Goal: Task Accomplishment & Management: Manage account settings

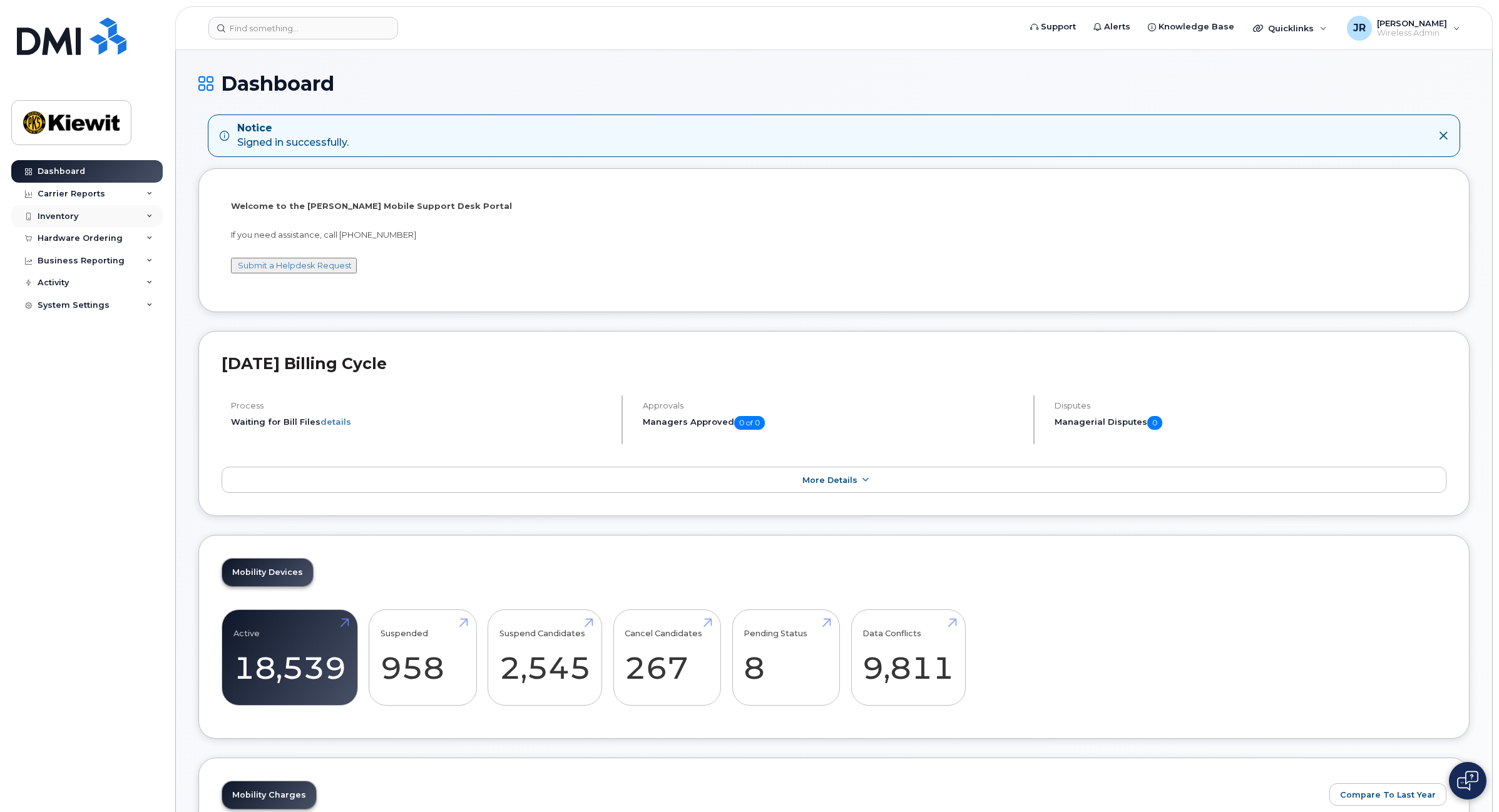
click at [152, 217] on icon at bounding box center [150, 217] width 7 height 7
click at [153, 361] on div "Hardware Ordering" at bounding box center [86, 359] width 151 height 22
click at [154, 432] on div "Business Reporting" at bounding box center [86, 429] width 151 height 22
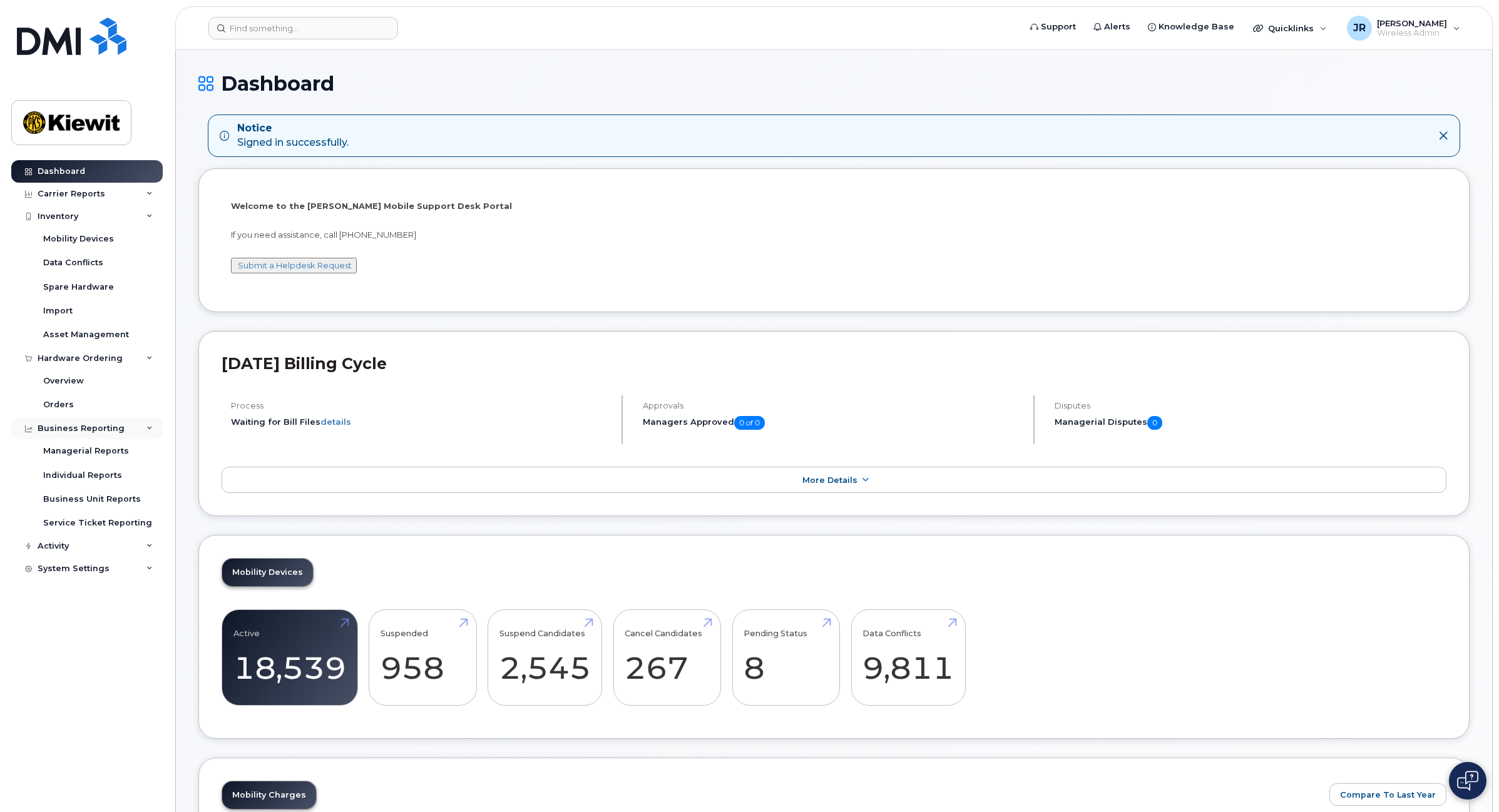
click at [84, 427] on div "Business Reporting" at bounding box center [81, 428] width 87 height 10
click at [141, 427] on div "Business Reporting" at bounding box center [86, 429] width 151 height 22
click at [91, 451] on div "Managerial Reports" at bounding box center [86, 451] width 86 height 11
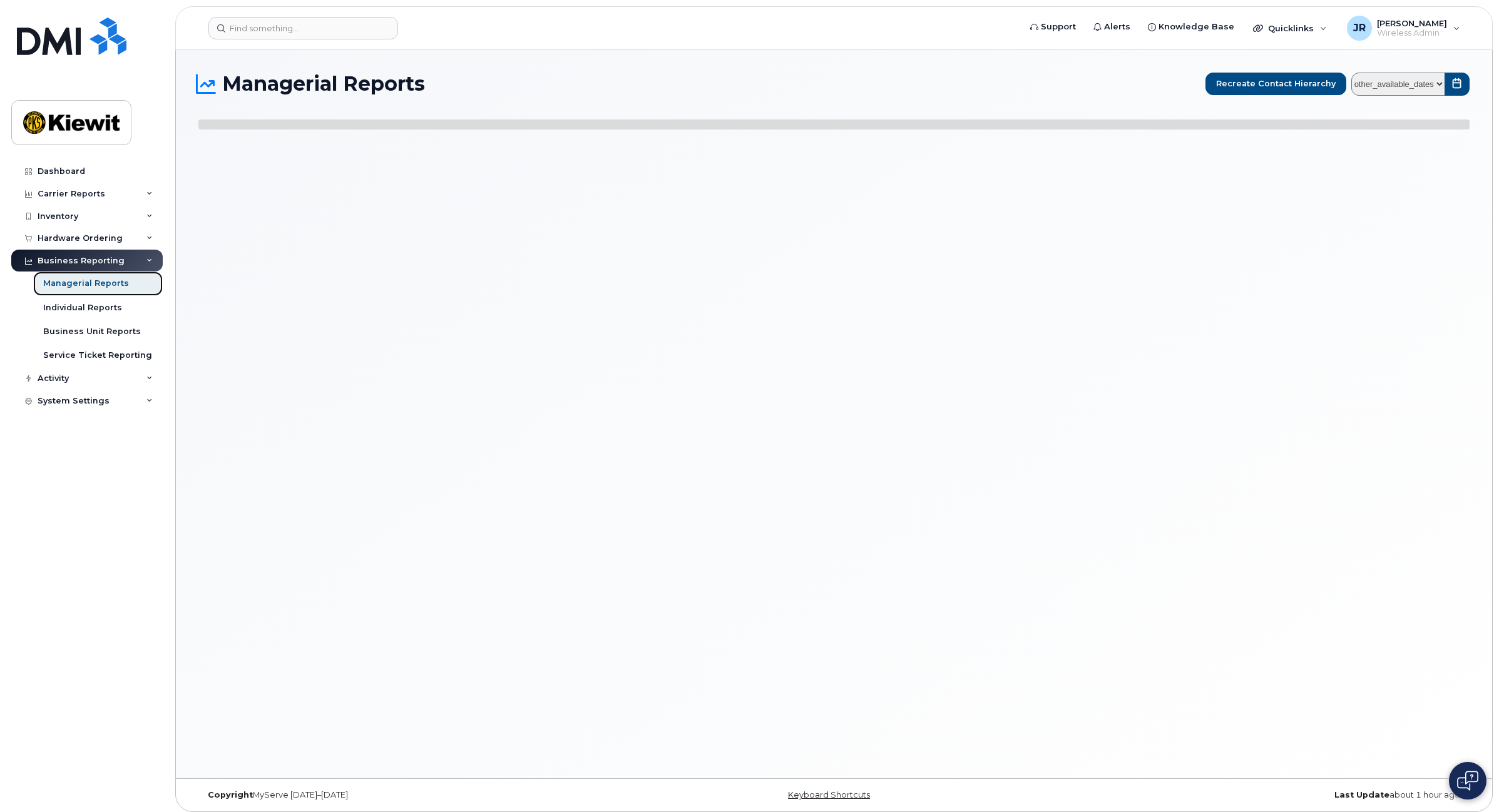
select select
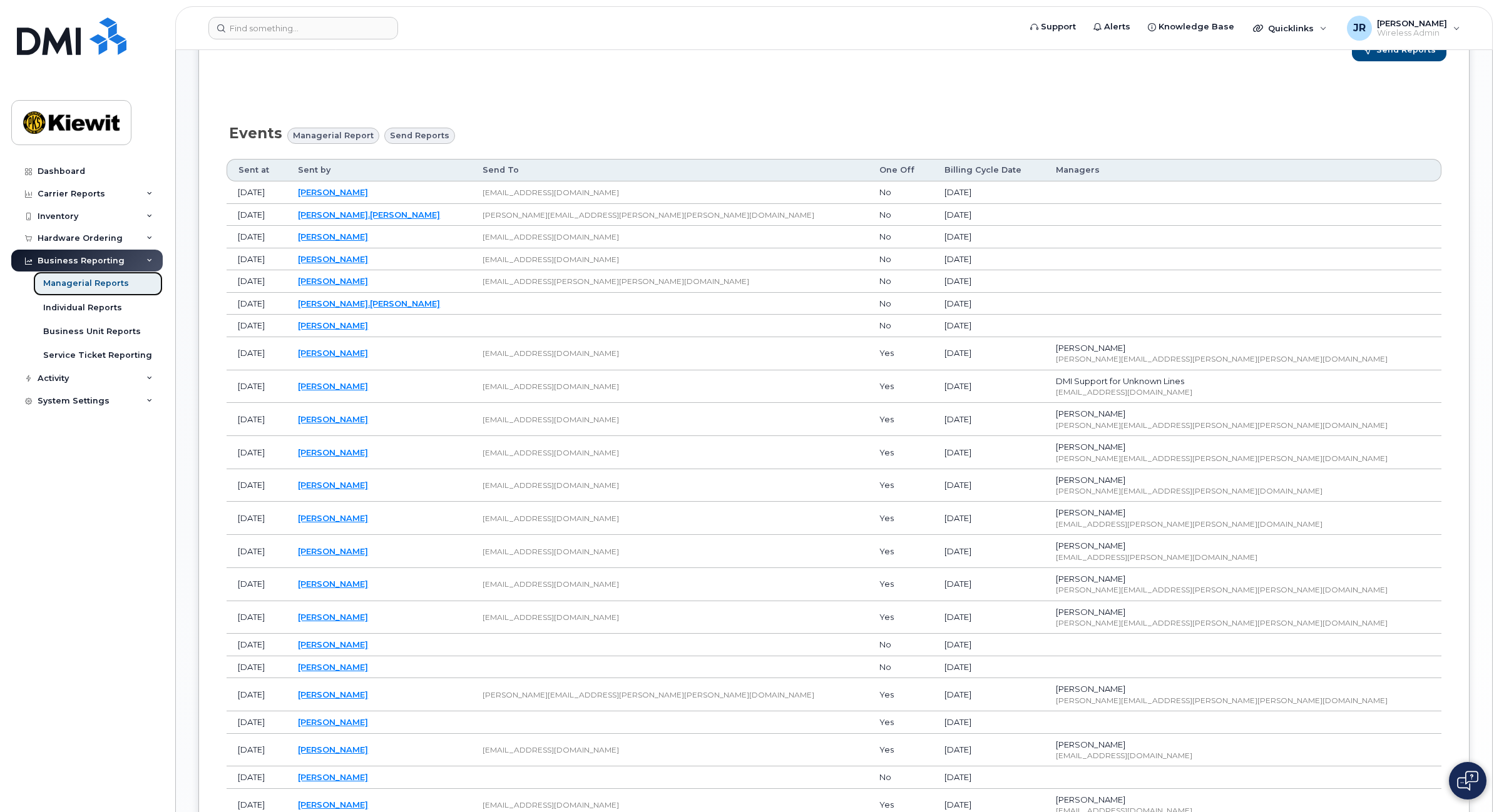
scroll to position [235, 0]
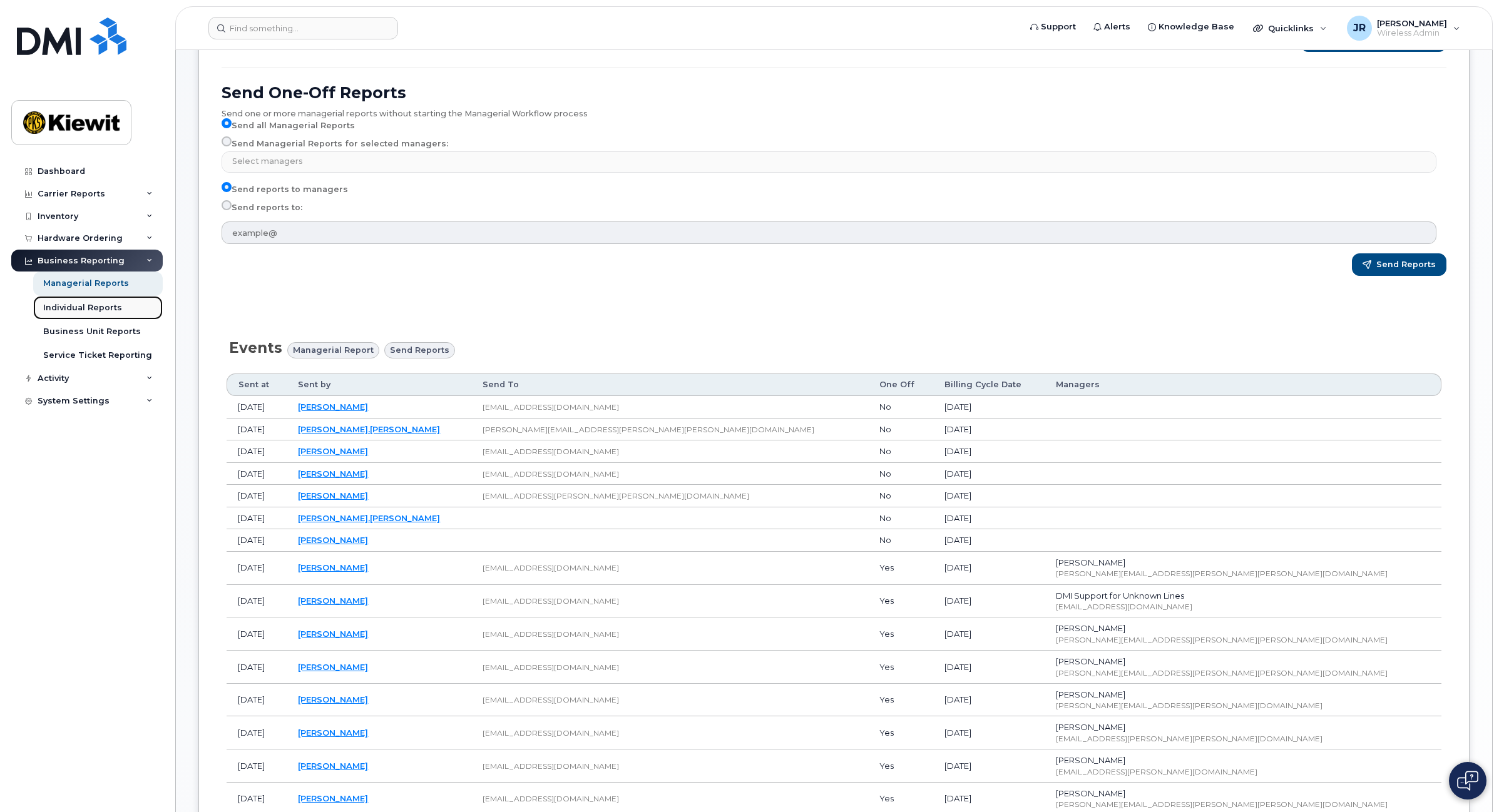
click at [92, 305] on div "Individual Reports" at bounding box center [82, 308] width 79 height 11
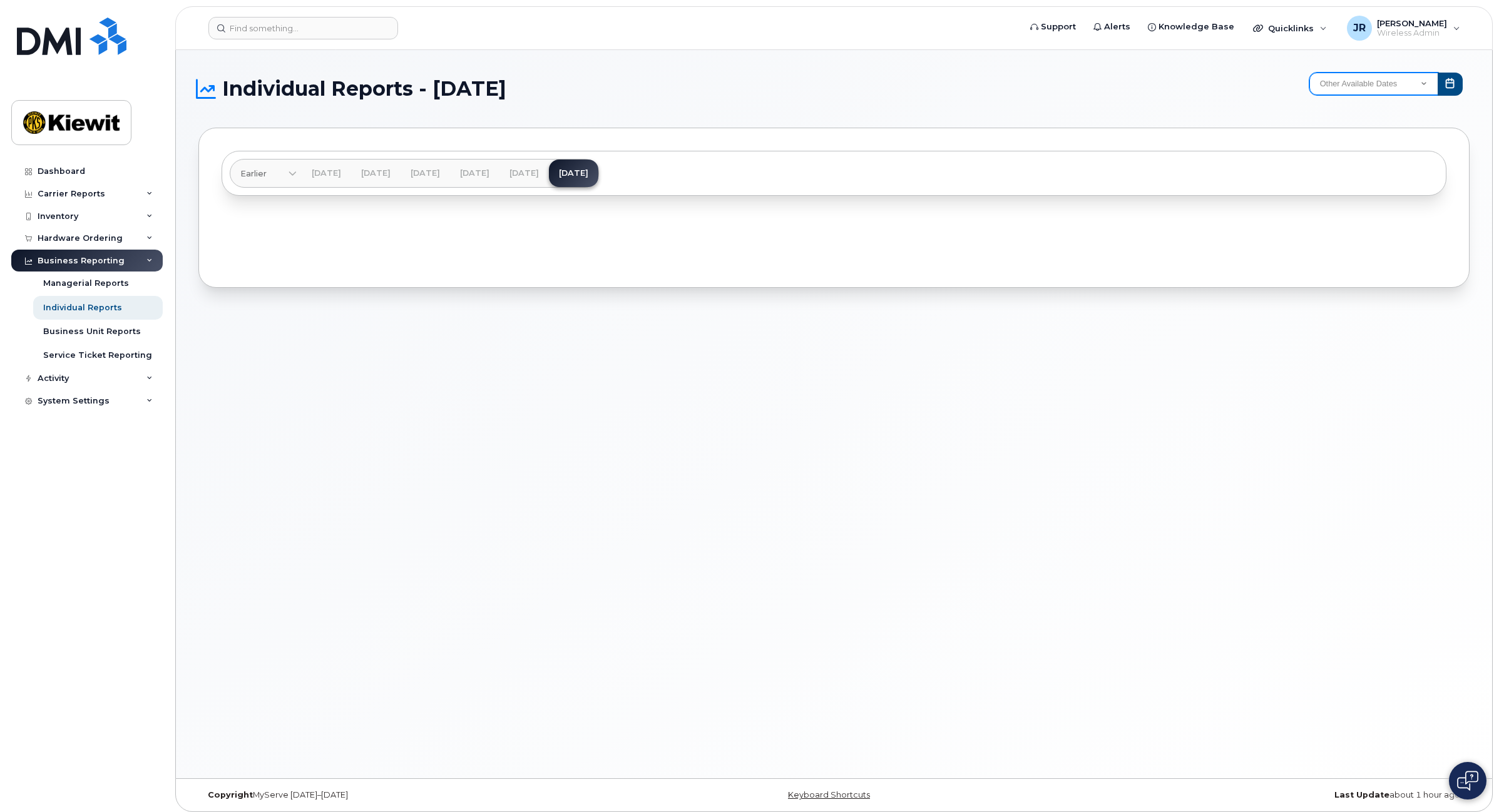
click at [1401, 79] on select "Other Available Dates December November October September August July June May …" at bounding box center [1373, 84] width 129 height 22
click at [1184, 99] on div "Individual Reports - July 2025 Other Available Dates December November October …" at bounding box center [834, 89] width 1271 height 33
click at [598, 175] on link "Jul 2025" at bounding box center [573, 173] width 50 height 27
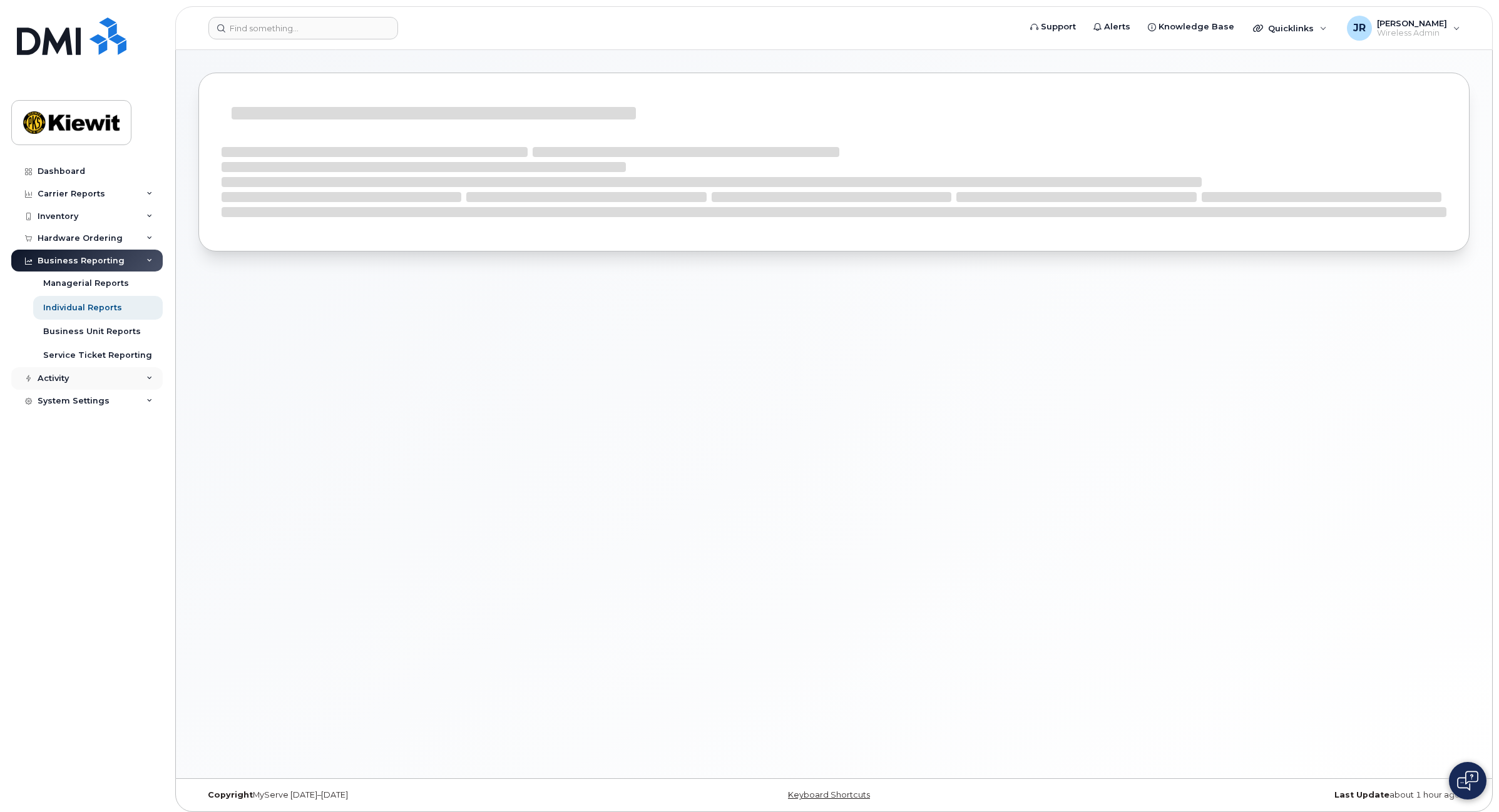
click at [149, 381] on icon at bounding box center [150, 379] width 7 height 7
click at [147, 557] on icon at bounding box center [150, 556] width 7 height 7
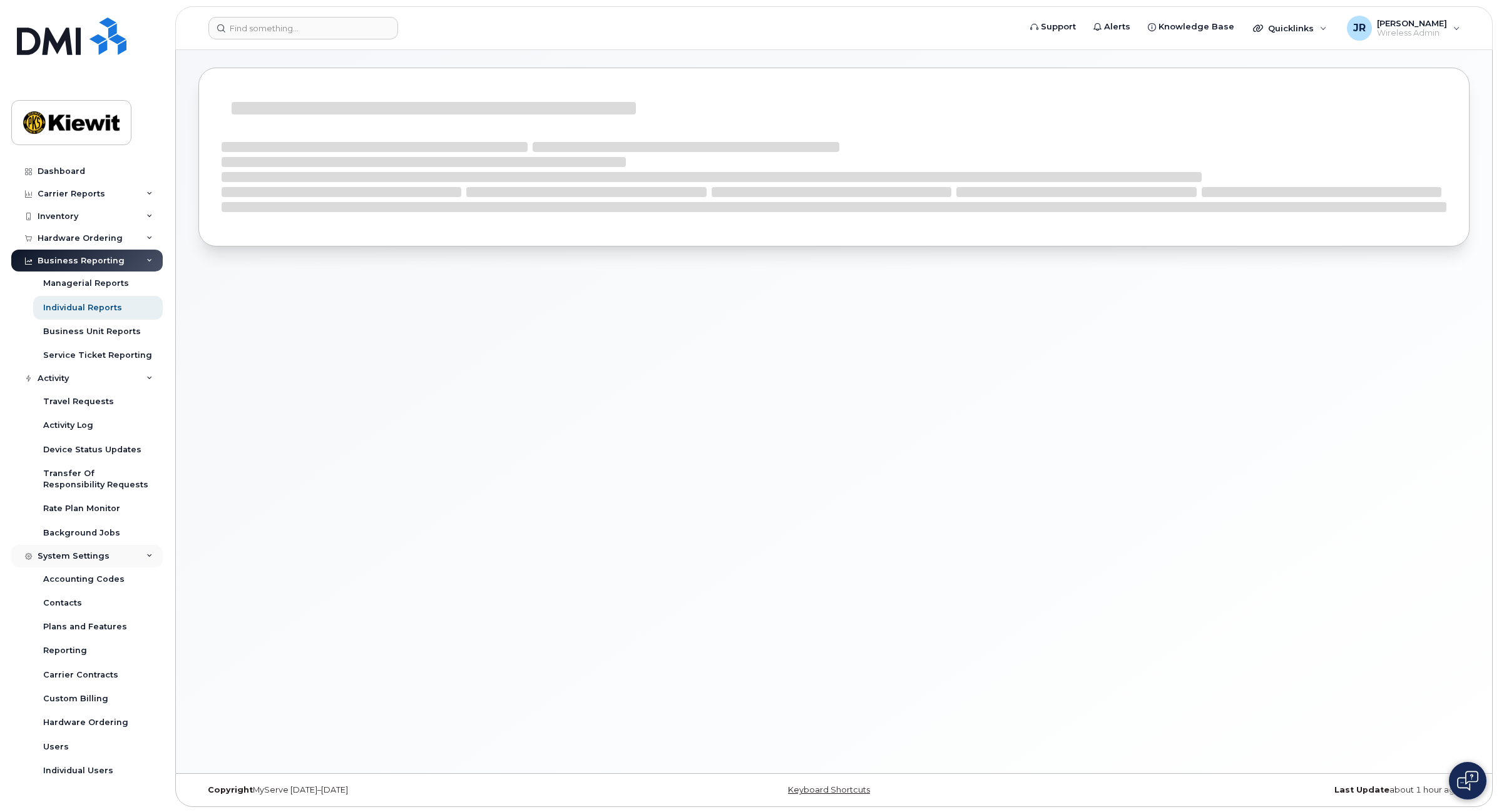
scroll to position [7, 0]
click at [151, 241] on icon at bounding box center [150, 238] width 7 height 7
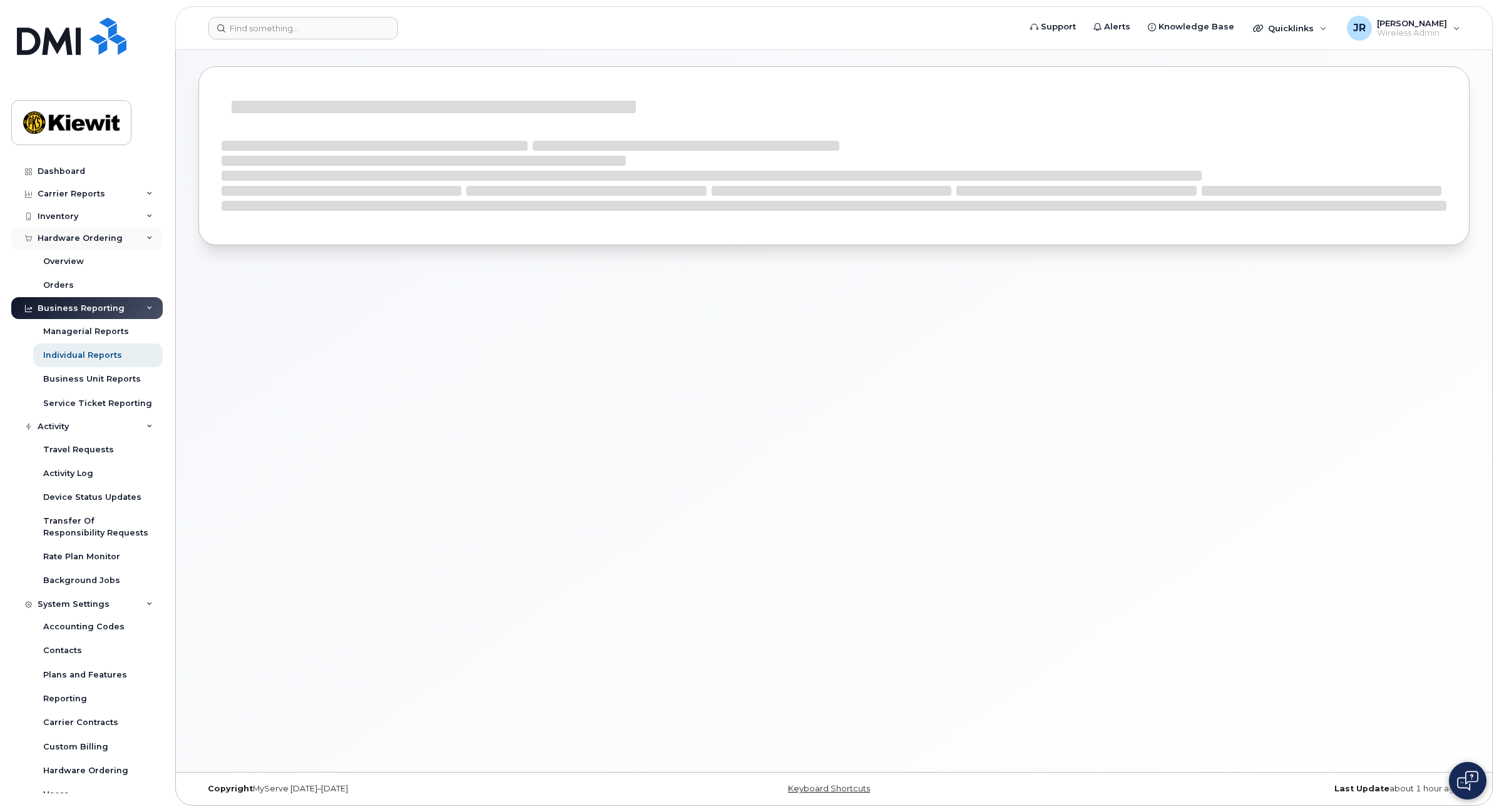
click at [151, 241] on div "Hardware Ordering" at bounding box center [86, 238] width 151 height 22
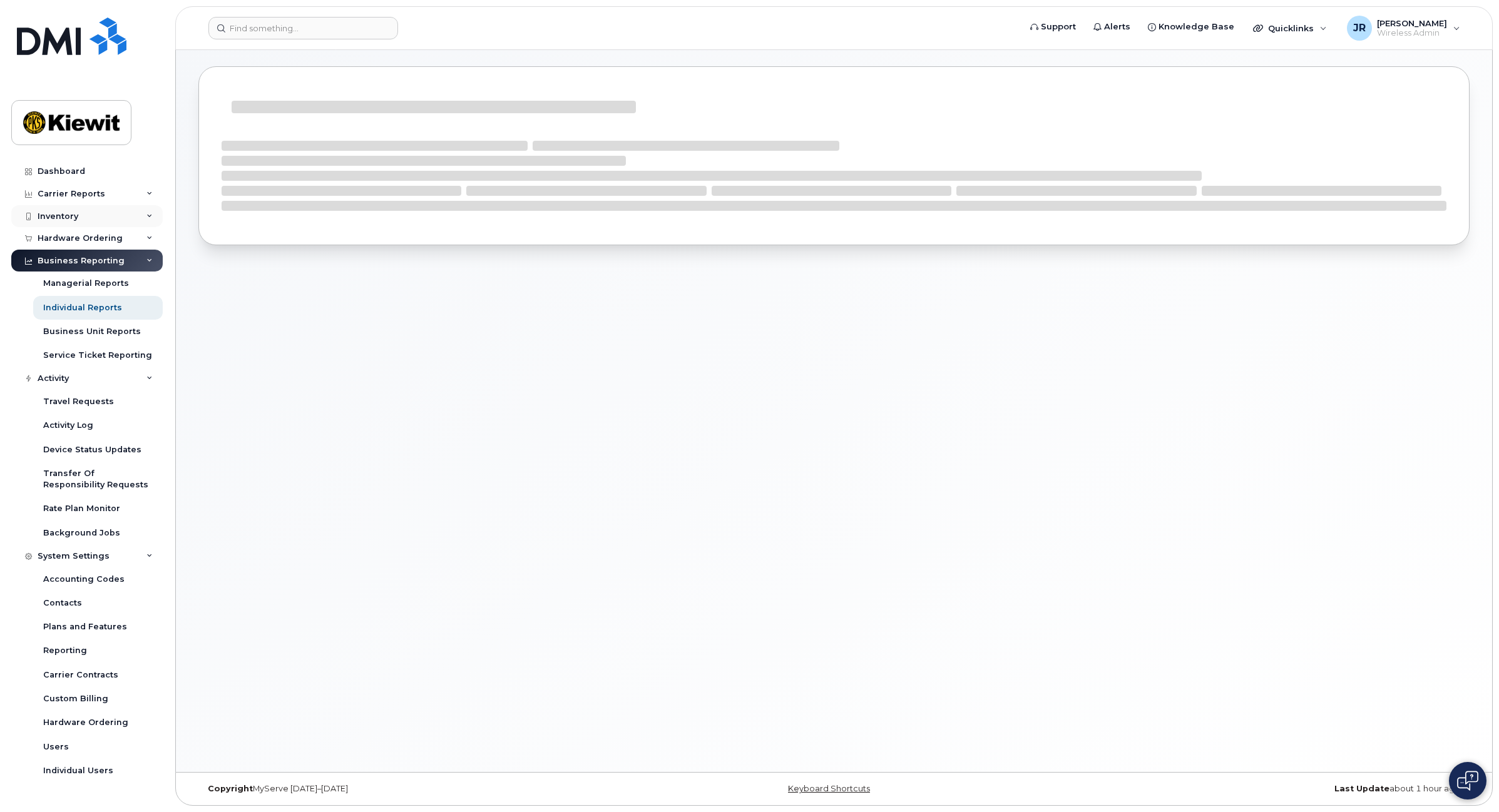
click at [141, 217] on div "Inventory" at bounding box center [86, 217] width 151 height 22
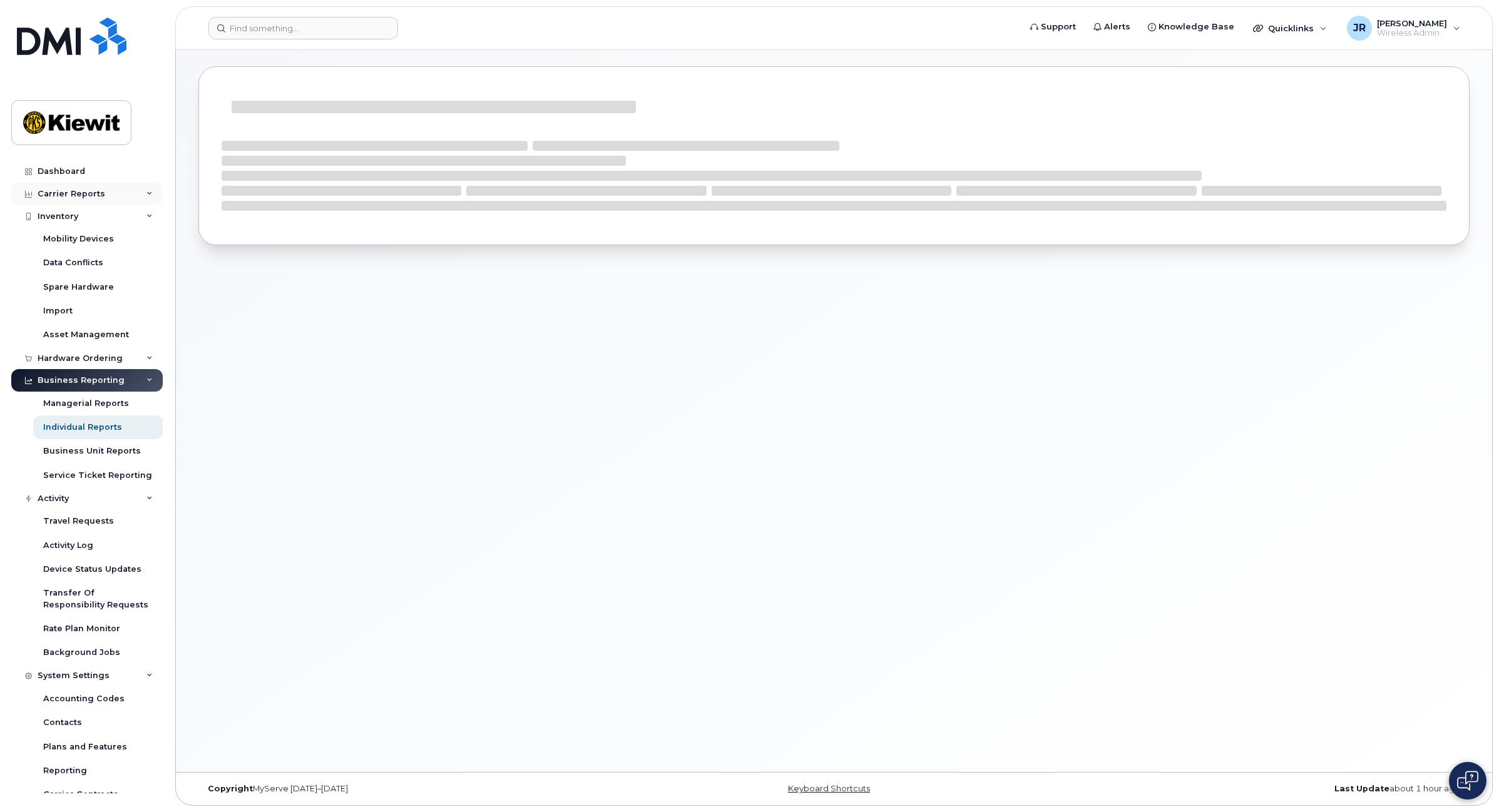
click at [125, 192] on div "Carrier Reports" at bounding box center [86, 194] width 151 height 22
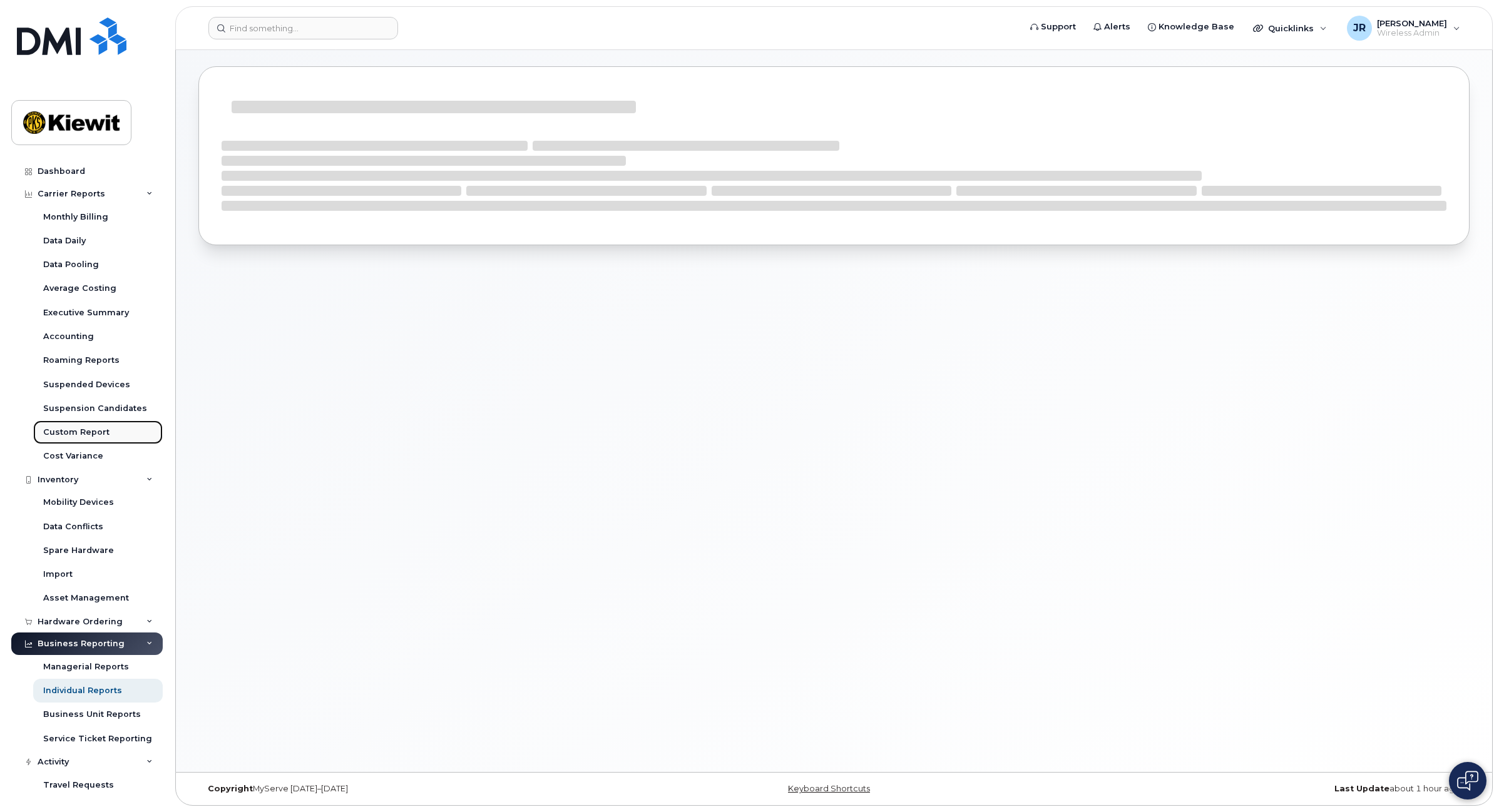
click at [90, 432] on div "Custom Report" at bounding box center [76, 432] width 66 height 11
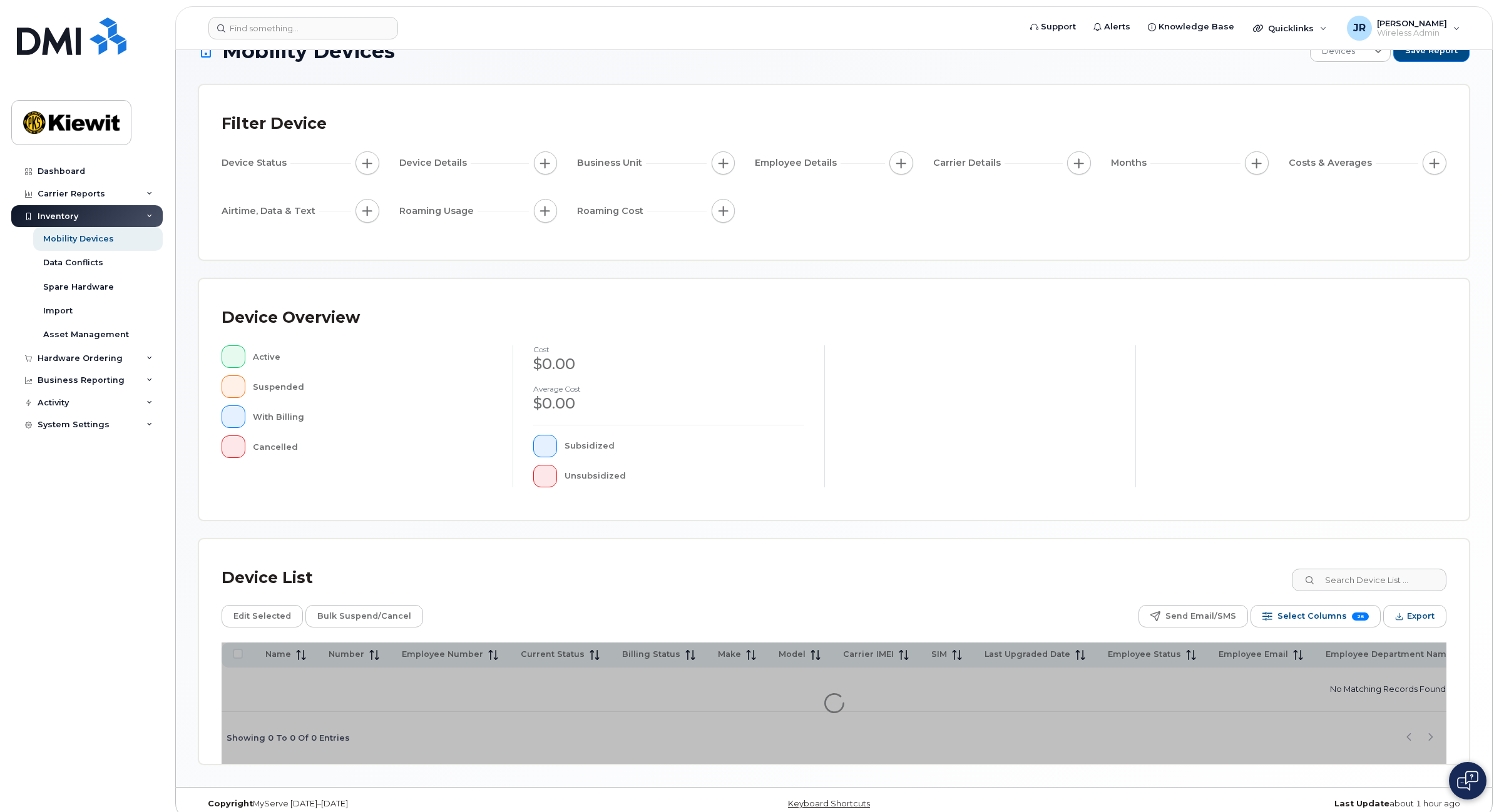
scroll to position [51, 0]
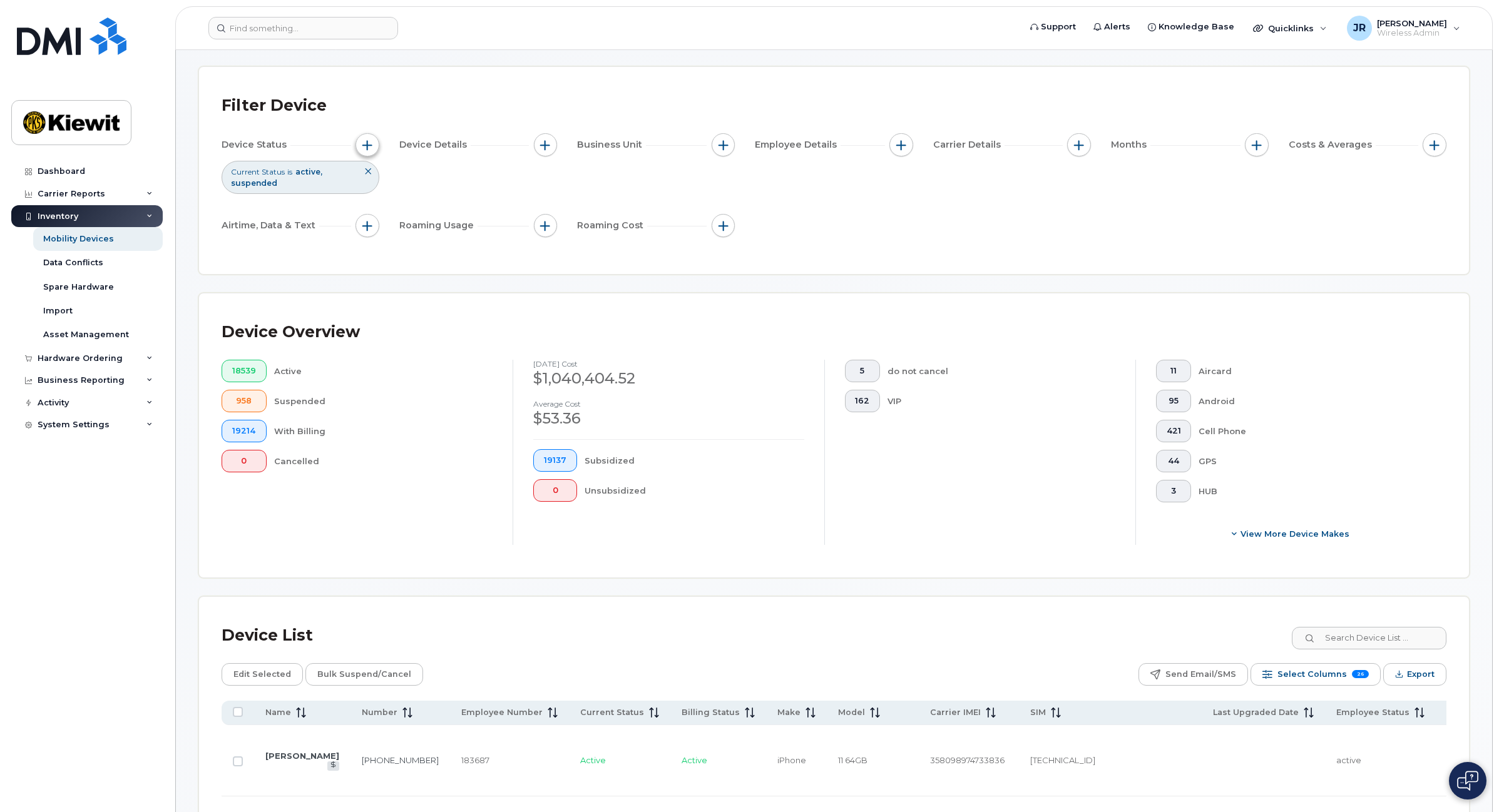
click at [365, 149] on span "button" at bounding box center [367, 145] width 10 height 10
click at [509, 205] on span at bounding box center [513, 207] width 10 height 10
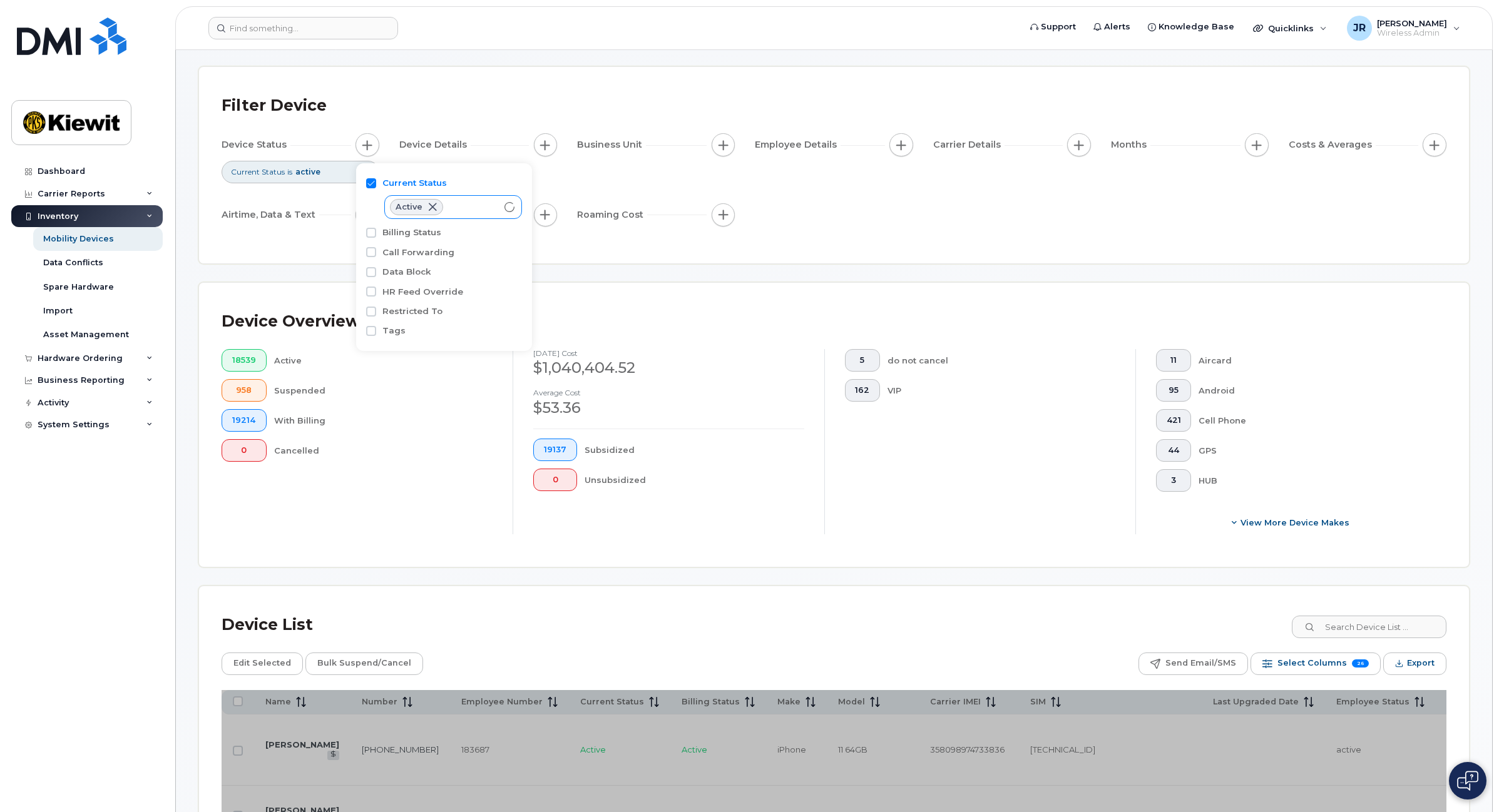
click at [875, 202] on div "Device Status Current Status is active Device Details Business Unit Employee De…" at bounding box center [833, 183] width 1225 height 98
click at [1075, 223] on div "Device Status Current Status is active Device Details Business Unit Employee De…" at bounding box center [833, 183] width 1225 height 98
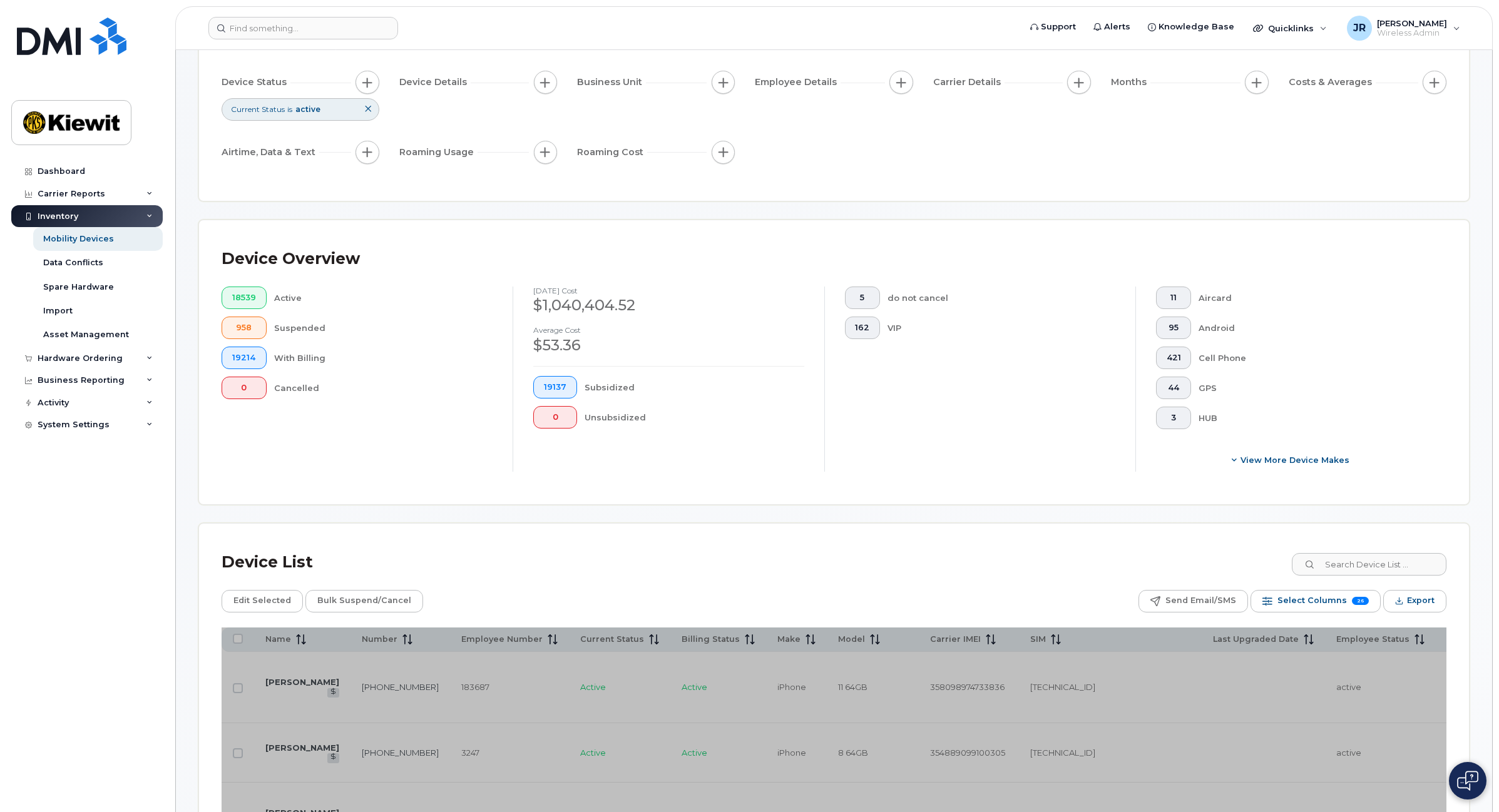
scroll to position [207, 0]
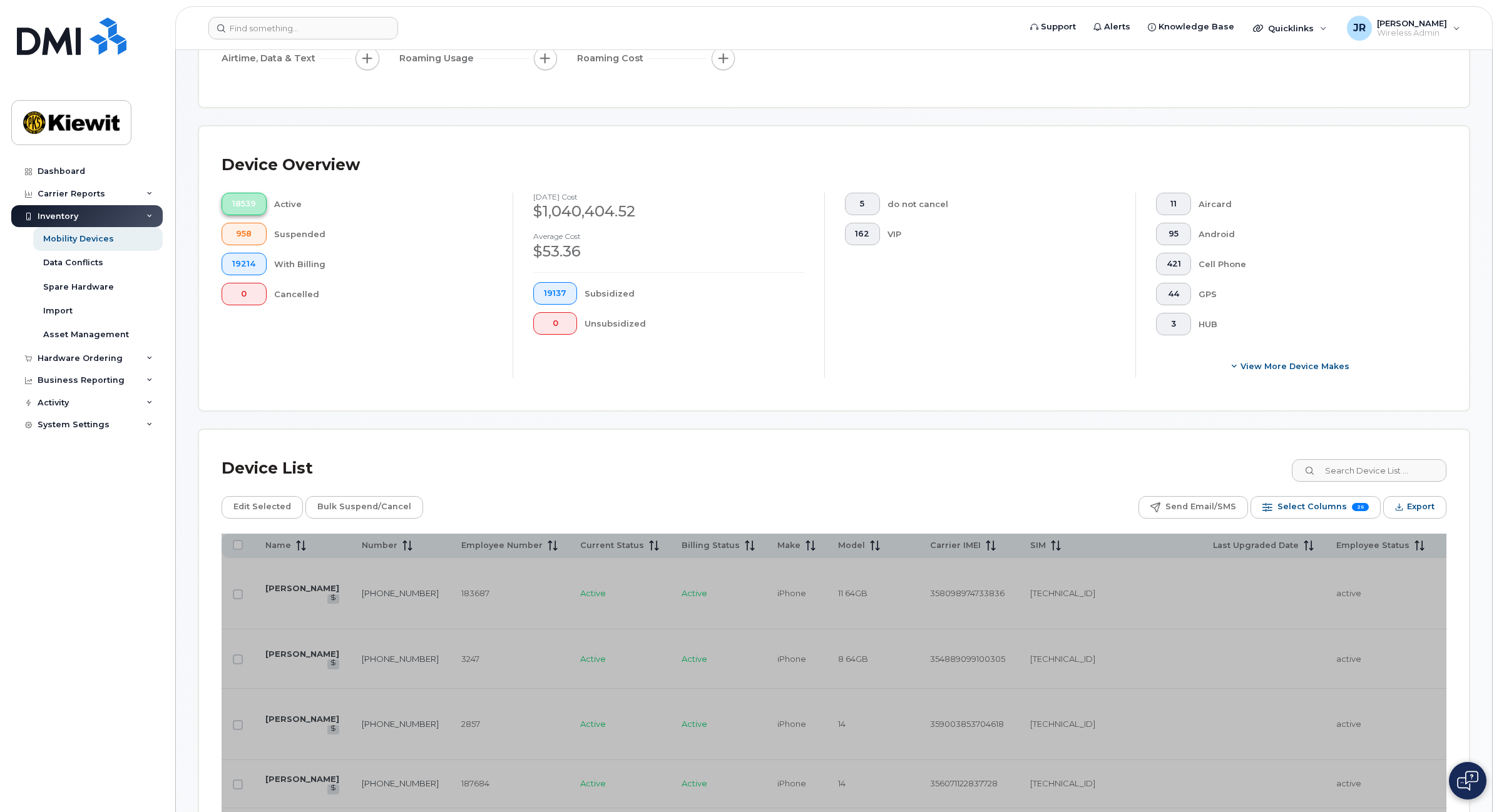
click at [251, 201] on span "18539" at bounding box center [244, 203] width 24 height 10
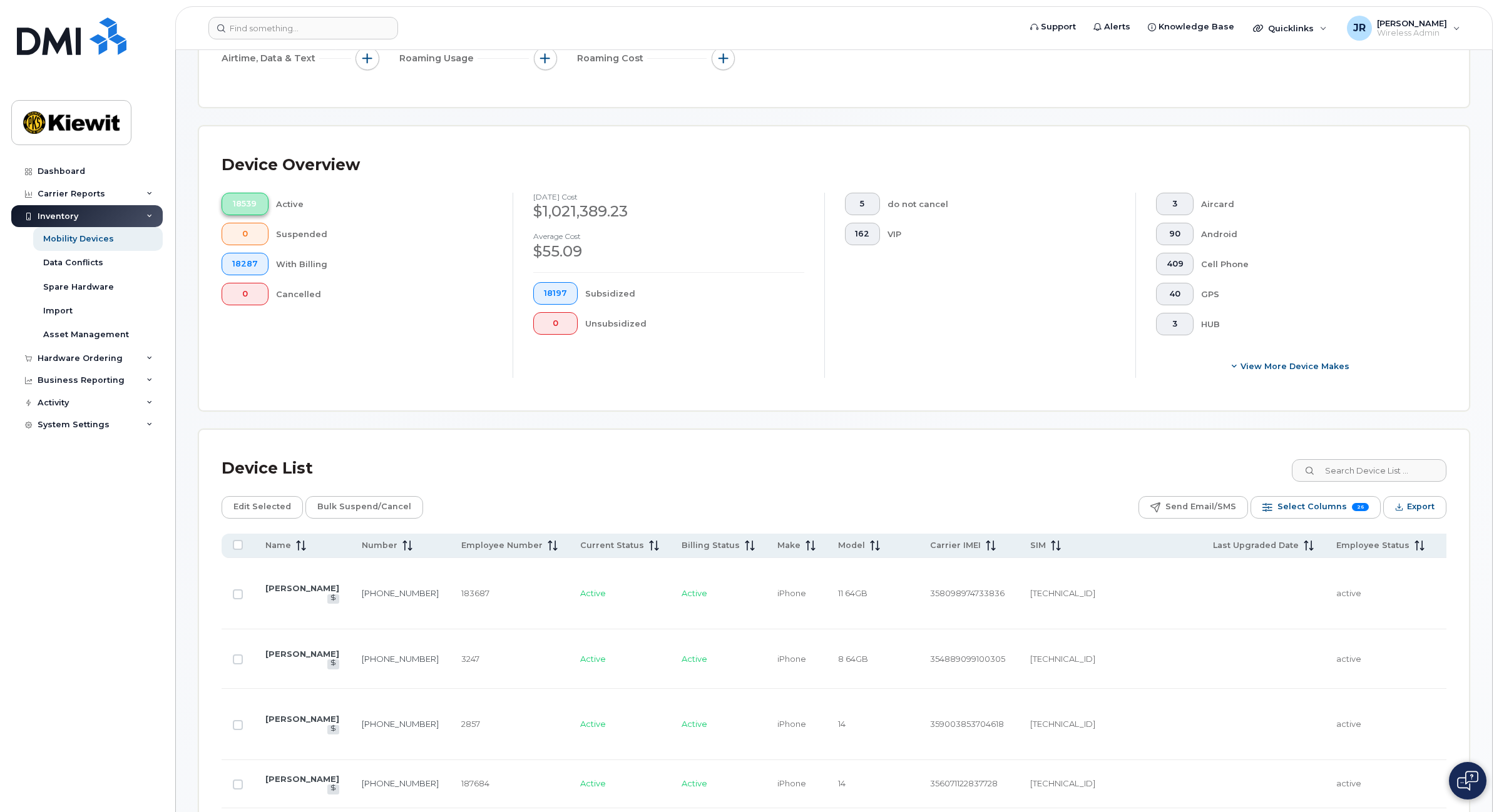
click at [249, 202] on span "18539" at bounding box center [245, 203] width 26 height 10
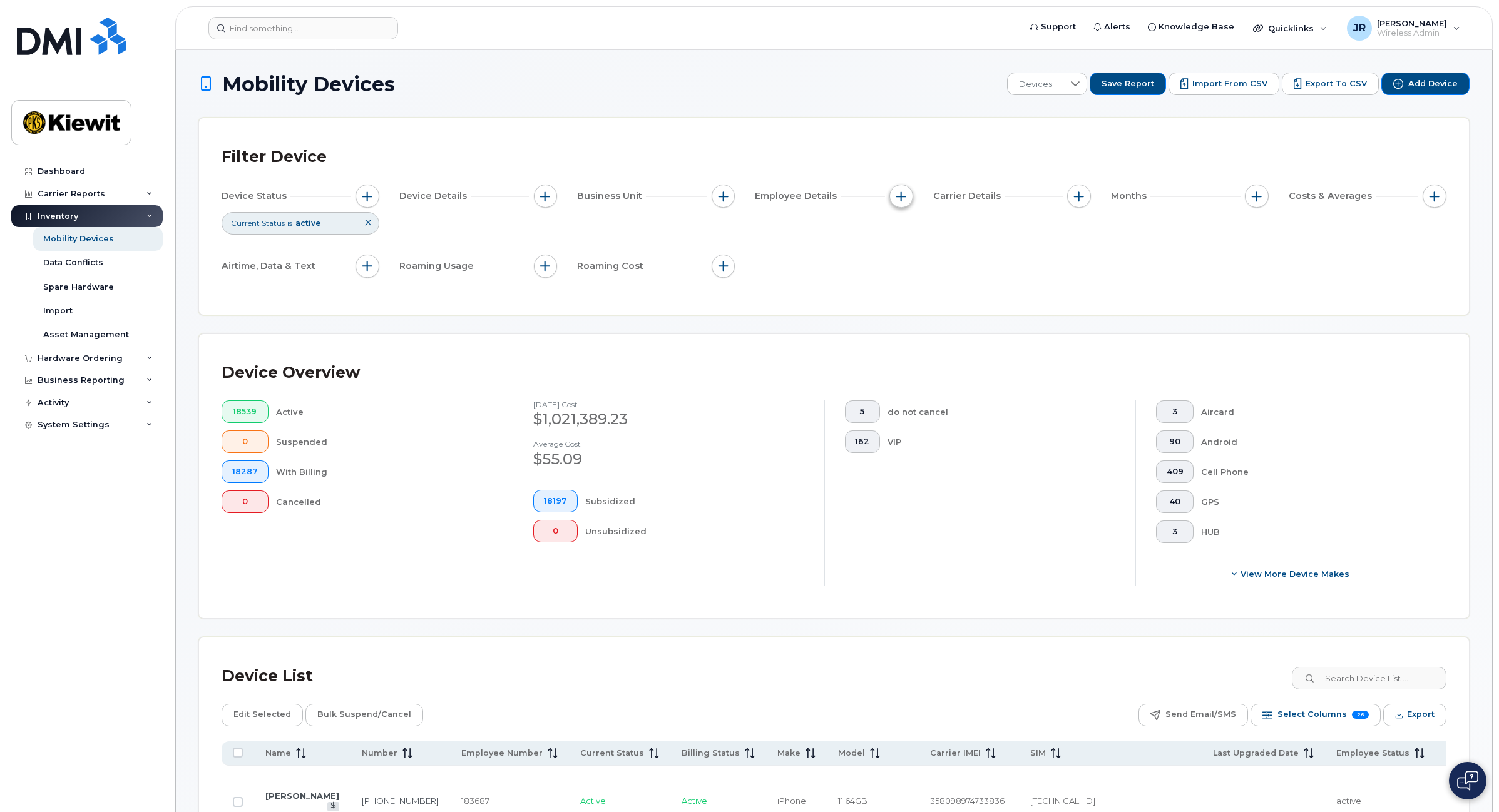
click at [896, 192] on span "button" at bounding box center [901, 196] width 10 height 10
click at [899, 194] on span "button" at bounding box center [901, 196] width 10 height 10
click at [1081, 192] on span "button" at bounding box center [1079, 196] width 10 height 10
click at [1319, 255] on div "Device Status Current Status is active Device Details Business Unit Employee De…" at bounding box center [833, 234] width 1225 height 98
click at [723, 195] on span "button" at bounding box center [723, 196] width 10 height 10
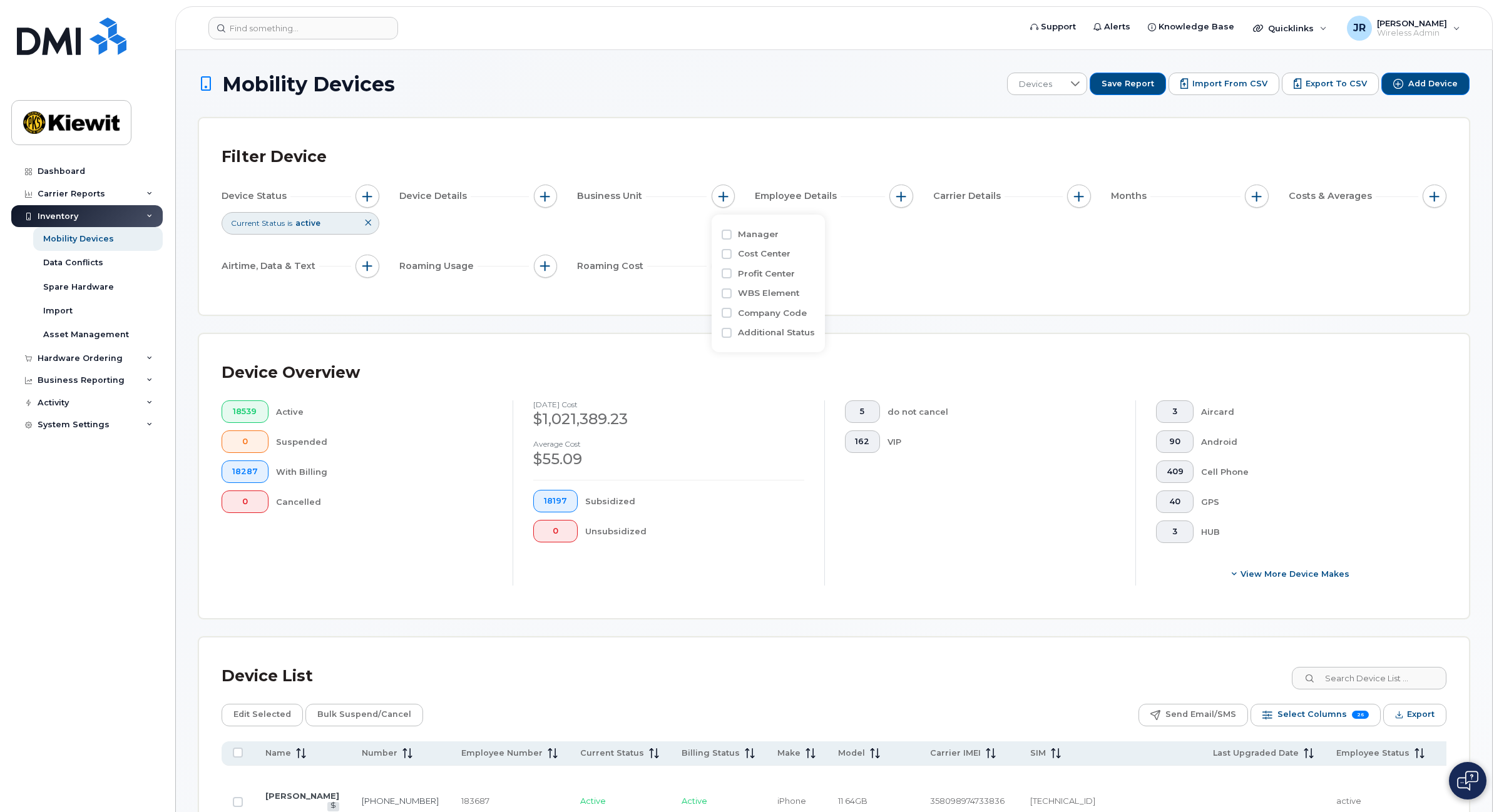
click at [742, 272] on label "Profit Center" at bounding box center [766, 274] width 57 height 12
click at [732, 272] on input "Profit Center" at bounding box center [726, 273] width 10 height 10
checkbox input "true"
click at [810, 327] on input "text" at bounding box center [806, 326] width 109 height 11
click at [848, 298] on div at bounding box center [860, 297] width 24 height 22
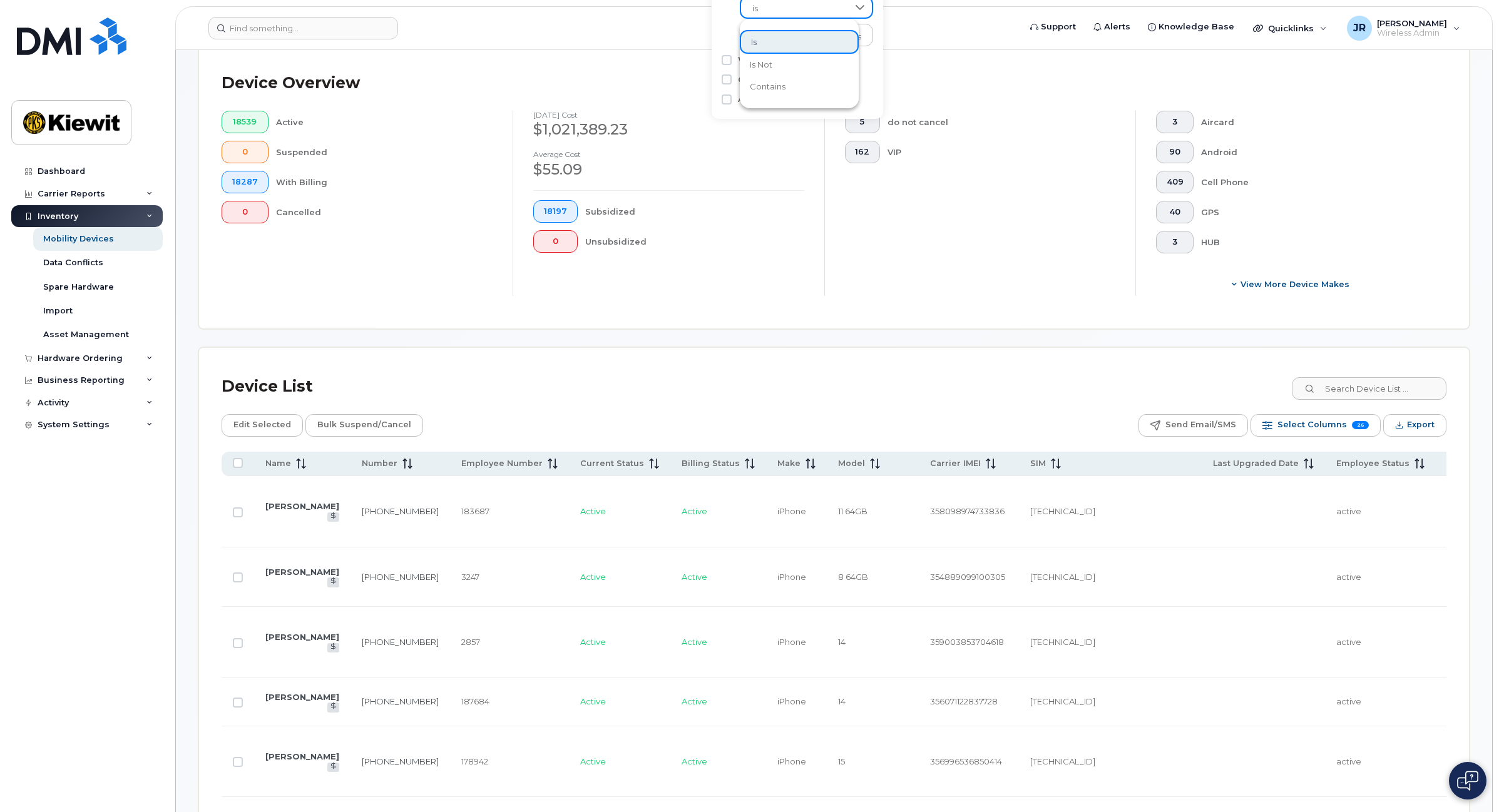
scroll to position [235, 0]
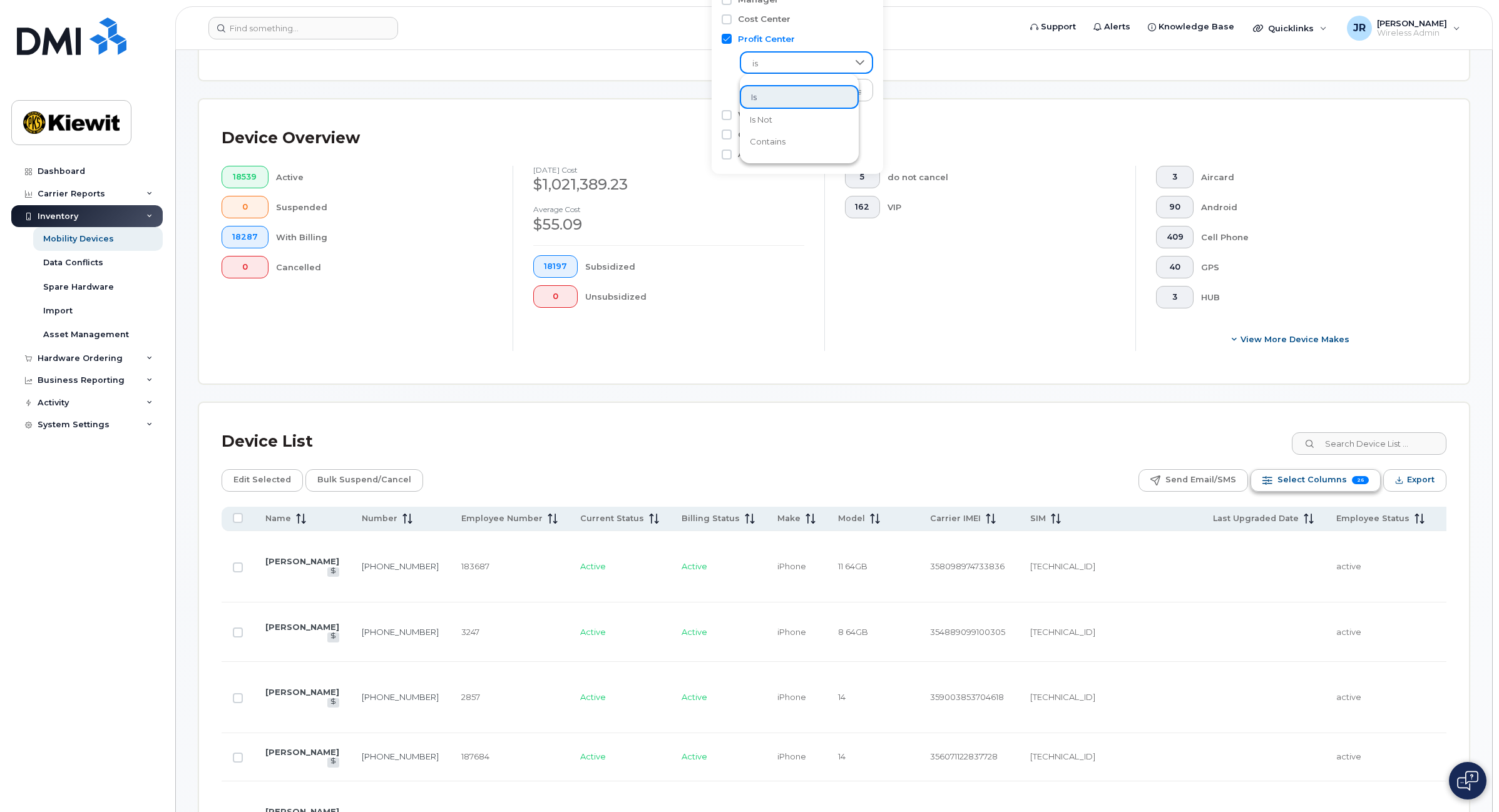
click at [1305, 474] on span "Select Columns" at bounding box center [1312, 480] width 69 height 19
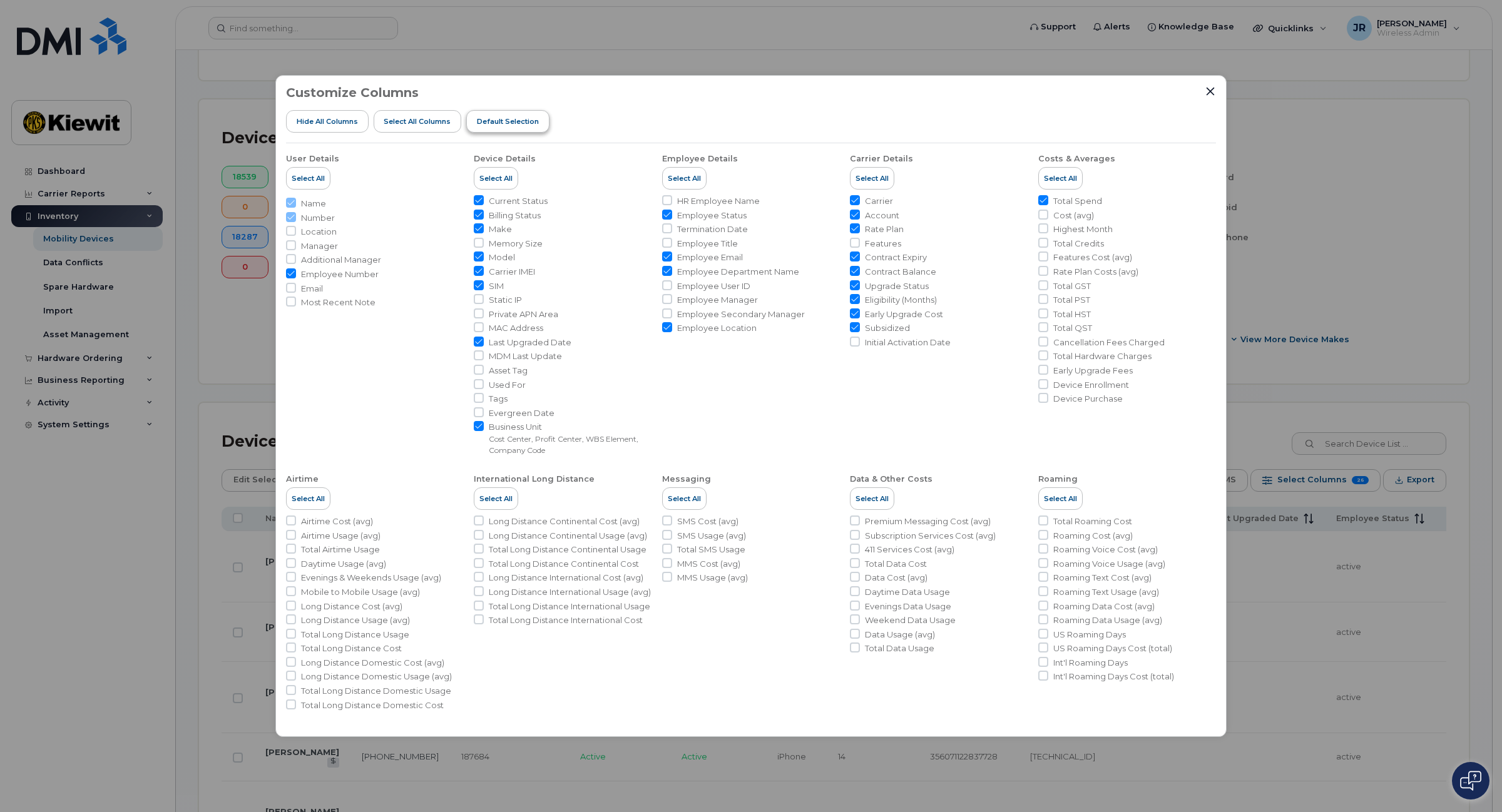
click at [499, 114] on button "Default Selection" at bounding box center [507, 121] width 83 height 22
checkbox input "true"
checkbox input "false"
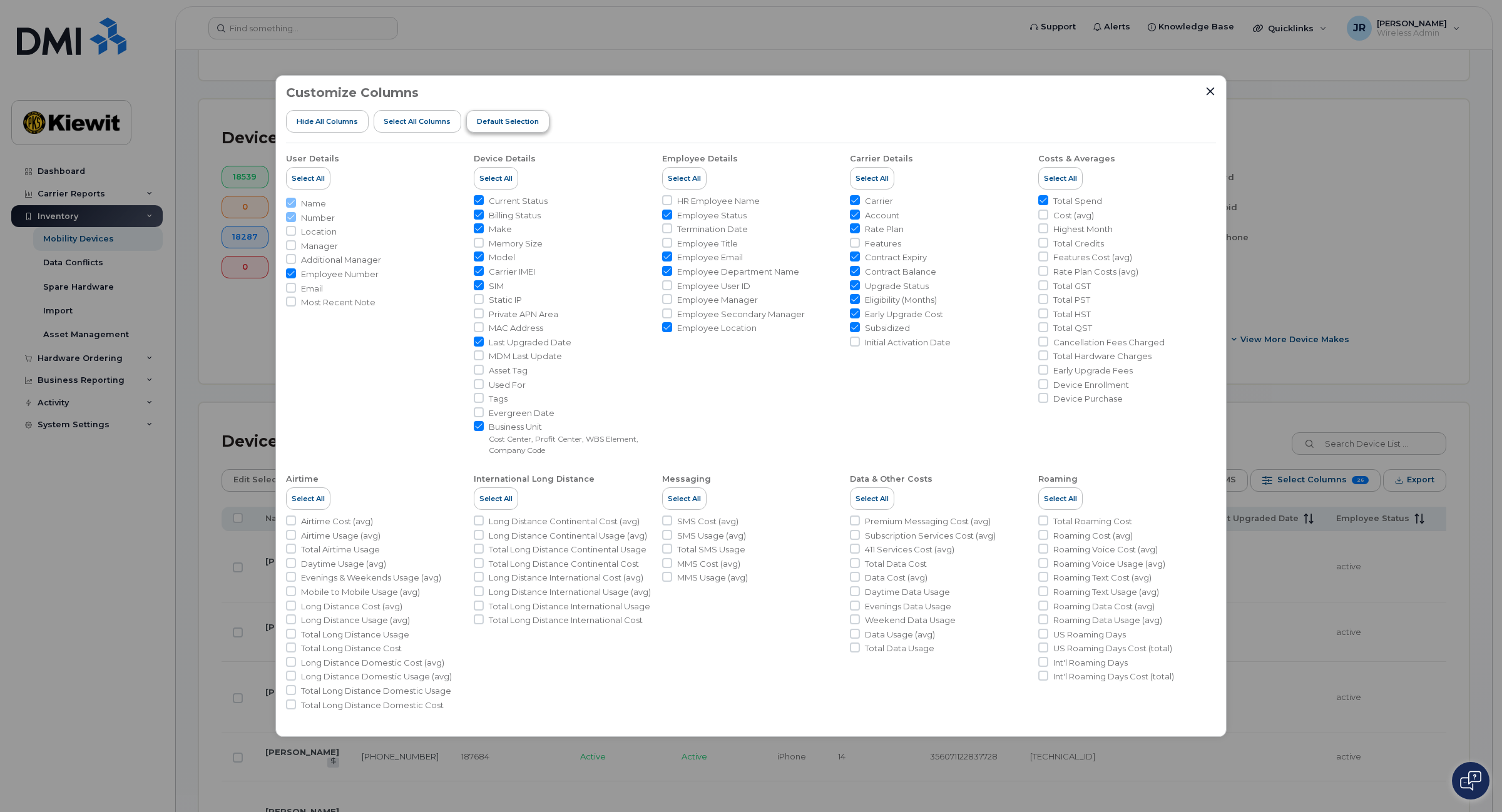
checkbox input "false"
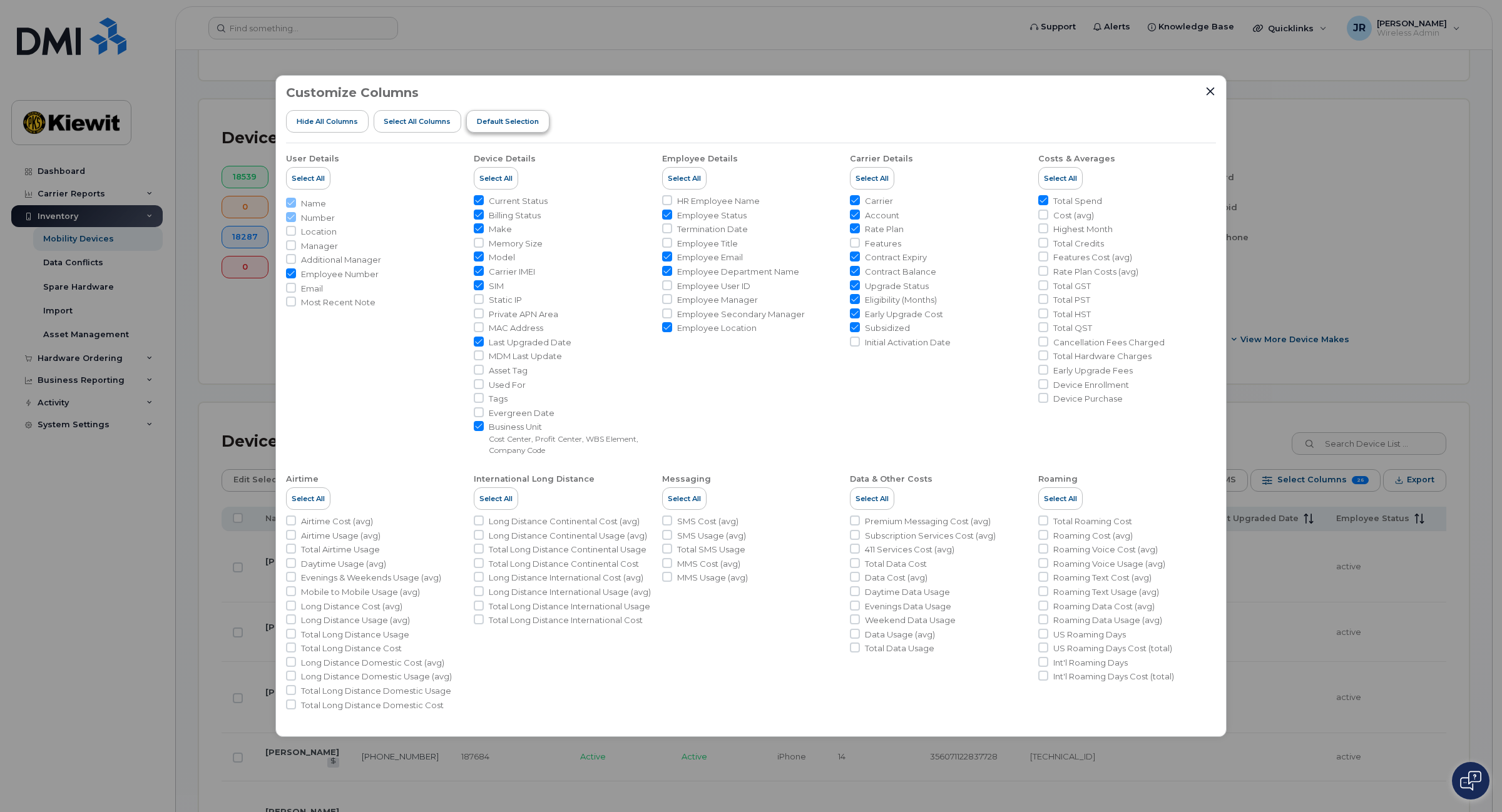
checkbox input "false"
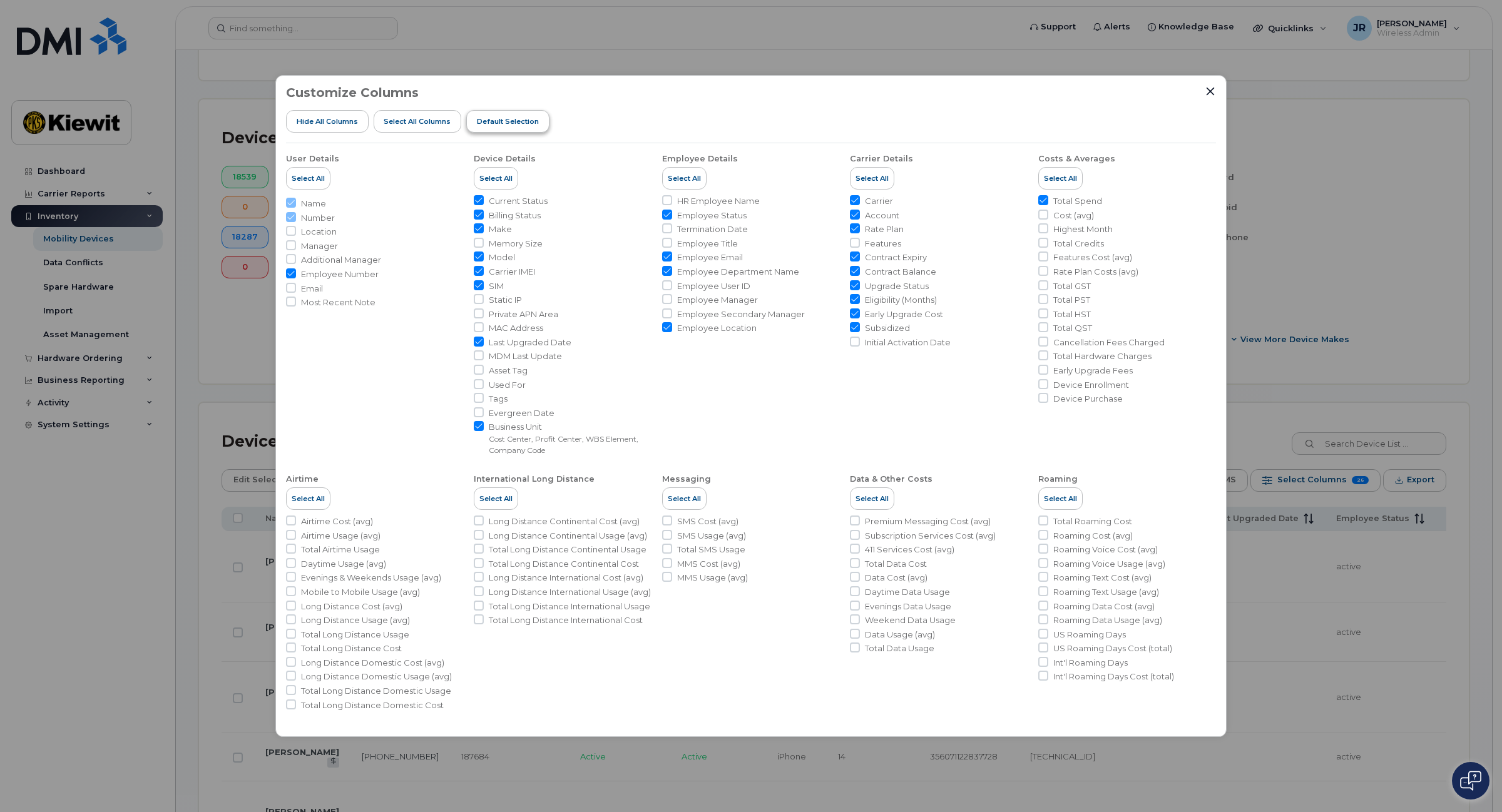
checkbox input "false"
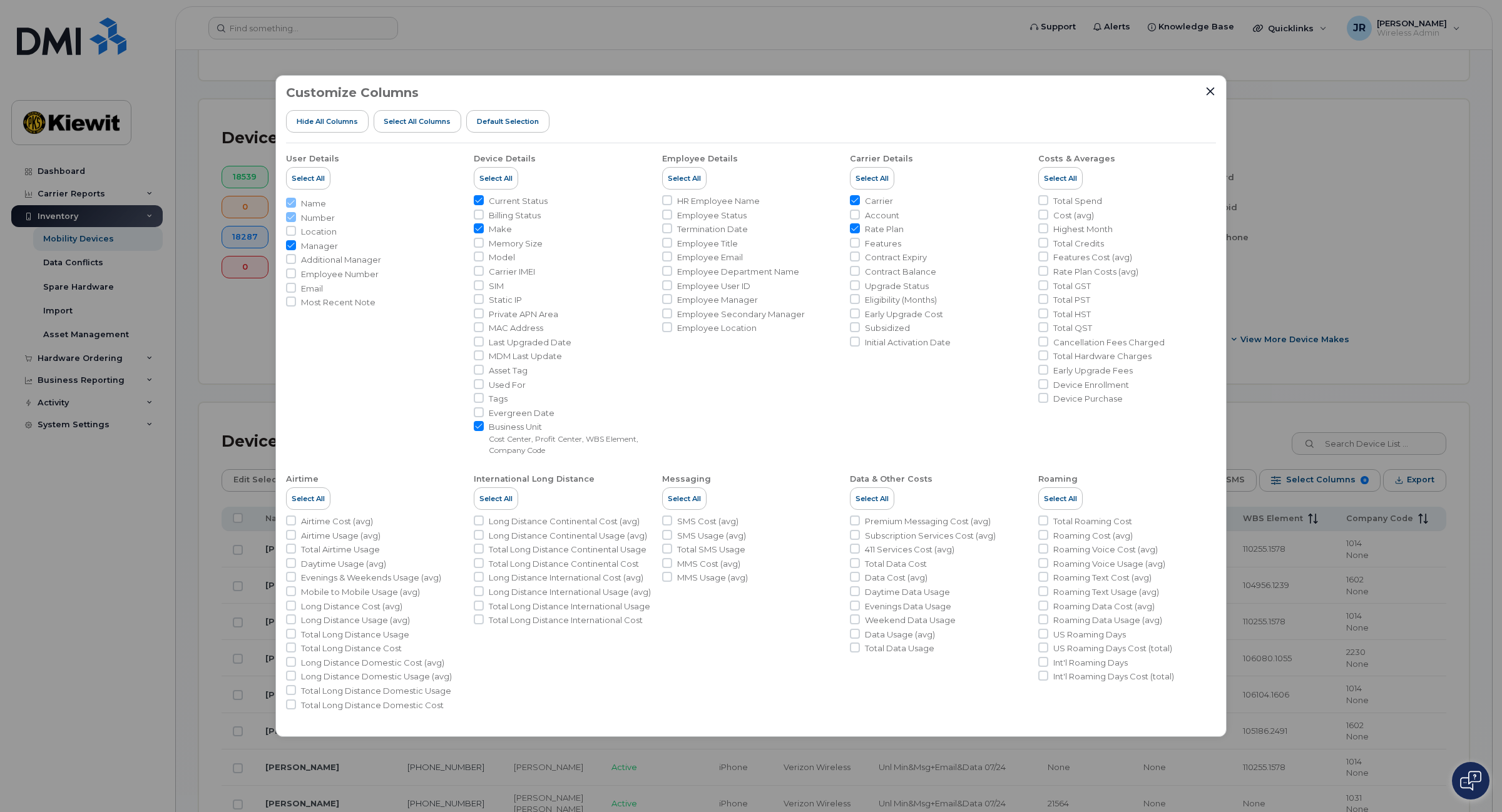
click at [1202, 91] on div "Customize Columns Hide All Columns Select all Columns Default Selection" at bounding box center [751, 115] width 930 height 58
click at [1206, 91] on icon "Close" at bounding box center [1209, 91] width 10 height 10
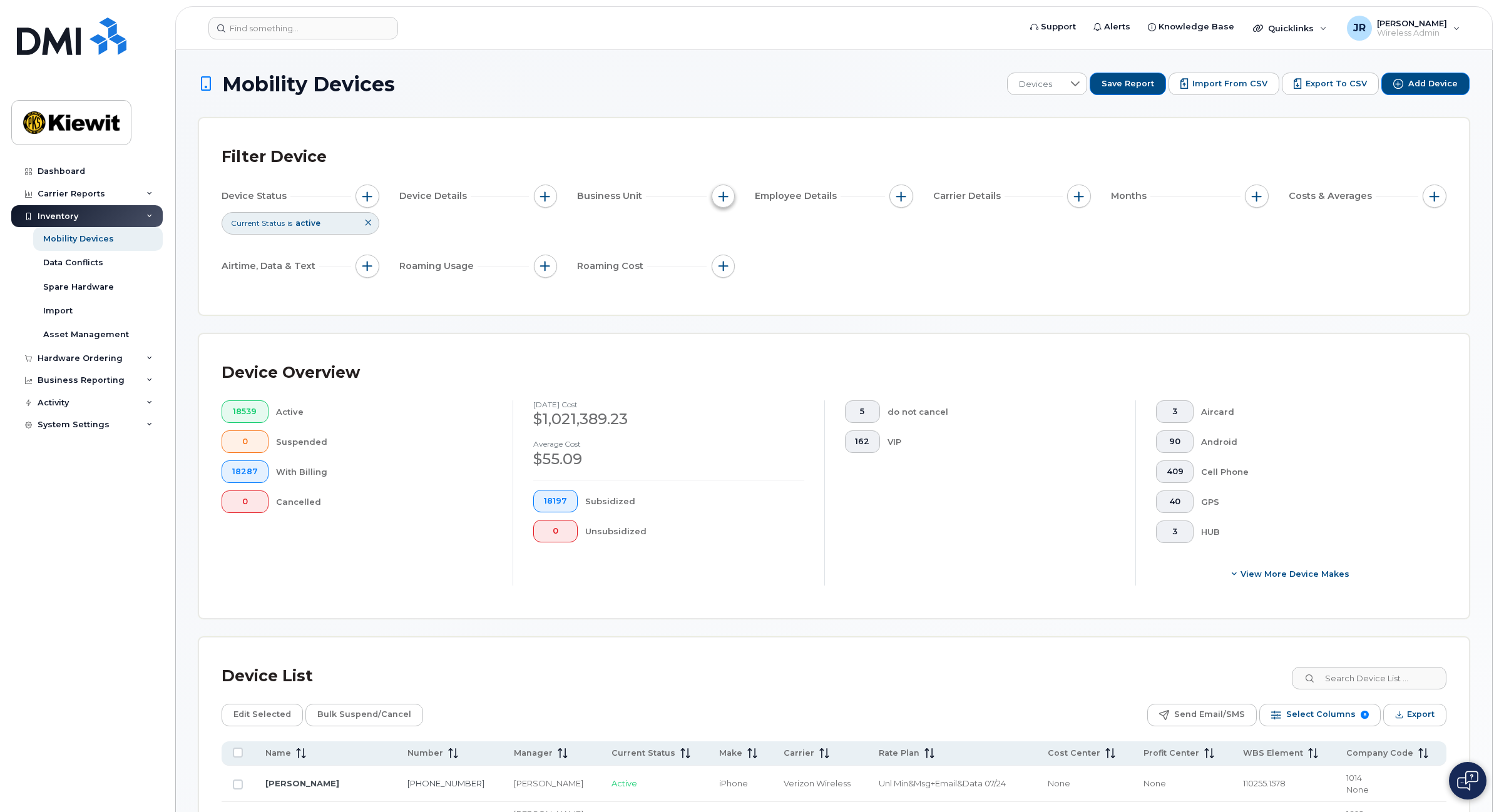
click at [720, 188] on button "button" at bounding box center [723, 196] width 24 height 24
click at [727, 276] on input "Profit Center" at bounding box center [726, 273] width 10 height 10
checkbox input "false"
click at [728, 253] on input "Cost Center" at bounding box center [726, 254] width 10 height 10
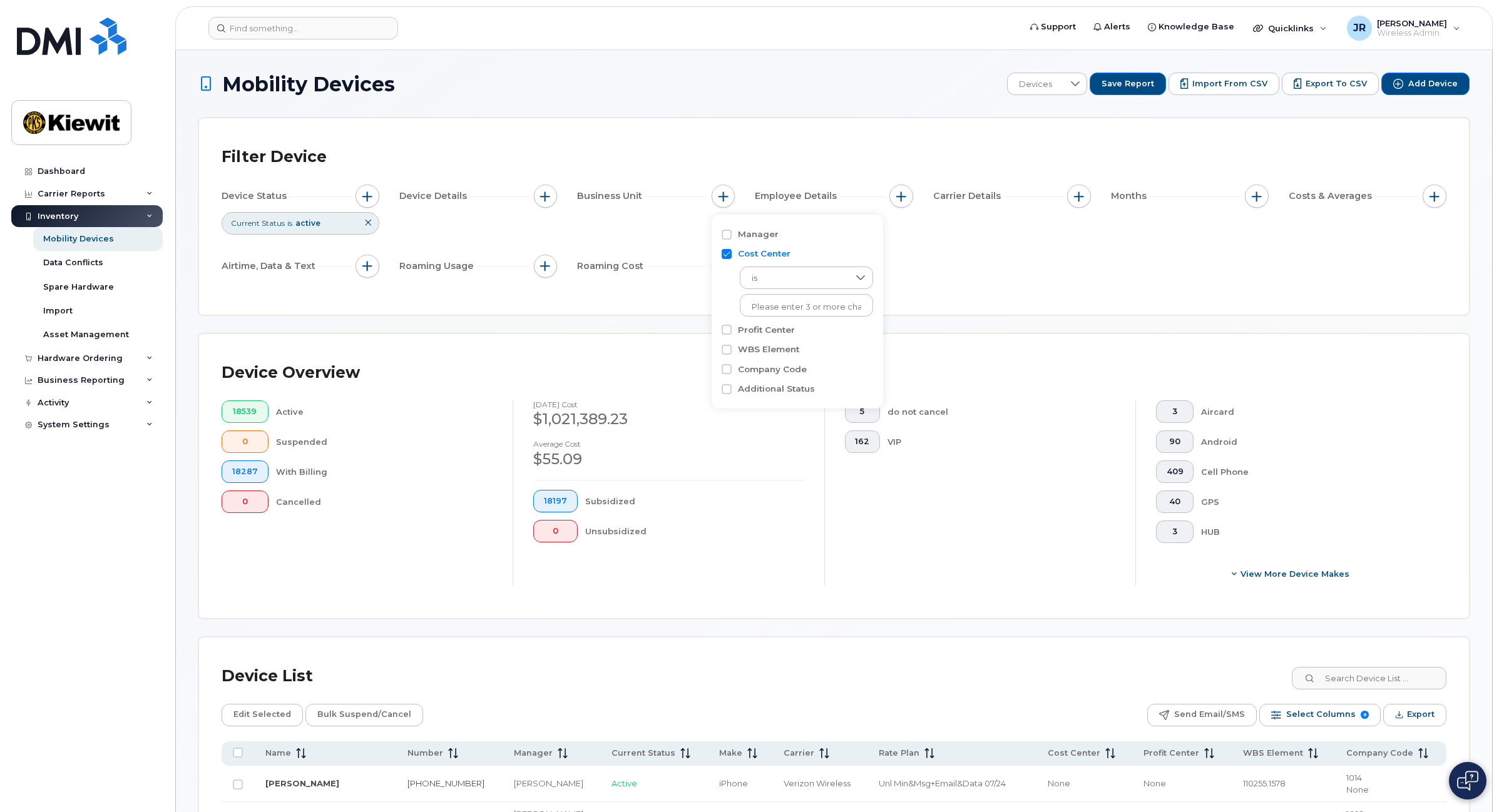
checkbox input "false"
click at [728, 290] on input "WBS Element" at bounding box center [726, 293] width 10 height 10
checkbox input "true"
click at [815, 323] on span "is" at bounding box center [794, 318] width 107 height 22
click at [778, 395] on span "contains" at bounding box center [767, 396] width 35 height 12
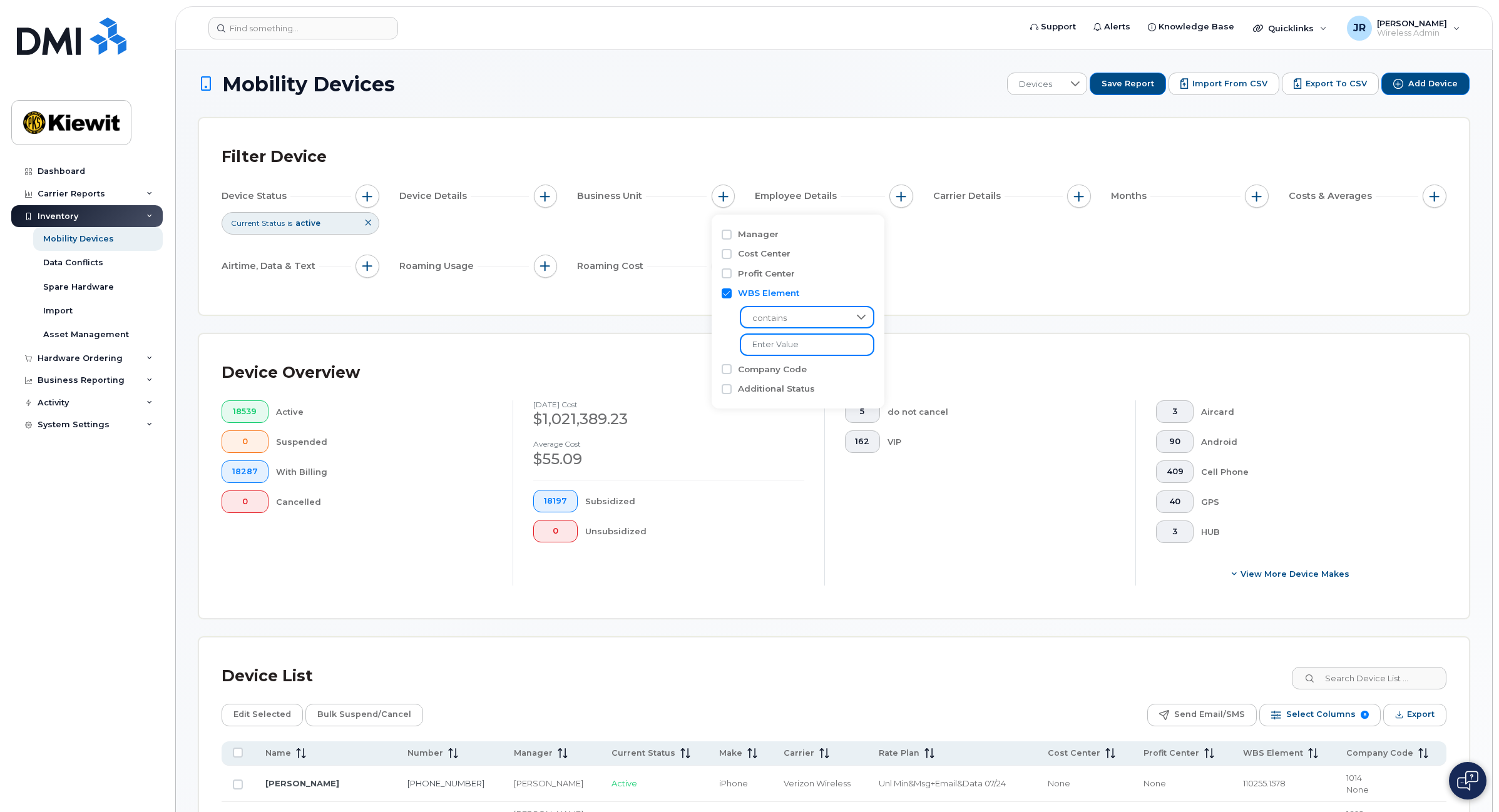
click at [810, 344] on input "text" at bounding box center [807, 345] width 135 height 22
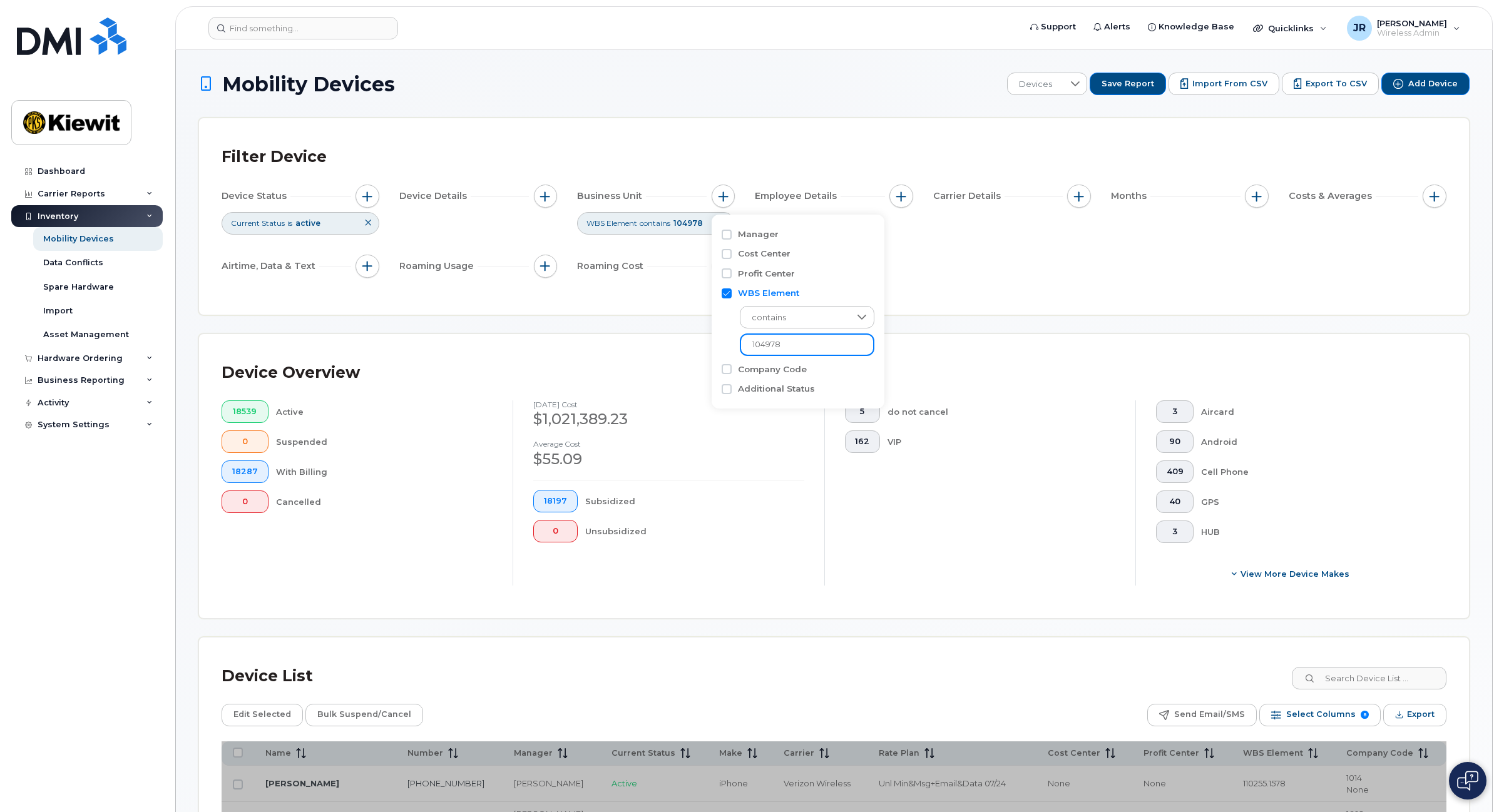
type input "104978"
click at [940, 249] on div "Device Status Current Status is active Device Details Business Unit WBS Element…" at bounding box center [833, 234] width 1225 height 98
click at [727, 194] on span "button" at bounding box center [723, 196] width 10 height 10
click at [793, 341] on input "104978" at bounding box center [807, 345] width 135 height 22
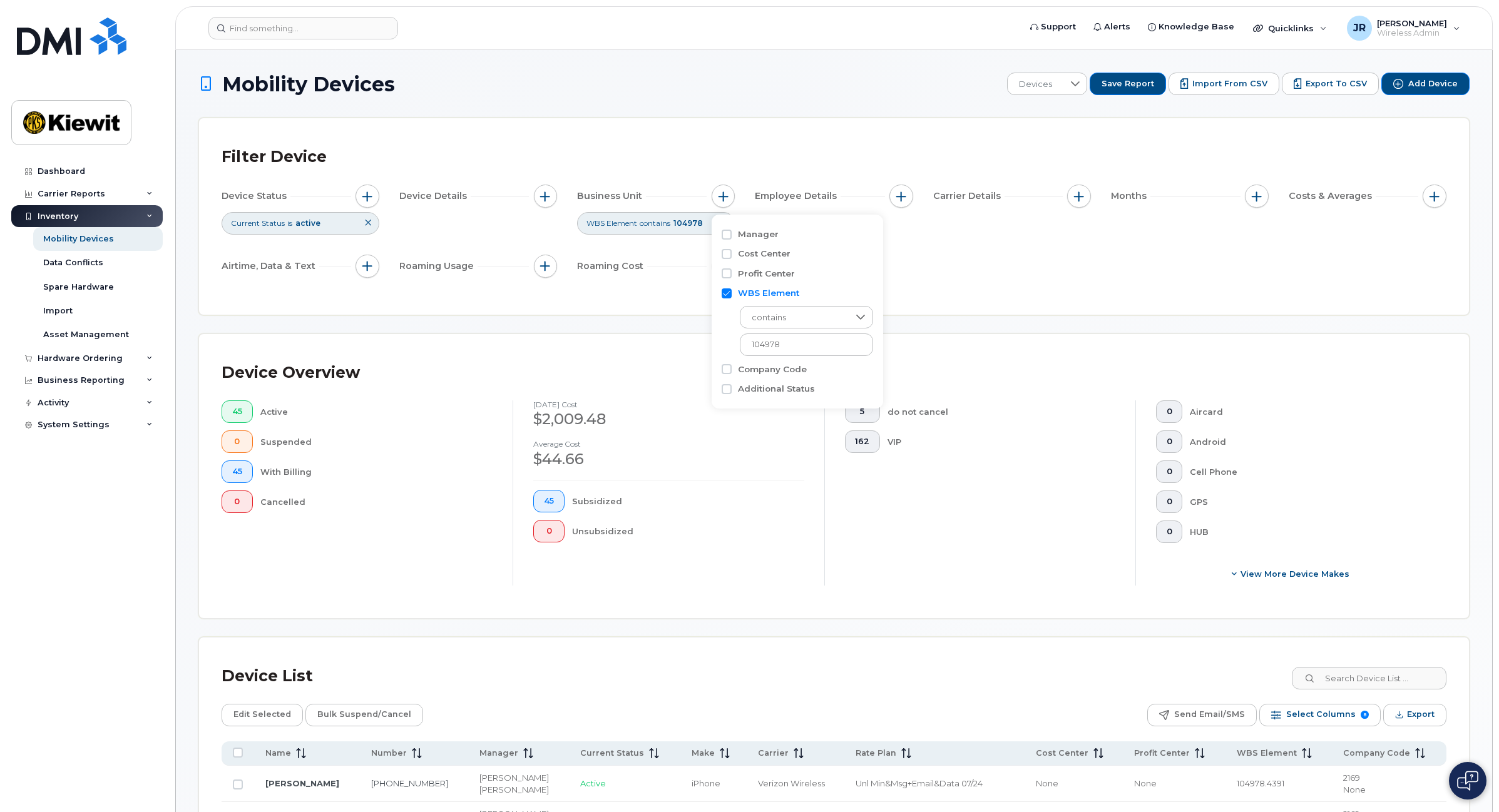
click at [939, 270] on div "Device Status Current Status is active Device Details Business Unit WBS Element…" at bounding box center [833, 234] width 1225 height 98
click at [731, 198] on button "button" at bounding box center [723, 196] width 24 height 24
click at [958, 253] on div "Device Status Current Status is active Device Details Business Unit WBS Element…" at bounding box center [833, 234] width 1225 height 98
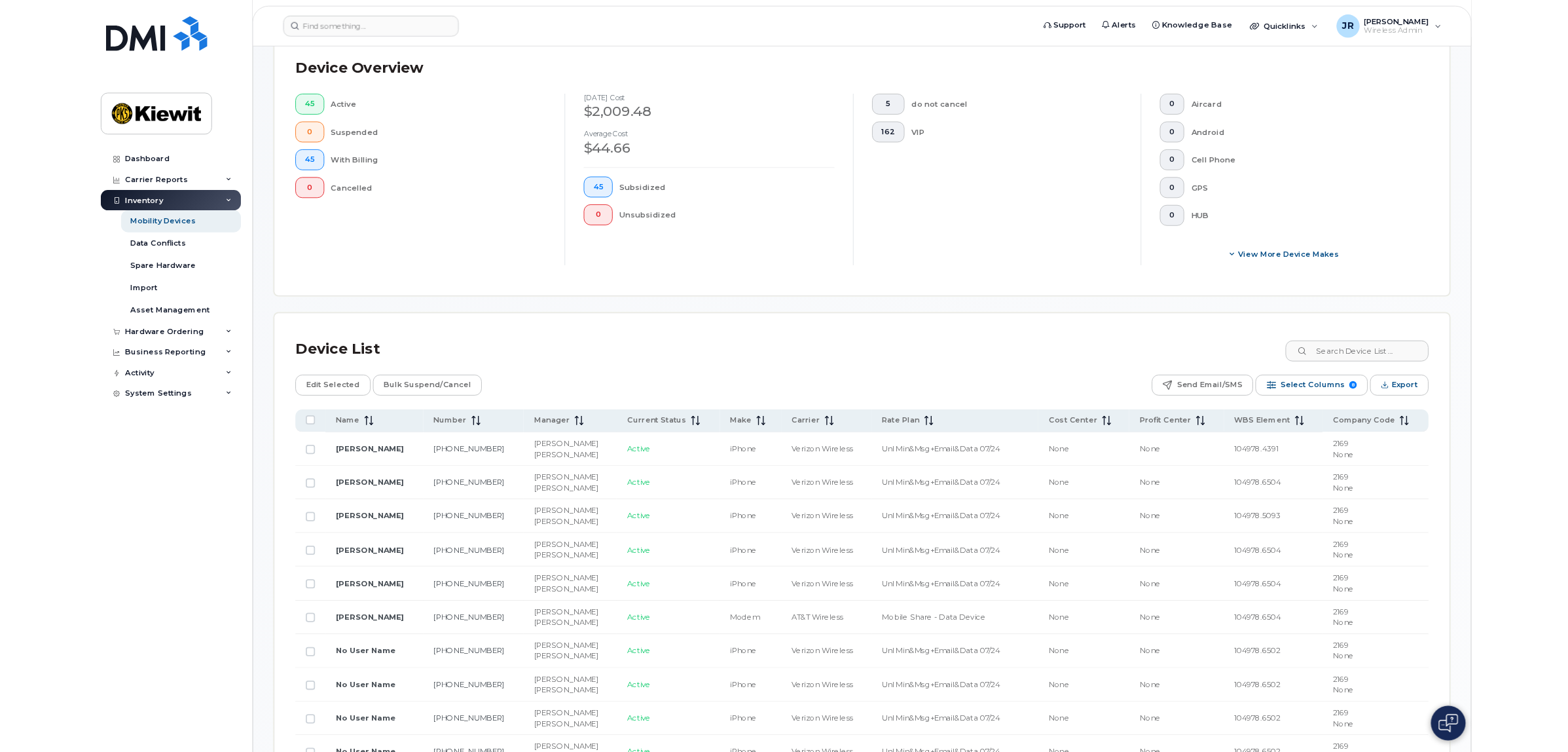
scroll to position [401, 0]
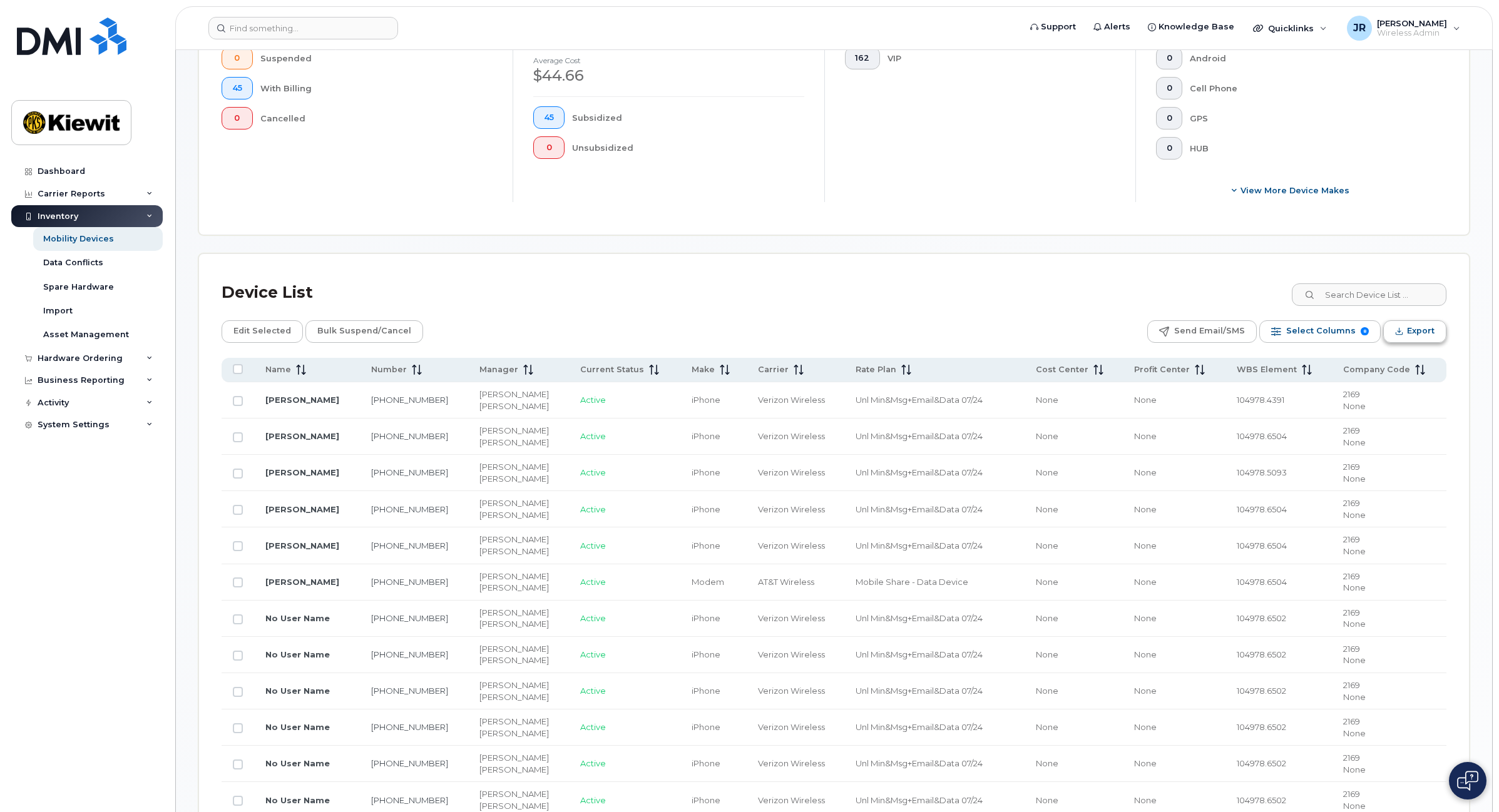
click at [1417, 335] on span "Export" at bounding box center [1420, 330] width 27 height 19
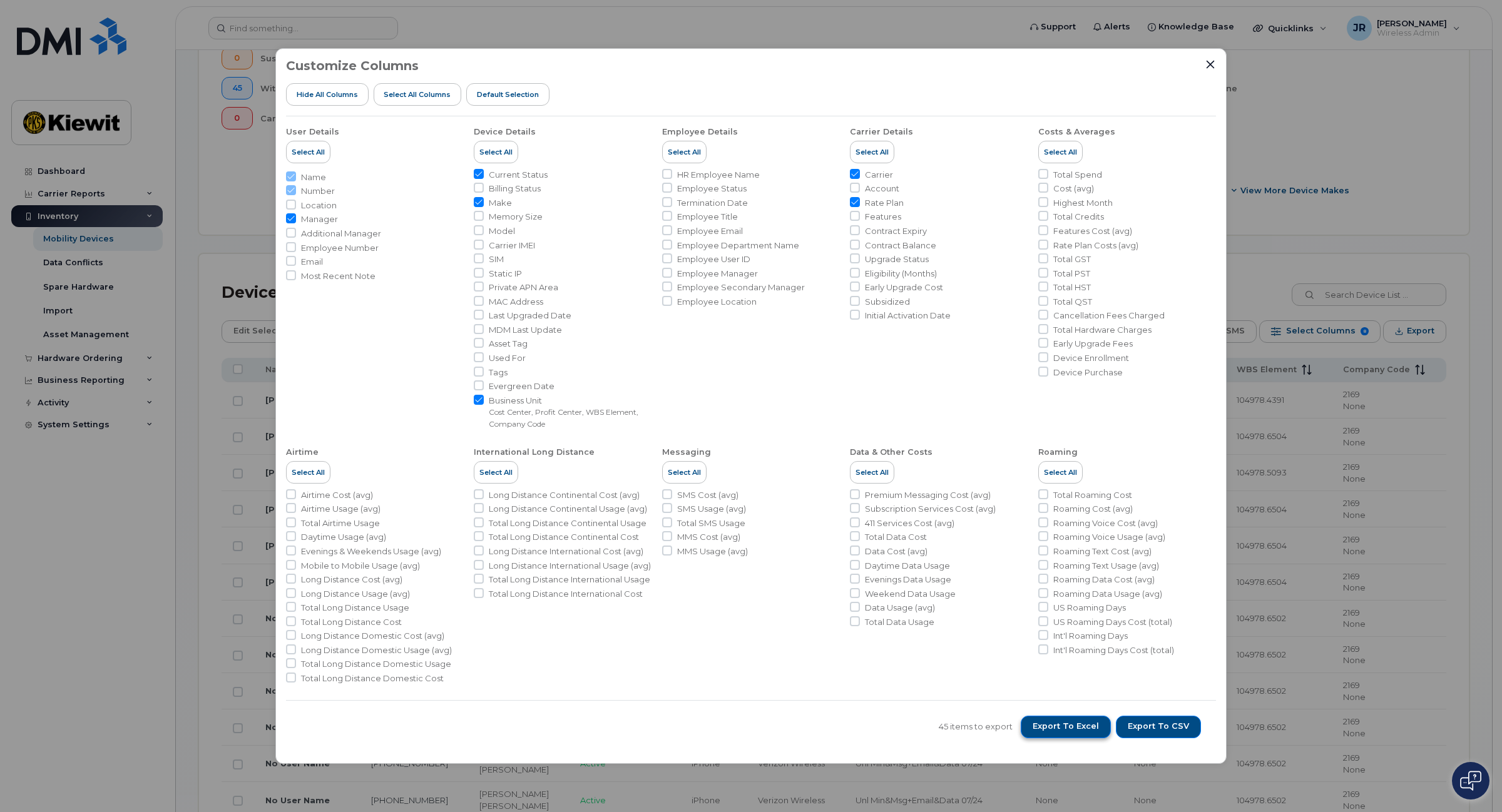
click at [1086, 724] on span "Export to Excel" at bounding box center [1065, 726] width 66 height 11
click at [1206, 64] on icon "Close" at bounding box center [1209, 64] width 10 height 10
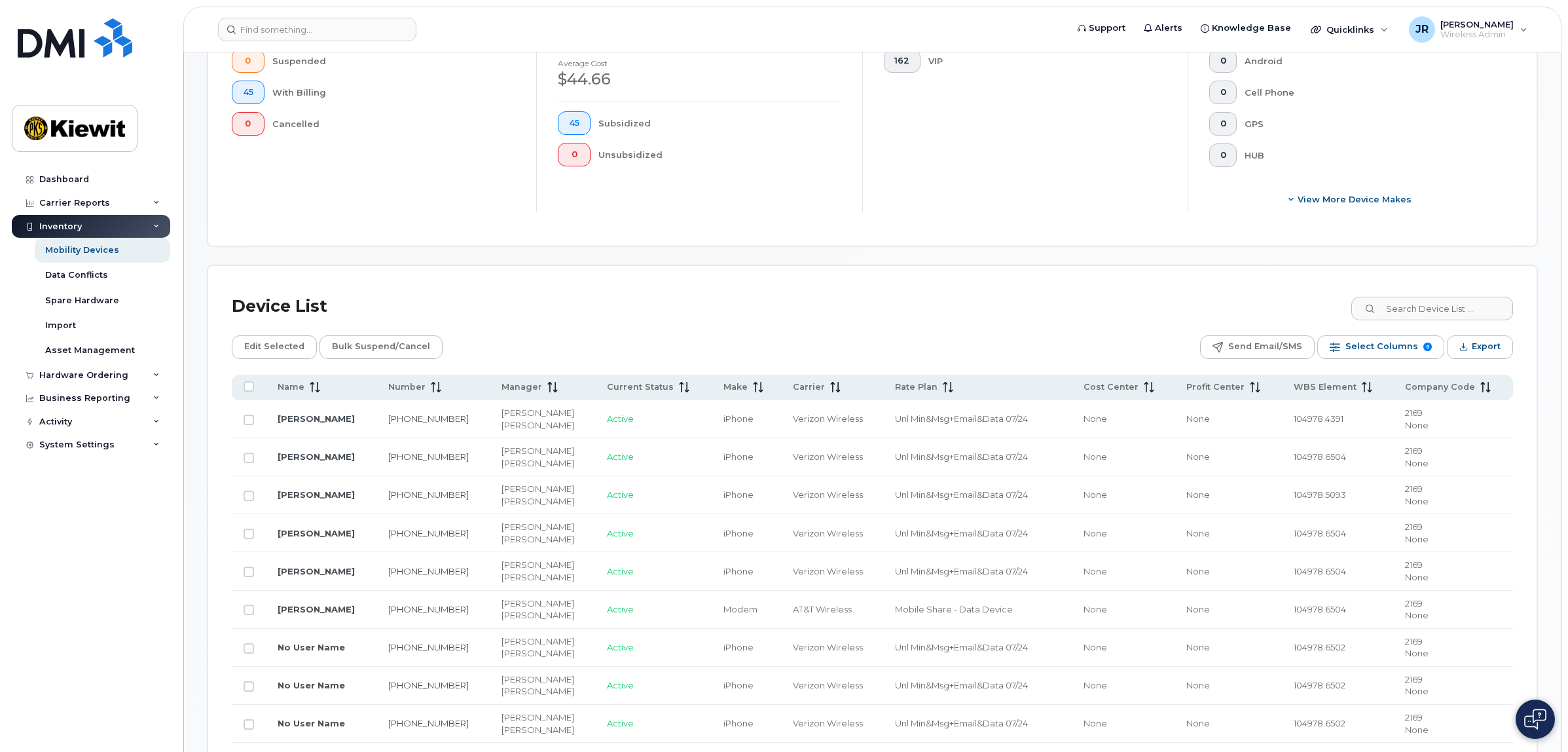
click at [1341, 426] on td "104978.4391" at bounding box center [1337, 418] width 112 height 38
click at [249, 414] on input "Row Unselected" at bounding box center [249, 419] width 10 height 10
click at [246, 418] on input "Row Selected" at bounding box center [249, 419] width 10 height 10
checkbox input "false"
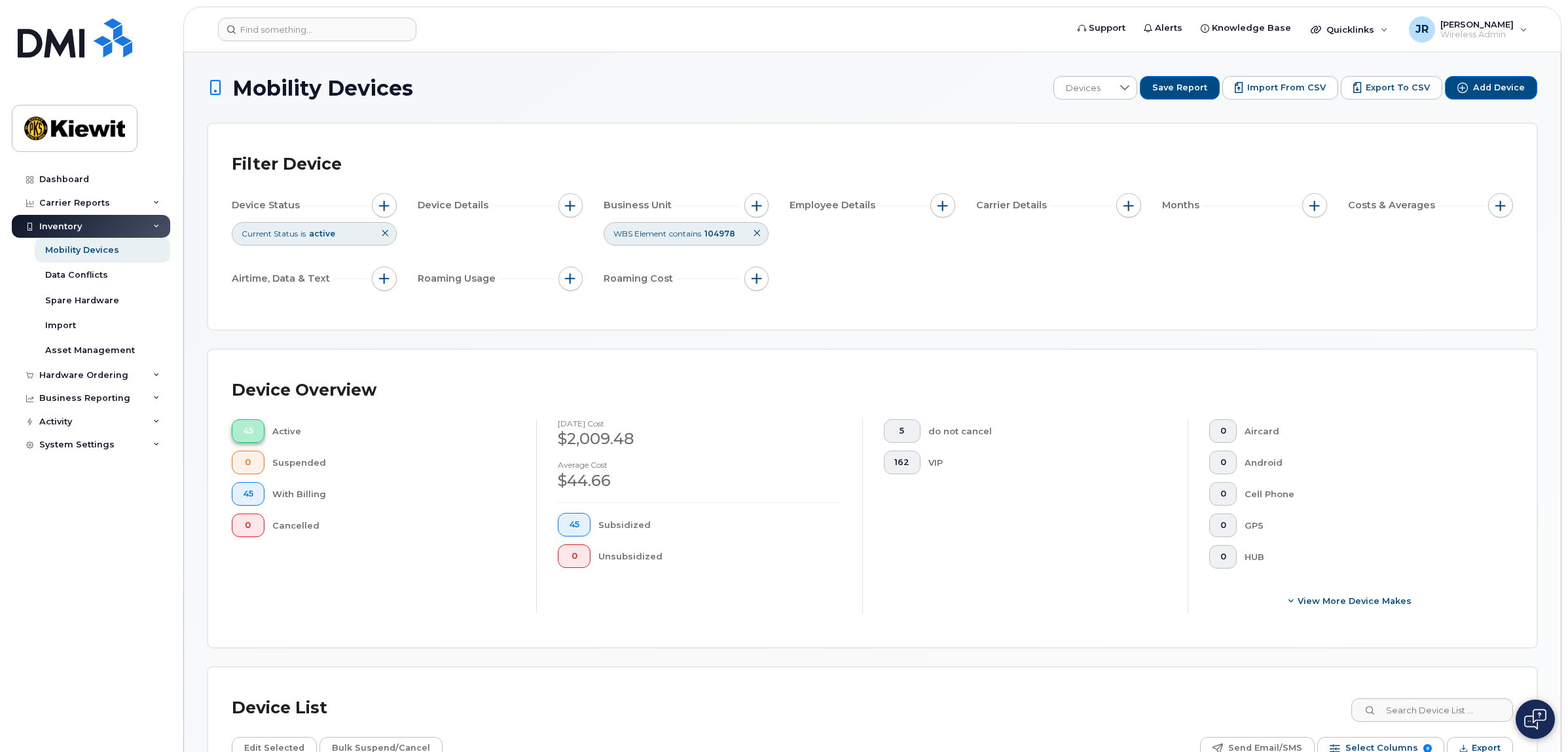
click at [253, 433] on span "45" at bounding box center [248, 430] width 10 height 10
click at [757, 230] on button at bounding box center [757, 234] width 23 height 22
click at [809, 259] on div "Device Status Current Status is active Device Details Business Unit Employee De…" at bounding box center [872, 245] width 1281 height 103
click at [763, 203] on button "button" at bounding box center [757, 205] width 25 height 25
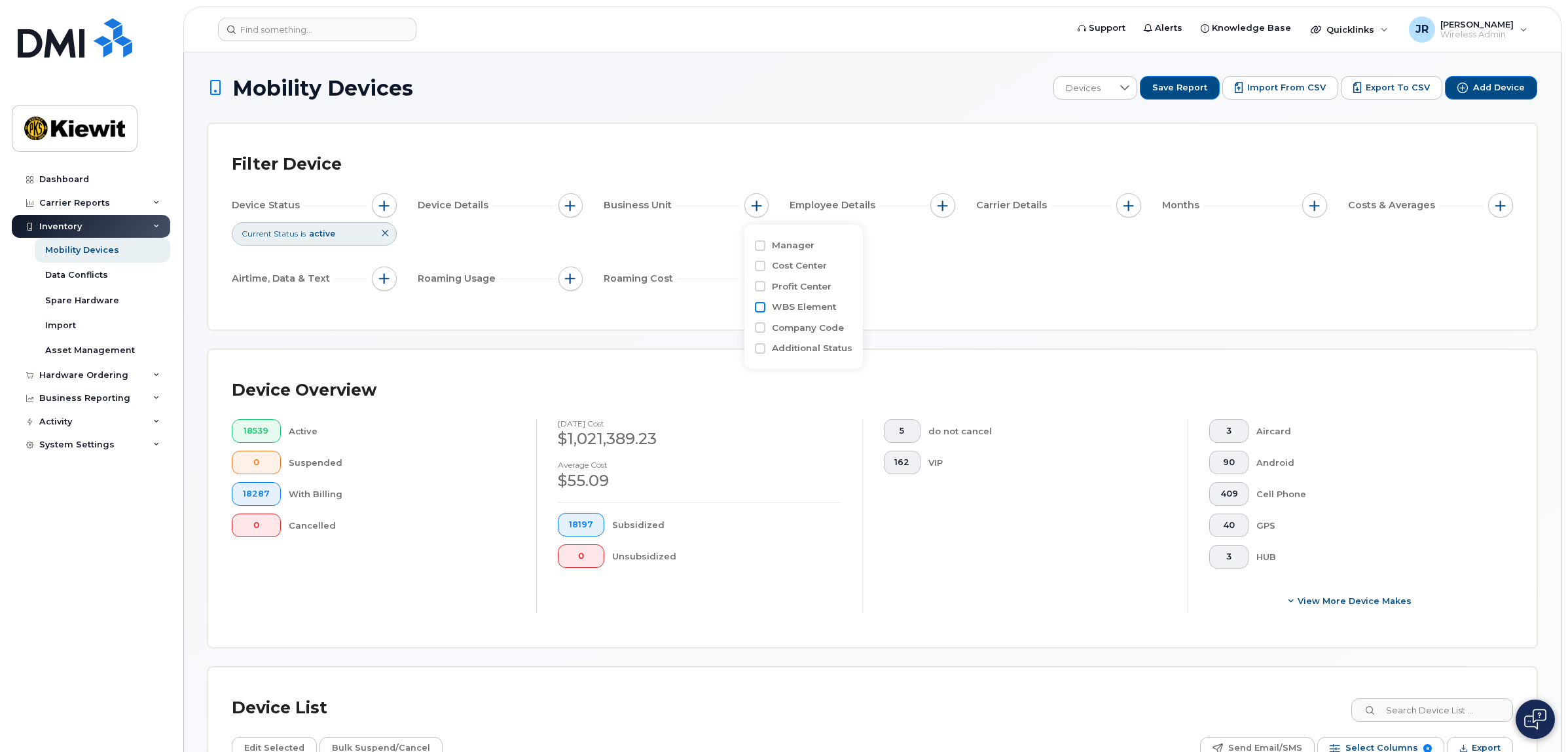
click at [757, 305] on input "WBS Element" at bounding box center [759, 307] width 10 height 10
checkbox input "true"
click at [839, 355] on input "104978" at bounding box center [844, 361] width 141 height 23
type input "104956"
click at [1015, 261] on div "Device Status Current Status is active Device Details Business Unit WBS Element…" at bounding box center [872, 245] width 1281 height 103
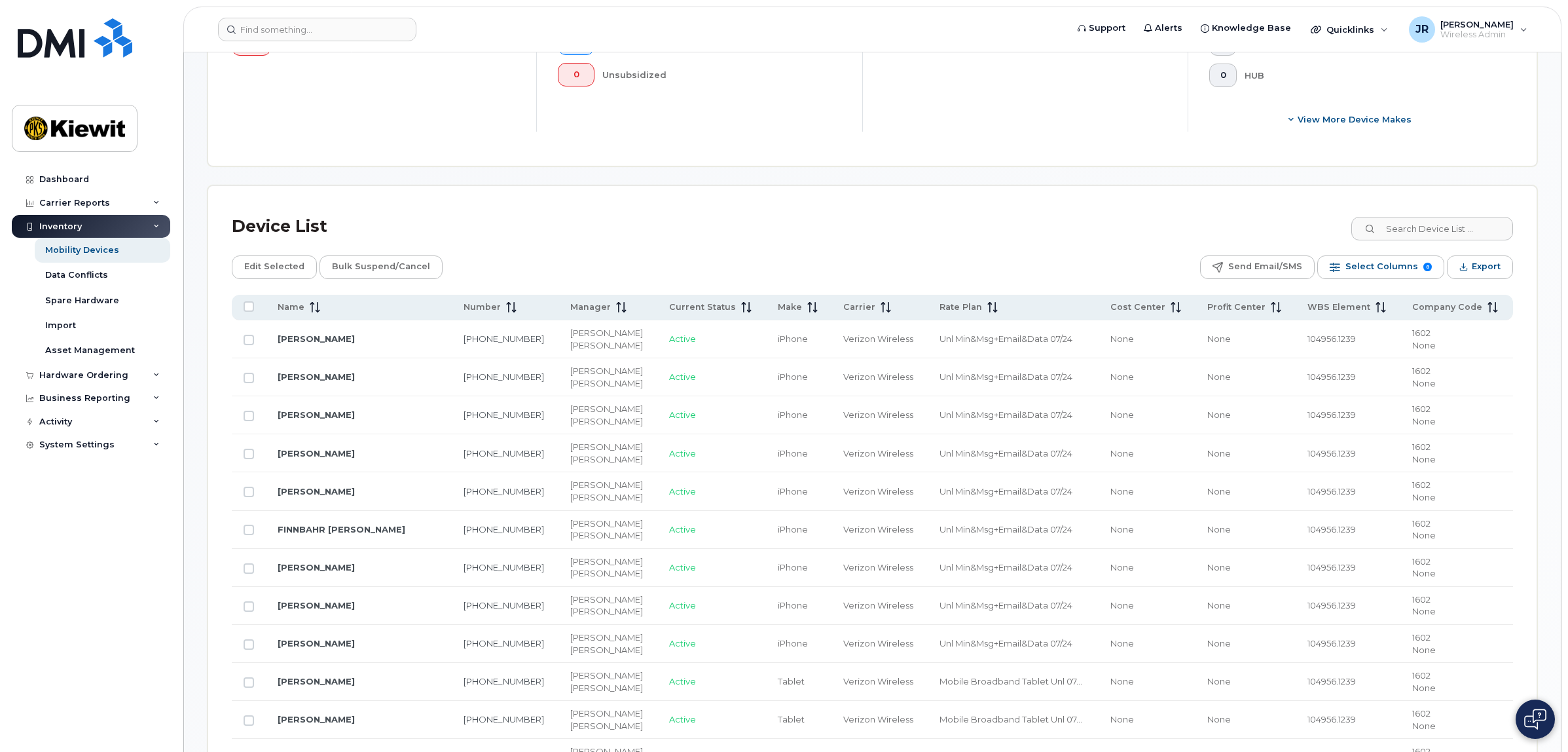
scroll to position [491, 0]
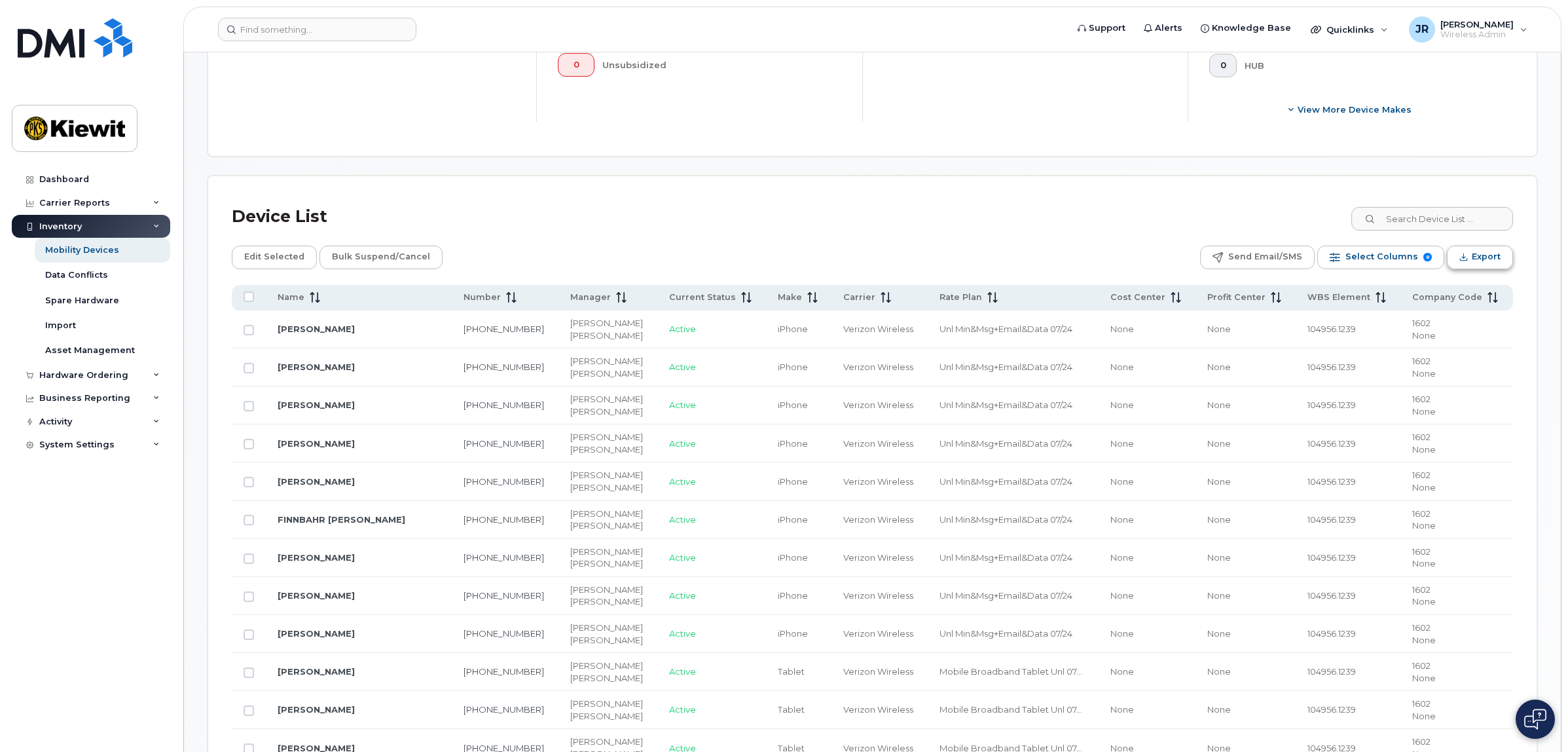
click at [1471, 258] on span "Export" at bounding box center [1486, 256] width 29 height 20
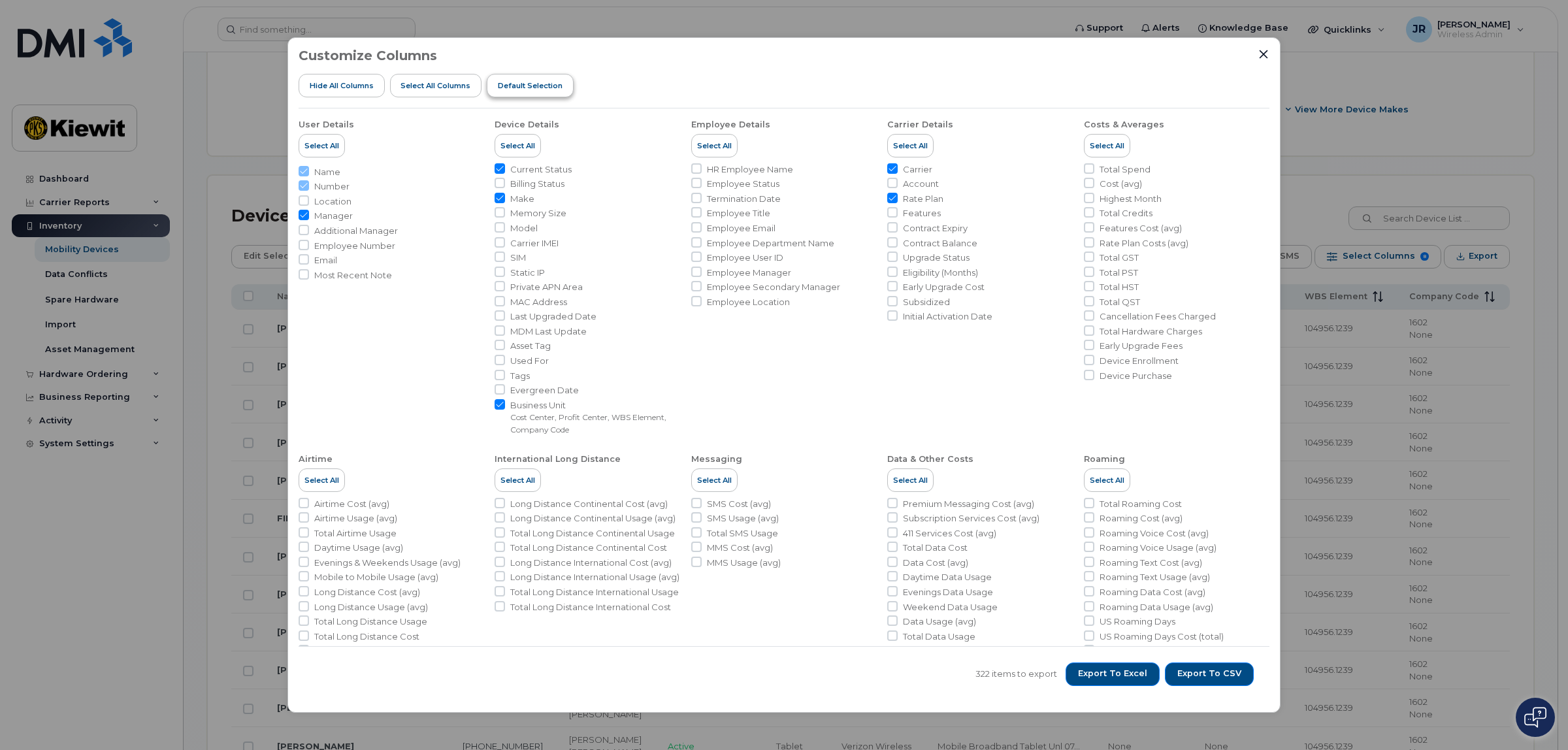
click at [546, 92] on button "Default Selection" at bounding box center [529, 85] width 87 height 23
click at [1121, 667] on span "Export to Excel" at bounding box center [1112, 673] width 69 height 12
click at [1262, 51] on icon "Close" at bounding box center [1263, 54] width 10 height 10
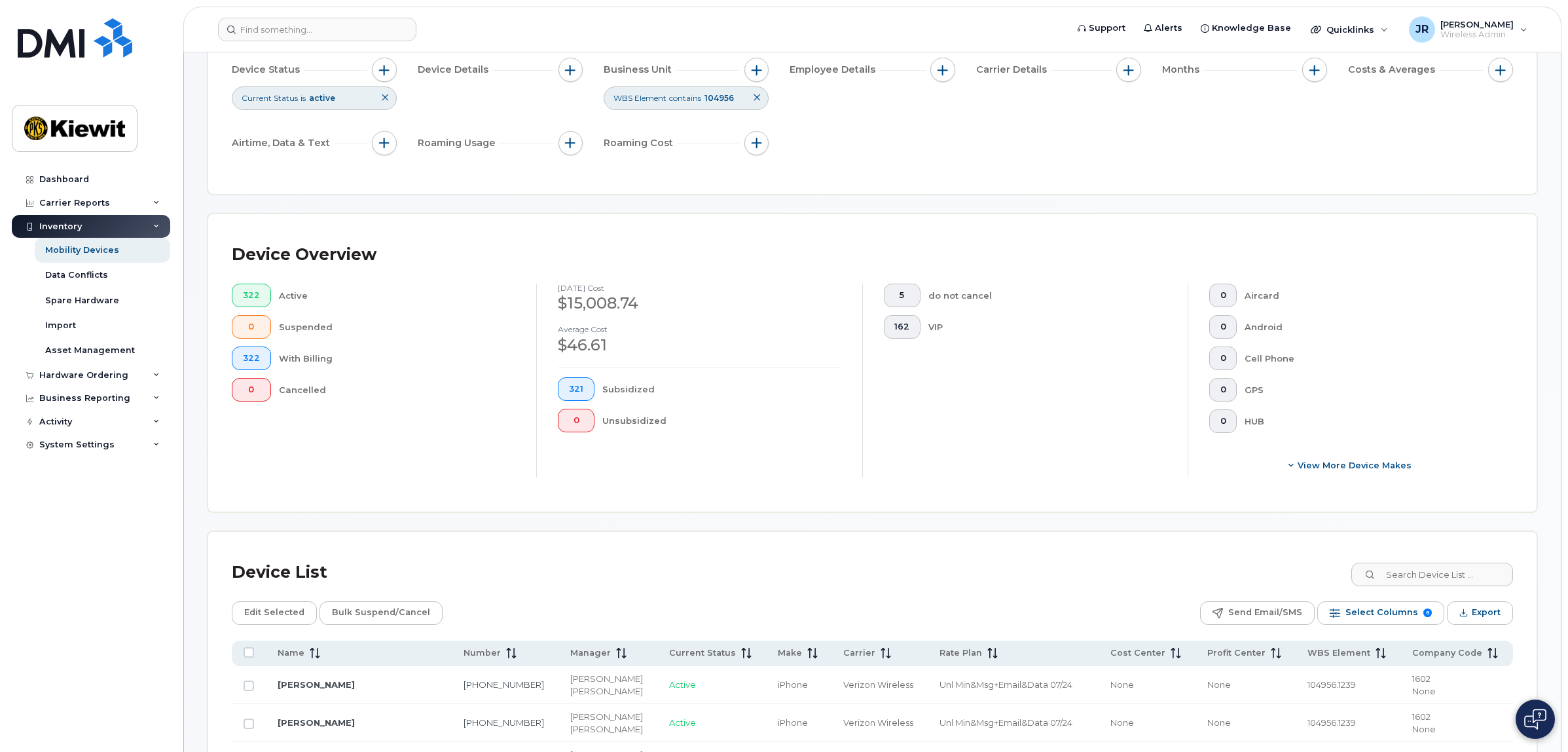
scroll to position [0, 0]
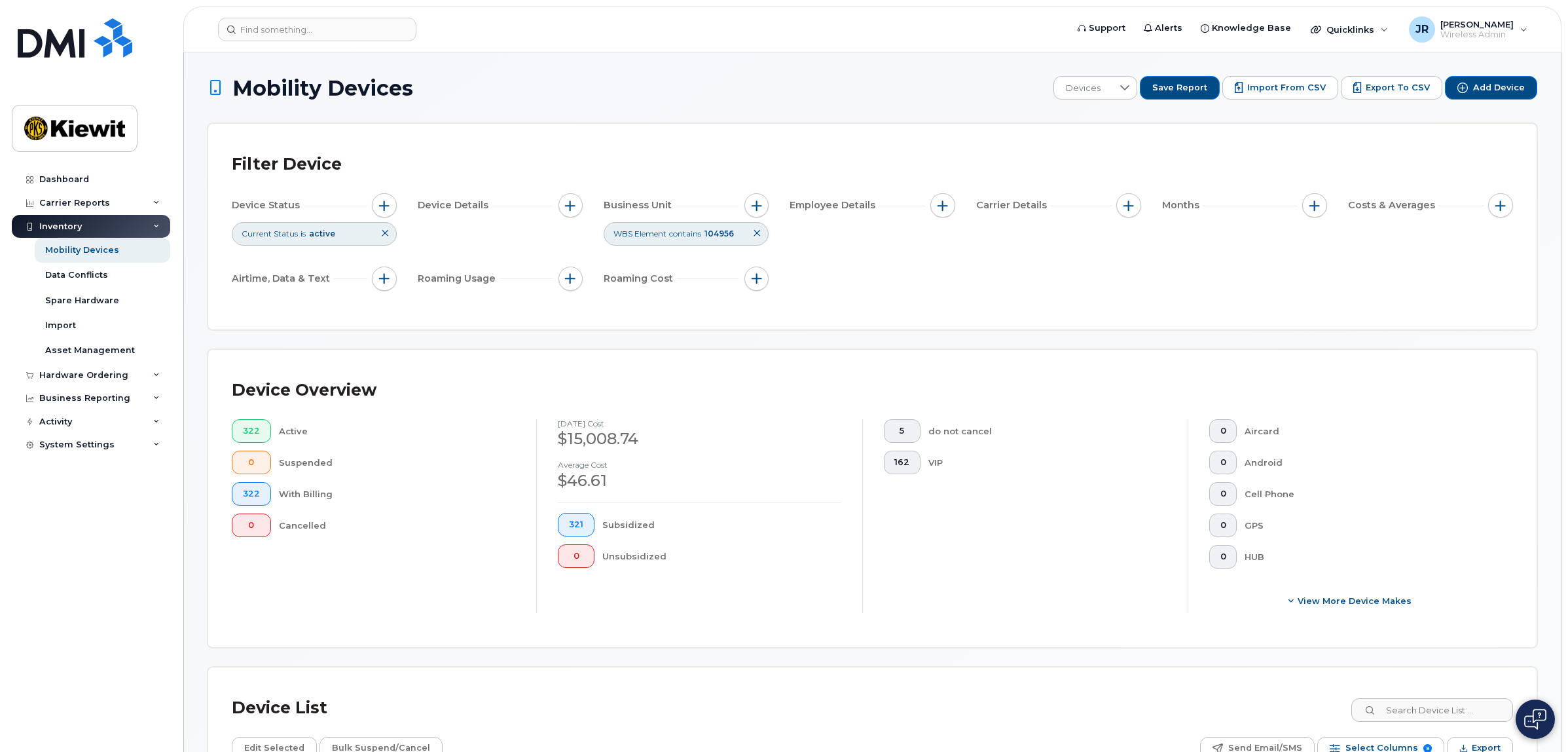
click at [757, 233] on icon at bounding box center [757, 233] width 8 height 8
click at [259, 434] on button "322" at bounding box center [251, 431] width 39 height 23
click at [761, 201] on button "button" at bounding box center [757, 205] width 25 height 25
click at [800, 308] on label "WBS Element" at bounding box center [804, 307] width 64 height 12
click at [766, 308] on input "WBS Element" at bounding box center [759, 307] width 10 height 10
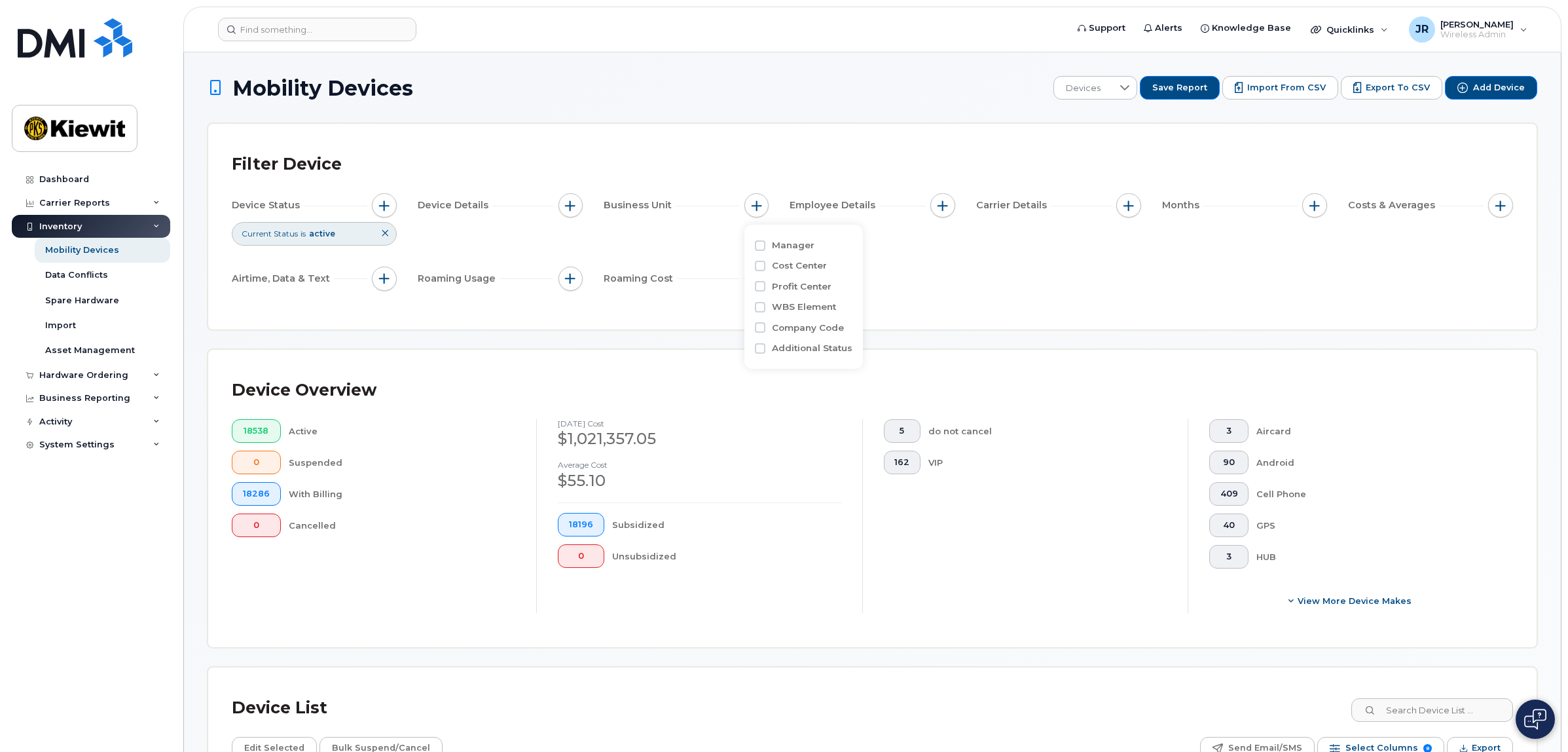
checkbox input "true"
click at [842, 351] on input "104956" at bounding box center [844, 361] width 141 height 23
click at [853, 362] on input "104956" at bounding box center [844, 361] width 141 height 23
click at [893, 328] on icon at bounding box center [900, 331] width 15 height 15
click at [1026, 266] on div "Device Status Current Status is active Device Details Business Unit WBS Element…" at bounding box center [872, 245] width 1281 height 103
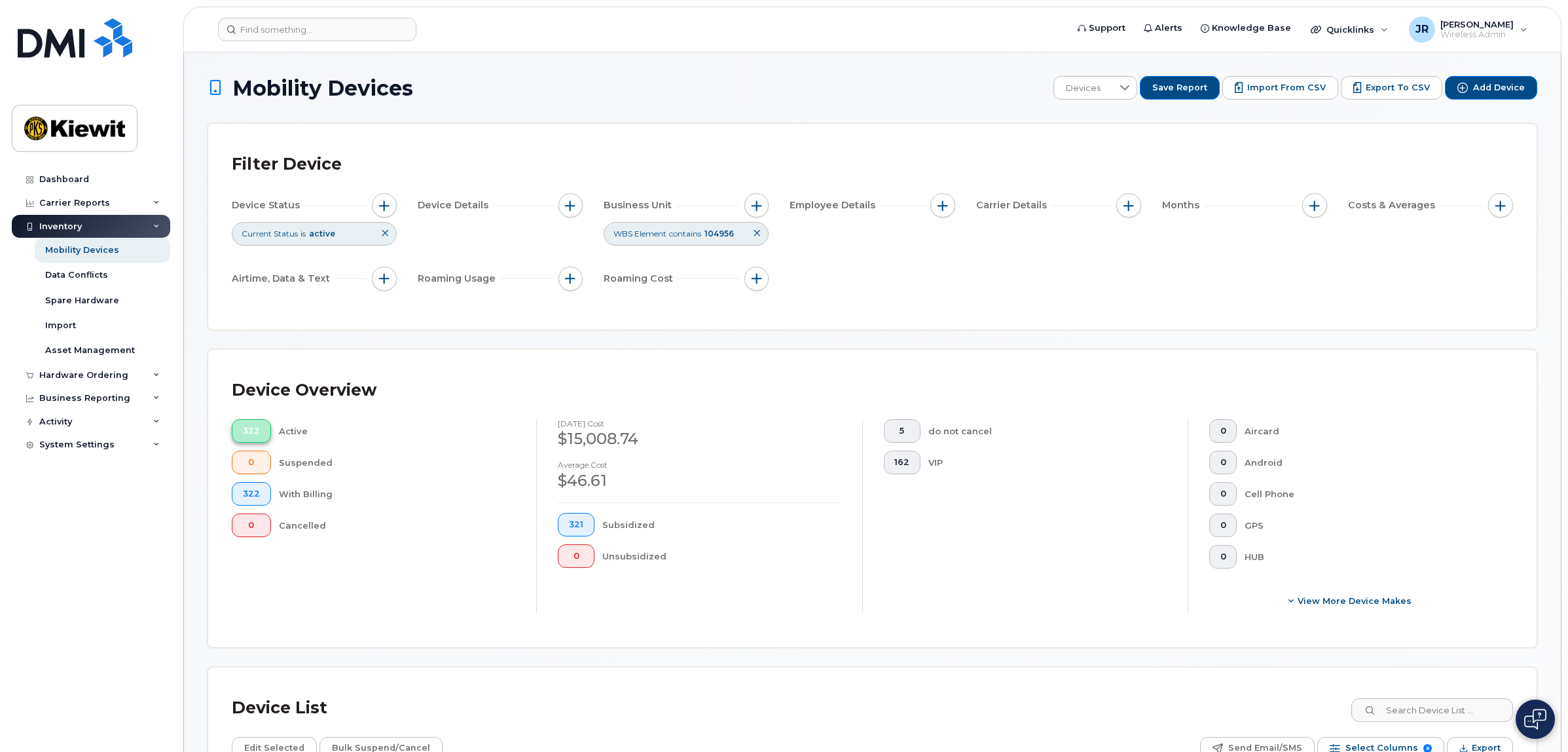
click at [255, 434] on span "322" at bounding box center [251, 430] width 17 height 10
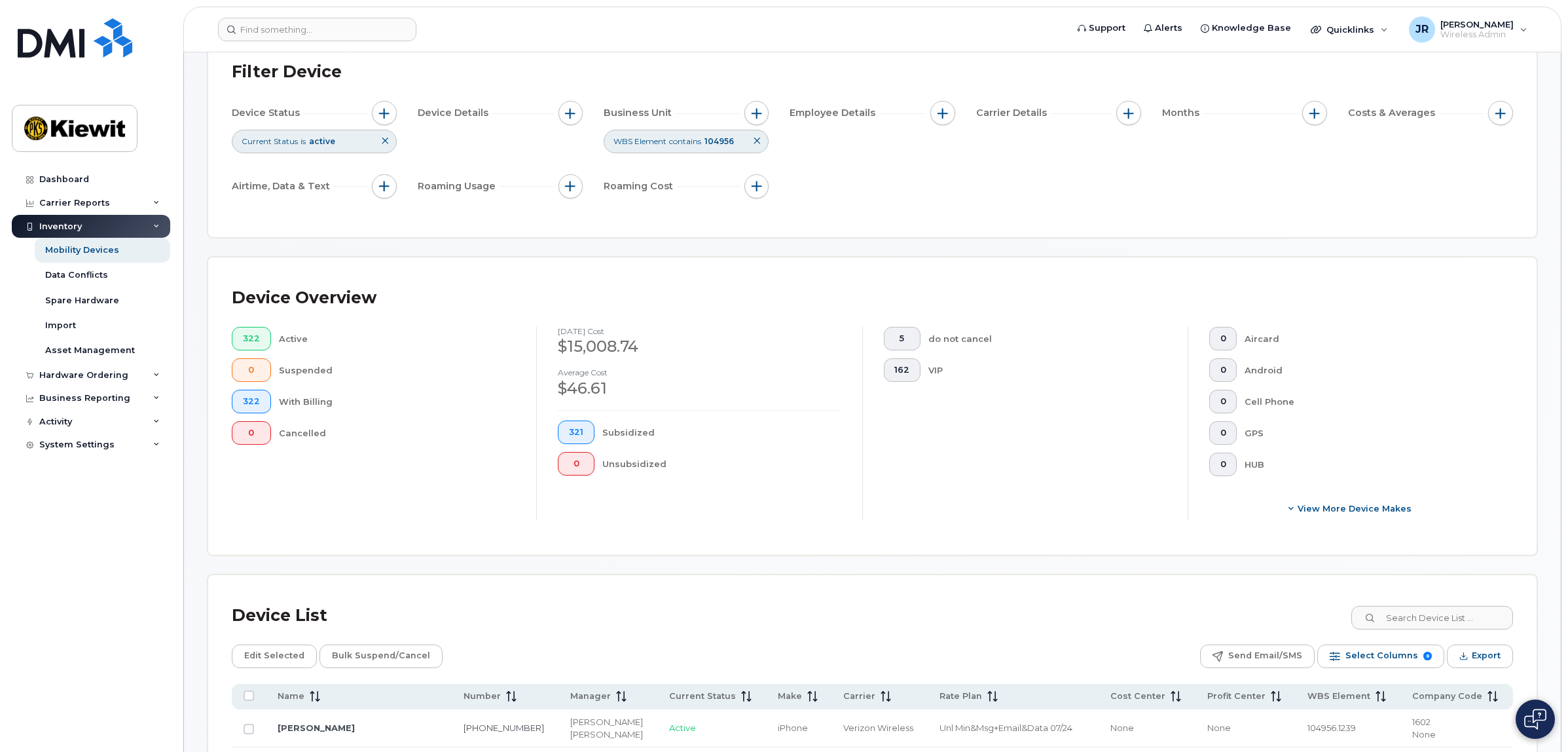
scroll to position [82, 0]
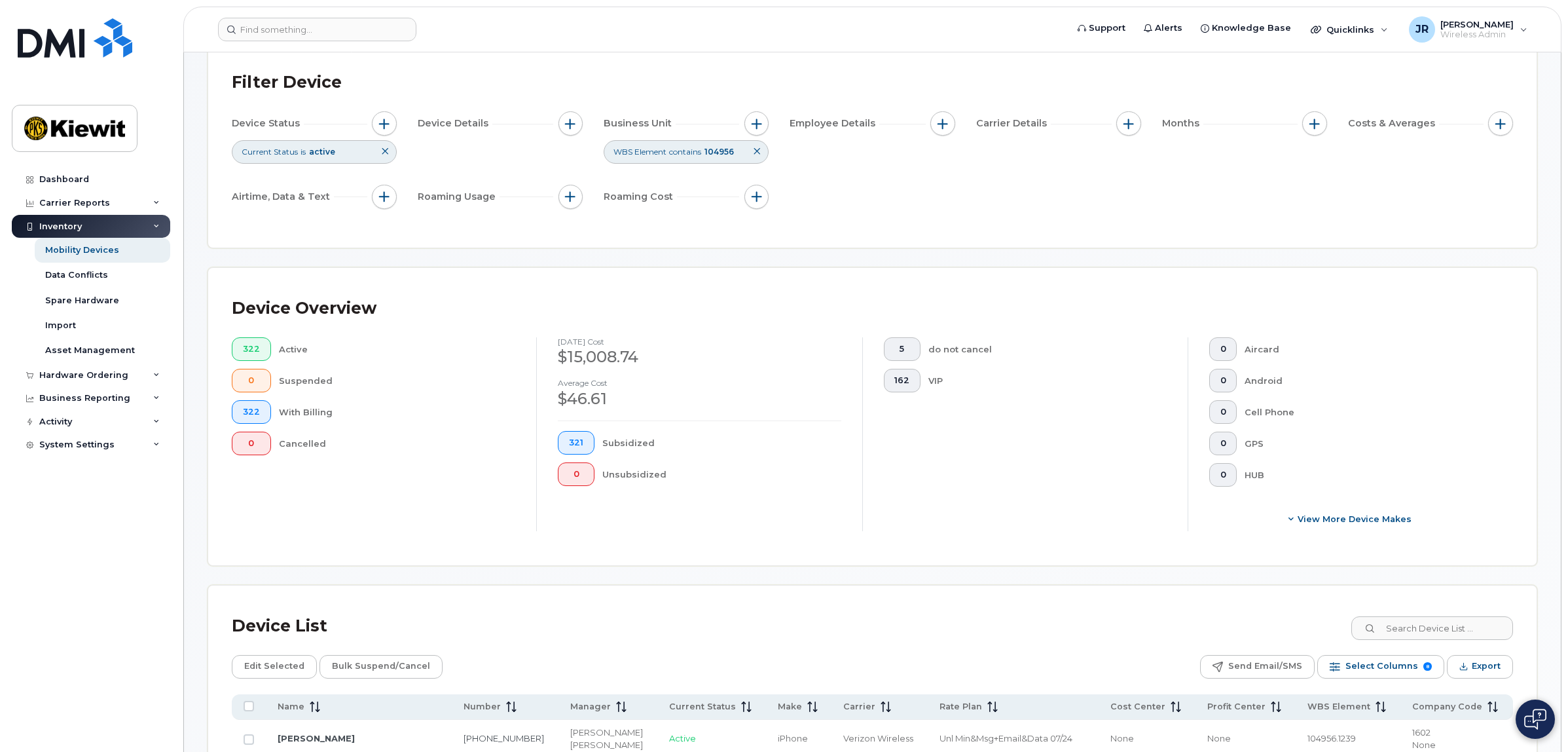
click at [842, 168] on div "Device Status Current Status is active Device Details Business Unit WBS Element…" at bounding box center [872, 163] width 1281 height 103
click at [757, 155] on icon at bounding box center [757, 151] width 8 height 8
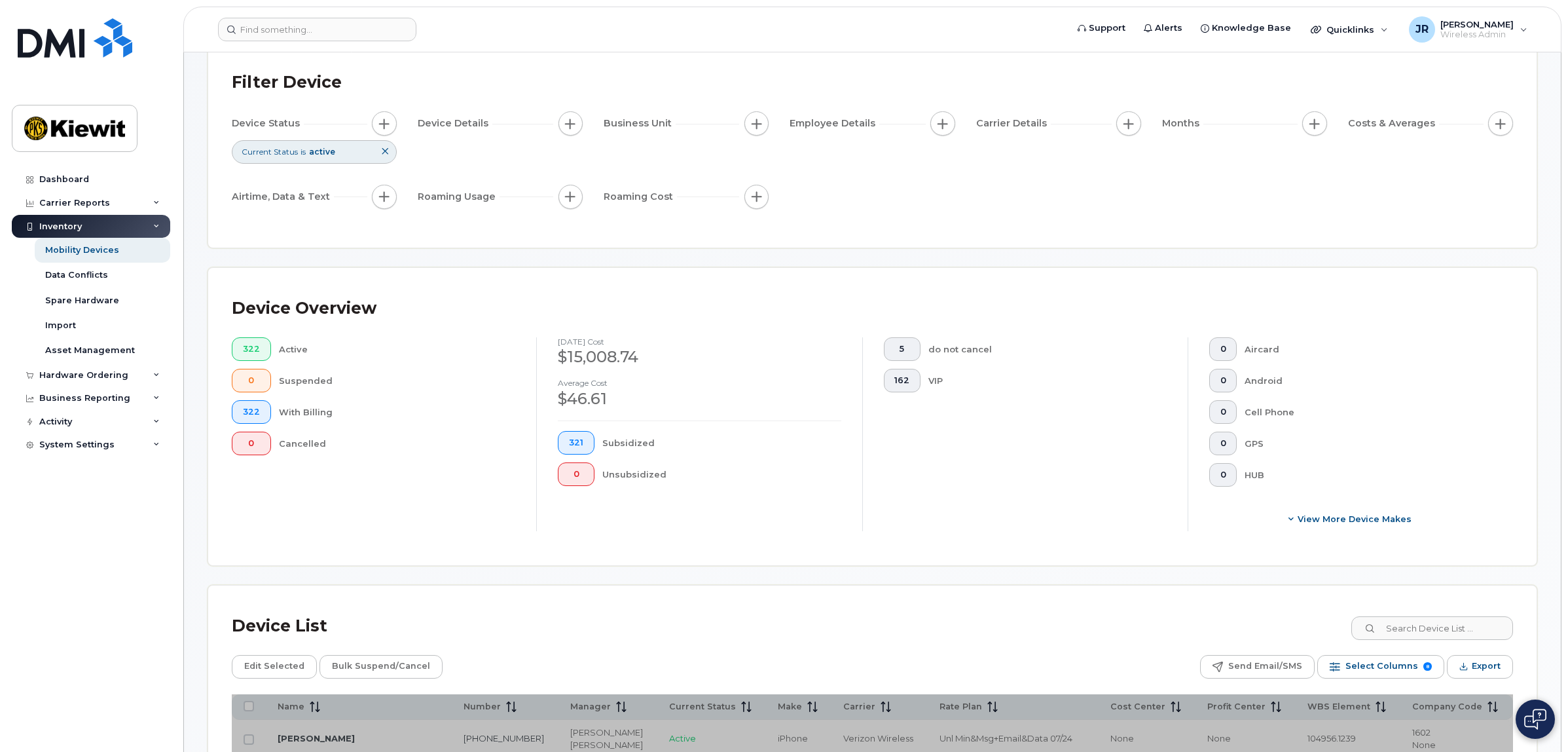
click at [871, 204] on div "Device Status Current Status is active Device Details Business Unit Employee De…" at bounding box center [872, 163] width 1281 height 103
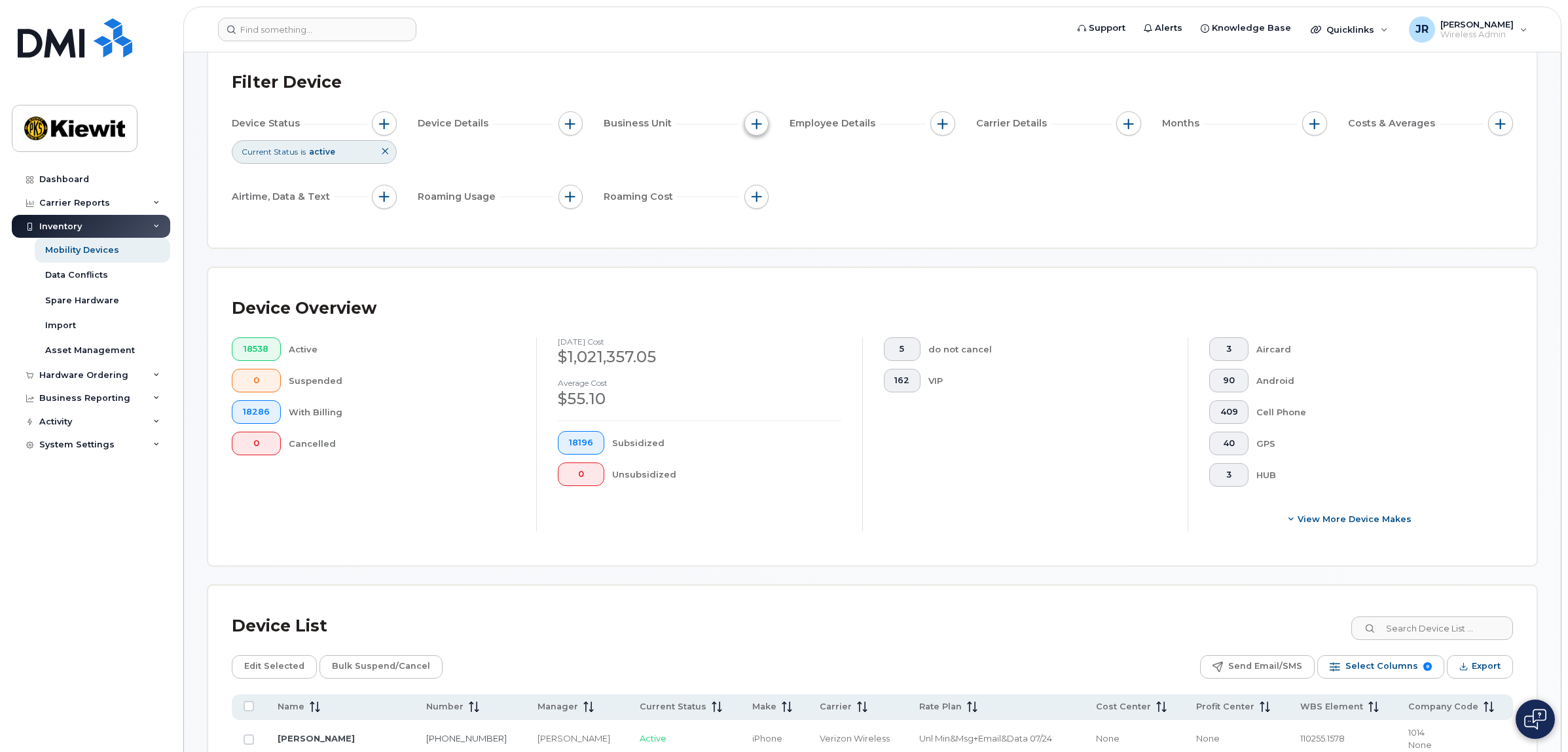
click at [761, 127] on button "button" at bounding box center [757, 124] width 25 height 25
click at [774, 227] on label "WBS Element" at bounding box center [804, 225] width 64 height 12
click at [766, 227] on input "WBS Element" at bounding box center [759, 225] width 10 height 10
checkbox input "true"
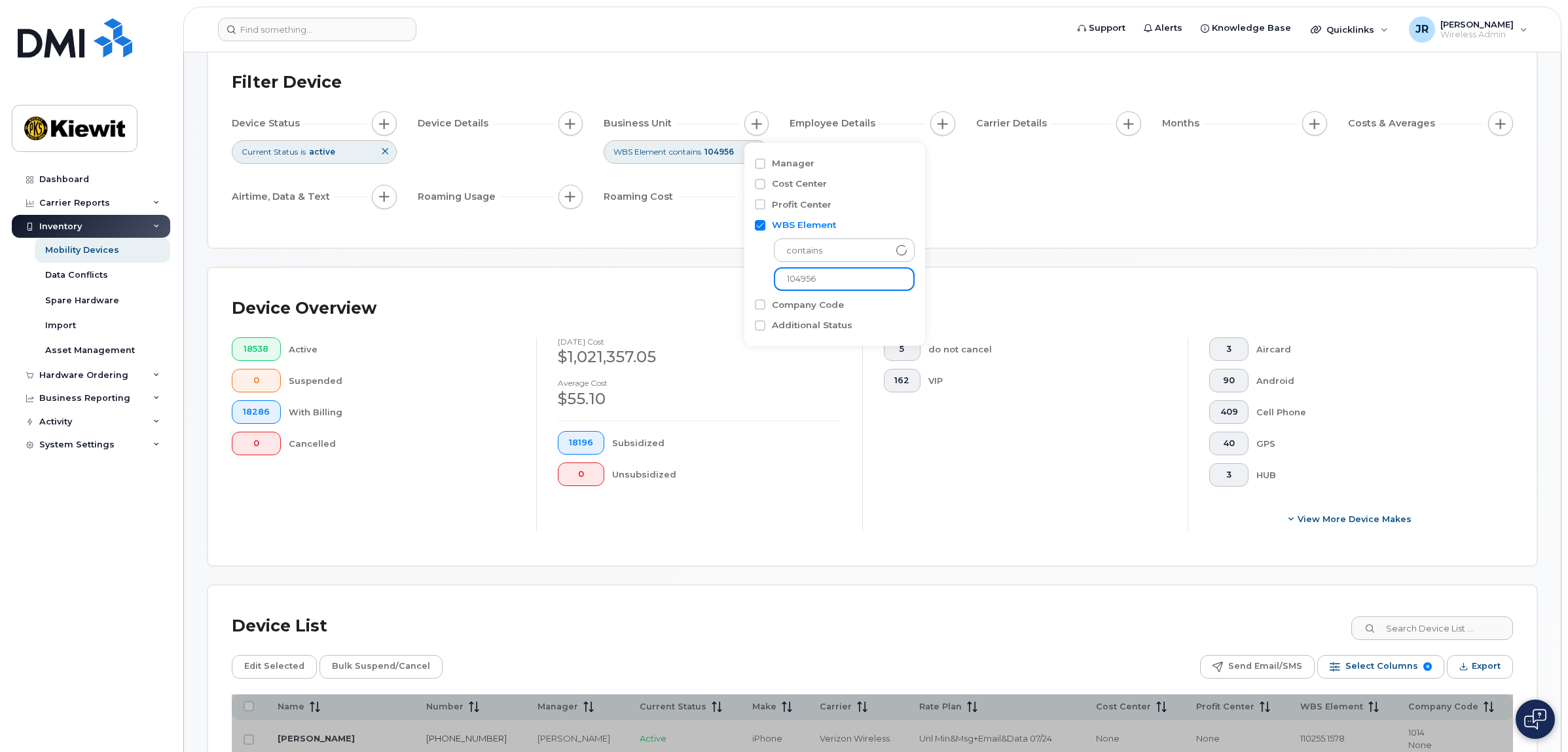
click at [829, 270] on input "104956" at bounding box center [844, 279] width 141 height 23
type input "104978"
click at [956, 210] on div "Device Status Current Status is active Device Details Business Unit WBS Element…" at bounding box center [872, 163] width 1281 height 103
click at [928, 210] on div "Device Status Current Status is active Device Details Business Unit WBS Element…" at bounding box center [872, 163] width 1281 height 103
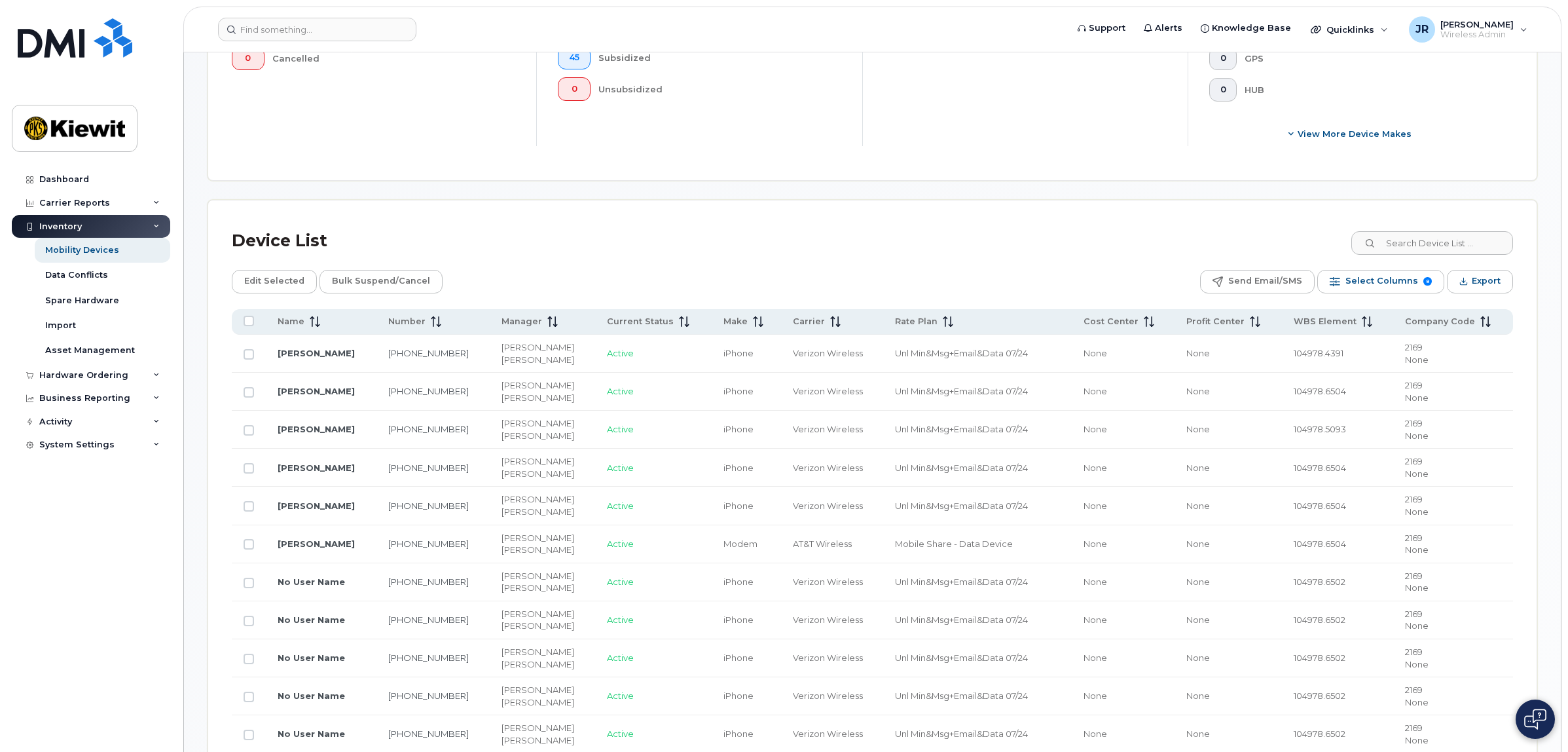
scroll to position [491, 0]
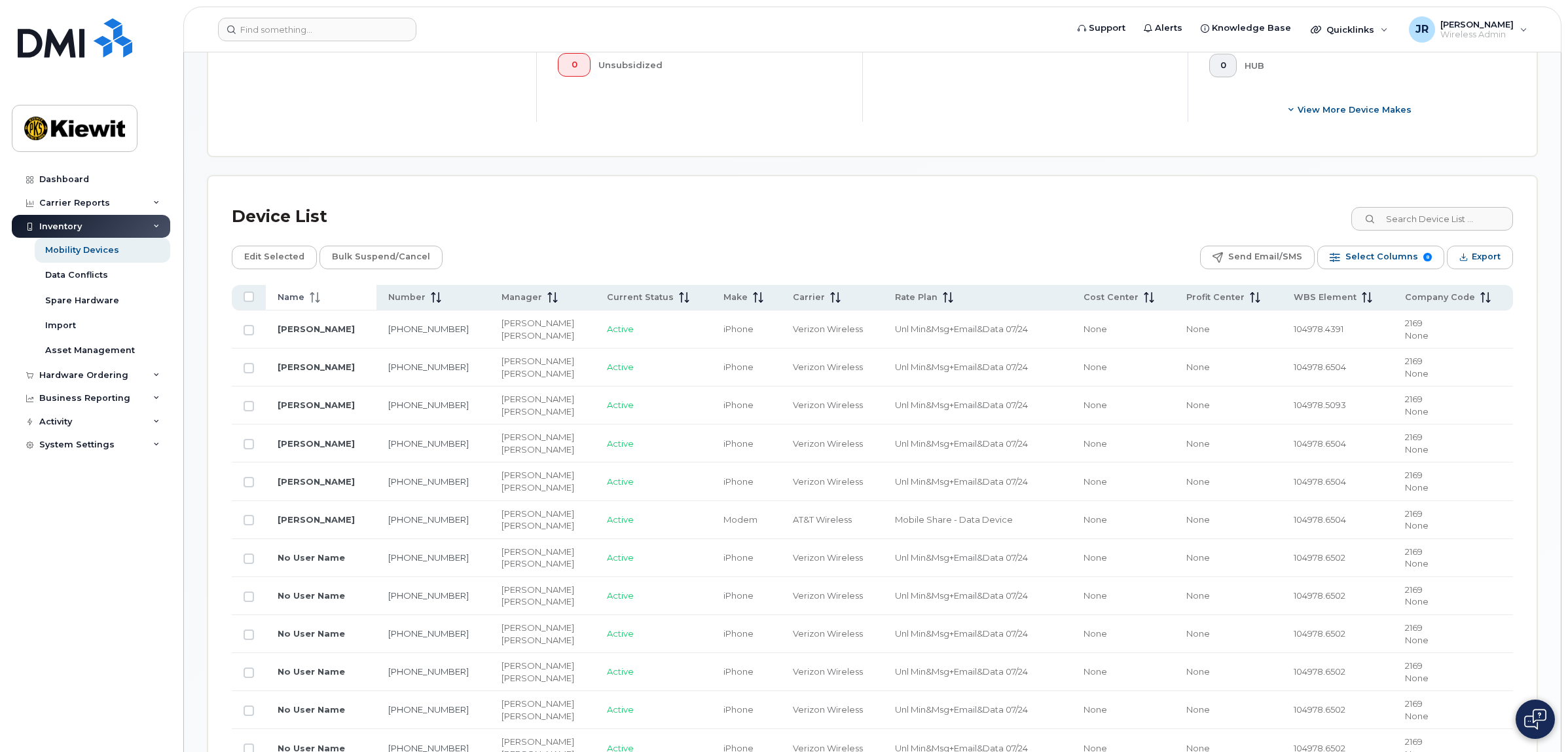
click at [316, 292] on icon at bounding box center [314, 297] width 10 height 10
click at [249, 331] on input "Row Unselected" at bounding box center [249, 329] width 10 height 10
click at [276, 261] on span "Edit Selected" at bounding box center [275, 256] width 60 height 20
click at [1339, 339] on td "104978.1239" at bounding box center [1337, 329] width 112 height 38
click at [1313, 332] on span "104978.1239" at bounding box center [1318, 328] width 49 height 10
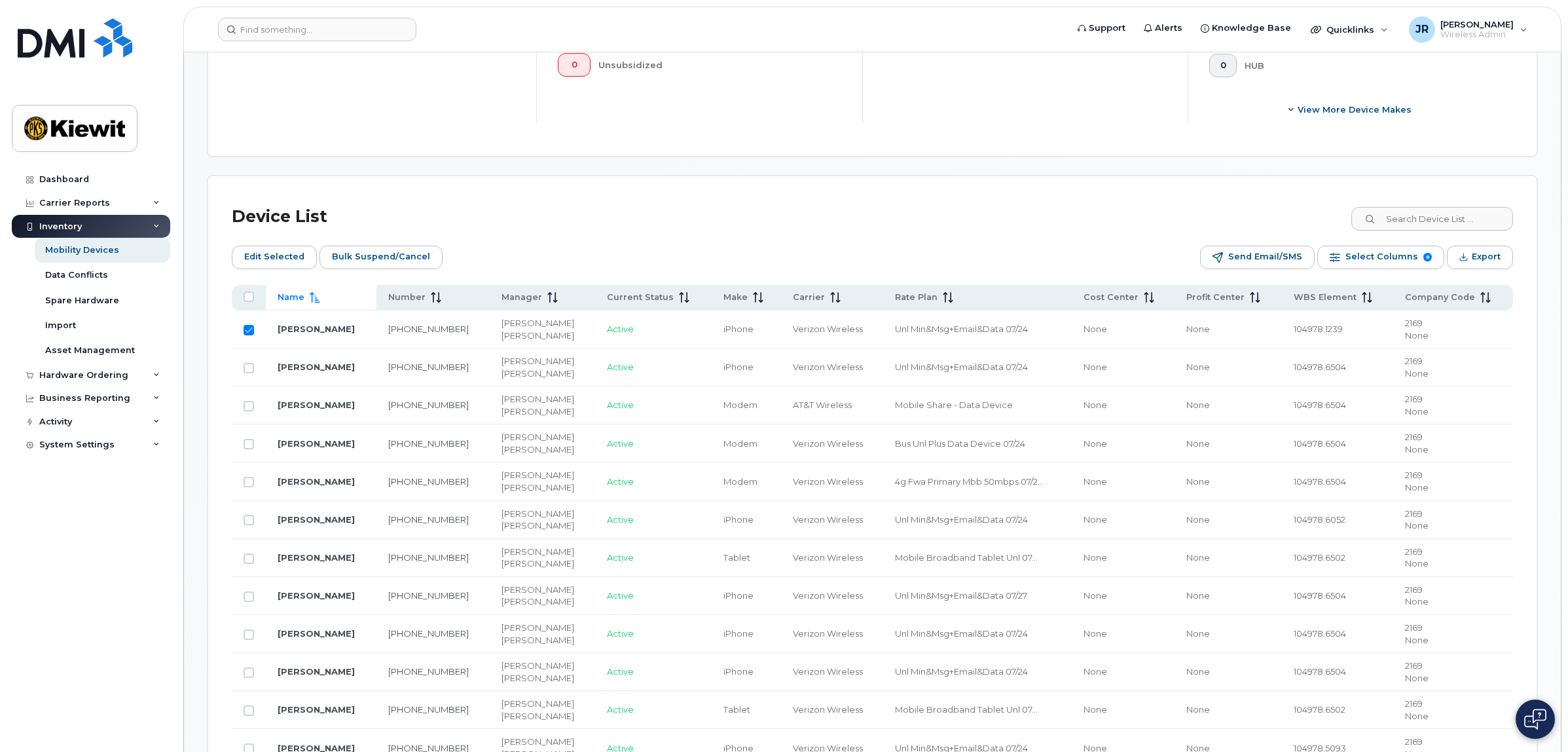
click at [1313, 332] on span "104978.1239" at bounding box center [1318, 328] width 49 height 10
click at [1277, 334] on td "None" at bounding box center [1228, 329] width 107 height 38
click at [253, 337] on td at bounding box center [249, 329] width 34 height 38
click at [249, 329] on input "Row Selected" at bounding box center [249, 329] width 10 height 10
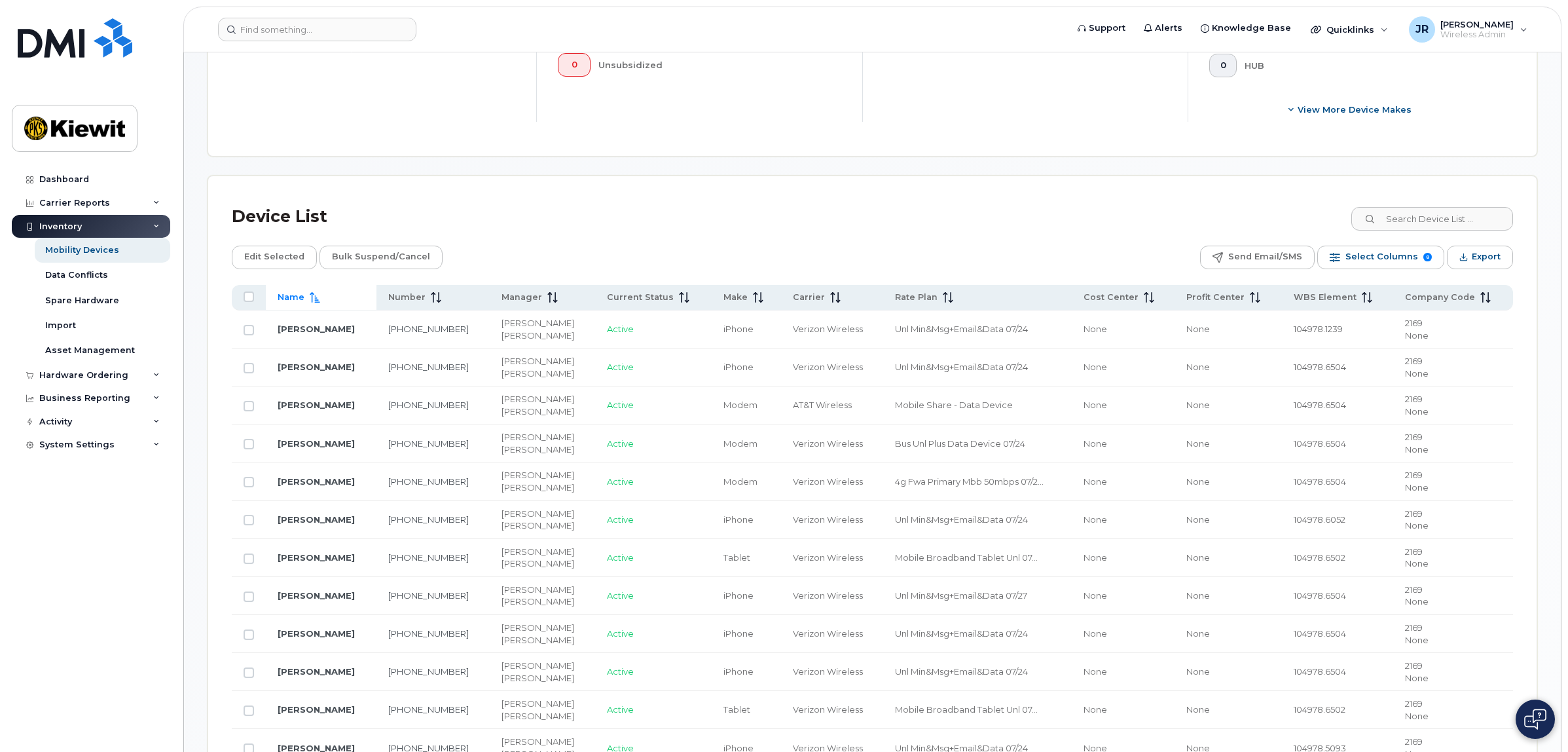
click at [678, 219] on div "Device List" at bounding box center [872, 217] width 1281 height 34
click at [254, 331] on td at bounding box center [249, 329] width 34 height 38
click at [250, 333] on input "Row Unselected" at bounding box center [249, 329] width 10 height 10
checkbox input "true"
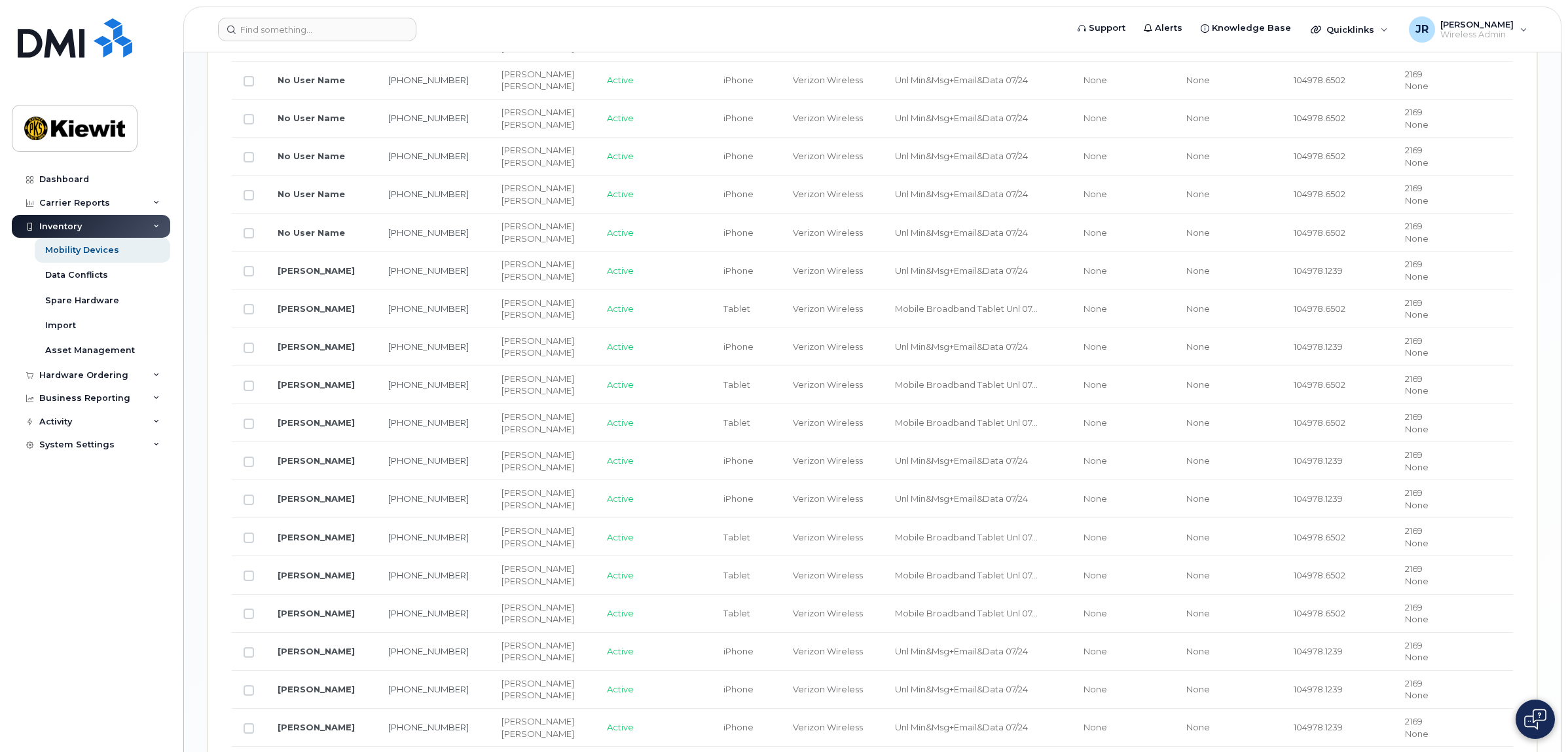
scroll to position [1309, 0]
click at [249, 276] on input "Row Unselected" at bounding box center [249, 272] width 10 height 10
checkbox input "true"
click at [253, 354] on input "Row Unselected" at bounding box center [249, 349] width 10 height 10
checkbox input "true"
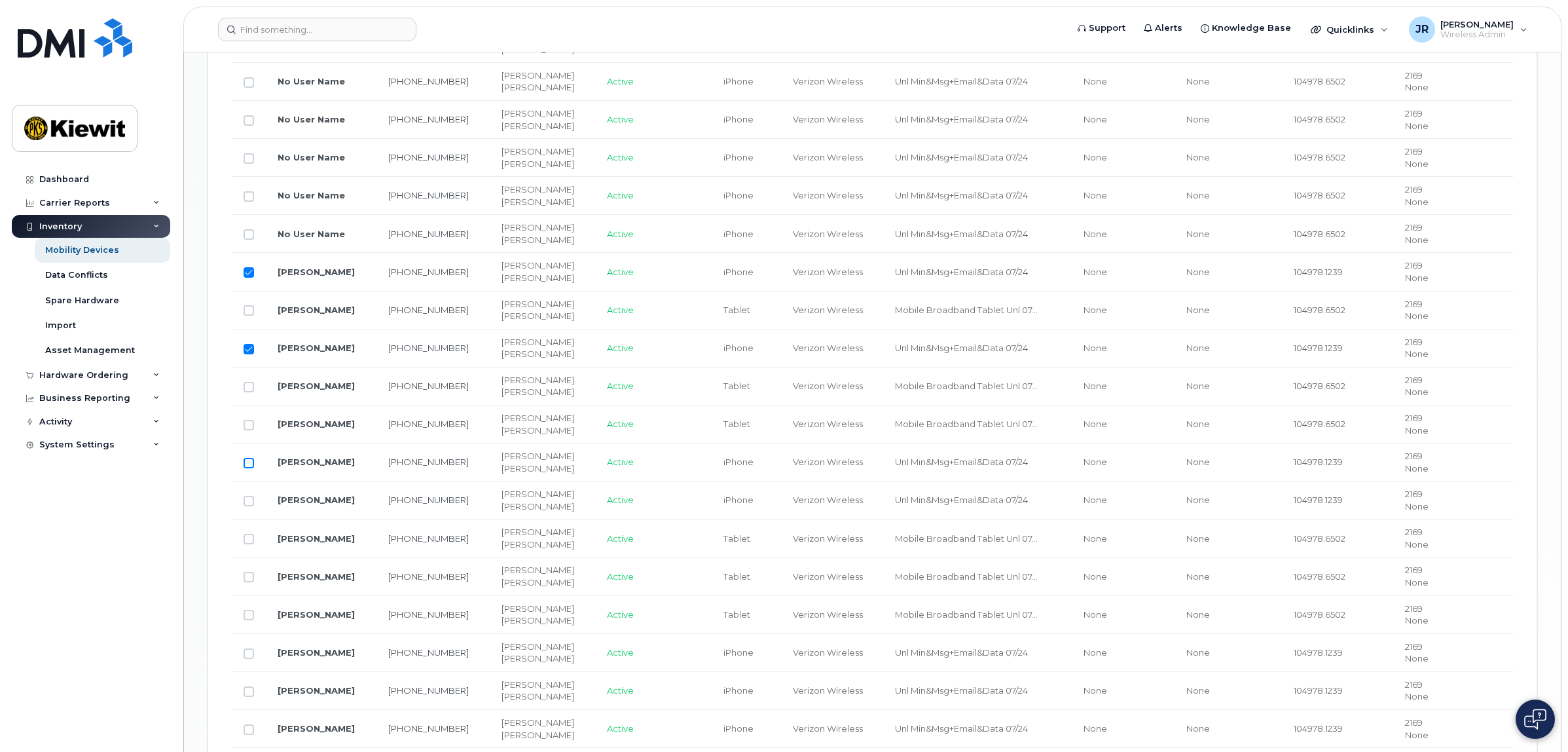
click at [249, 468] on input "Row Unselected" at bounding box center [249, 462] width 10 height 10
checkbox input "true"
click at [246, 505] on input "Row Unselected" at bounding box center [249, 501] width 10 height 10
checkbox input "true"
click at [249, 659] on input "Row Unselected" at bounding box center [249, 653] width 10 height 10
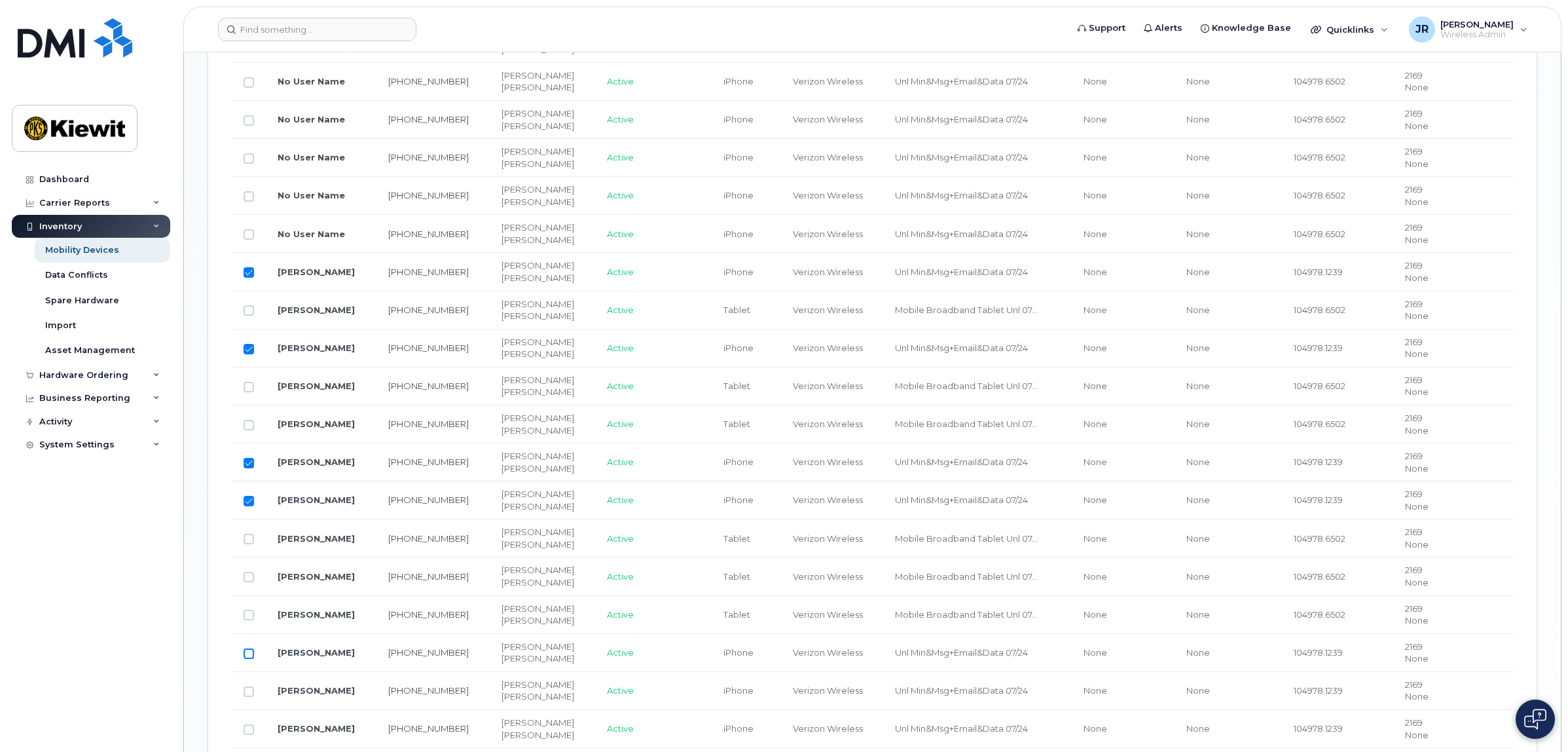
checkbox input "true"
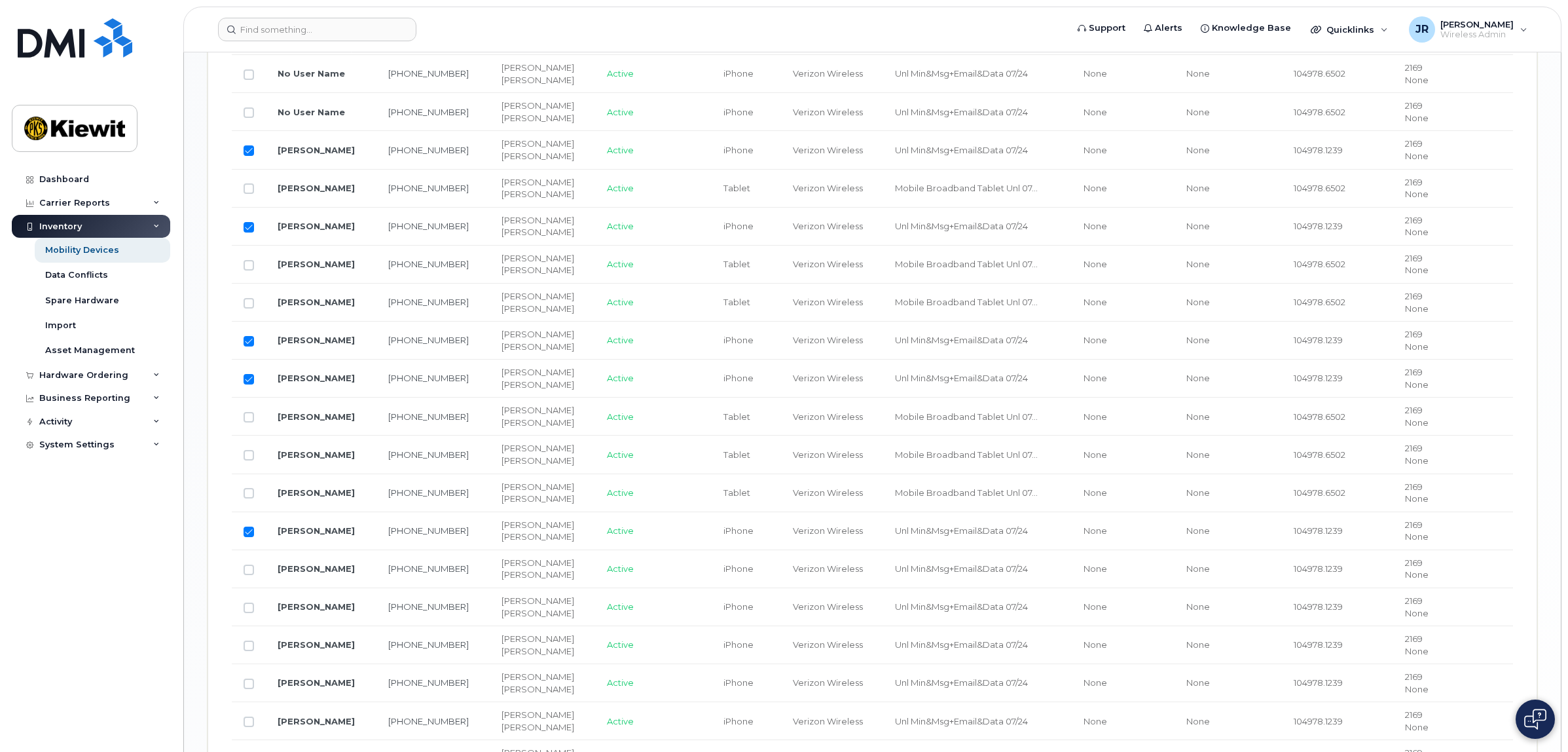
scroll to position [1473, 0]
click at [253, 533] on input "Row Unselected" at bounding box center [249, 527] width 10 height 10
checkbox input "true"
click at [246, 571] on input "Row Unselected" at bounding box center [249, 565] width 10 height 10
checkbox input "true"
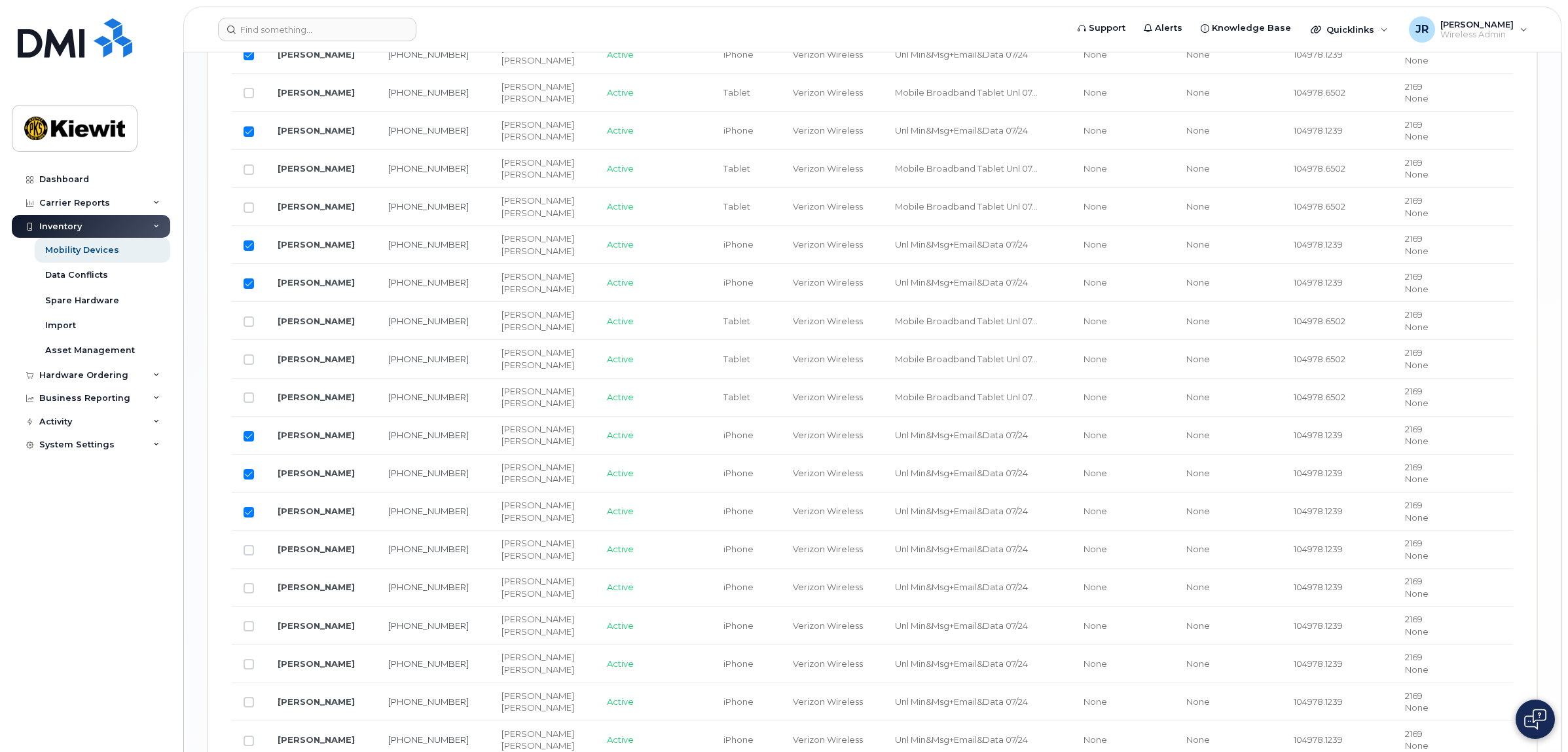
scroll to position [1555, 0]
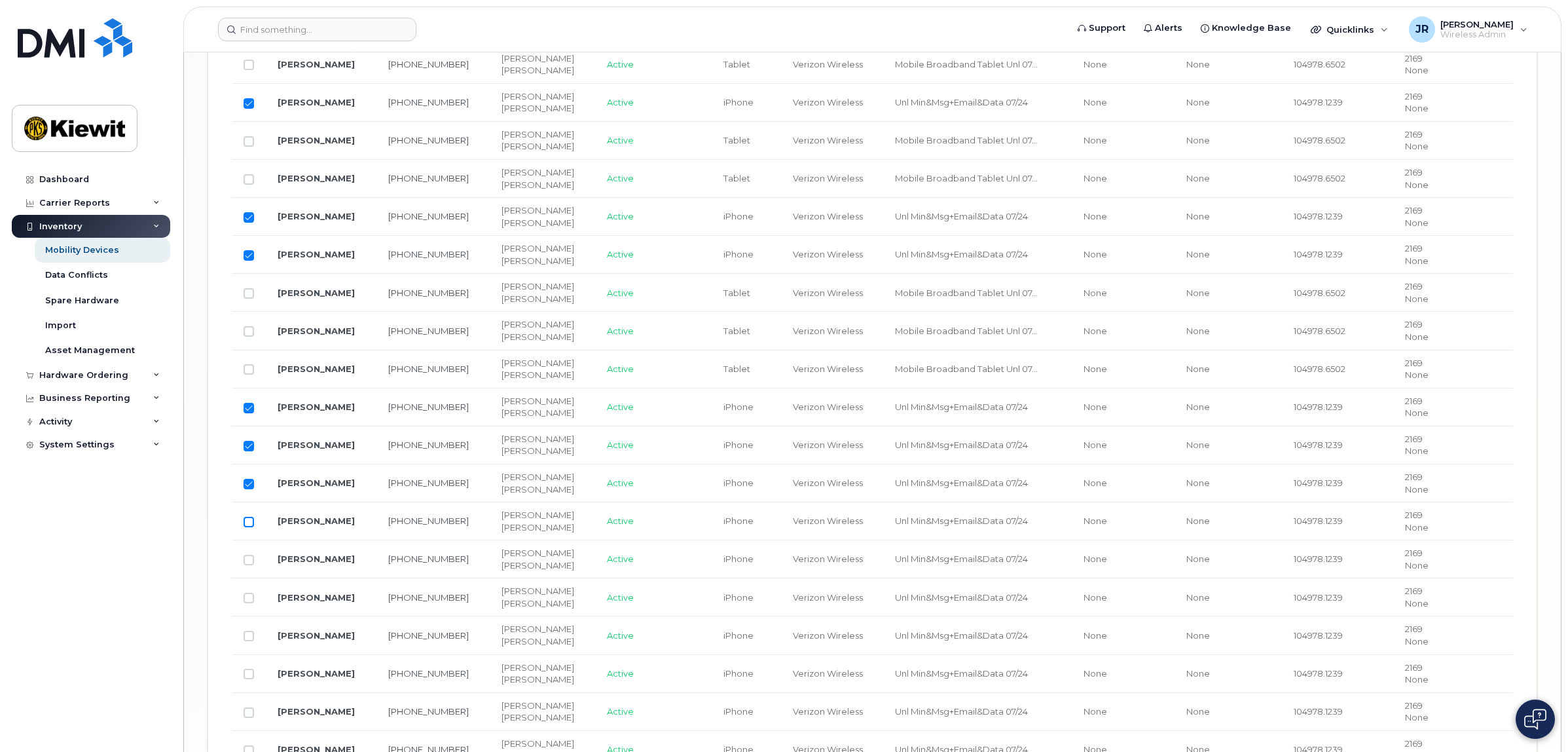
click at [244, 527] on input "Row Unselected" at bounding box center [249, 521] width 10 height 10
checkbox input "true"
click at [247, 565] on input "Row Unselected" at bounding box center [249, 560] width 10 height 10
checkbox input "true"
click at [247, 603] on input "Row Unselected" at bounding box center [249, 597] width 10 height 10
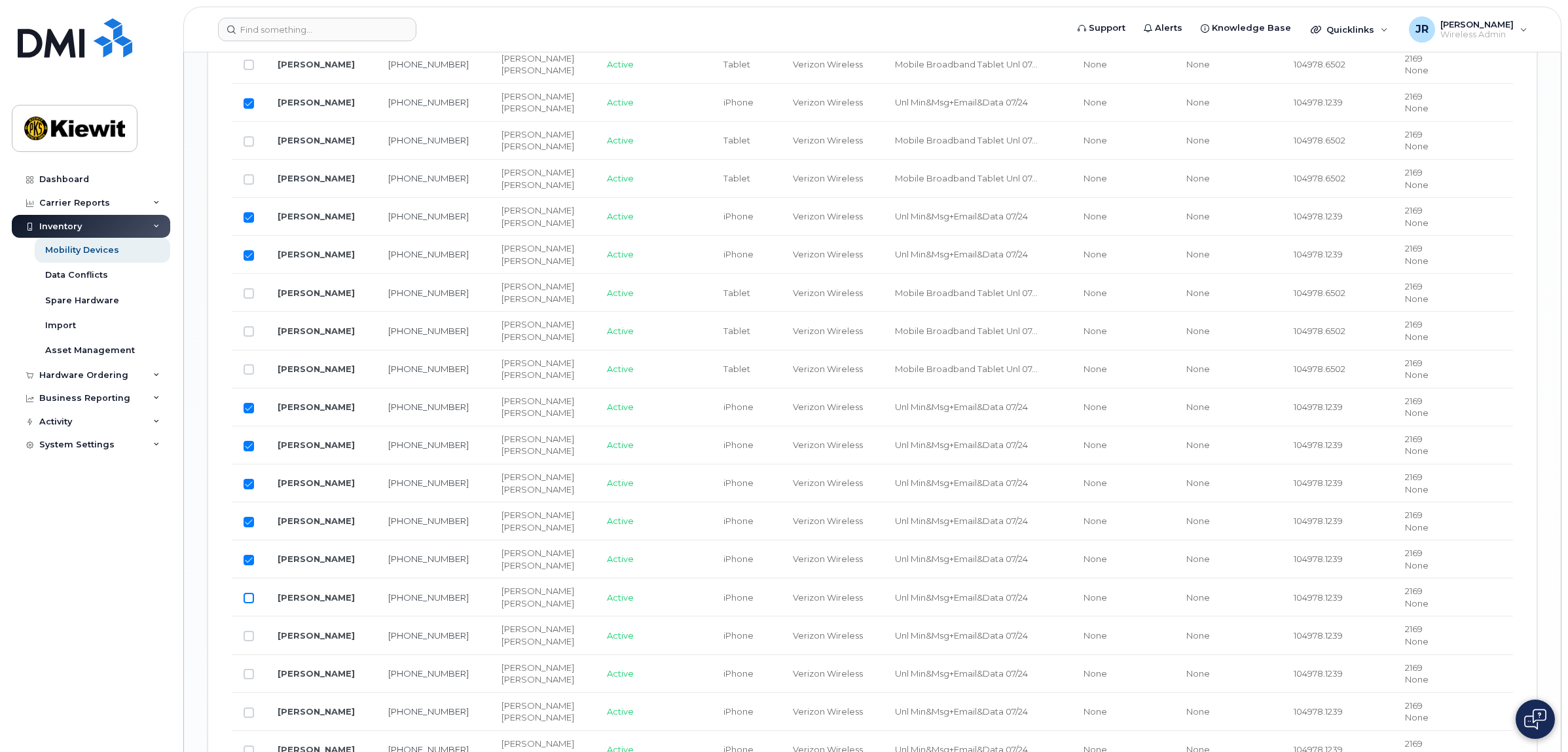
checkbox input "true"
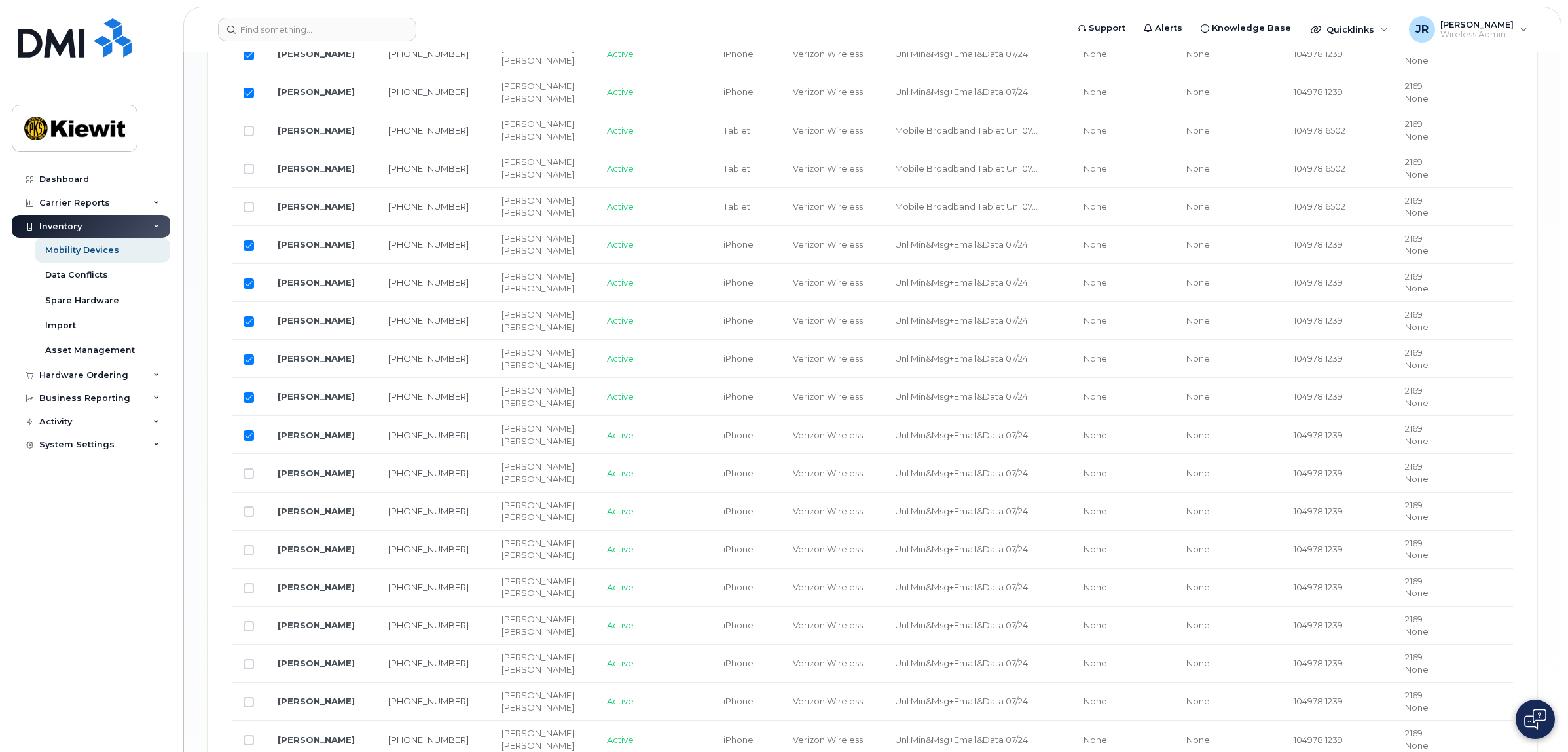
scroll to position [1719, 0]
click at [246, 477] on input "Row Unselected" at bounding box center [249, 472] width 10 height 10
checkbox input "true"
click at [249, 515] on input "Row Unselected" at bounding box center [249, 510] width 10 height 10
checkbox input "true"
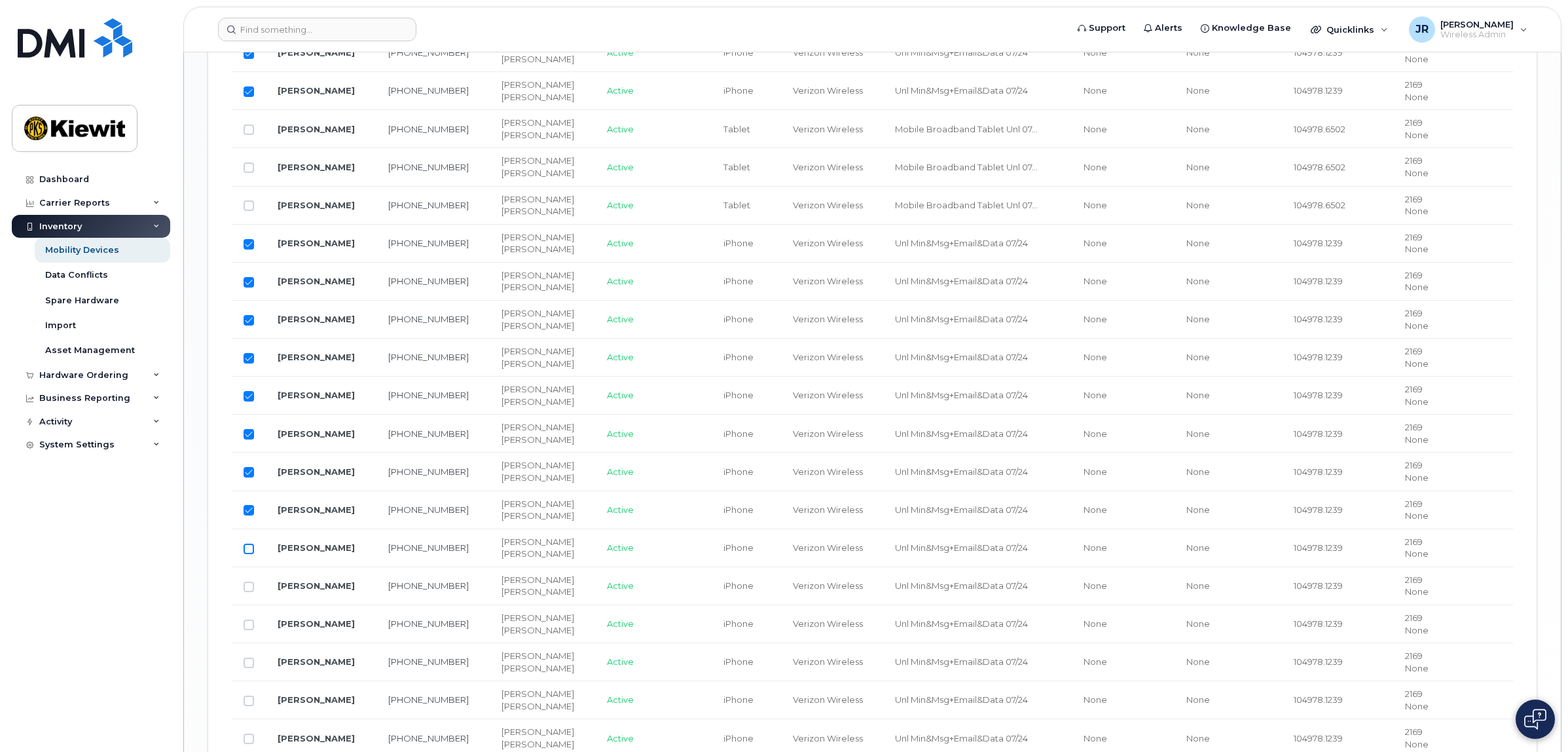
click at [247, 553] on input "Row Unselected" at bounding box center [249, 549] width 10 height 10
checkbox input "true"
click at [251, 592] on input "Row Unselected" at bounding box center [249, 586] width 10 height 10
checkbox input "true"
click at [246, 630] on input "Row Unselected" at bounding box center [249, 624] width 10 height 10
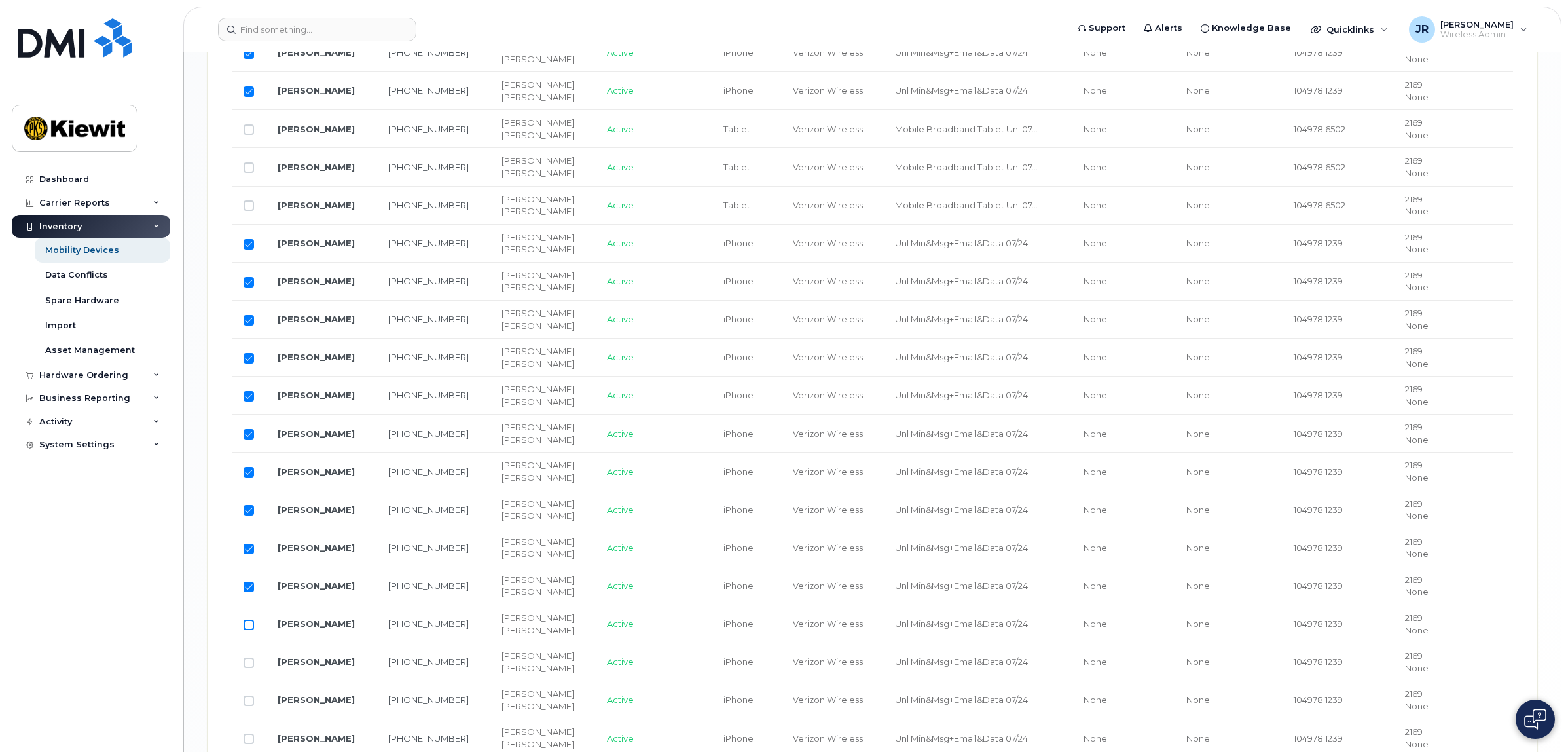
checkbox input "true"
click at [246, 668] on input "Row Unselected" at bounding box center [249, 662] width 10 height 10
checkbox input "true"
click at [246, 706] on input "Row Unselected" at bounding box center [249, 700] width 10 height 10
checkbox input "true"
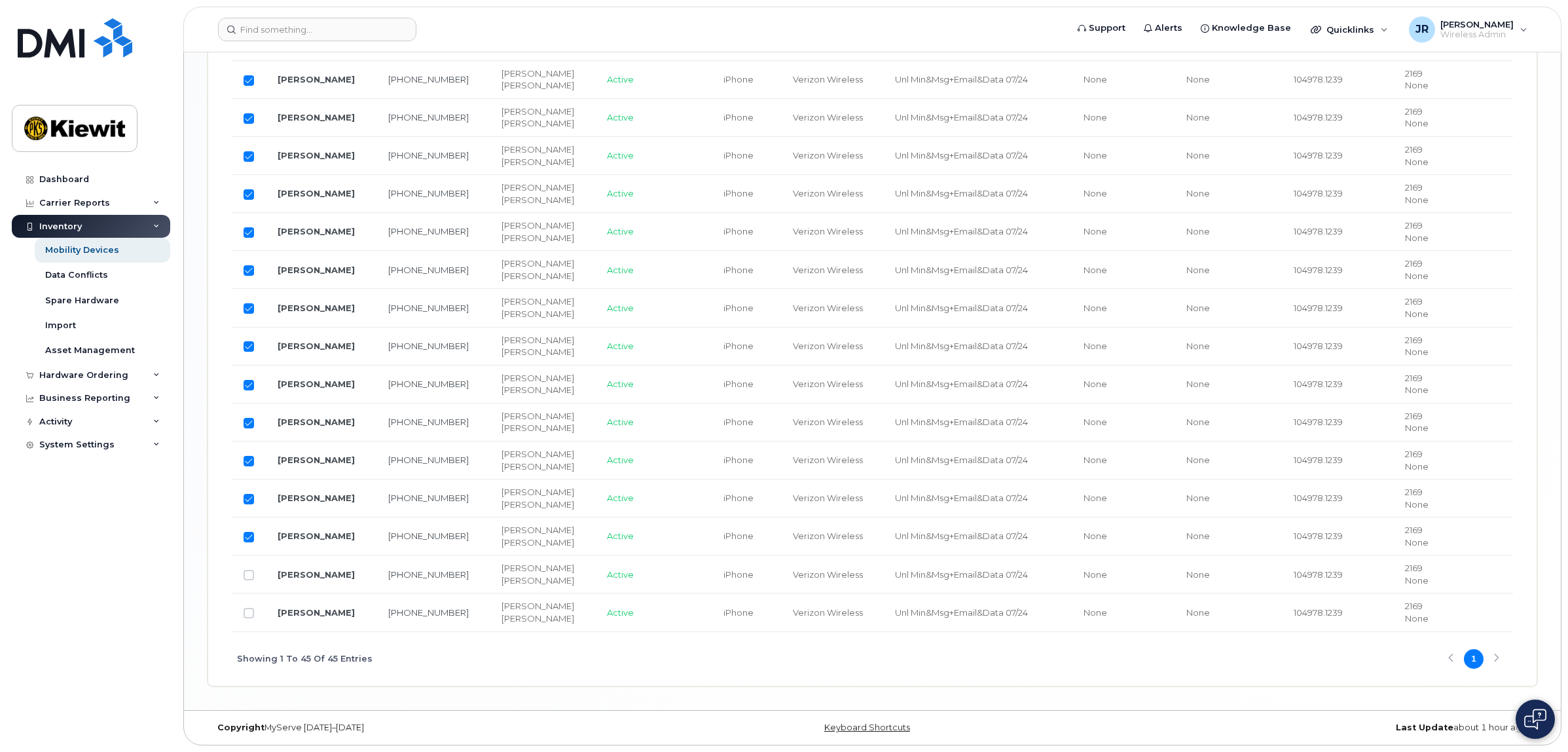
scroll to position [1891, 0]
click at [246, 574] on input "Row Unselected" at bounding box center [249, 575] width 10 height 10
checkbox input "true"
click at [249, 614] on input "Row Unselected" at bounding box center [249, 612] width 10 height 10
checkbox input "true"
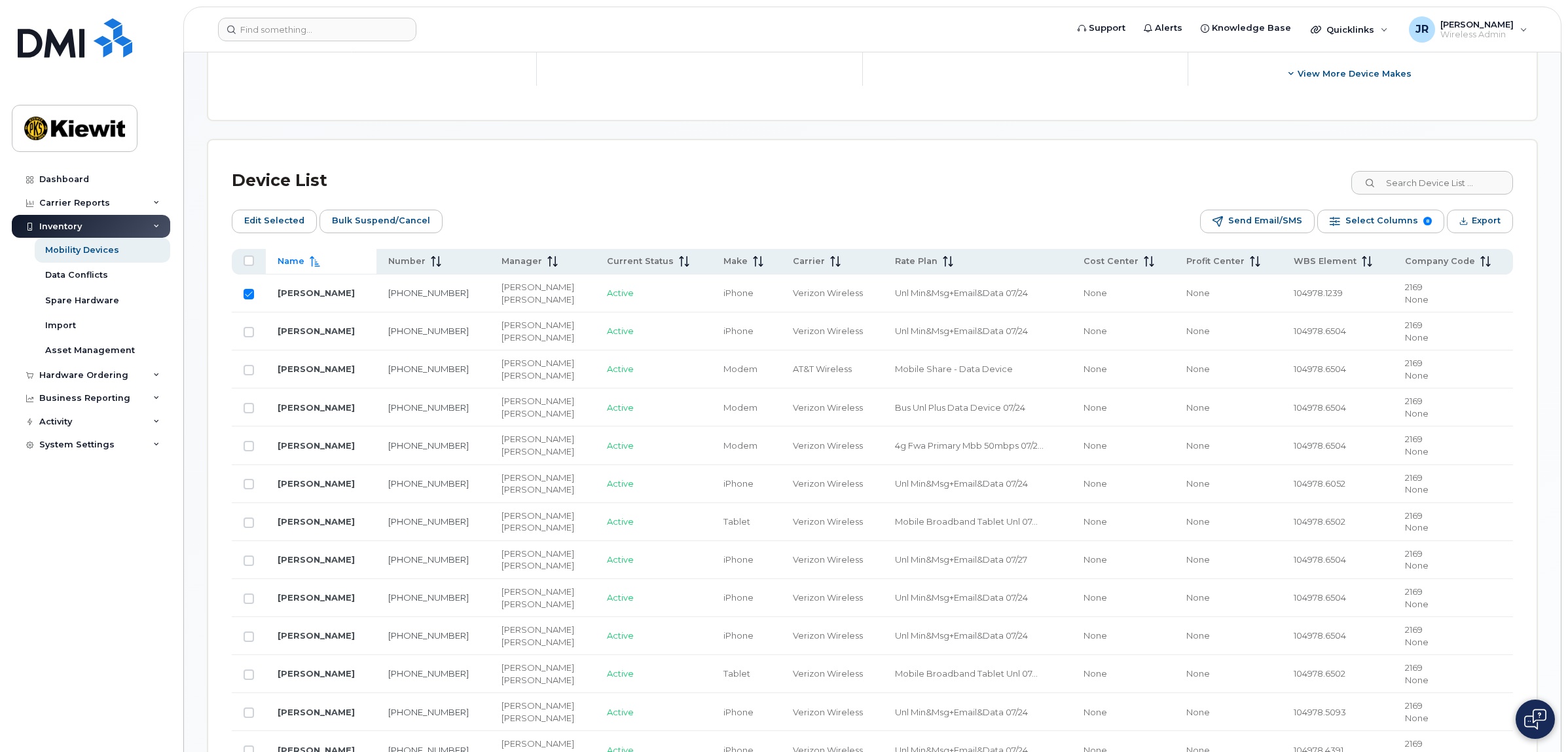
scroll to position [499, 0]
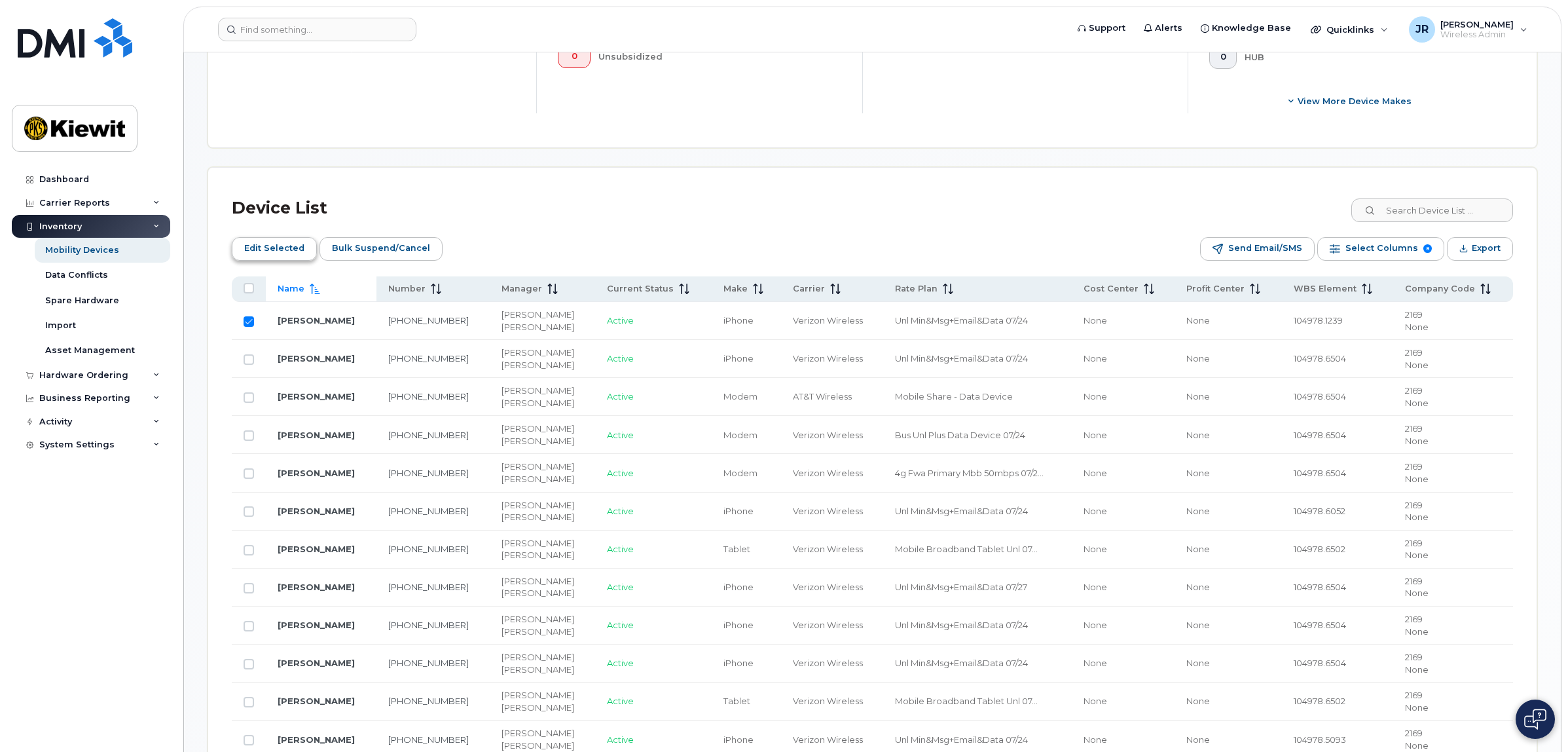
click at [280, 247] on span "Edit Selected" at bounding box center [275, 248] width 60 height 20
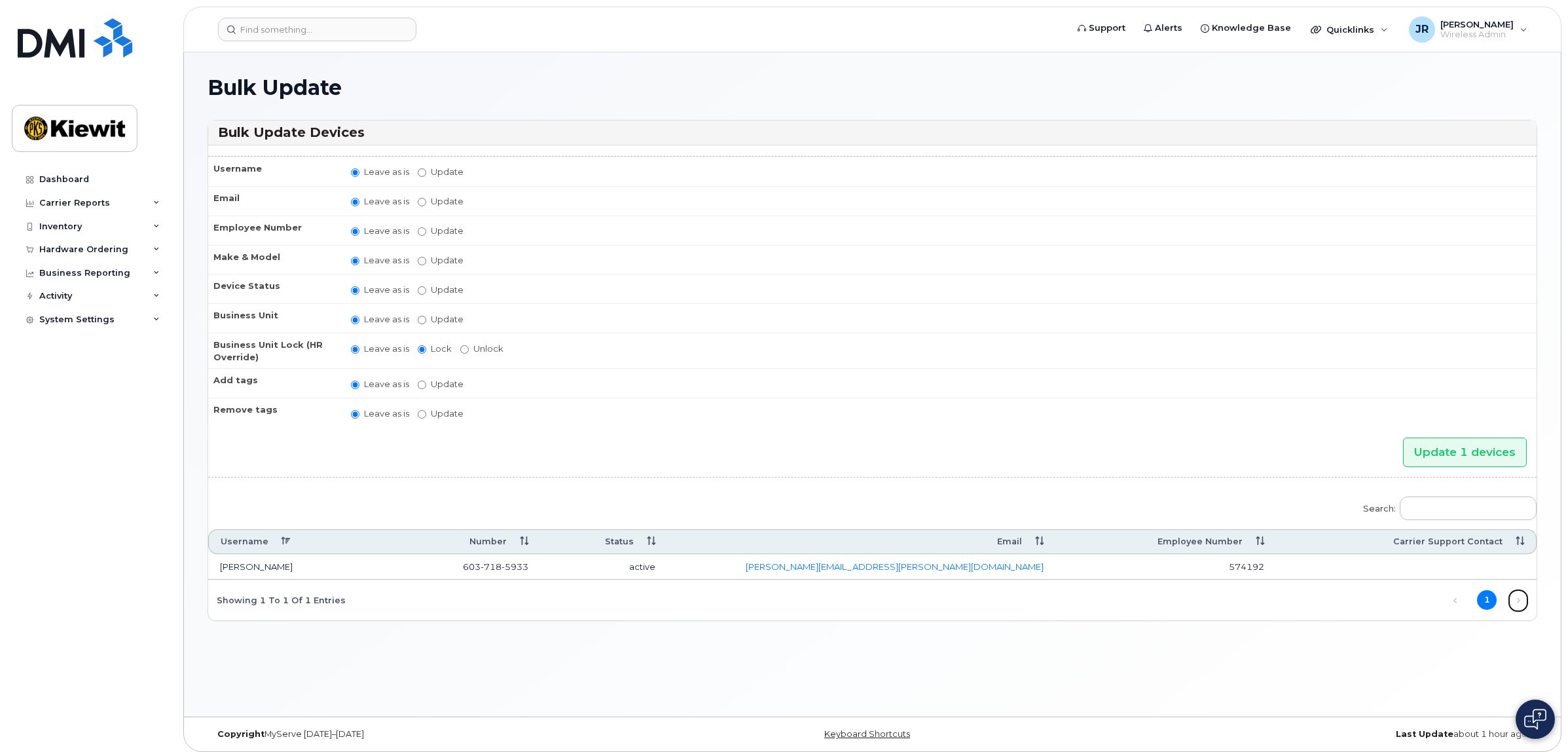
click at [1516, 601] on link "Next" at bounding box center [1518, 600] width 20 height 20
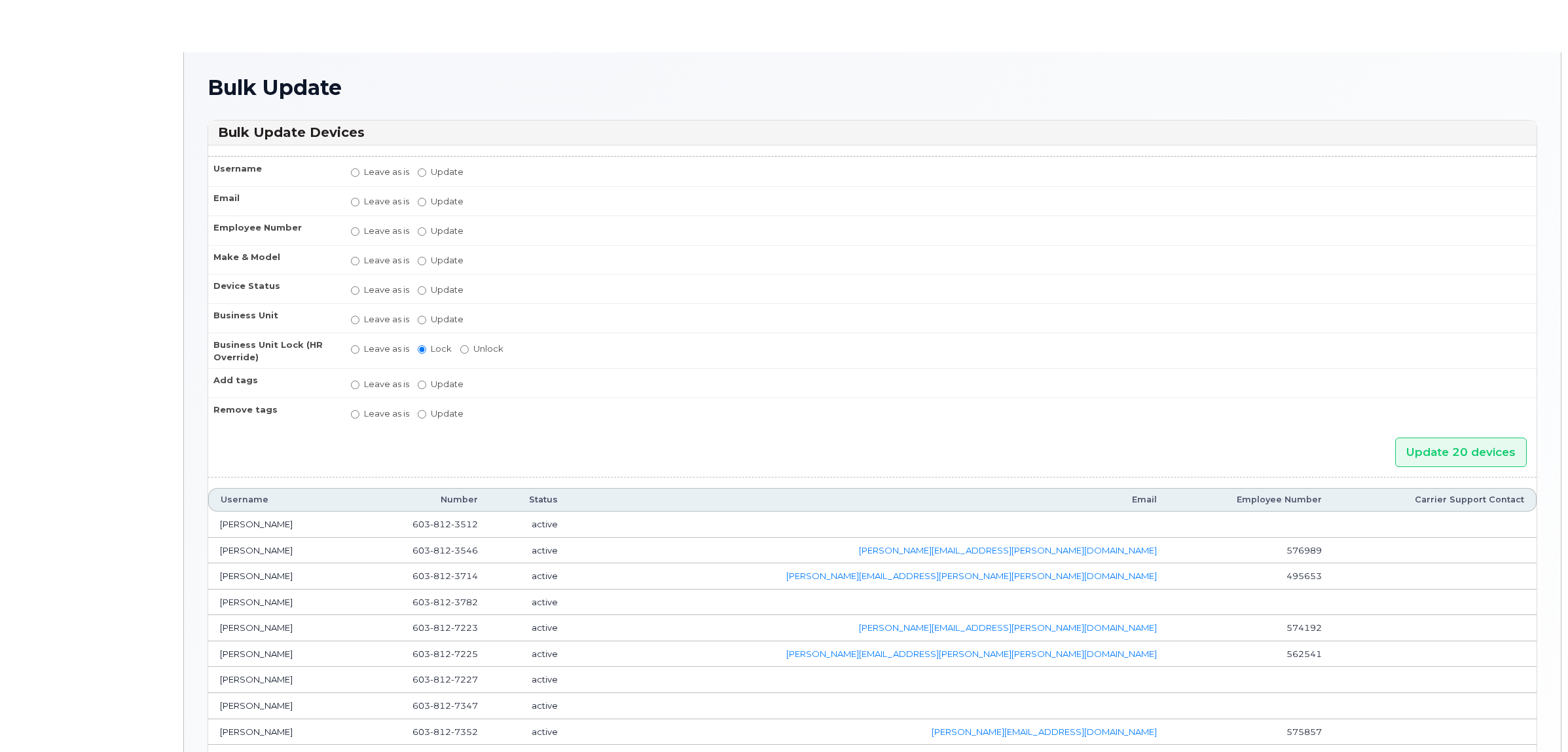
radio input "true"
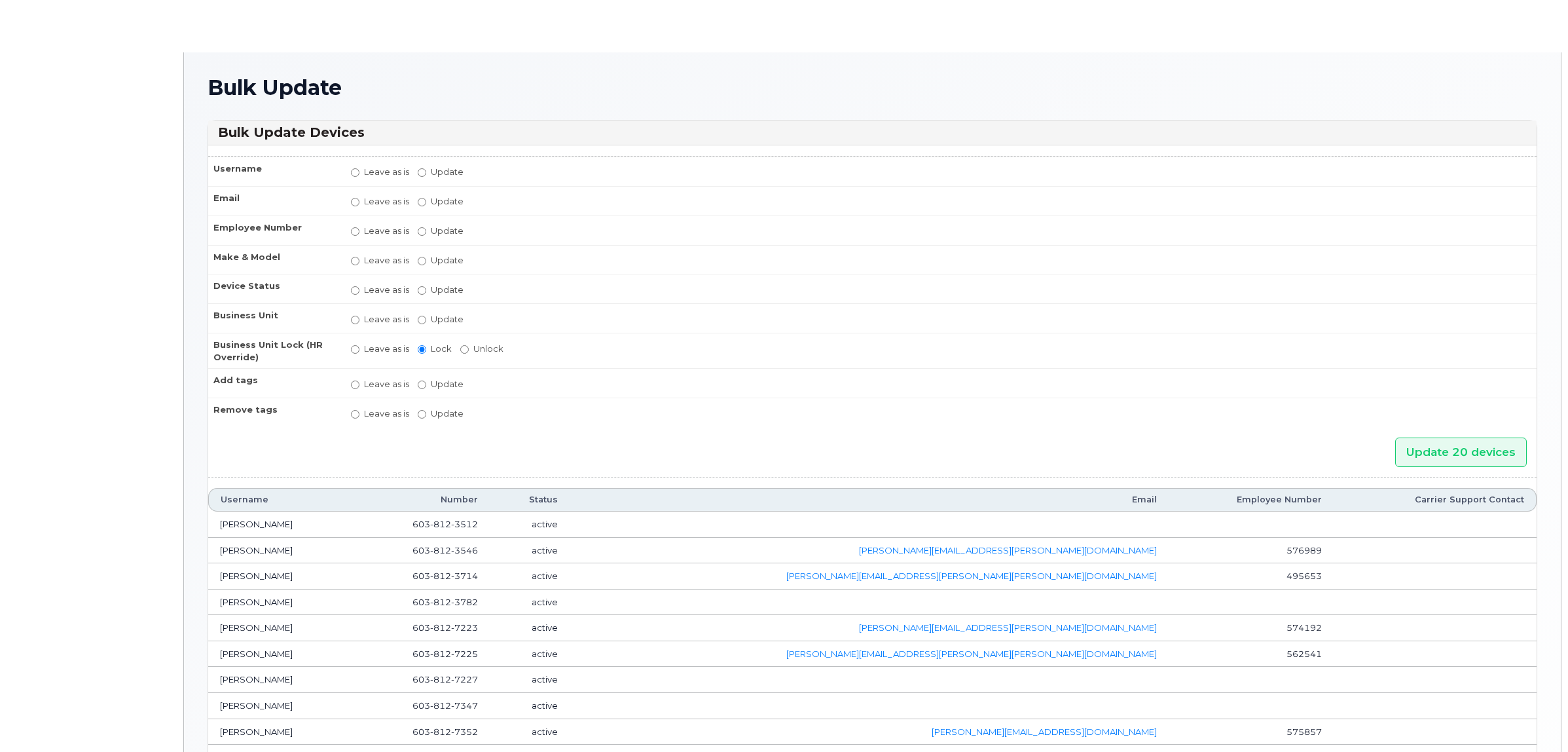
radio input "true"
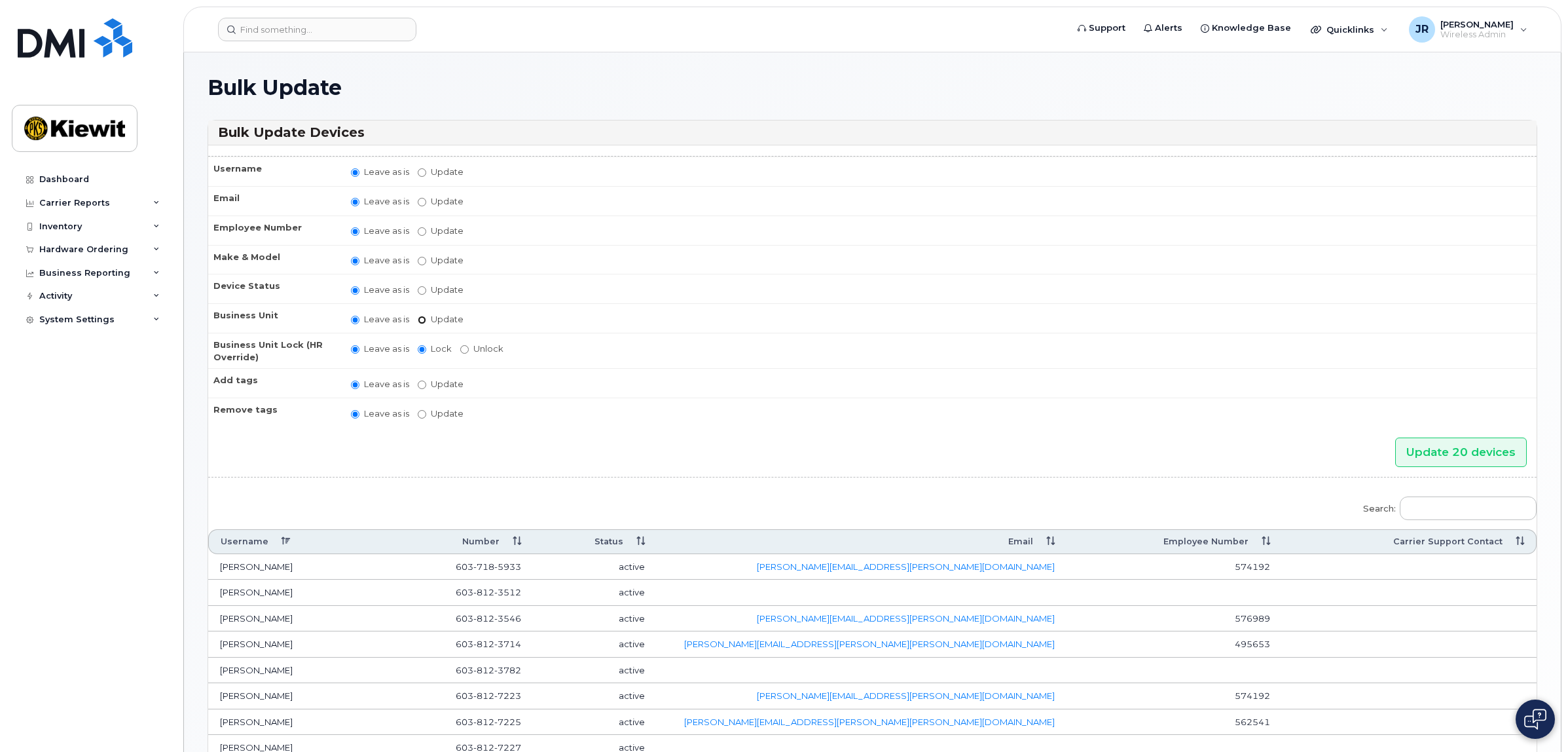
click at [424, 318] on input "Update" at bounding box center [422, 320] width 8 height 8
radio input "true"
radio input "false"
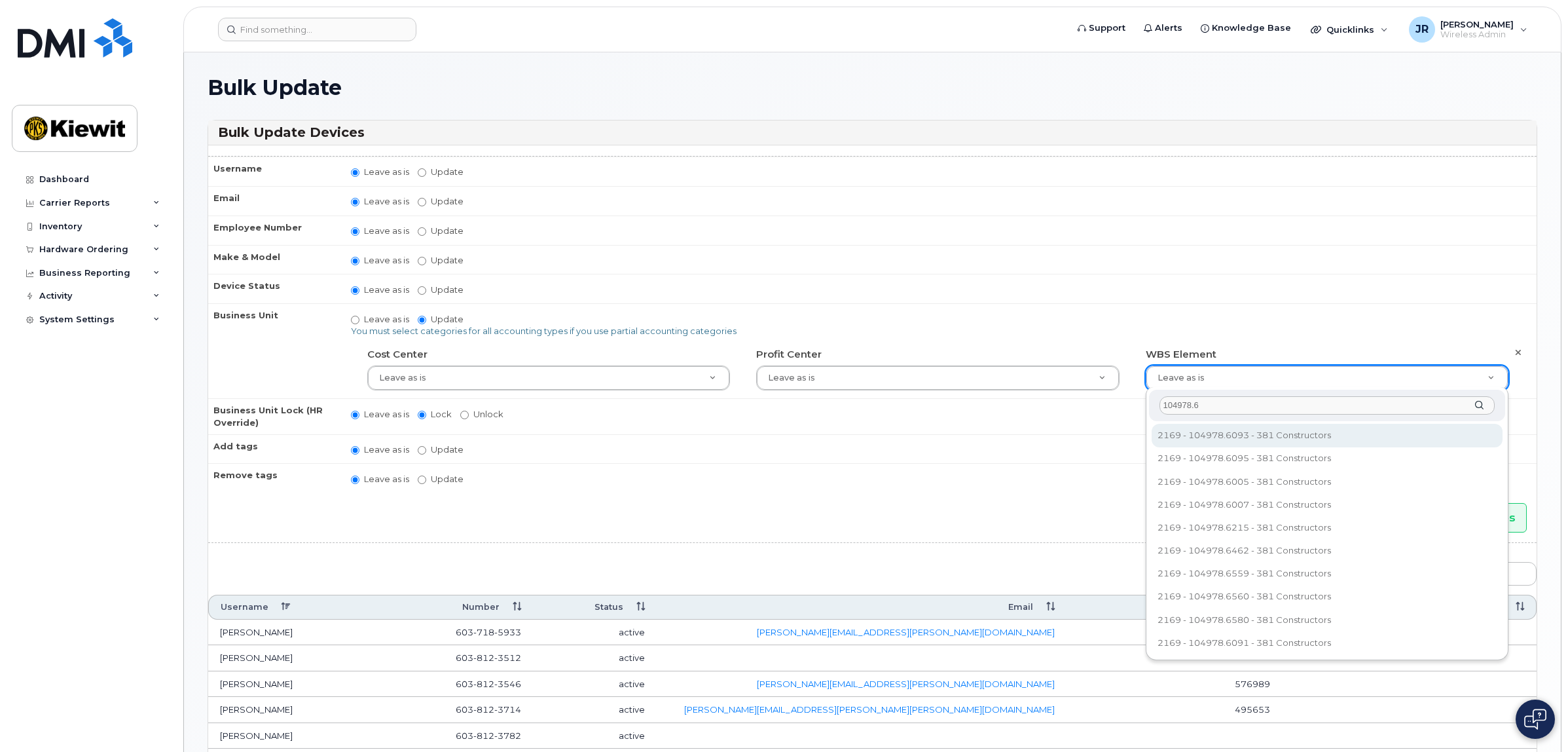
click at [1226, 403] on input "104978.6" at bounding box center [1327, 405] width 336 height 19
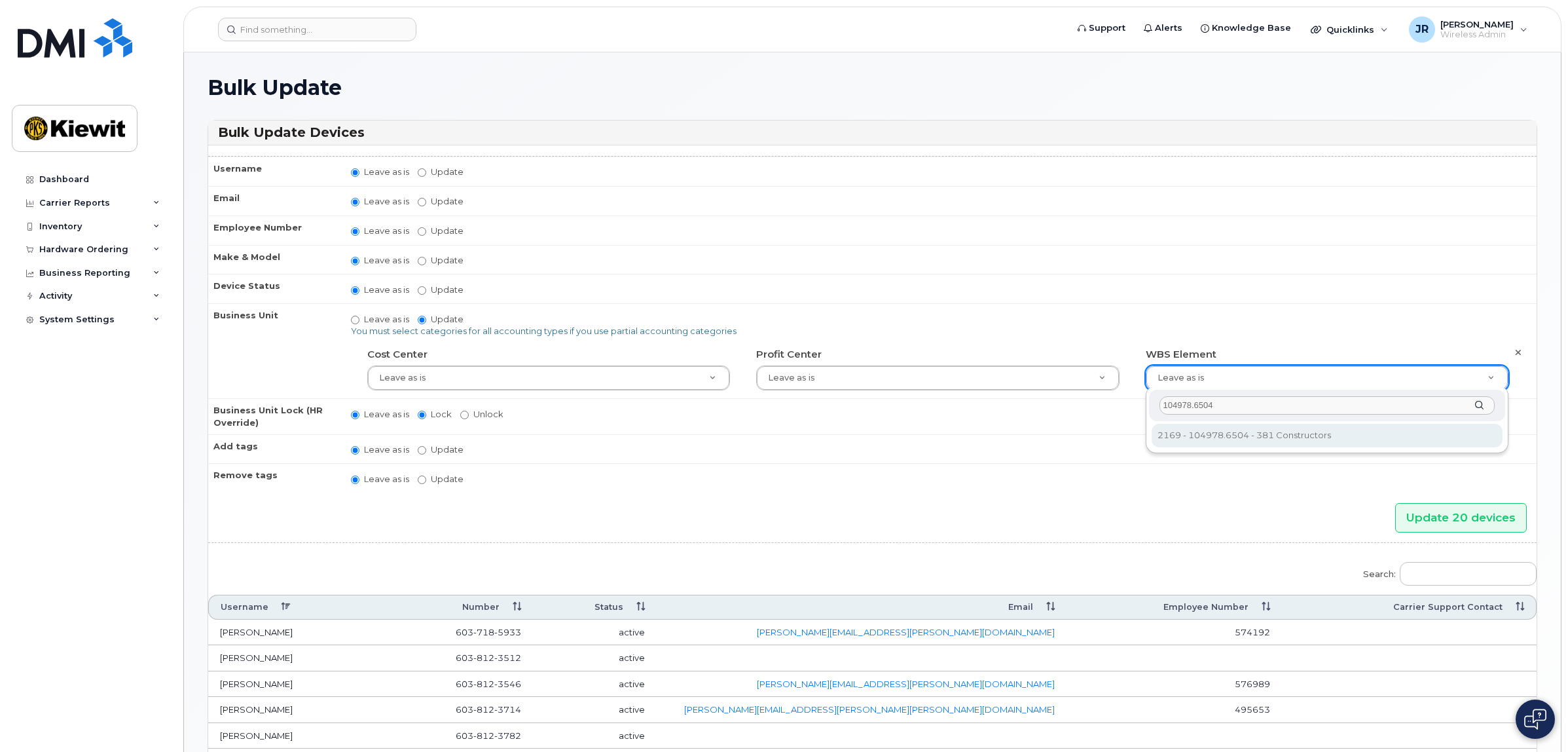
type input "104978.6504"
type input "30242538"
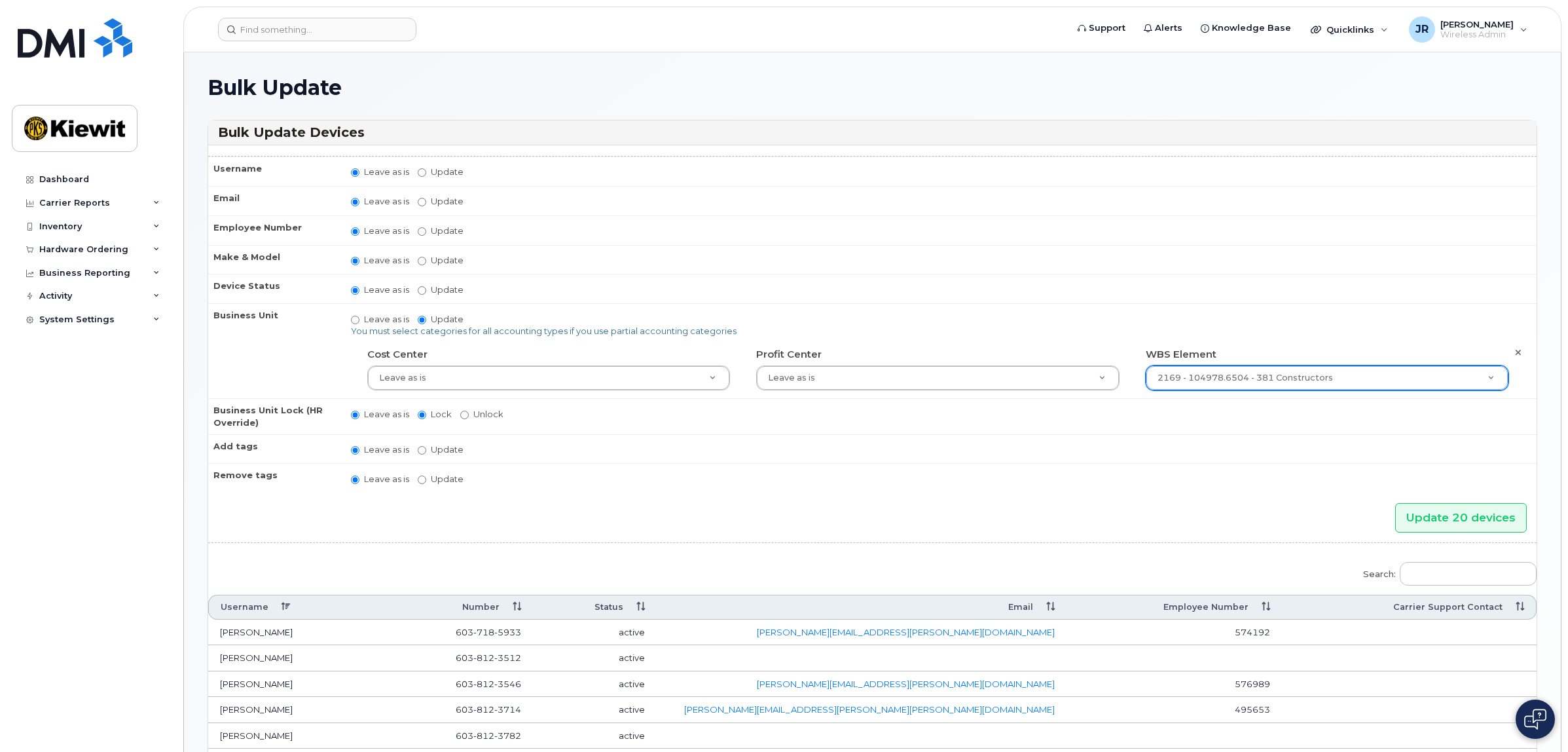
click at [1321, 423] on td "Leave as is Lock Unlock" at bounding box center [937, 416] width 1198 height 36
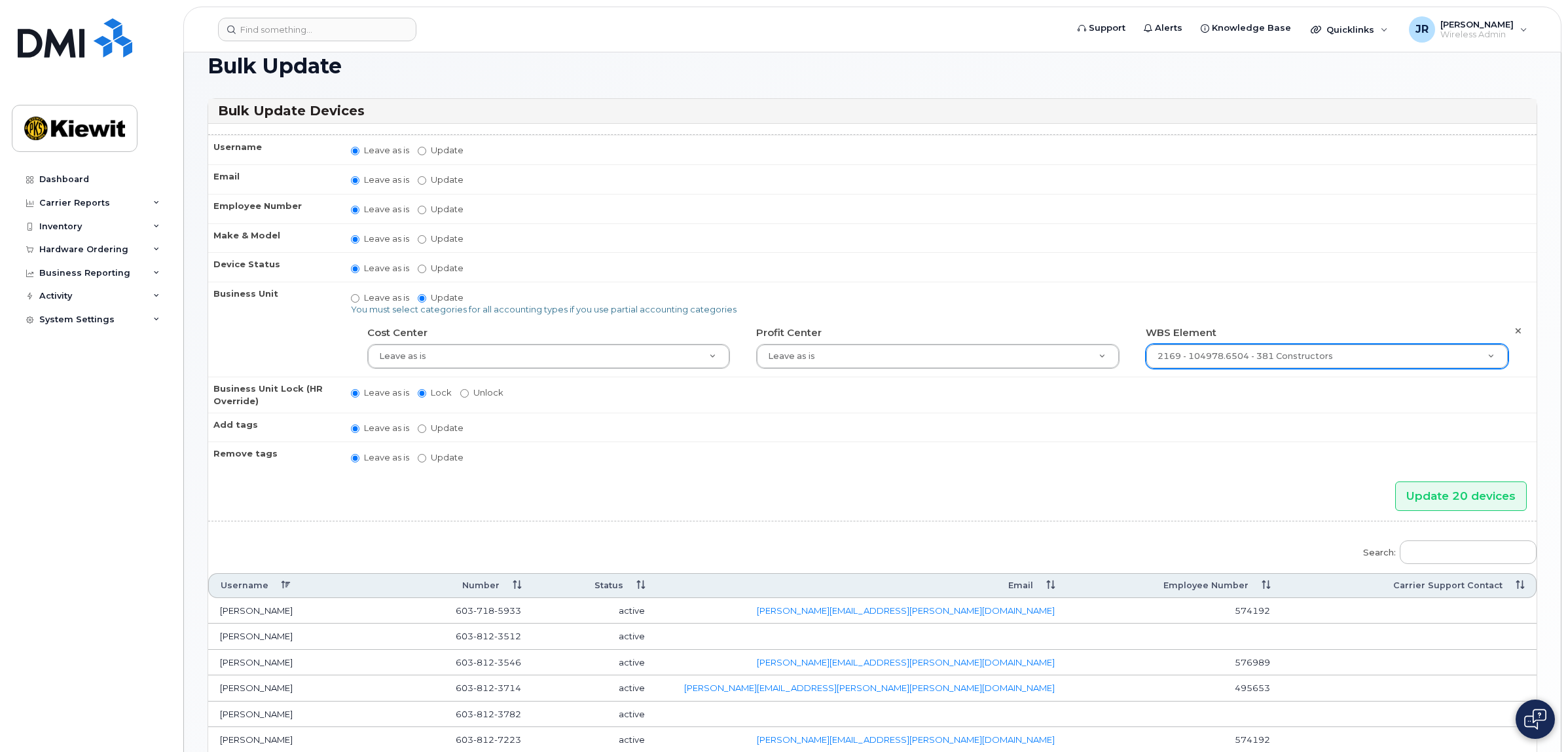
scroll to position [13, 0]
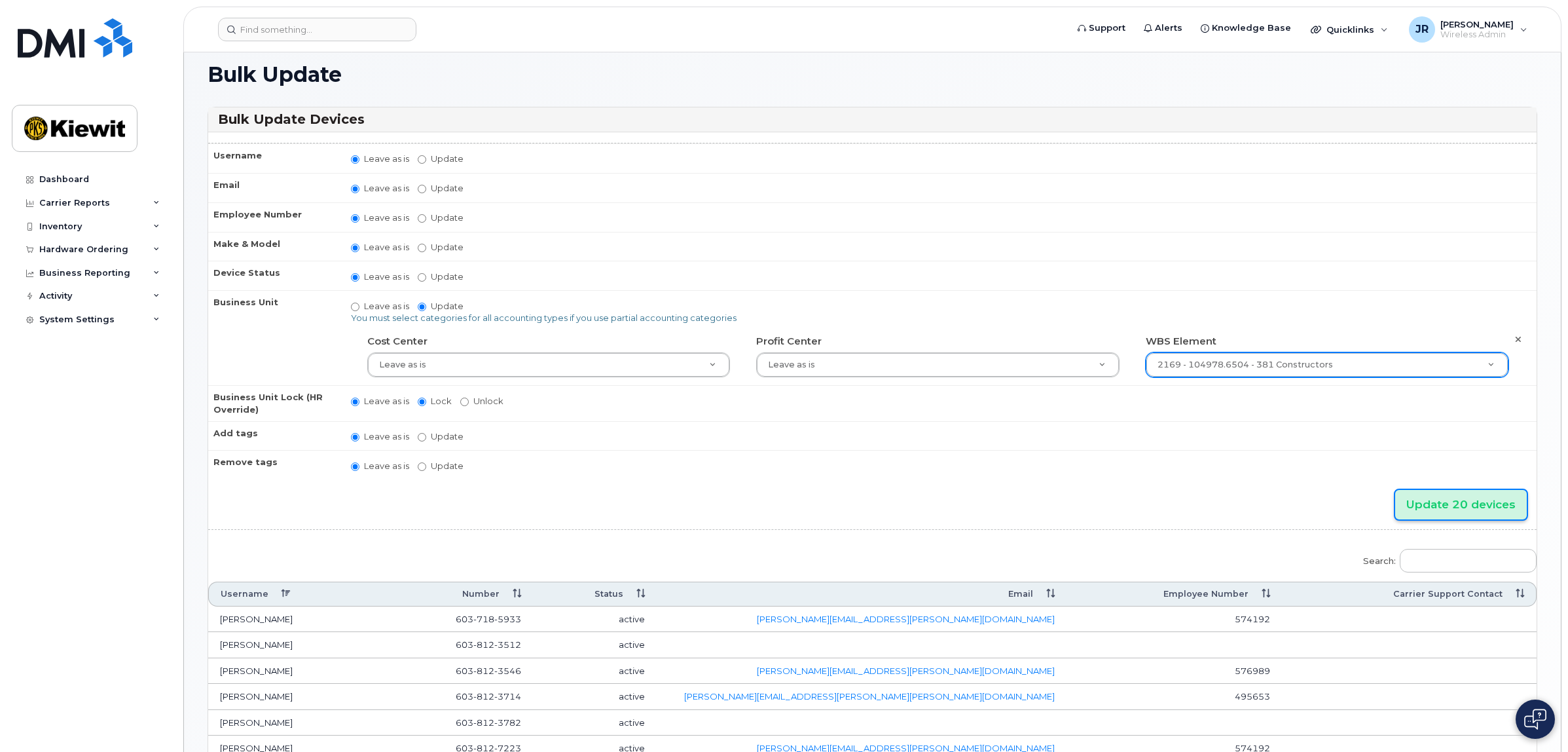
click at [1458, 497] on input "Update 20 devices" at bounding box center [1460, 504] width 131 height 29
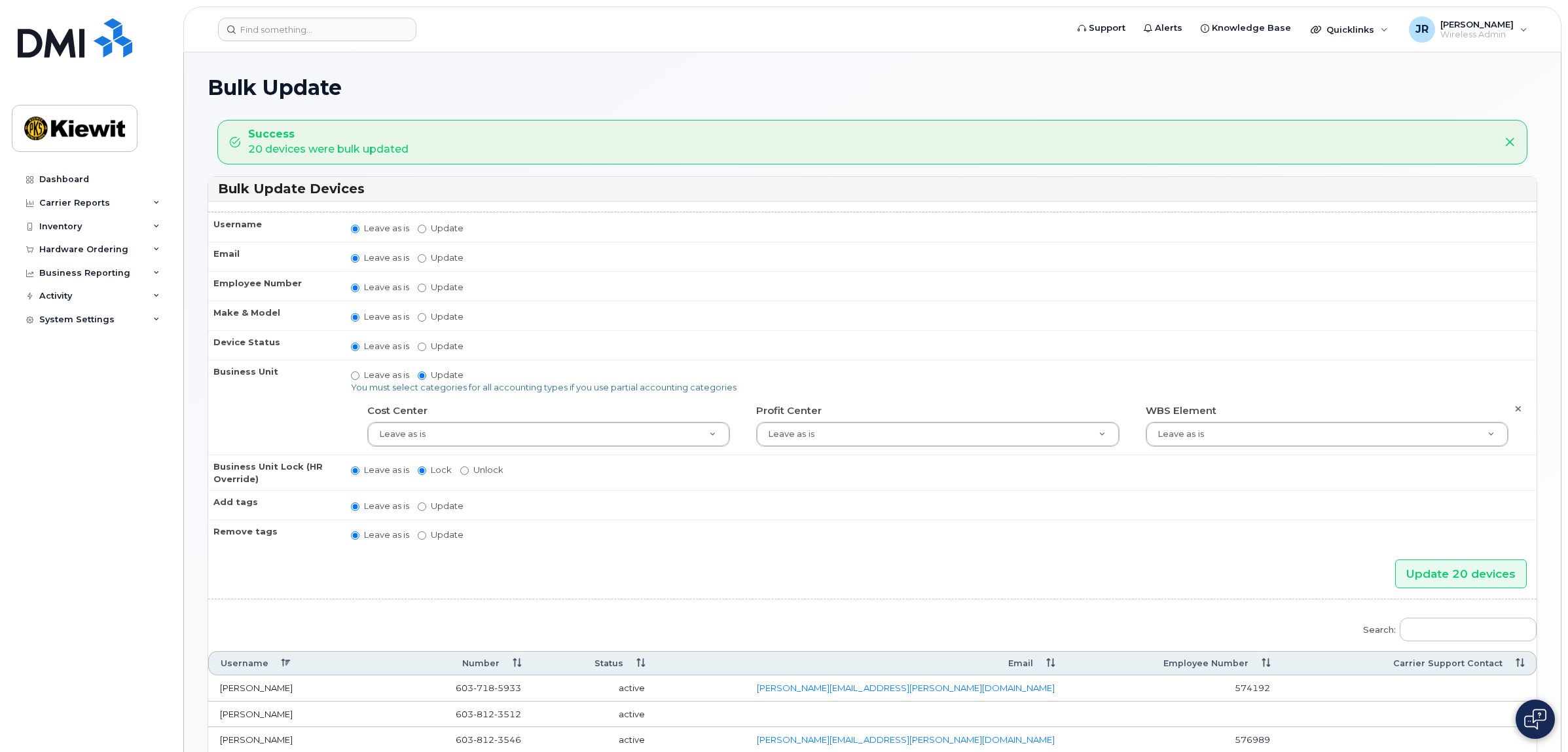
click at [1513, 139] on icon at bounding box center [1509, 142] width 10 height 10
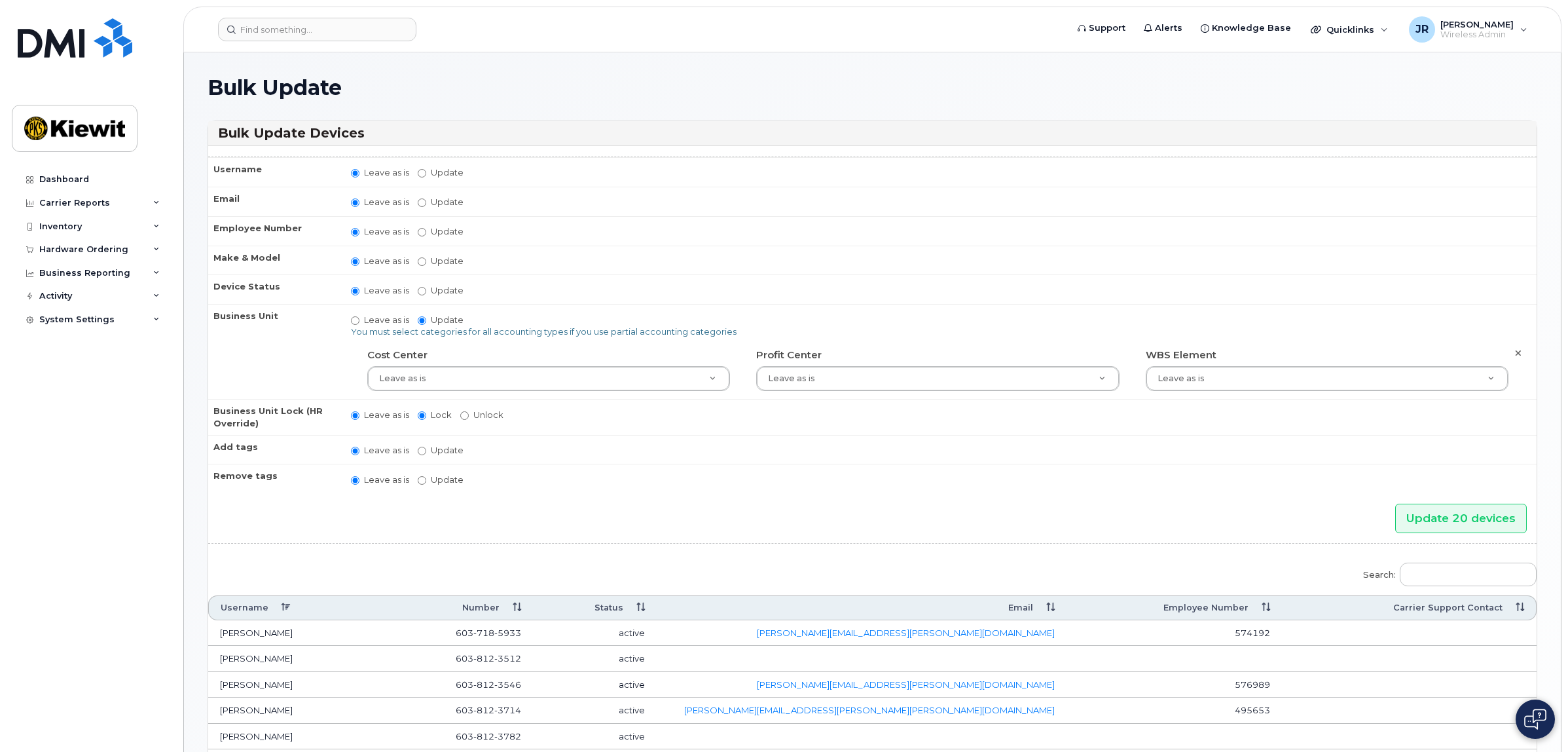
click at [361, 90] on h1 "Bulk Update" at bounding box center [872, 87] width 1330 height 23
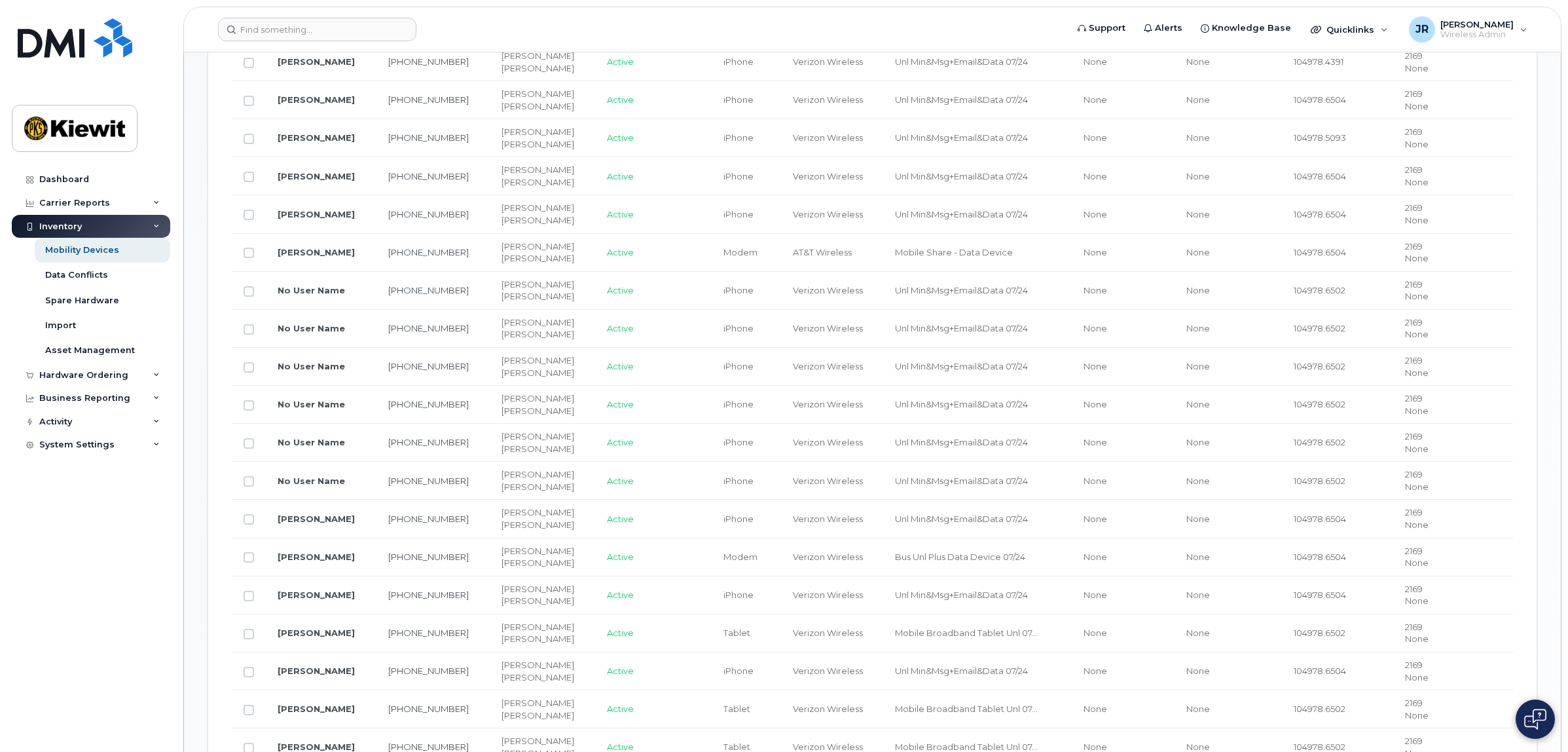
scroll to position [491, 0]
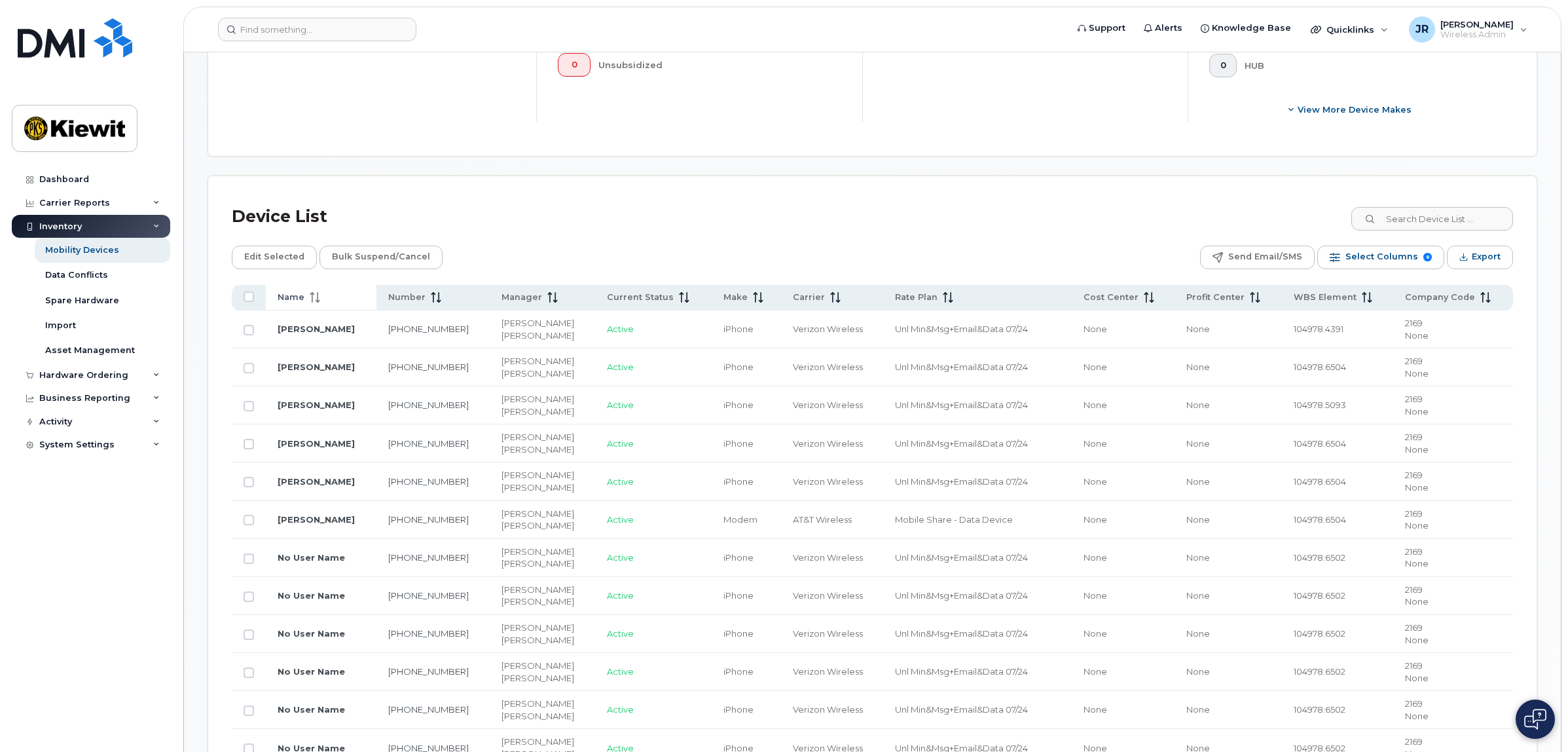
click at [329, 300] on div "Name" at bounding box center [320, 297] width 87 height 12
click at [1369, 301] on div "WBS Element" at bounding box center [1337, 297] width 88 height 12
click at [1104, 221] on div "Device List" at bounding box center [872, 217] width 1281 height 34
click at [741, 293] on span "Make" at bounding box center [737, 297] width 24 height 12
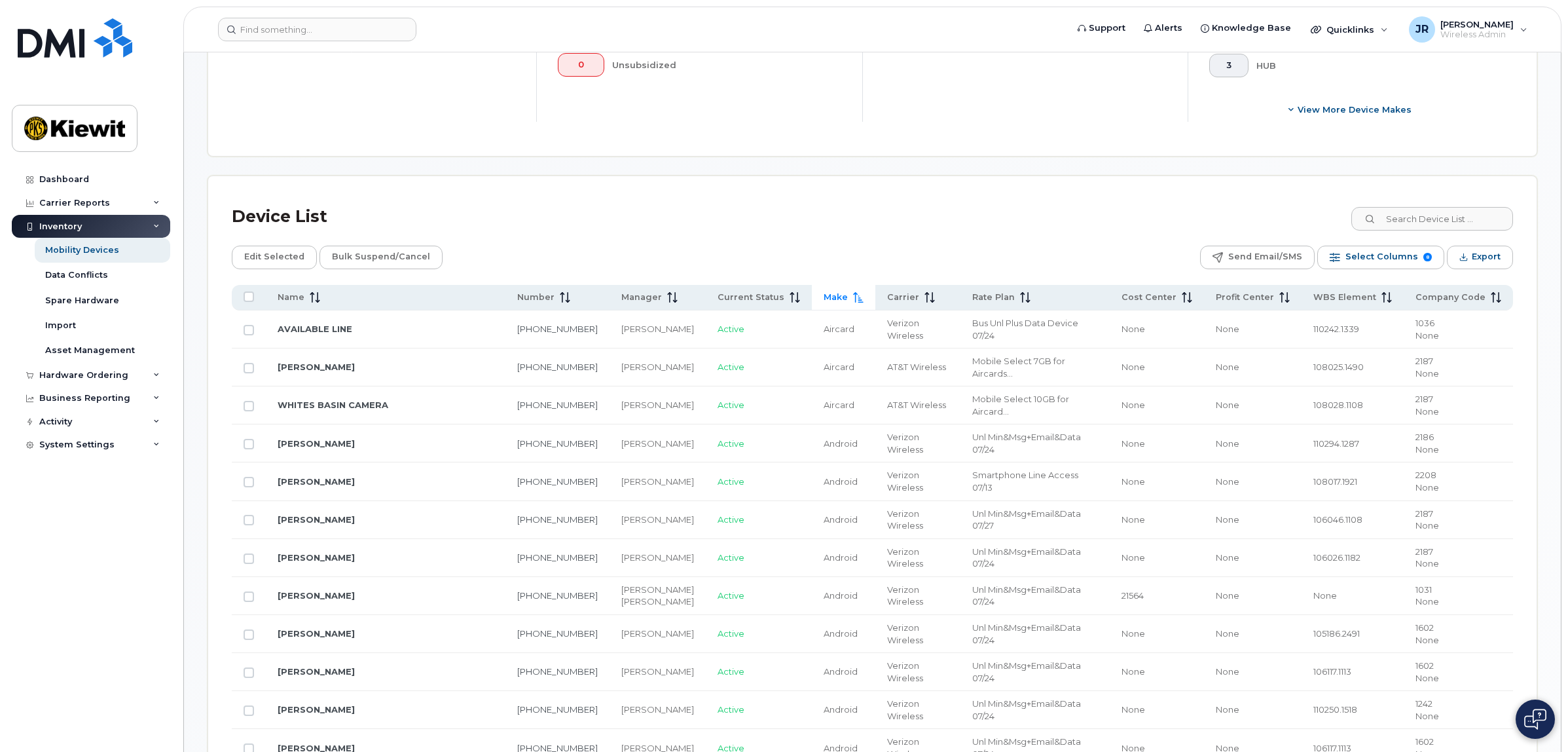
click at [853, 299] on icon at bounding box center [858, 297] width 10 height 10
click at [852, 297] on icon at bounding box center [857, 297] width 10 height 10
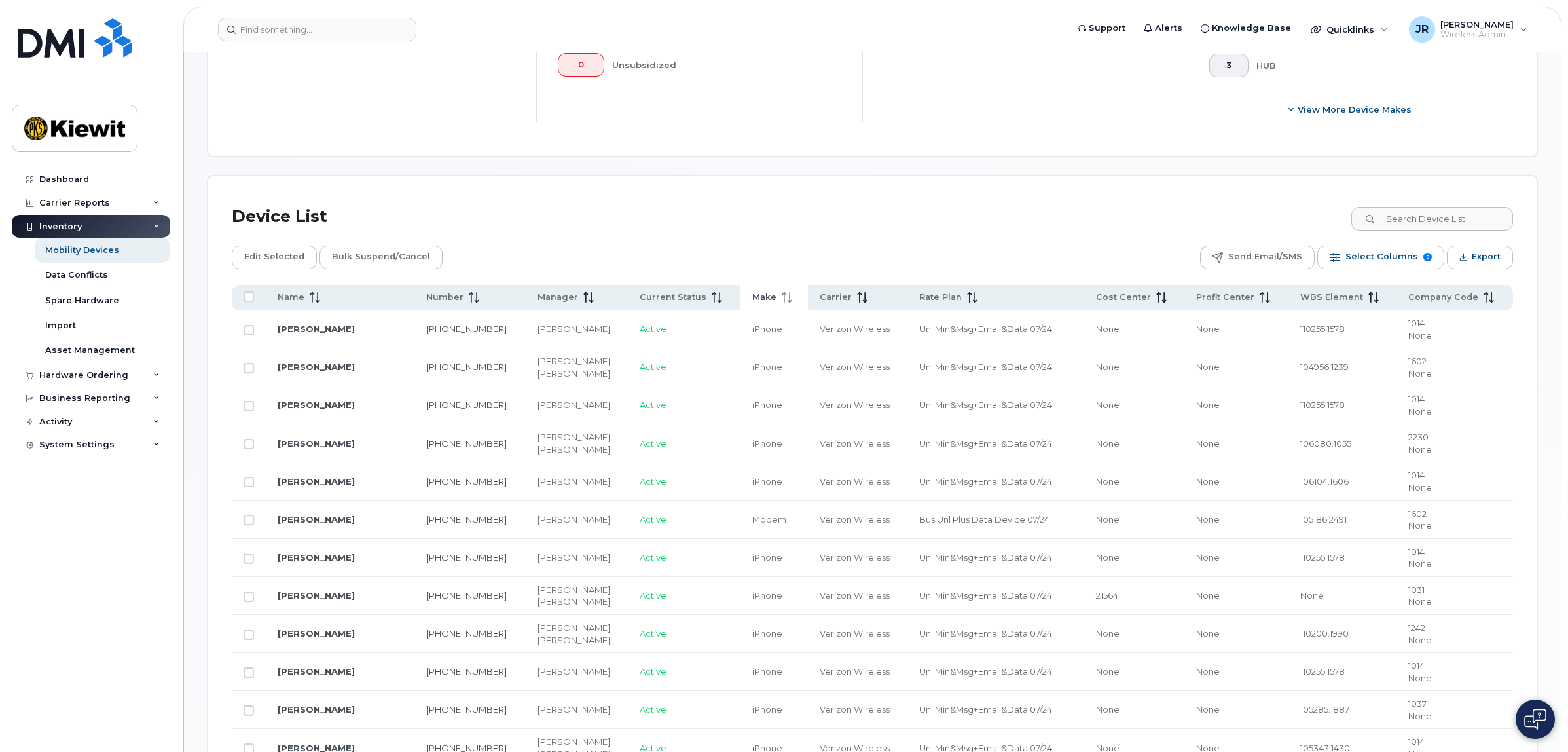
drag, startPoint x: 789, startPoint y: 297, endPoint x: 774, endPoint y: 297, distance: 15.0
drag, startPoint x: 774, startPoint y: 297, endPoint x: 746, endPoint y: 224, distance: 78.2
click at [746, 224] on div "Device List" at bounding box center [872, 217] width 1281 height 34
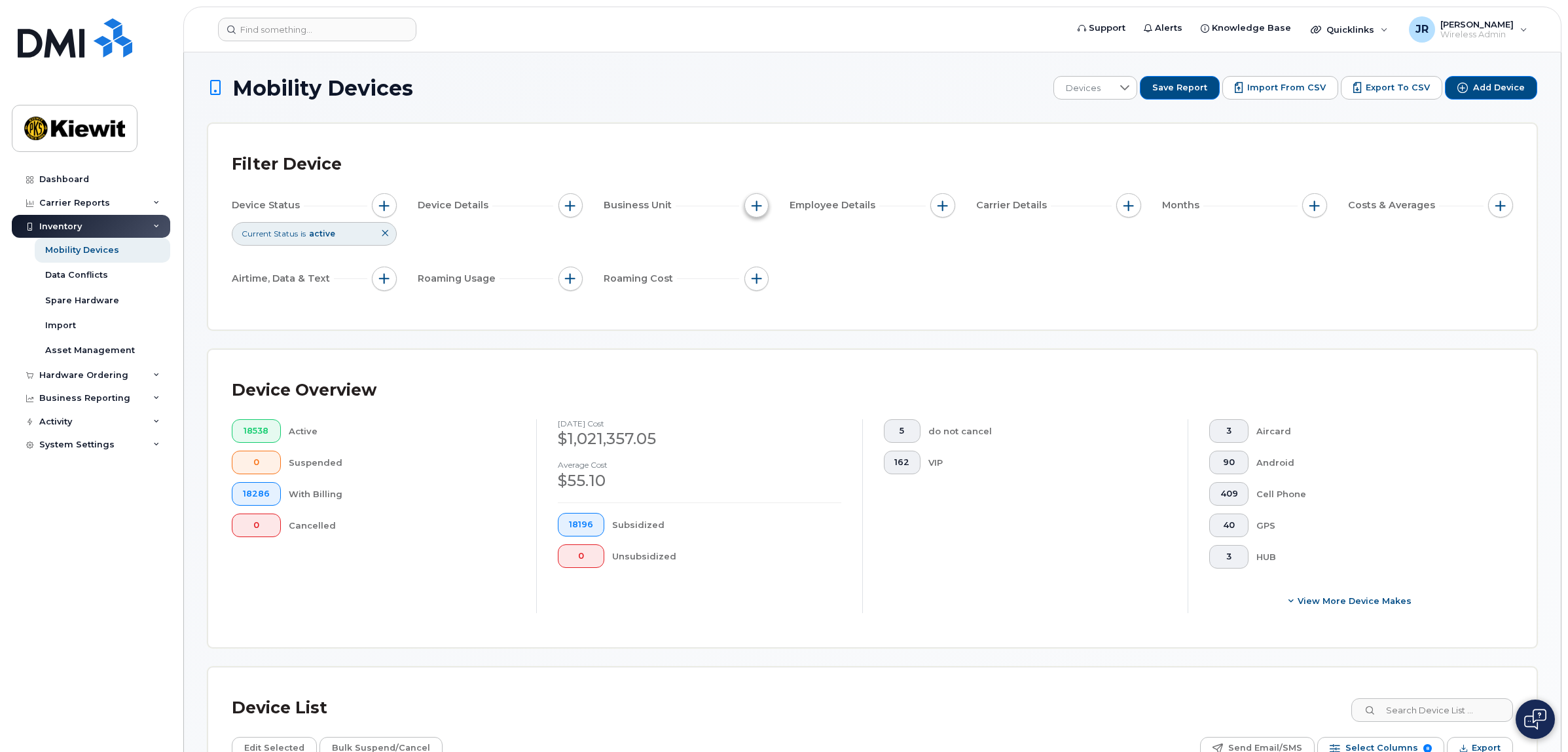
click at [763, 203] on button "button" at bounding box center [757, 205] width 25 height 25
click at [798, 303] on label "WBS Element" at bounding box center [804, 307] width 64 height 12
click at [766, 303] on input "WBS Element" at bounding box center [759, 307] width 10 height 10
checkbox input "true"
click at [839, 354] on li at bounding box center [843, 362] width 114 height 19
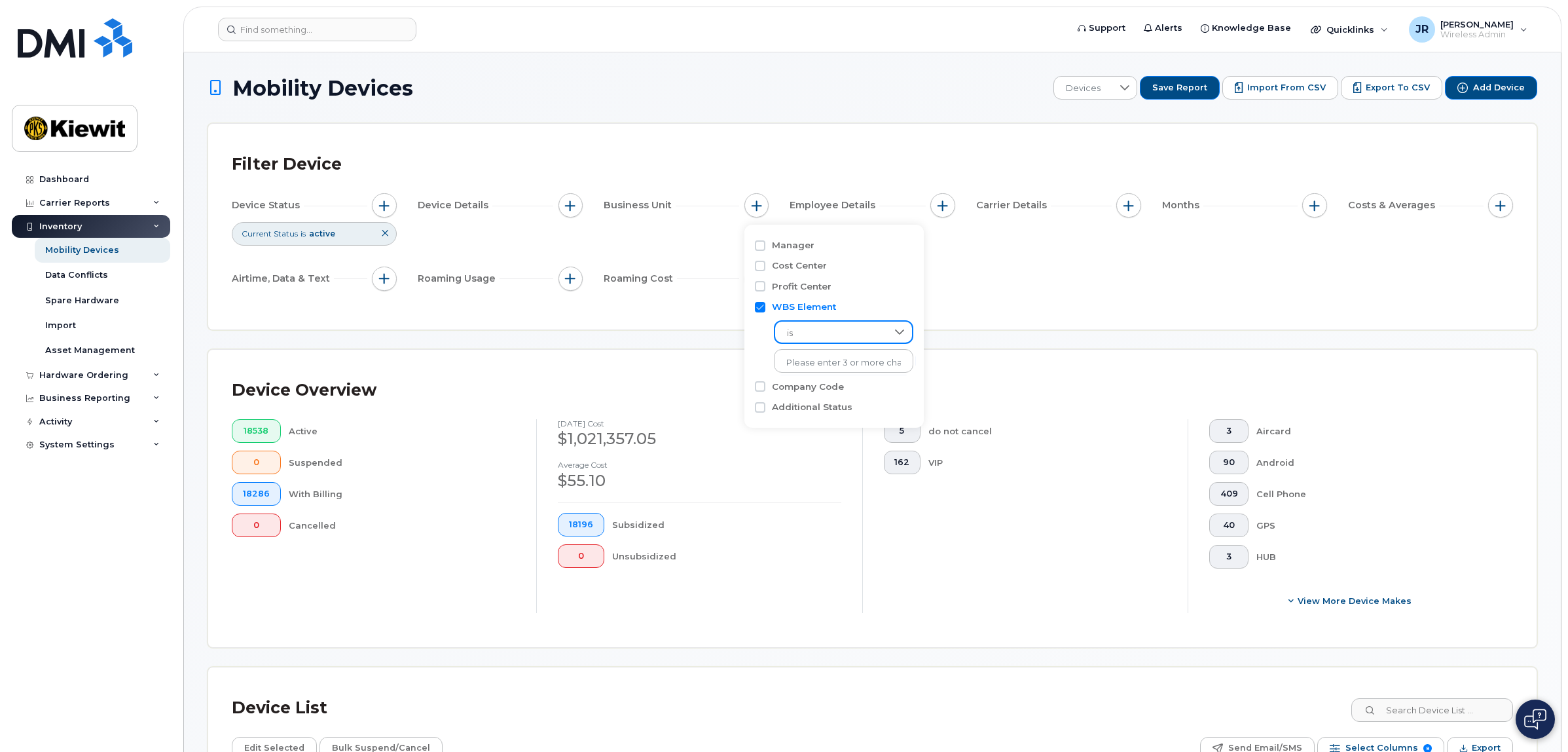
click at [848, 331] on span "is" at bounding box center [831, 333] width 112 height 23
click at [819, 410] on span "contains" at bounding box center [802, 414] width 37 height 12
click at [849, 364] on input "text" at bounding box center [844, 361] width 141 height 23
type input "104978"
click at [1002, 289] on div "Device Status Current Status is active Device Details Business Unit WBS Element…" at bounding box center [872, 245] width 1281 height 103
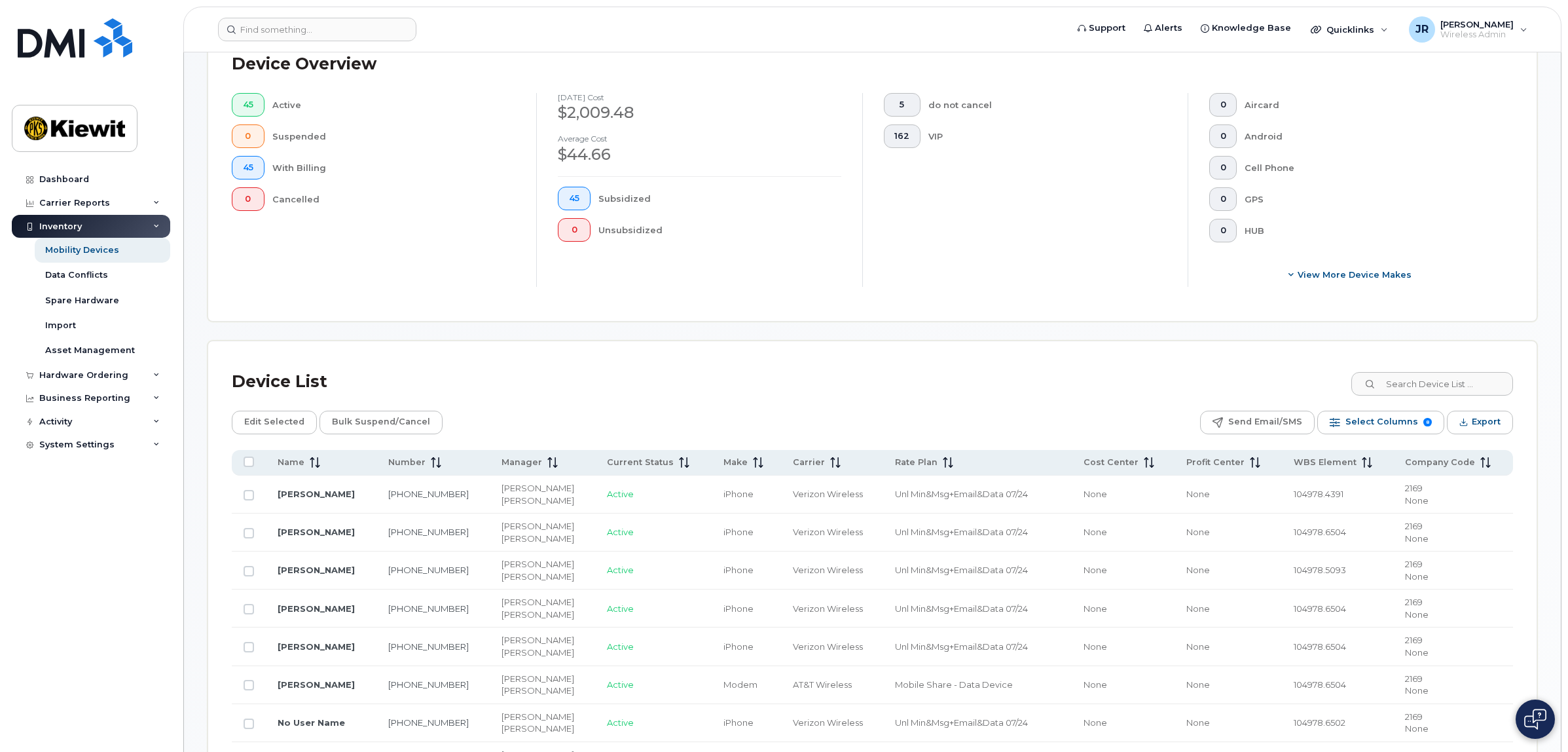
scroll to position [410, 0]
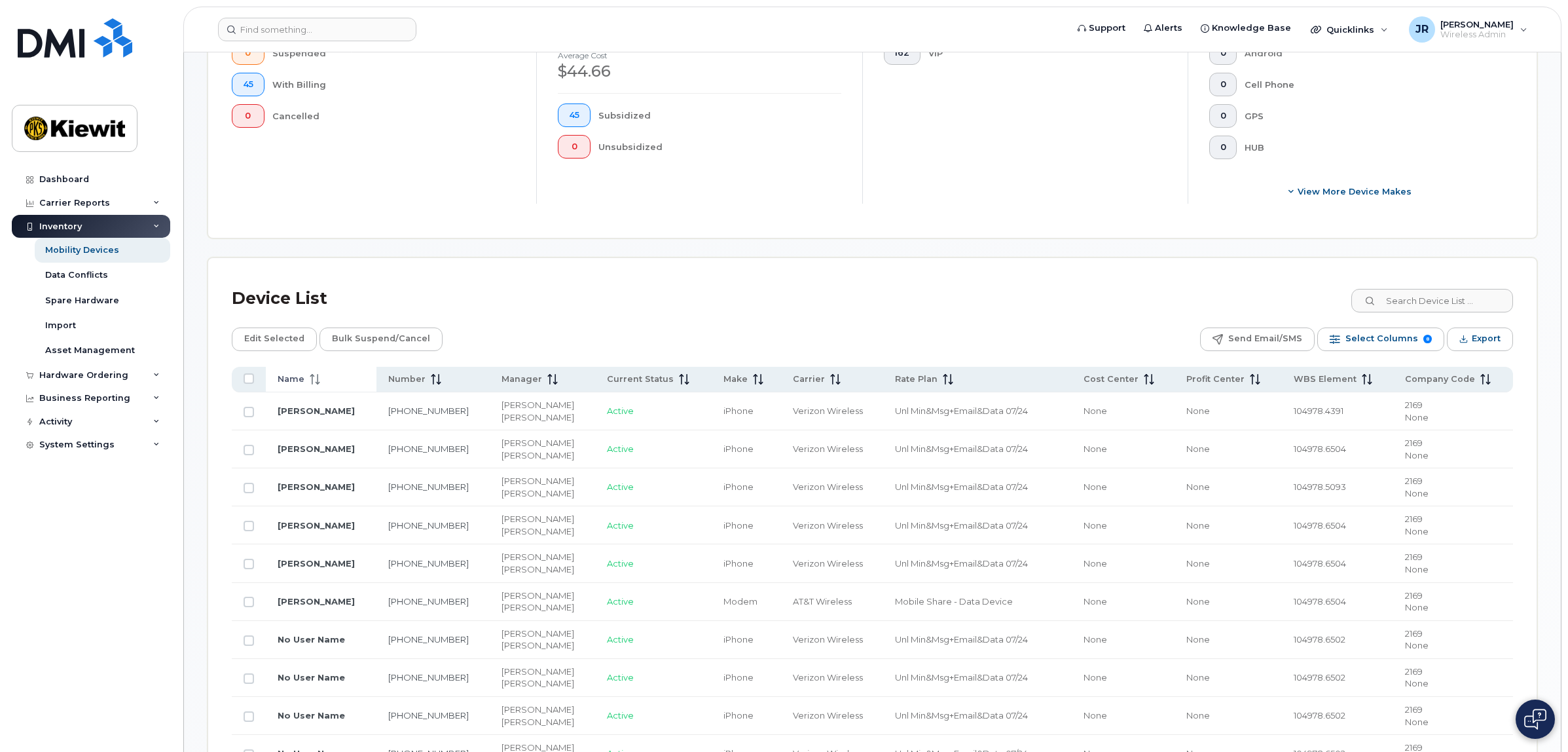
click at [309, 380] on icon at bounding box center [314, 379] width 10 height 10
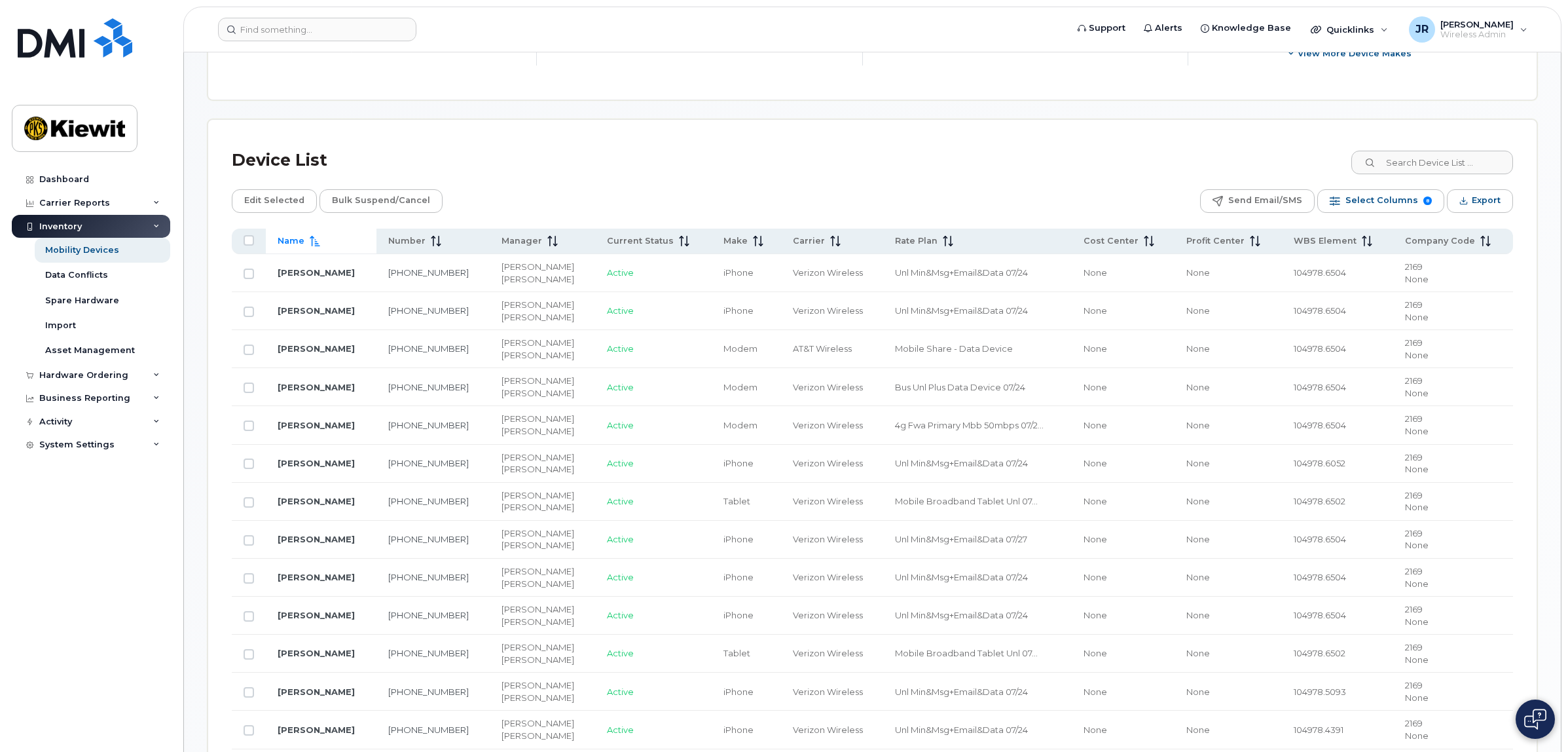
scroll to position [573, 0]
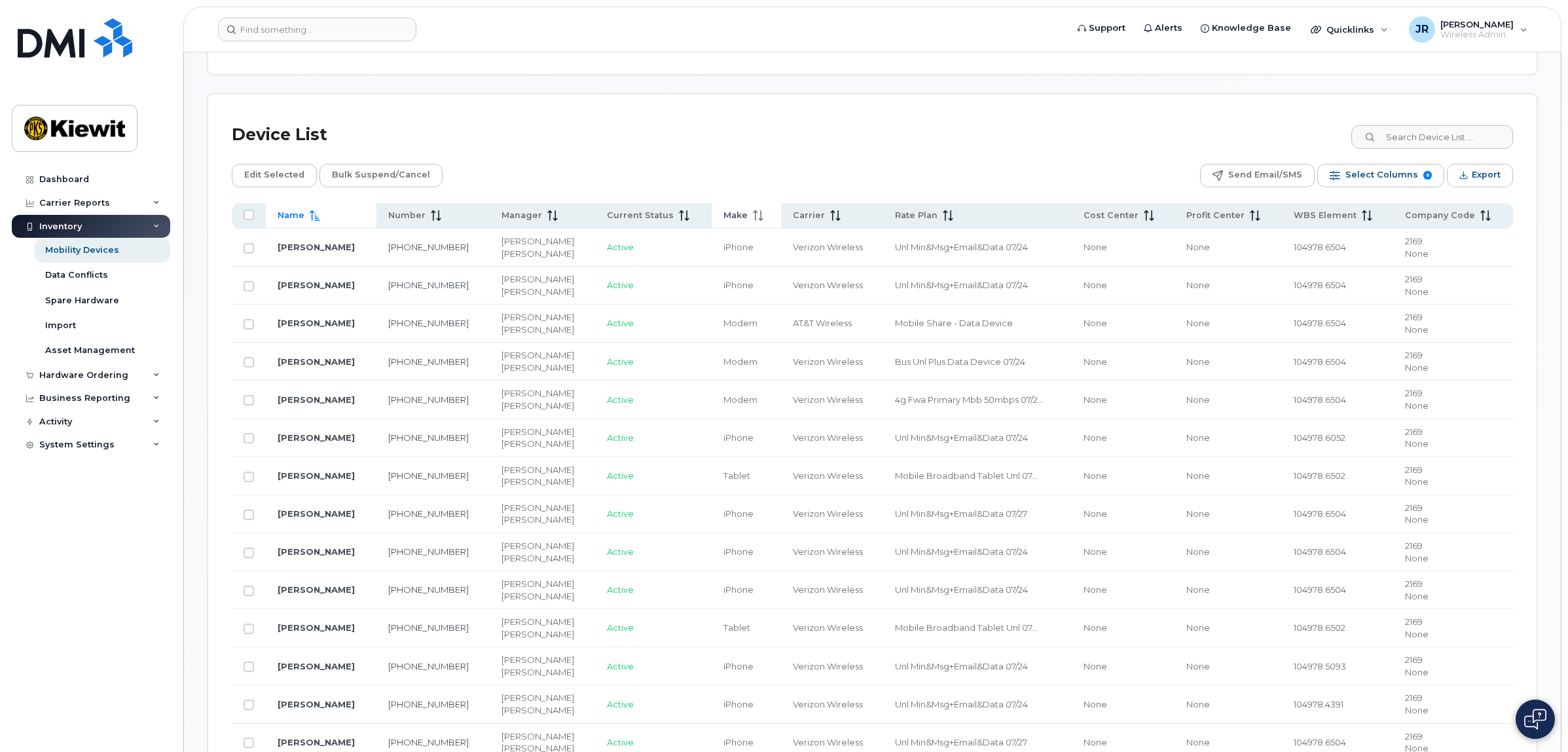
click at [753, 221] on icon at bounding box center [758, 215] width 10 height 10
click at [250, 247] on input "Row Unselected" at bounding box center [249, 248] width 10 height 10
checkbox input "true"
click at [244, 324] on input "Row Unselected" at bounding box center [249, 324] width 10 height 10
checkbox input "true"
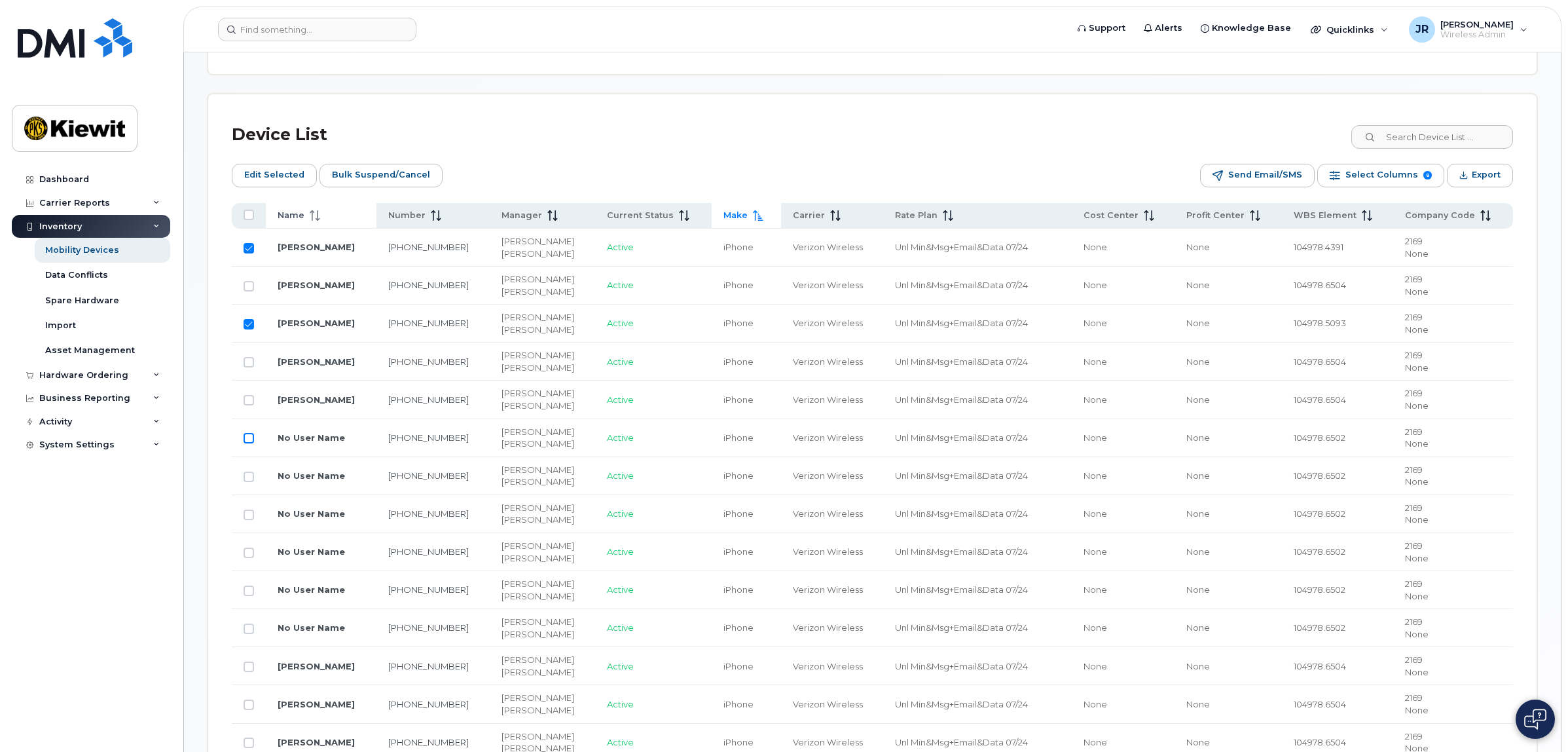
click at [250, 443] on input "Row Unselected" at bounding box center [249, 438] width 10 height 10
checkbox input "true"
click at [252, 479] on input "Row Unselected" at bounding box center [249, 476] width 10 height 10
checkbox input "true"
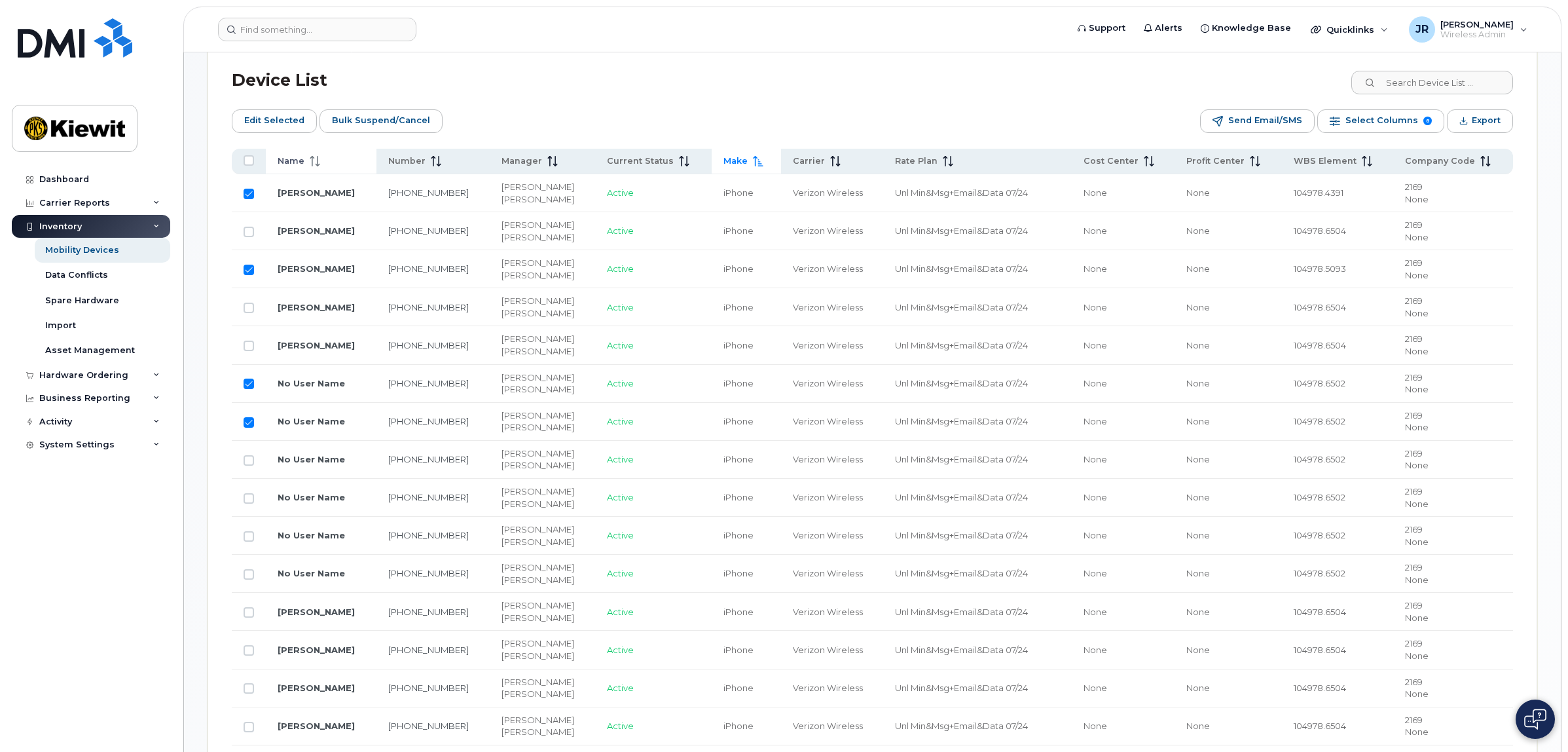
scroll to position [655, 0]
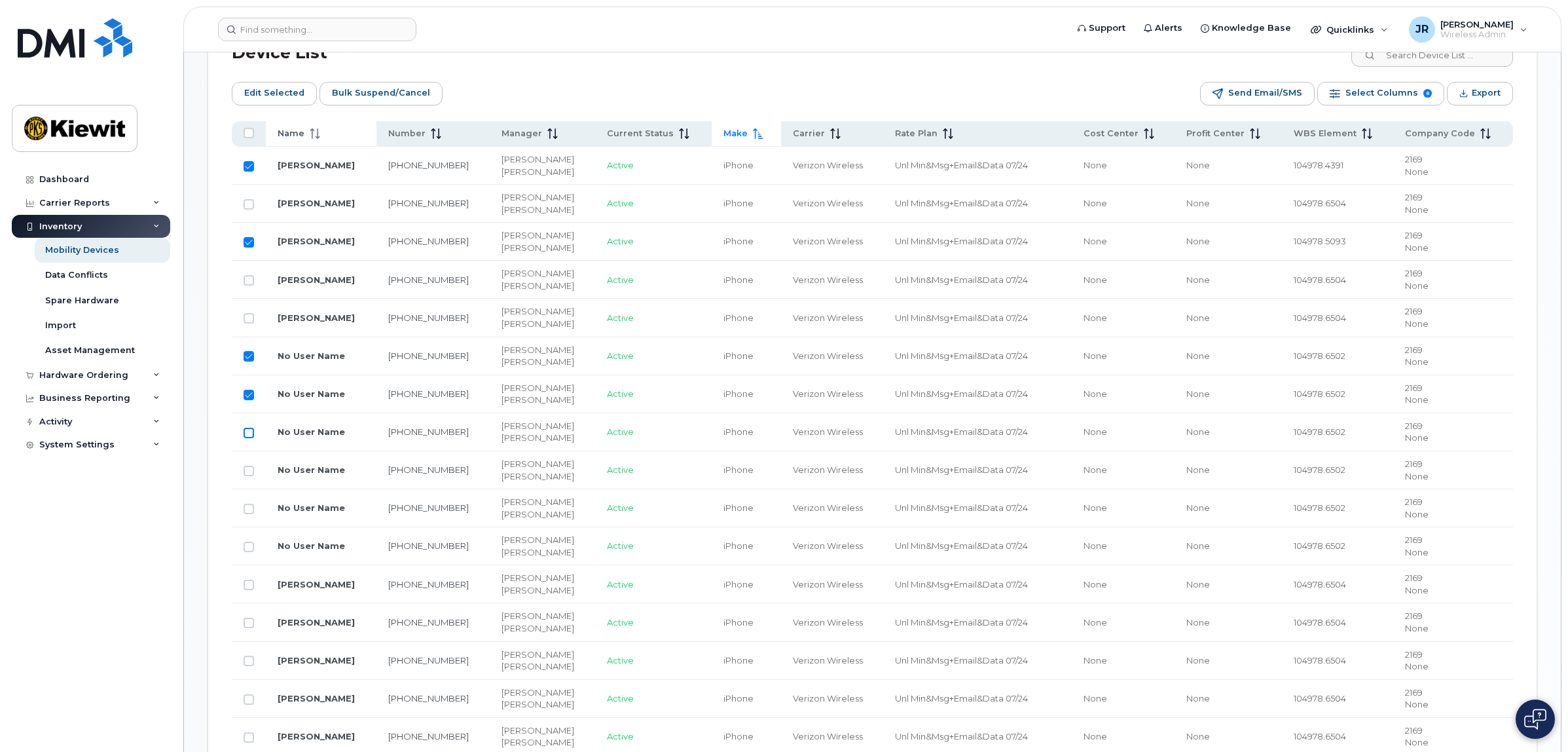
click at [246, 433] on input "Row Unselected" at bounding box center [249, 432] width 10 height 10
checkbox input "true"
click at [250, 475] on input "Row Unselected" at bounding box center [249, 471] width 10 height 10
checkbox input "true"
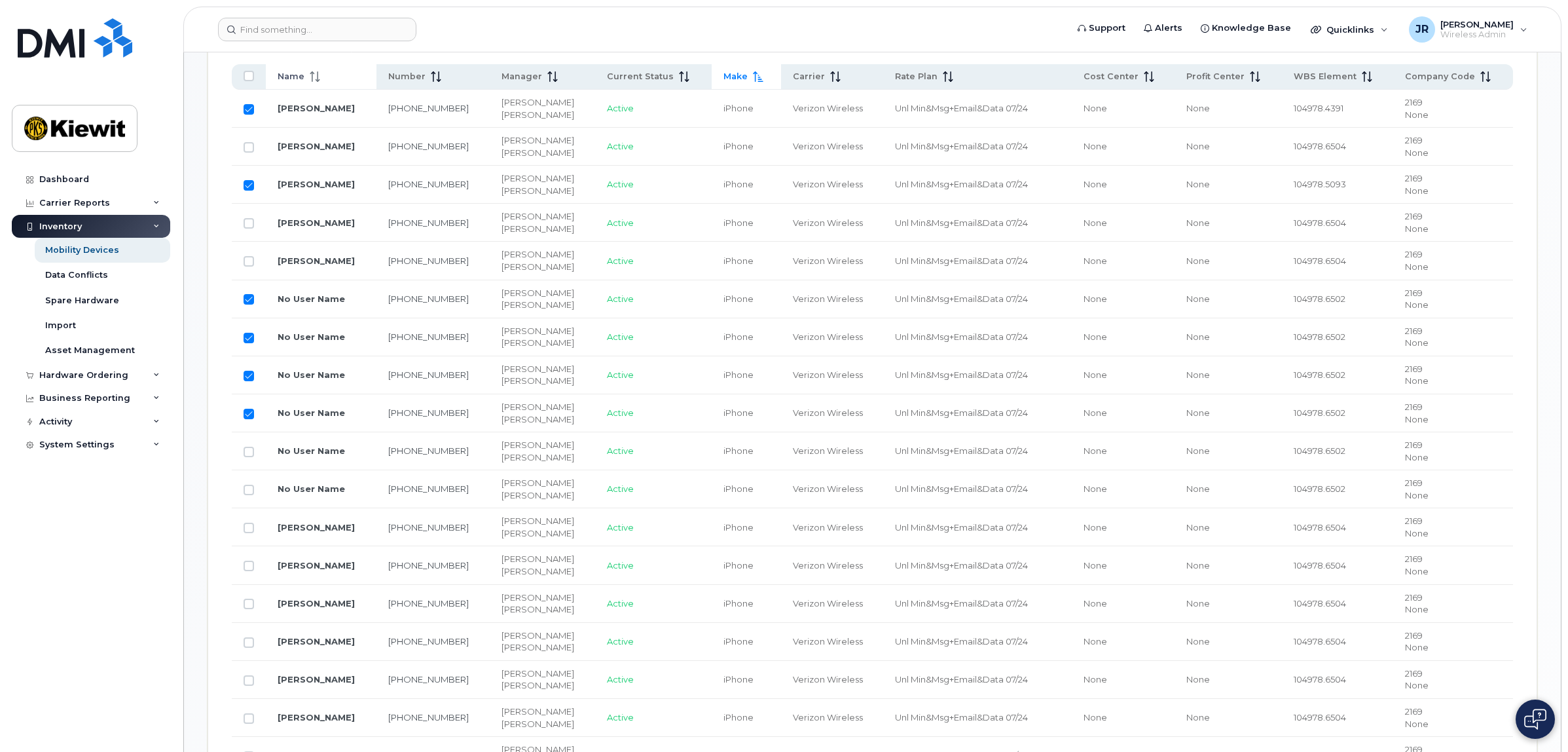
scroll to position [737, 0]
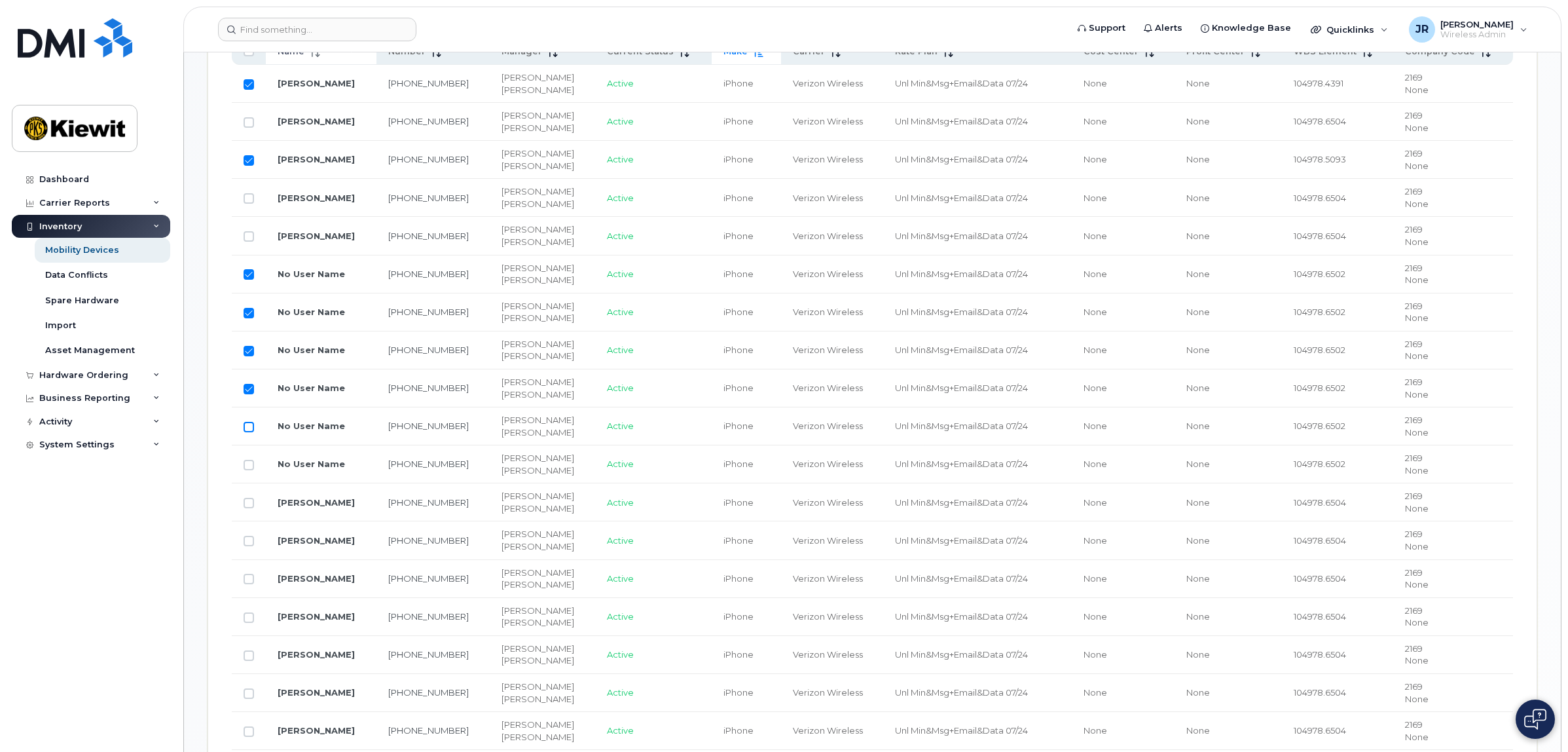
click at [253, 430] on input "Row Unselected" at bounding box center [249, 427] width 10 height 10
checkbox input "true"
click at [246, 470] on input "Row Unselected" at bounding box center [249, 464] width 10 height 10
checkbox input "true"
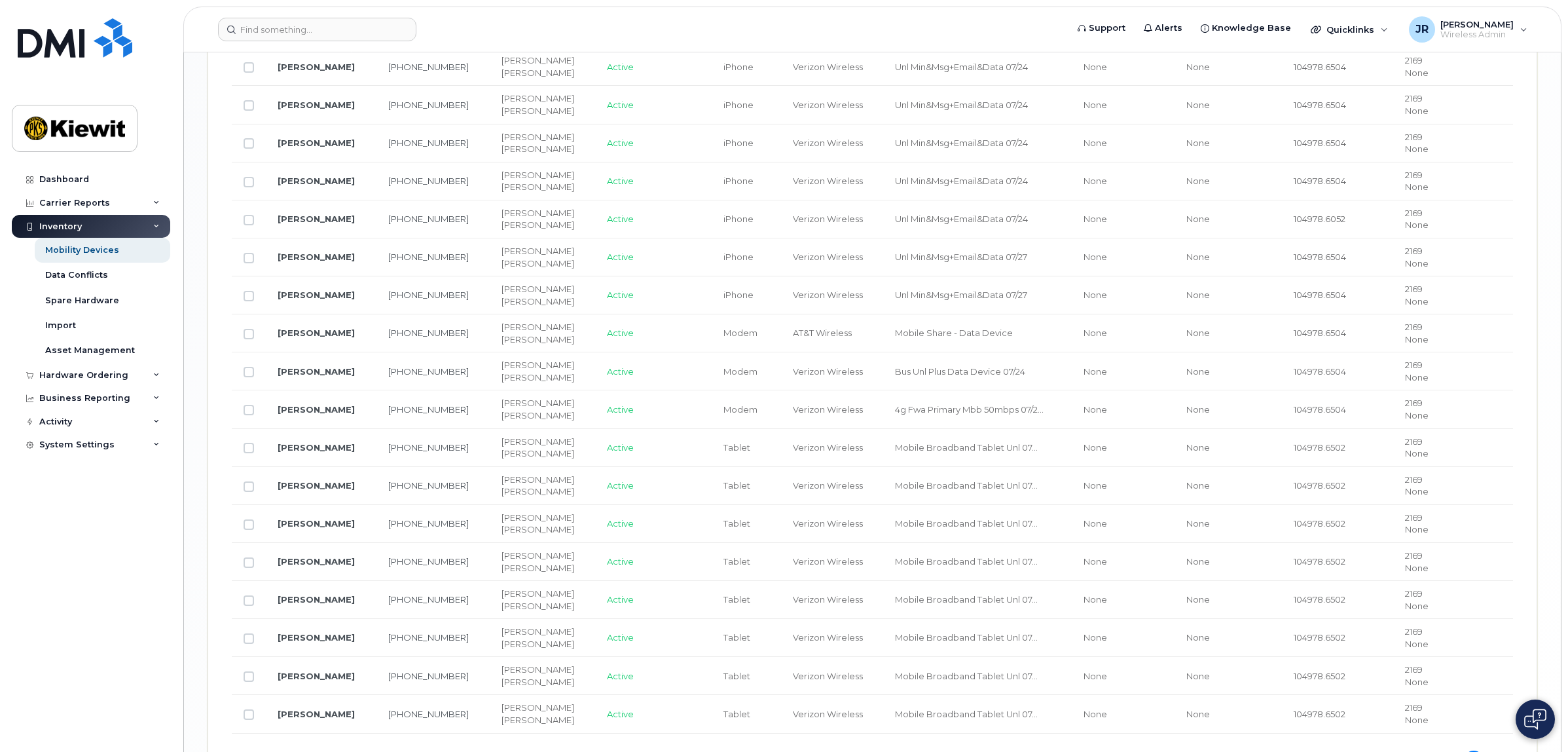
scroll to position [1809, 0]
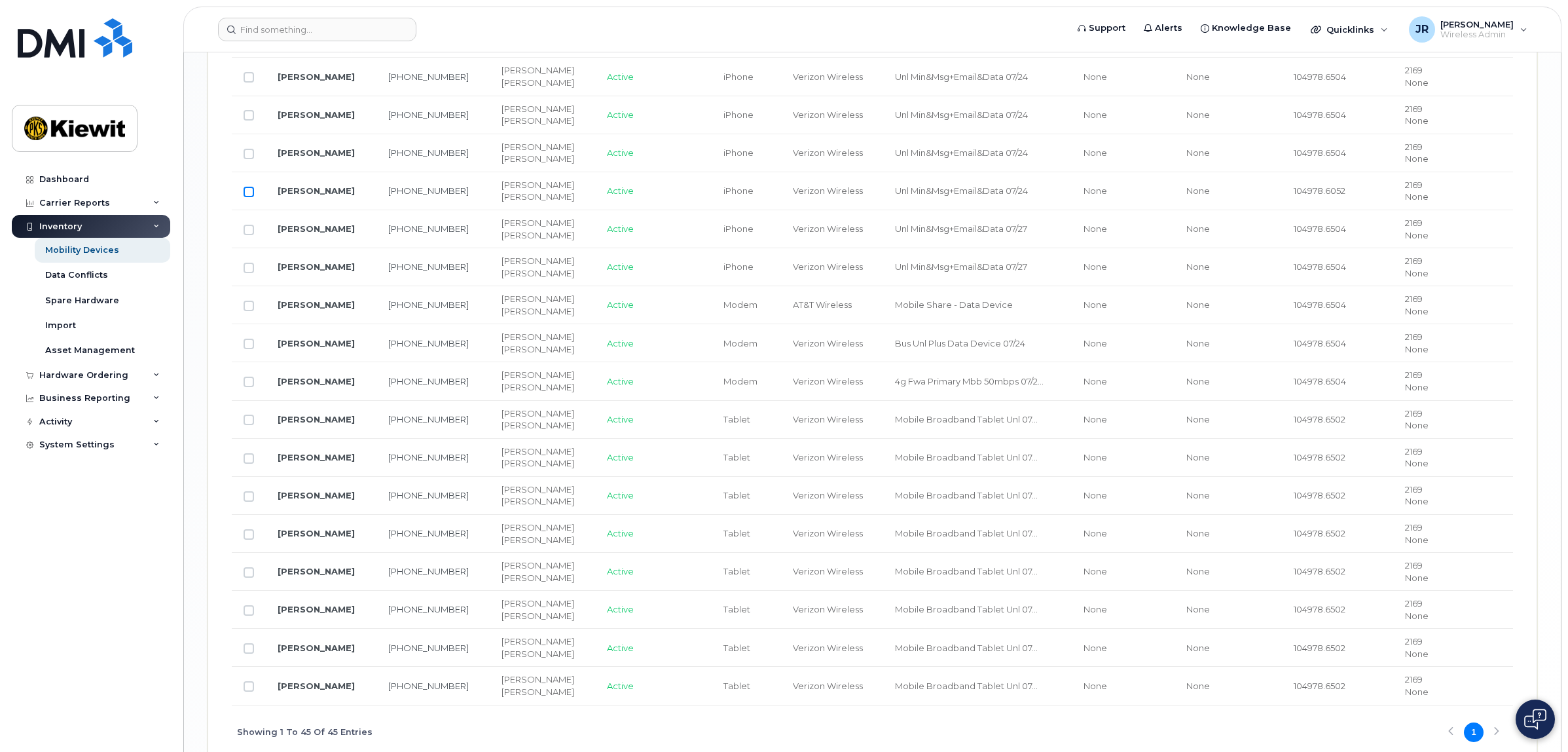
click at [246, 197] on input "Row Unselected" at bounding box center [249, 191] width 10 height 10
checkbox input "true"
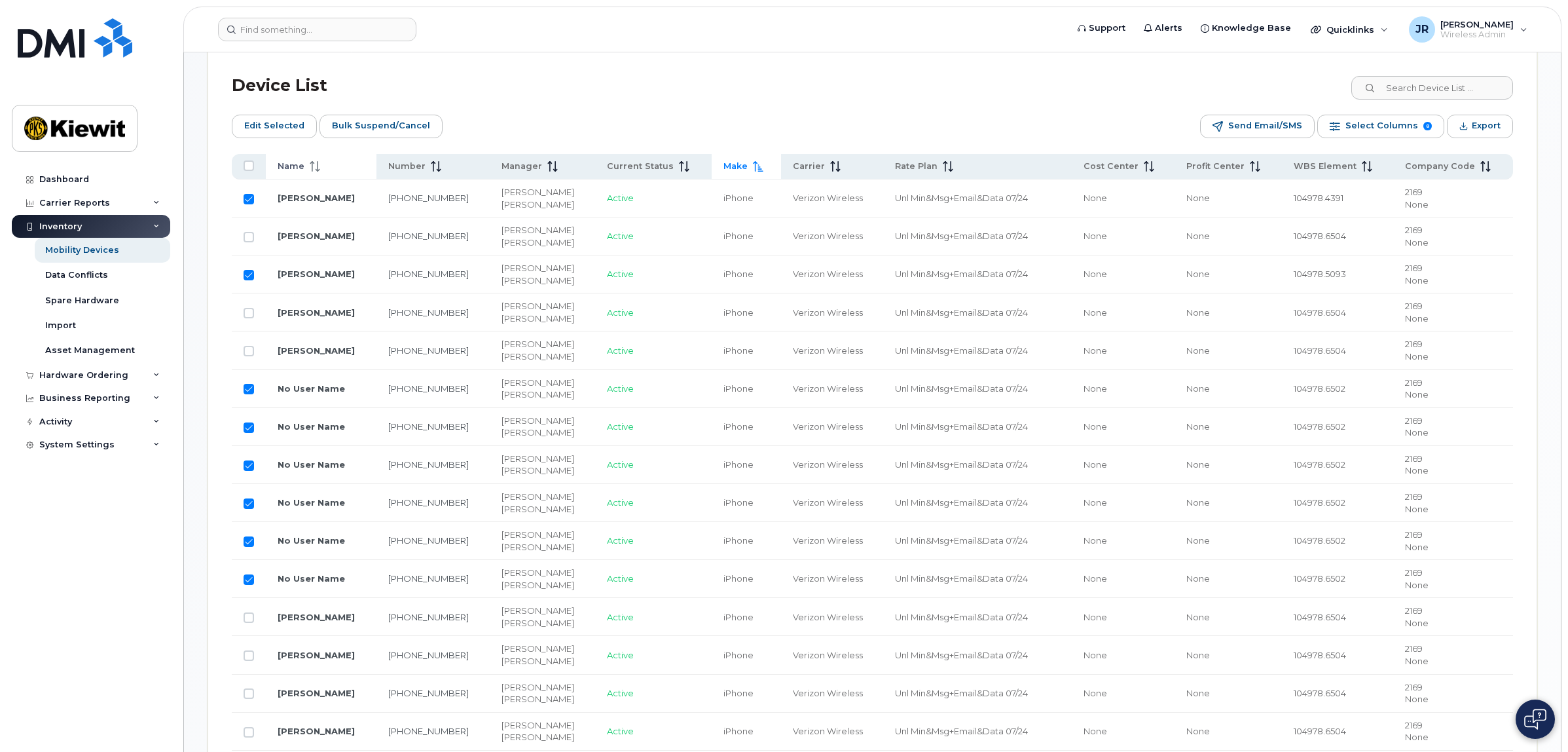
scroll to position [581, 0]
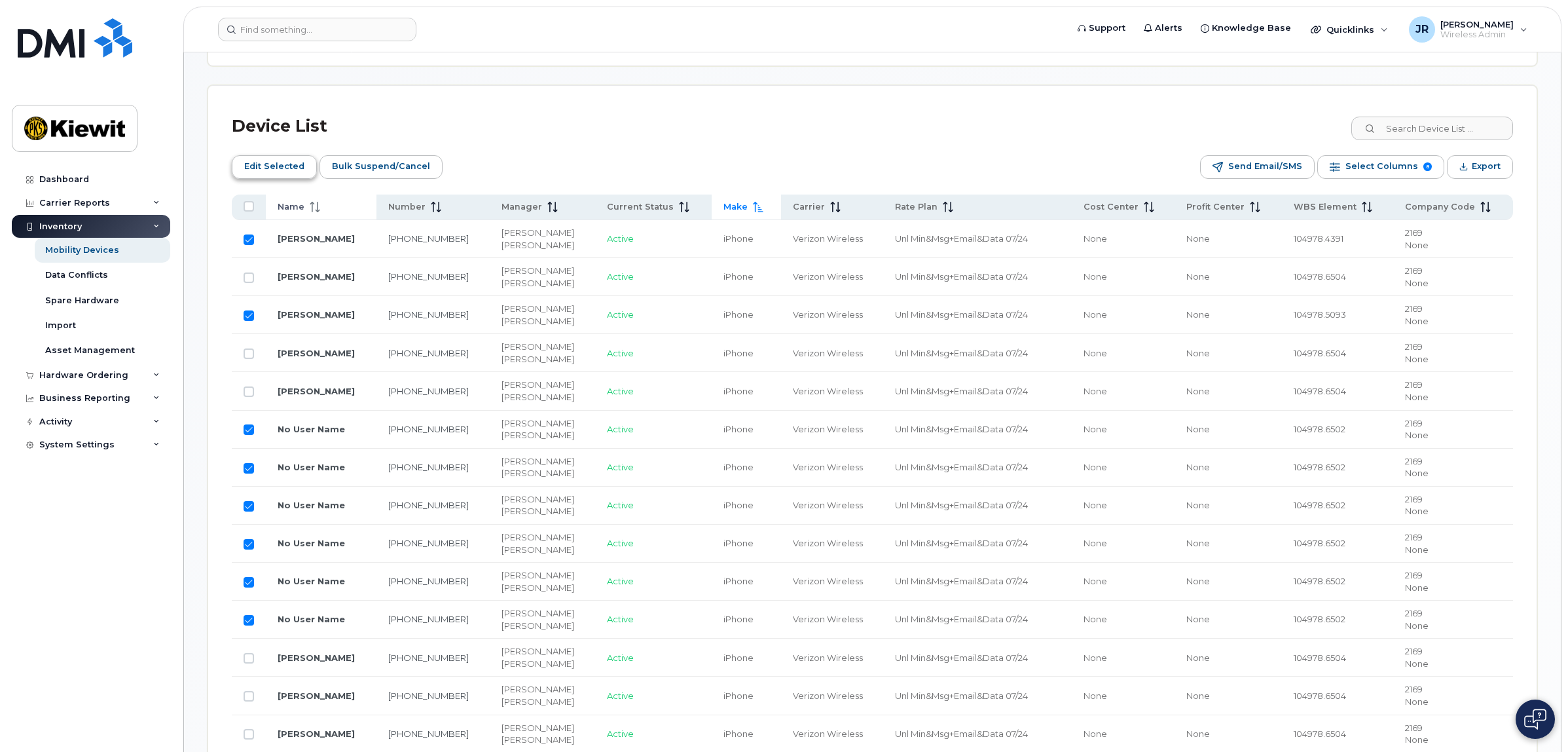
click at [277, 164] on span "Edit Selected" at bounding box center [275, 166] width 60 height 20
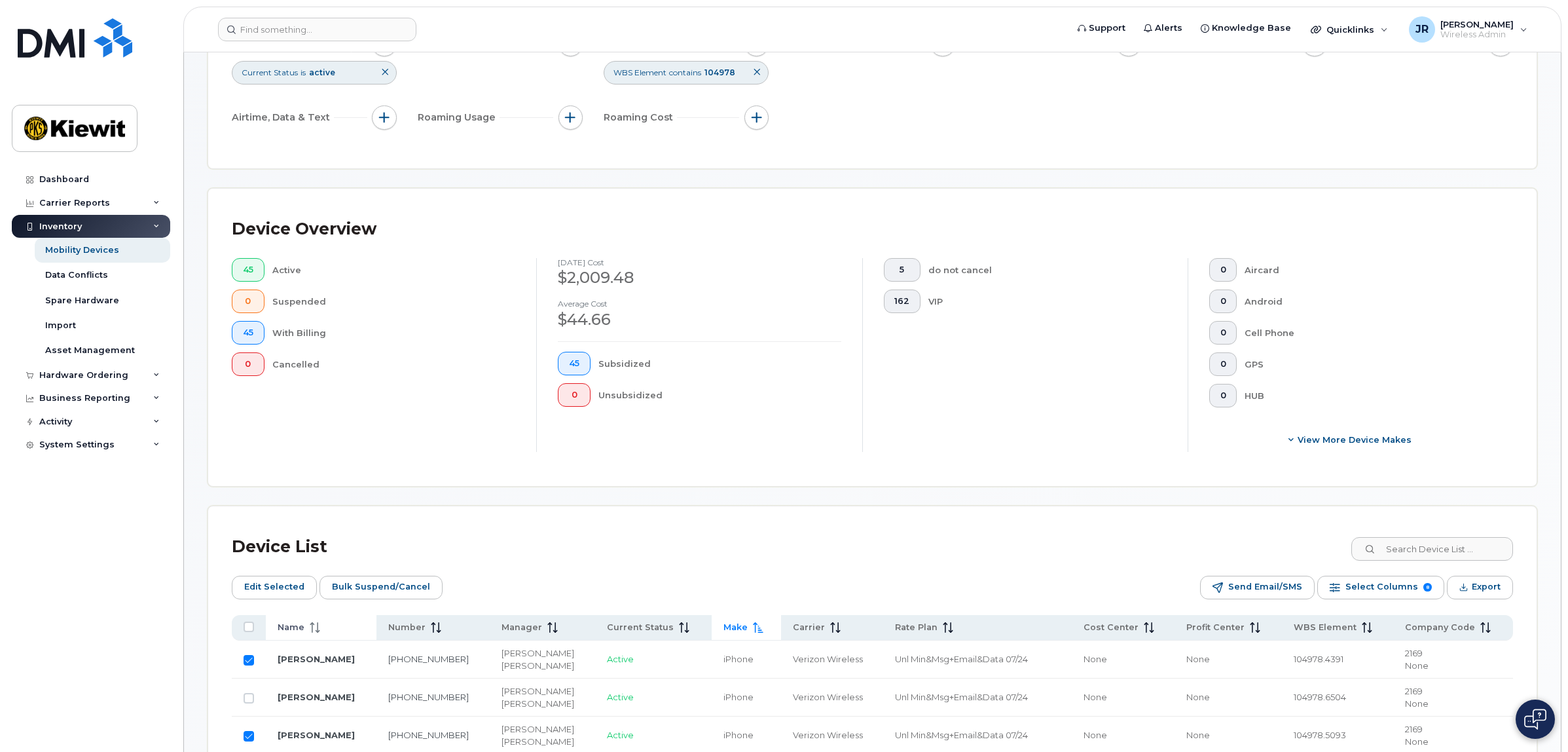
scroll to position [0, 0]
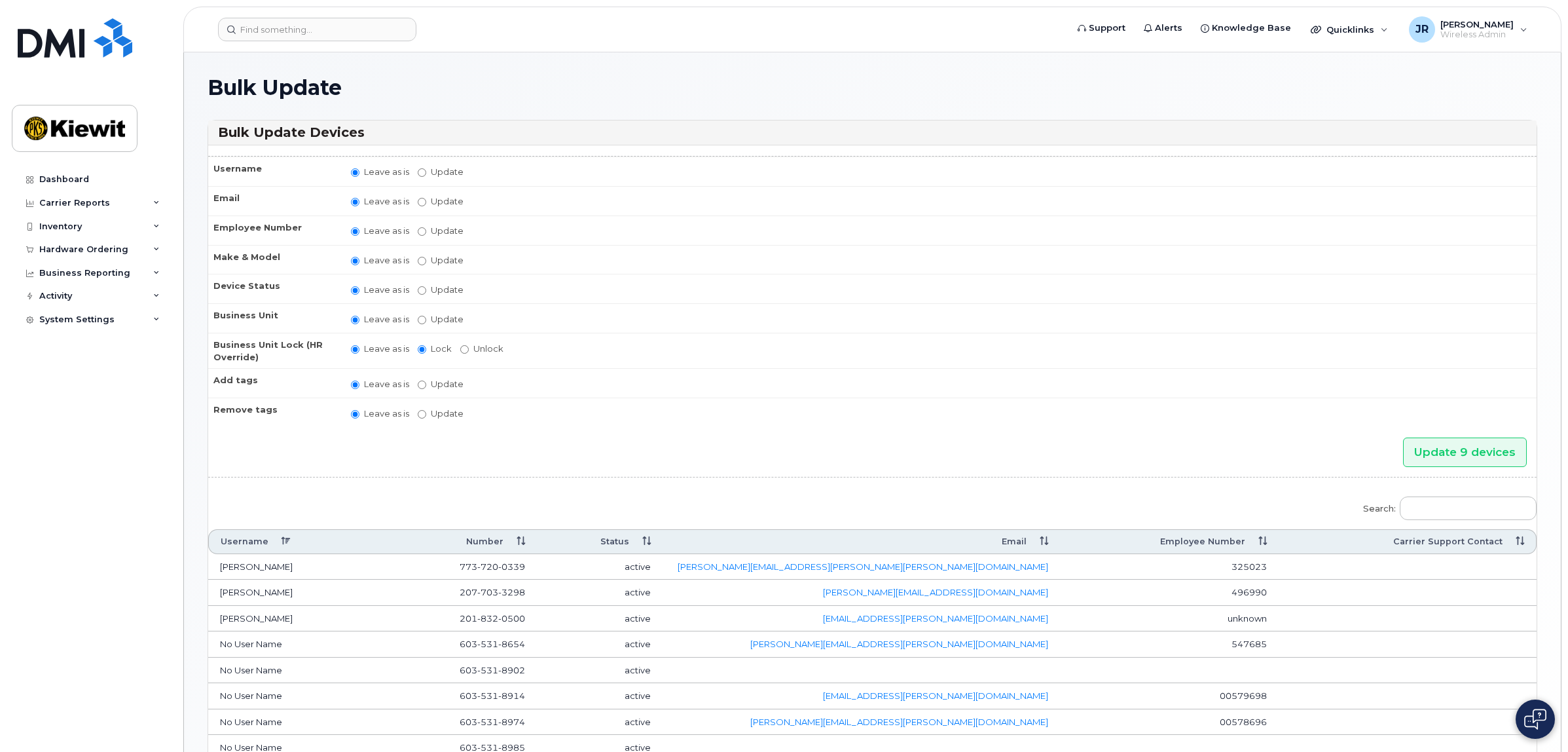
click at [425, 313] on label "Update" at bounding box center [440, 319] width 46 height 12
click at [425, 316] on input "Update" at bounding box center [422, 320] width 8 height 8
radio input "true"
radio input "false"
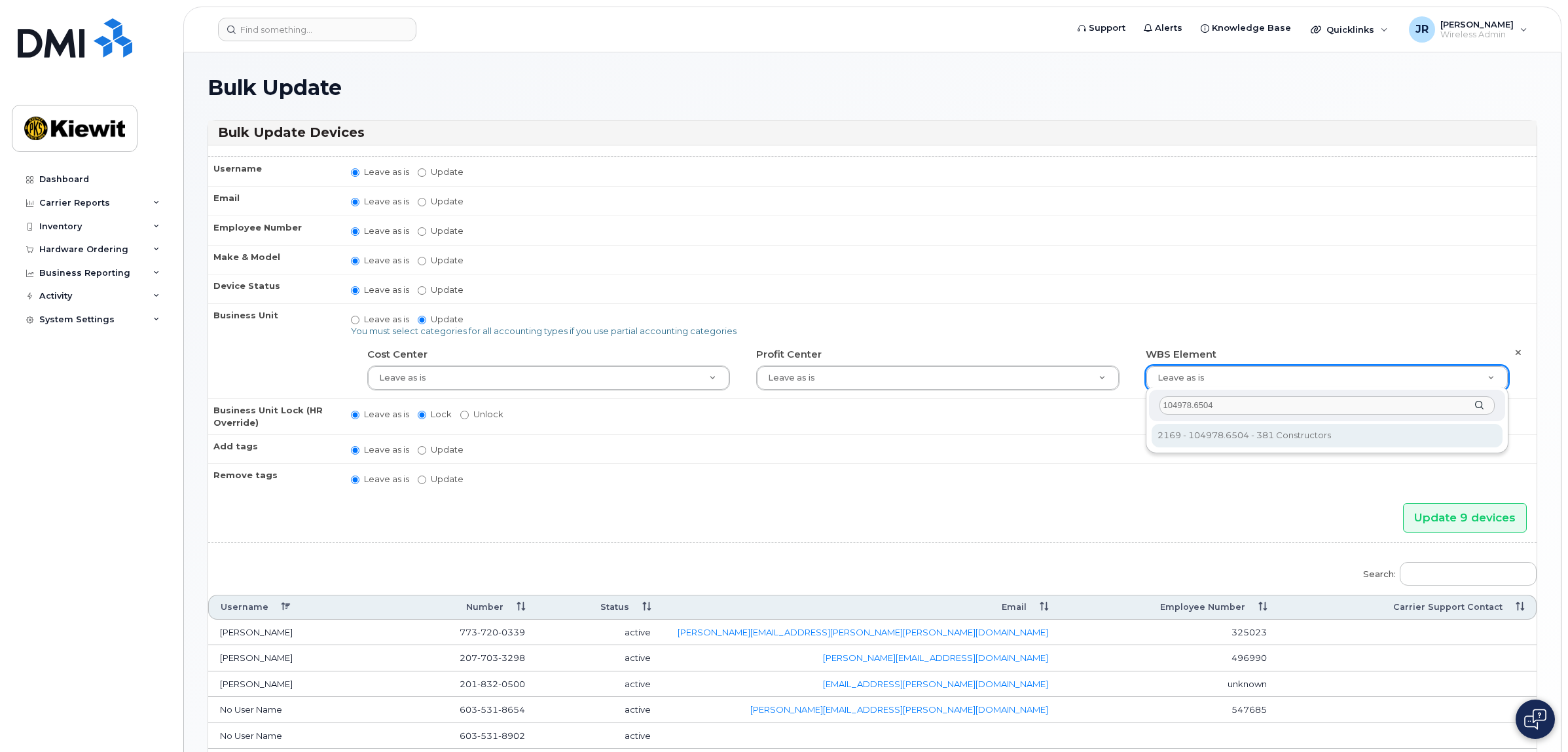
type input "104978.6504"
type input "30242538"
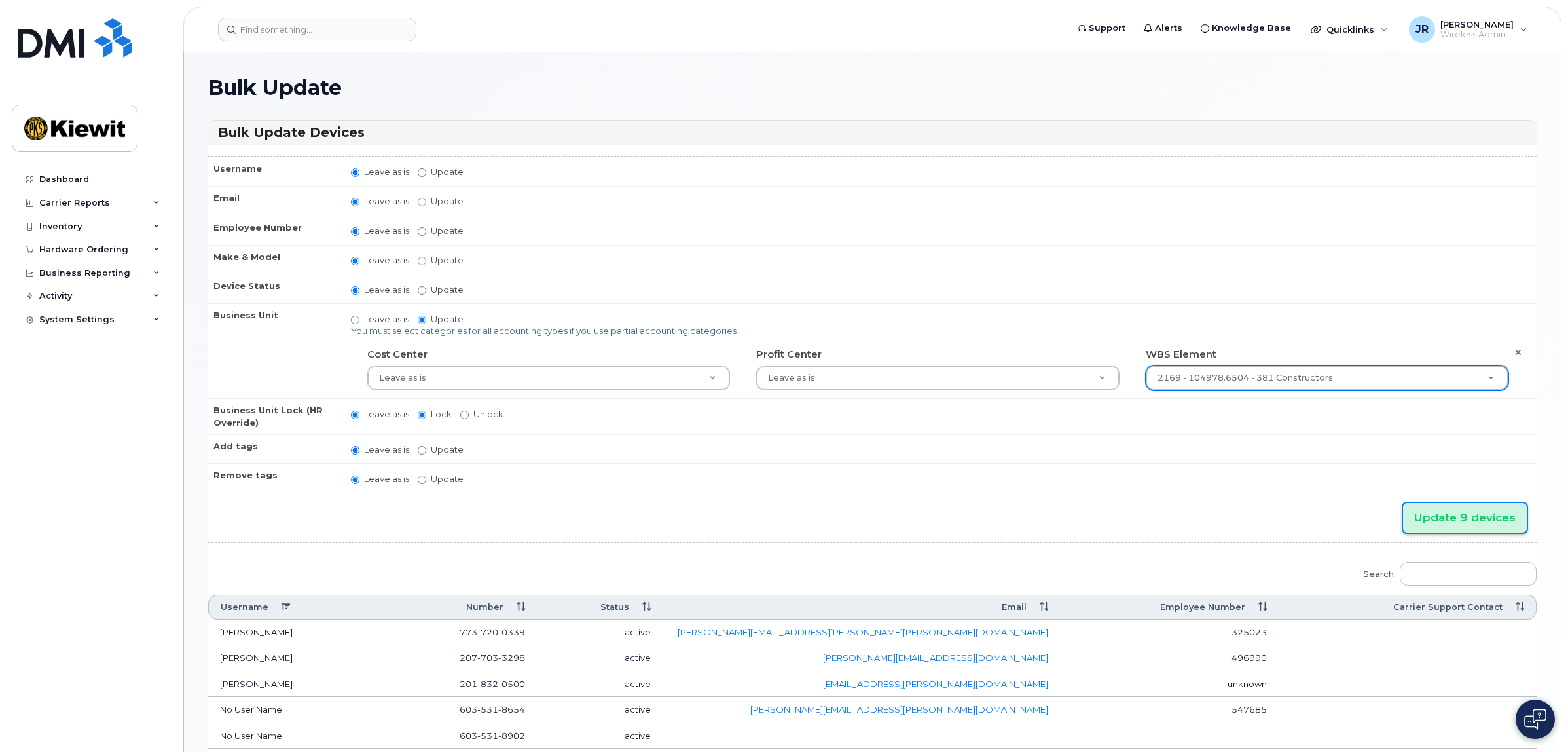
click at [1474, 507] on input "Update 9 devices" at bounding box center [1465, 517] width 124 height 29
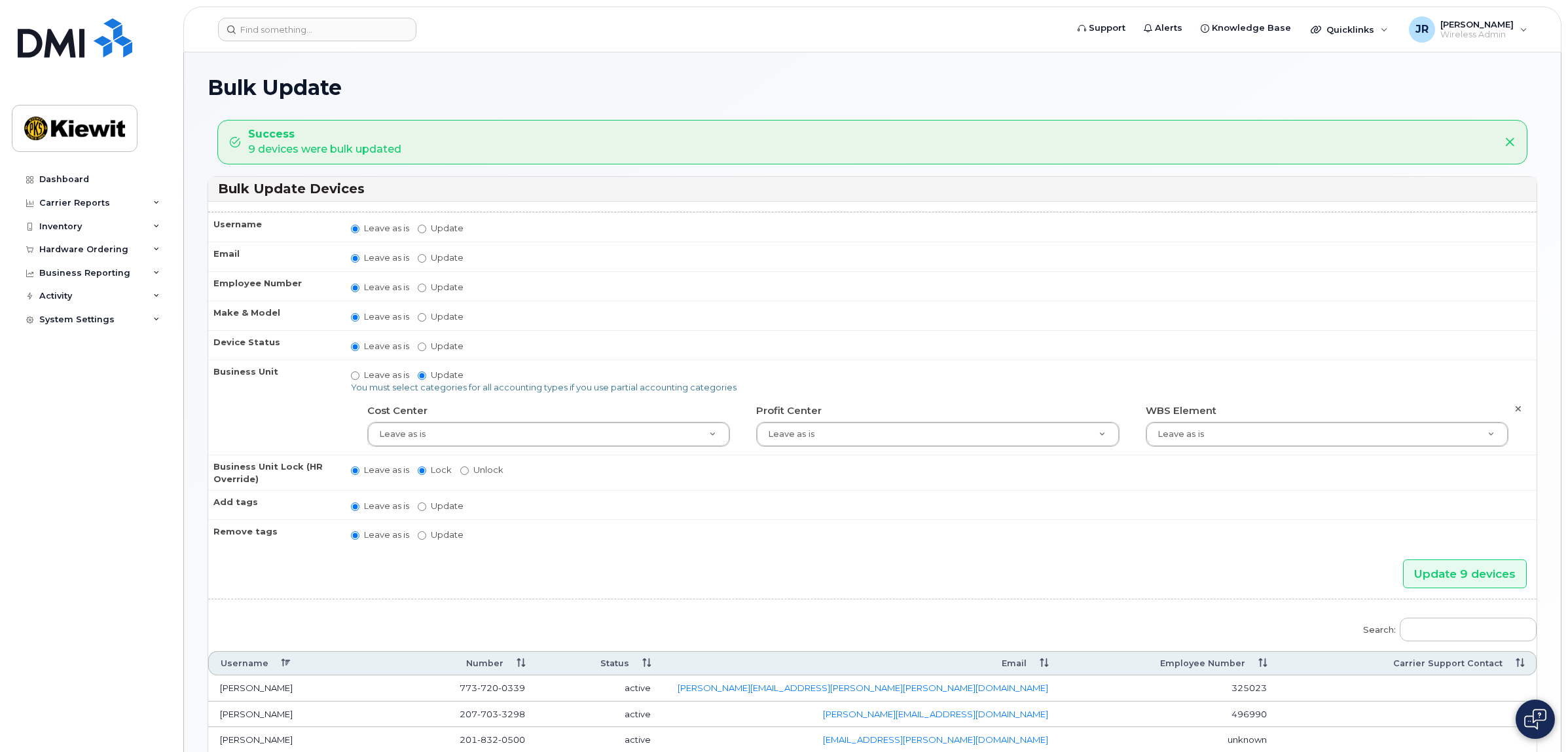
click at [1513, 138] on icon at bounding box center [1509, 142] width 10 height 10
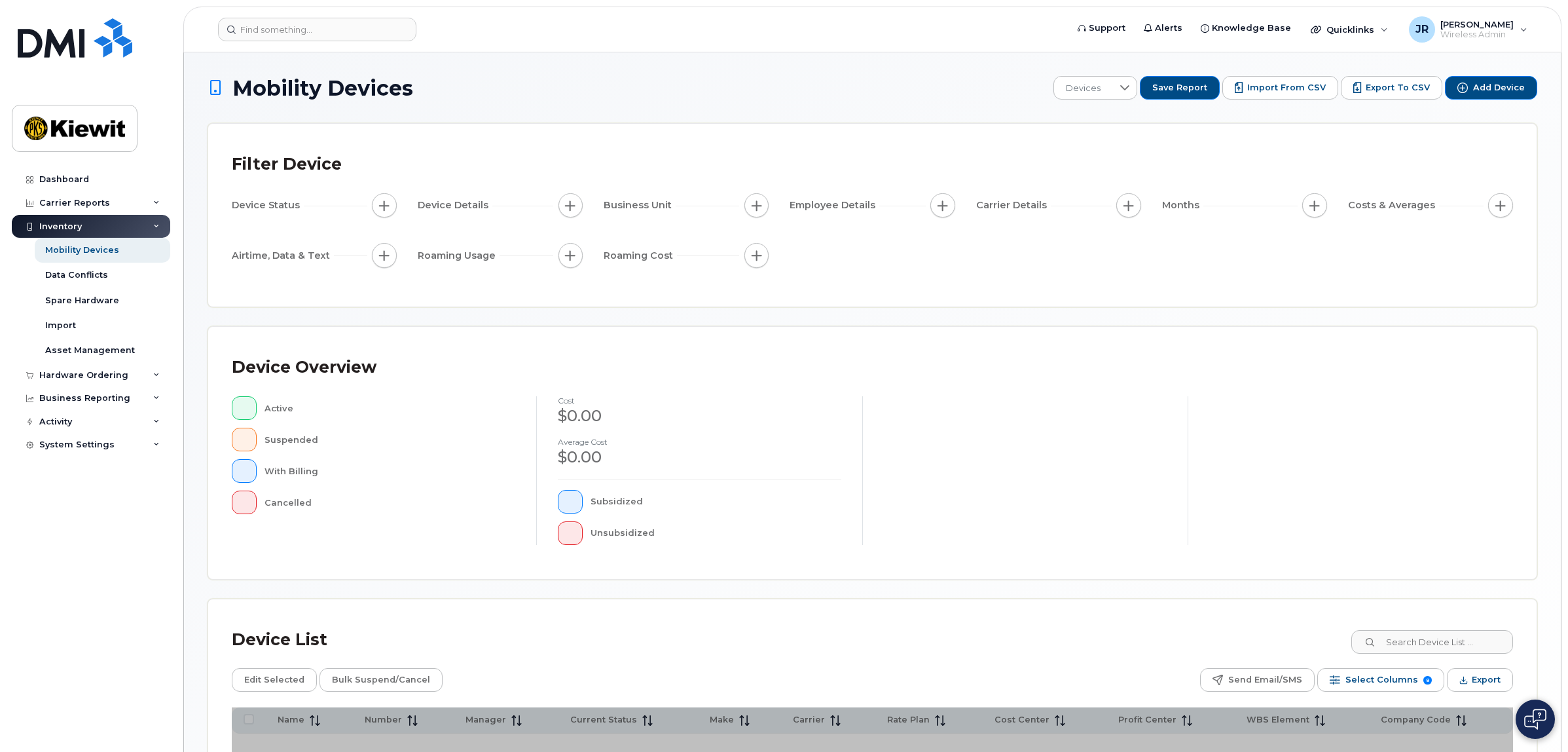
click at [1133, 240] on div "Device Status Device Details Business Unit Employee Details Carrier Details Mon…" at bounding box center [872, 233] width 1281 height 79
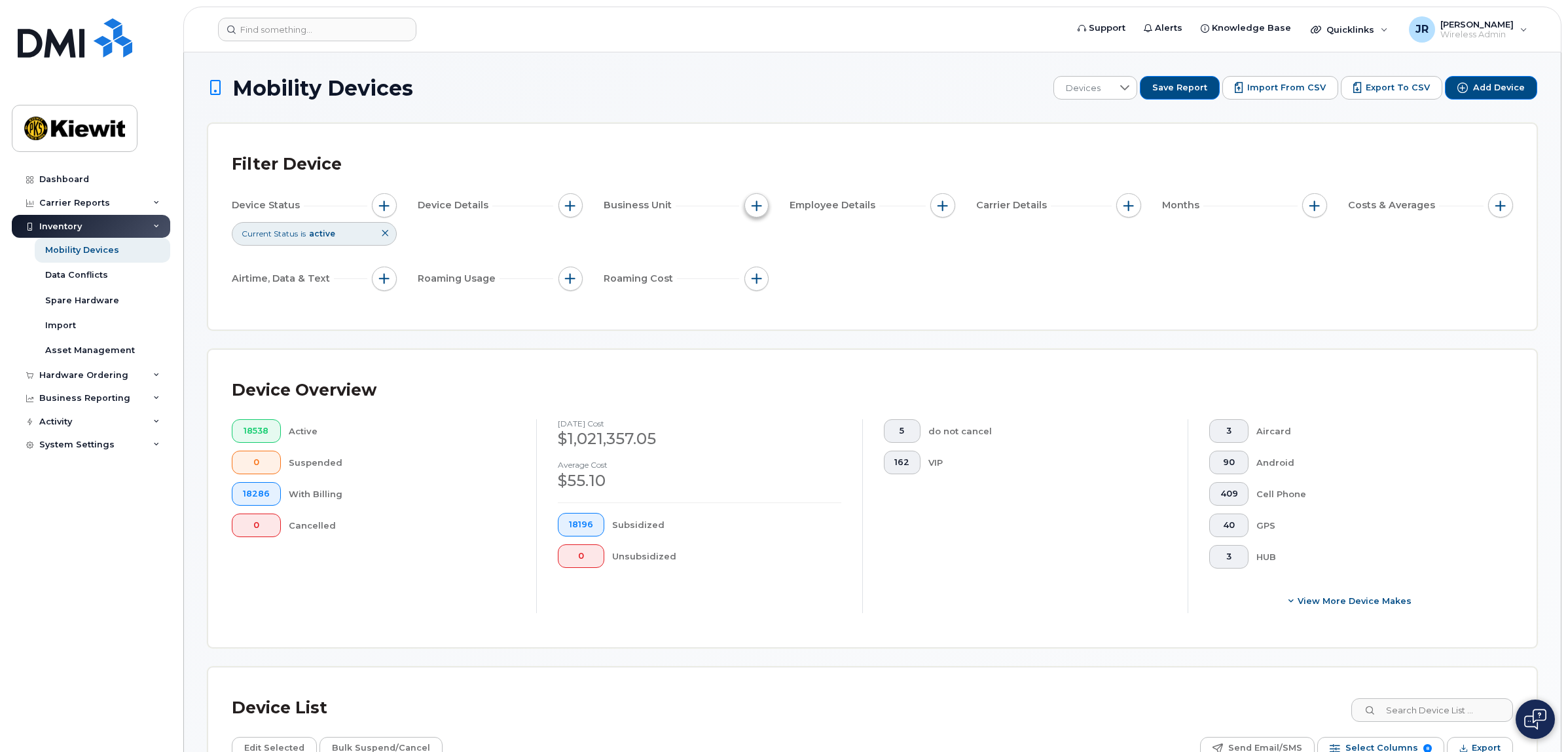
click at [761, 205] on span "button" at bounding box center [757, 205] width 10 height 10
click at [807, 305] on label "WBS Element" at bounding box center [804, 307] width 64 height 12
click at [766, 305] on input "WBS Element" at bounding box center [759, 307] width 10 height 10
checkbox input "true"
click at [859, 331] on span "is" at bounding box center [831, 332] width 113 height 23
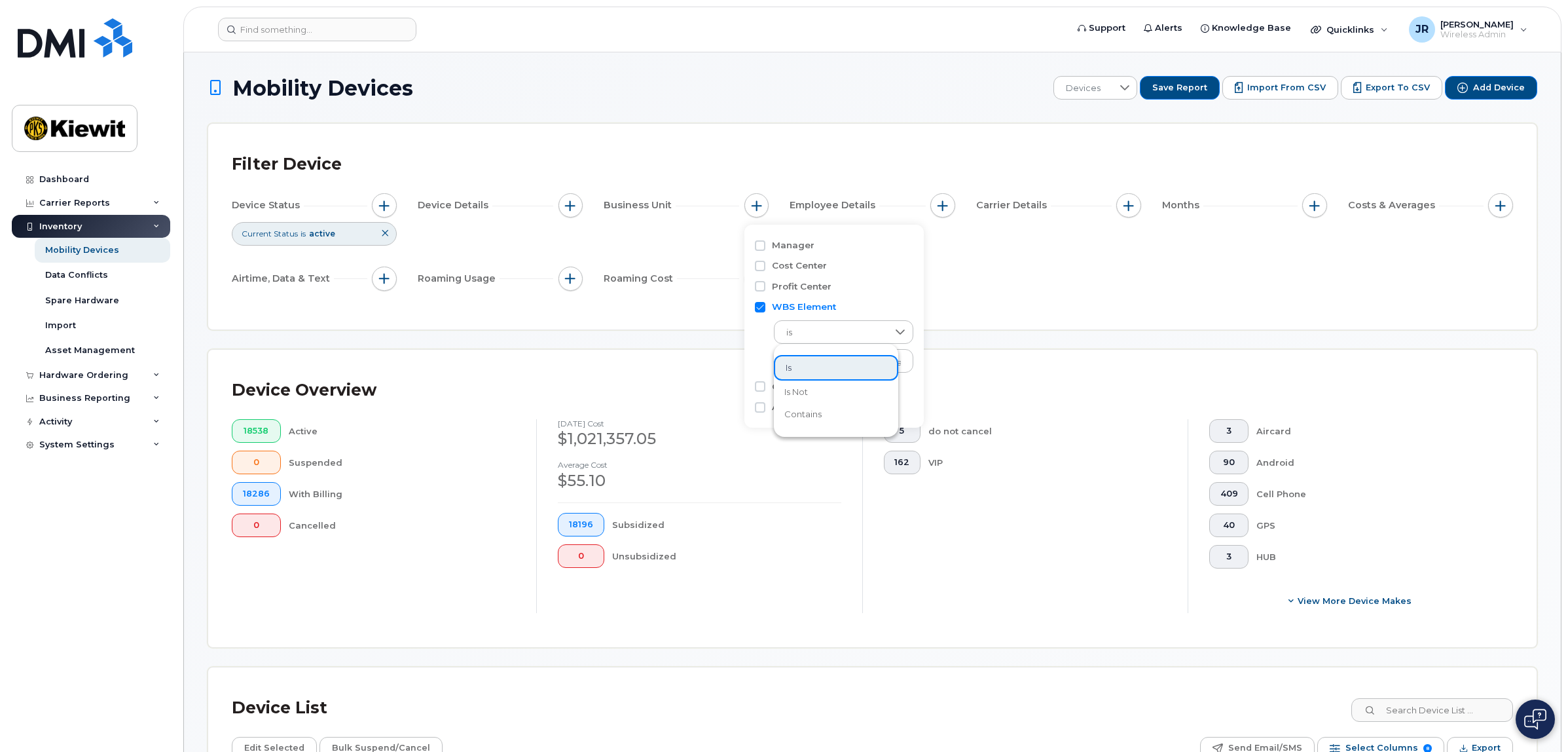
click at [813, 410] on span "contains" at bounding box center [802, 414] width 37 height 12
click at [842, 362] on input "text" at bounding box center [844, 361] width 141 height 23
type input "104978"
click at [996, 267] on div "Device Status Current Status is active Device Details Business Unit WBS Element…" at bounding box center [872, 245] width 1281 height 103
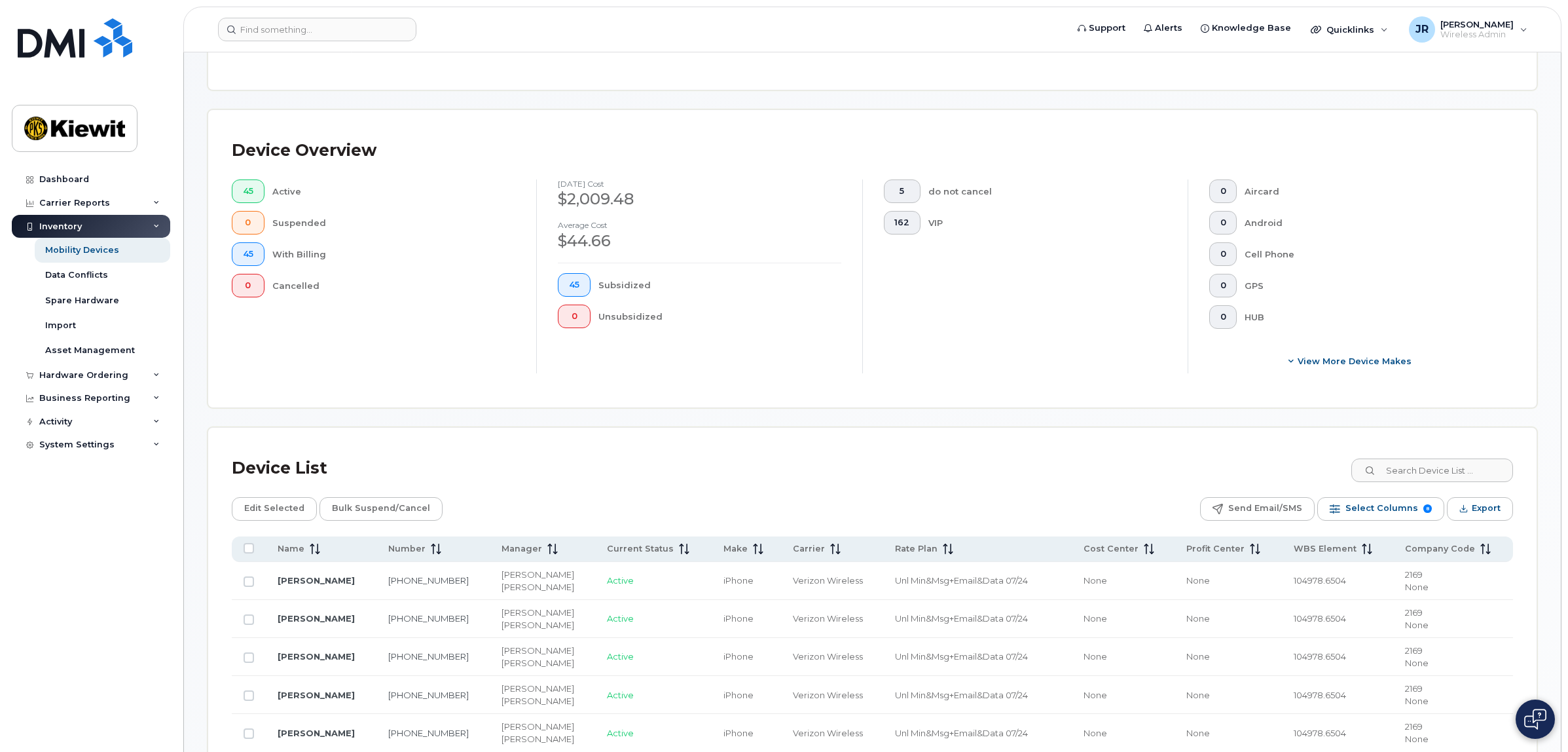
scroll to position [491, 0]
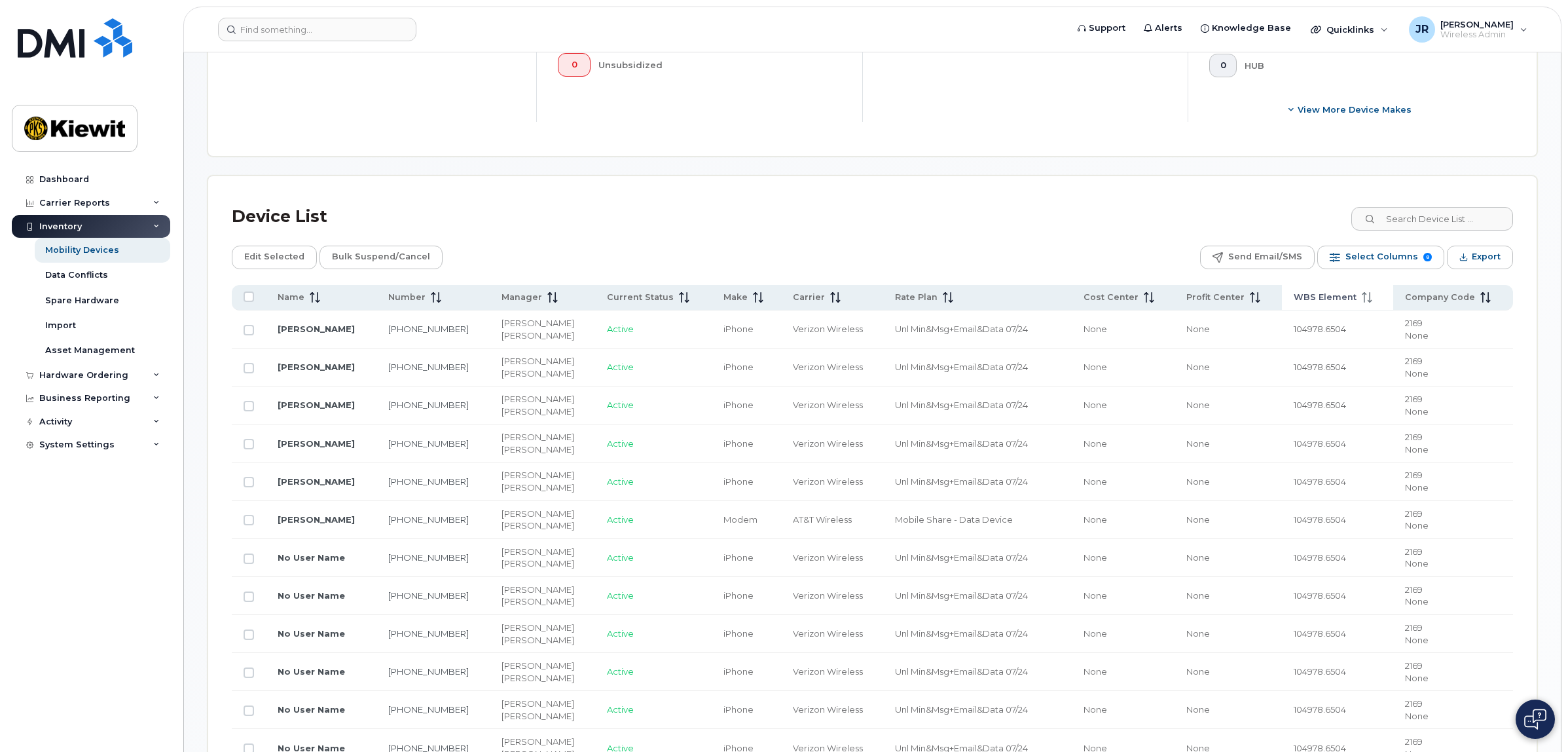
click at [1345, 299] on span "WBS Element" at bounding box center [1325, 297] width 63 height 12
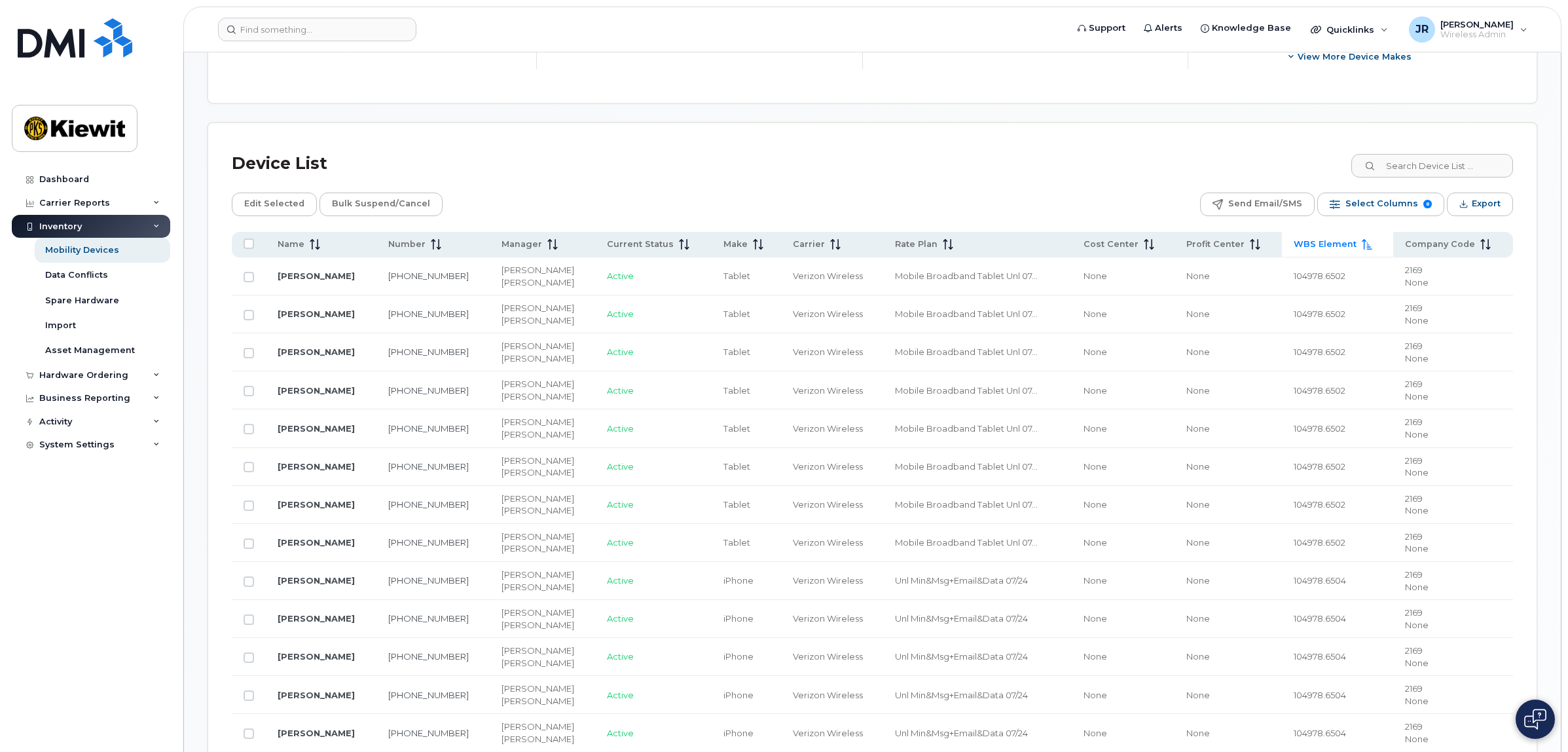
scroll to position [573, 0]
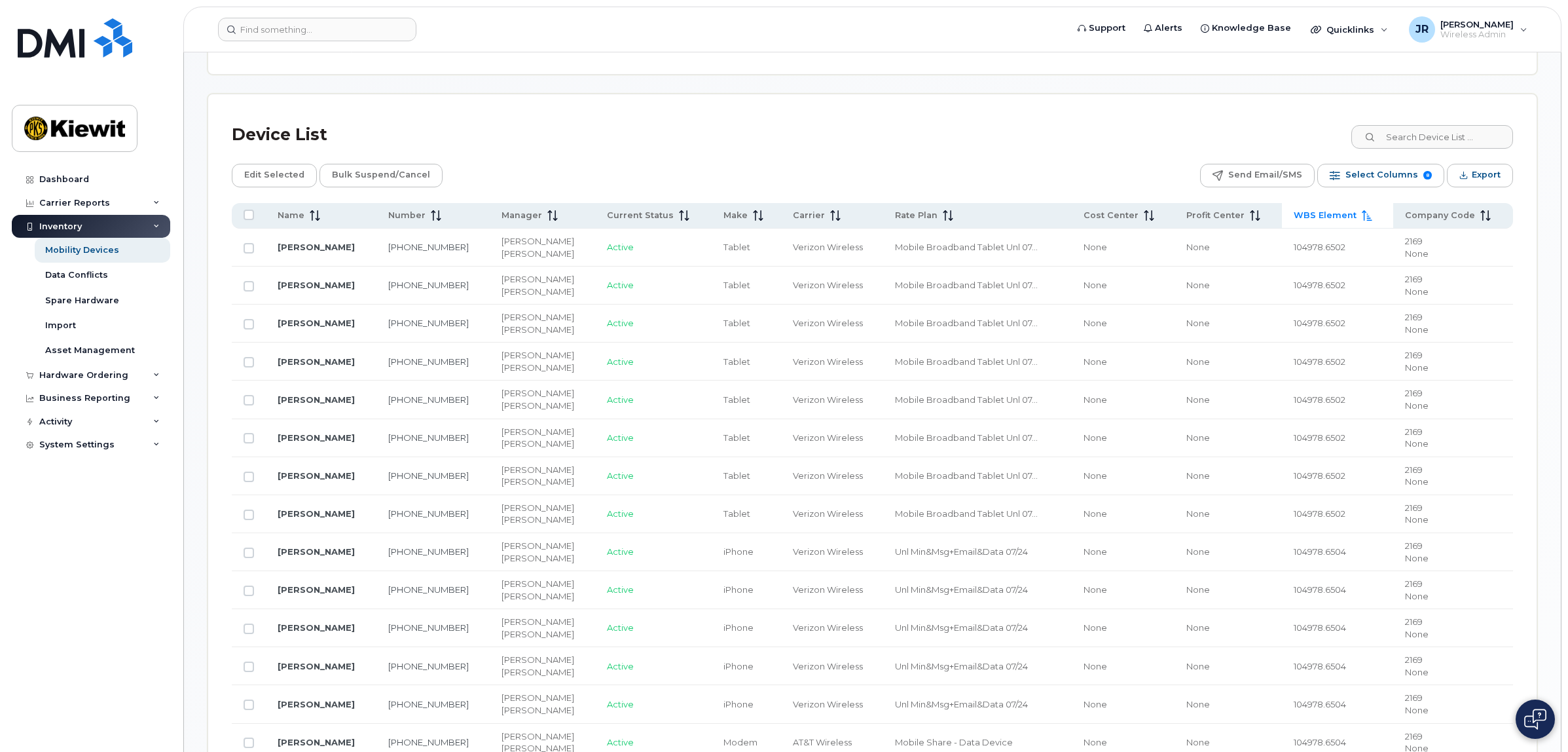
click at [249, 257] on td at bounding box center [249, 247] width 34 height 38
click at [246, 242] on td at bounding box center [249, 247] width 34 height 38
click at [247, 557] on input "Row Unselected" at bounding box center [249, 552] width 10 height 10
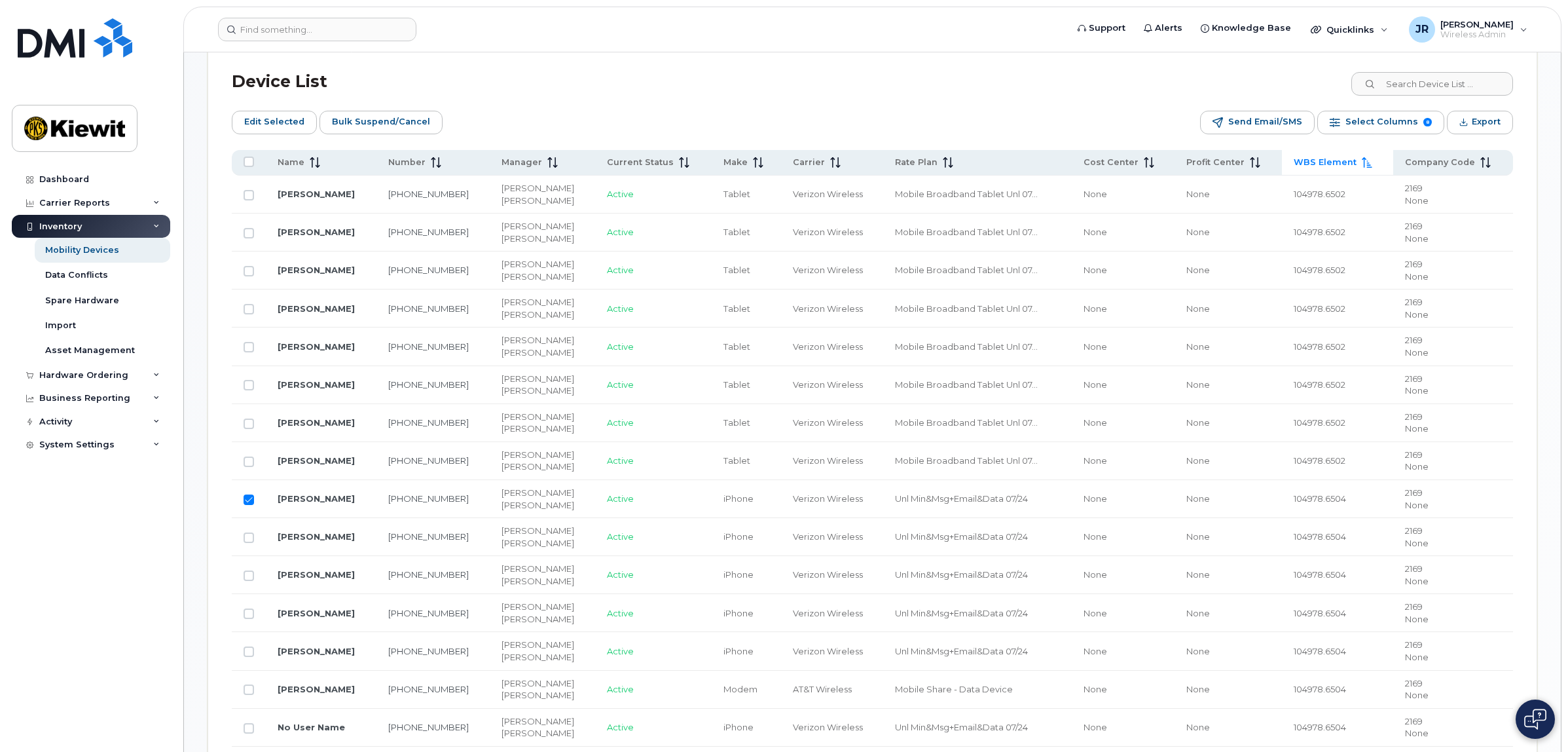
scroll to position [655, 0]
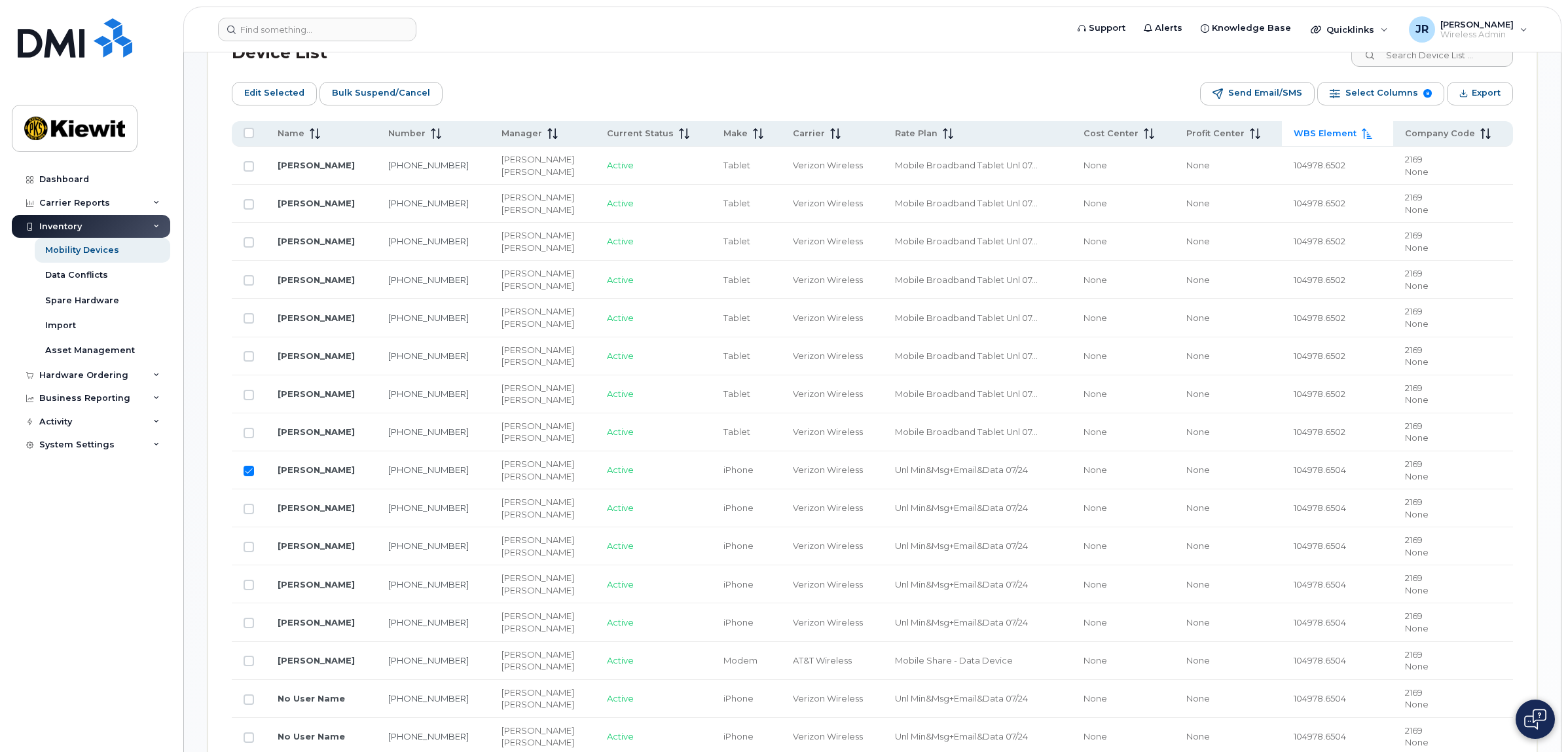
click at [249, 473] on input "Row Selected" at bounding box center [249, 471] width 10 height 10
checkbox input "false"
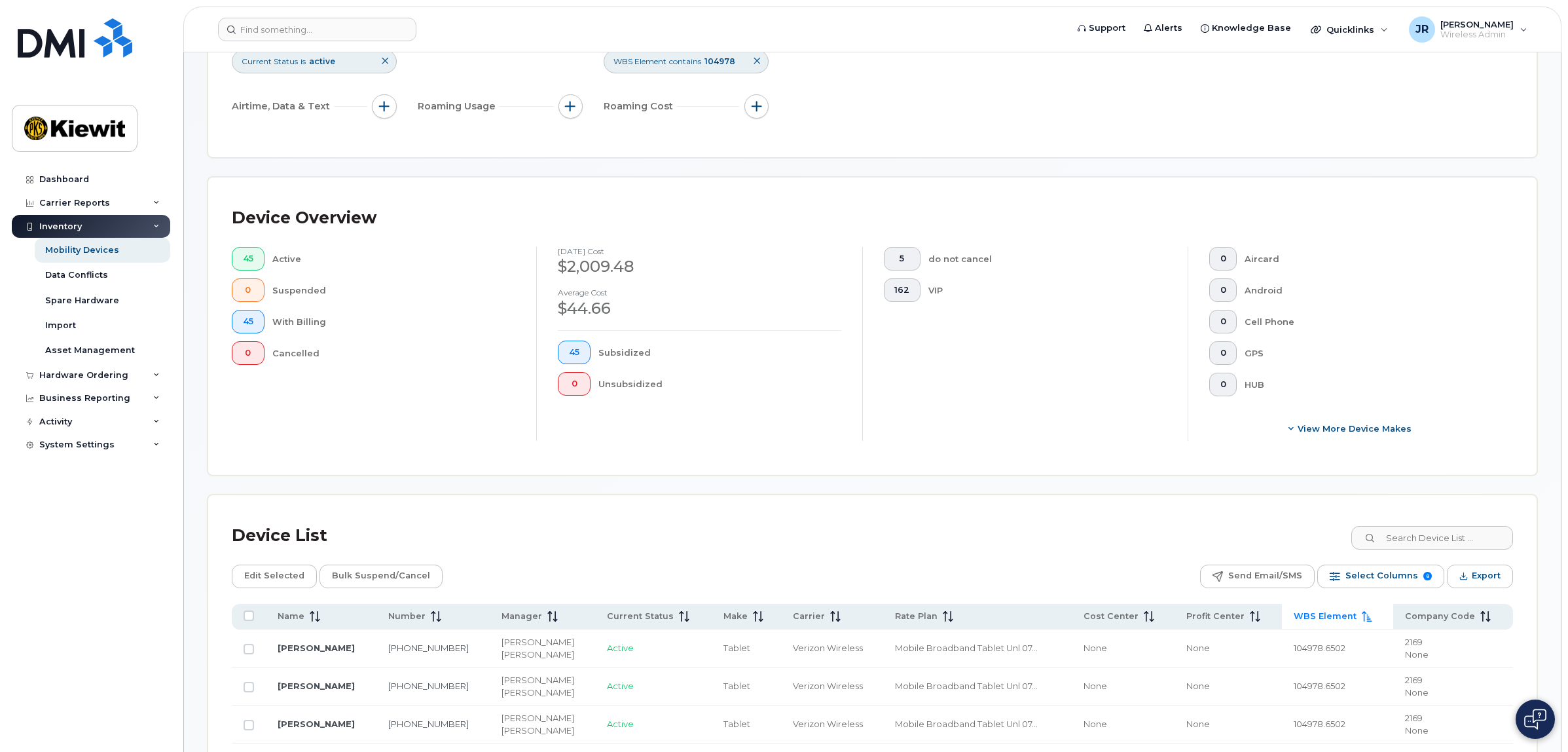
scroll to position [8, 0]
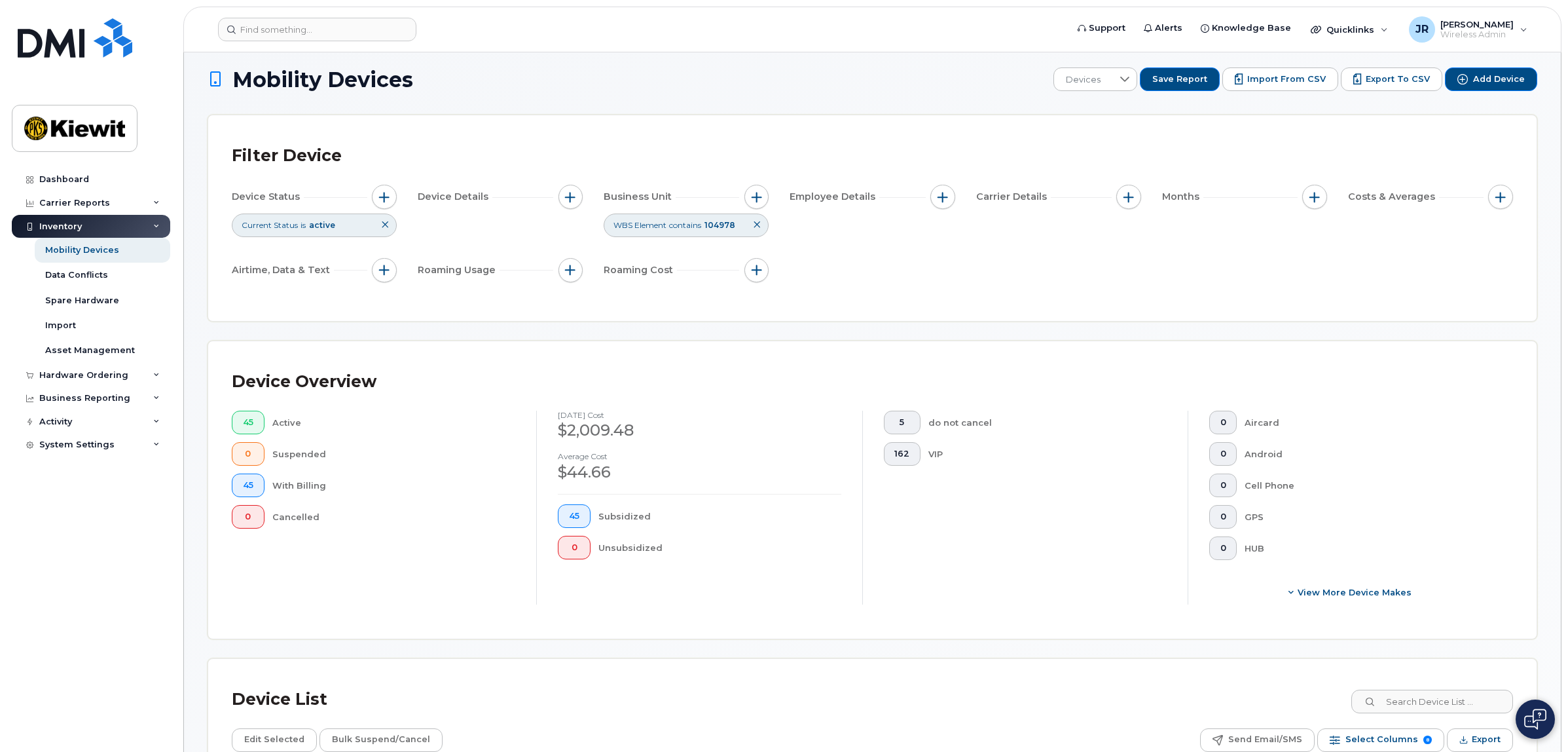
click at [756, 224] on icon at bounding box center [757, 224] width 8 height 8
click at [857, 240] on div "Device Status Current Status is active Device Details Business Unit Employee De…" at bounding box center [872, 236] width 1281 height 103
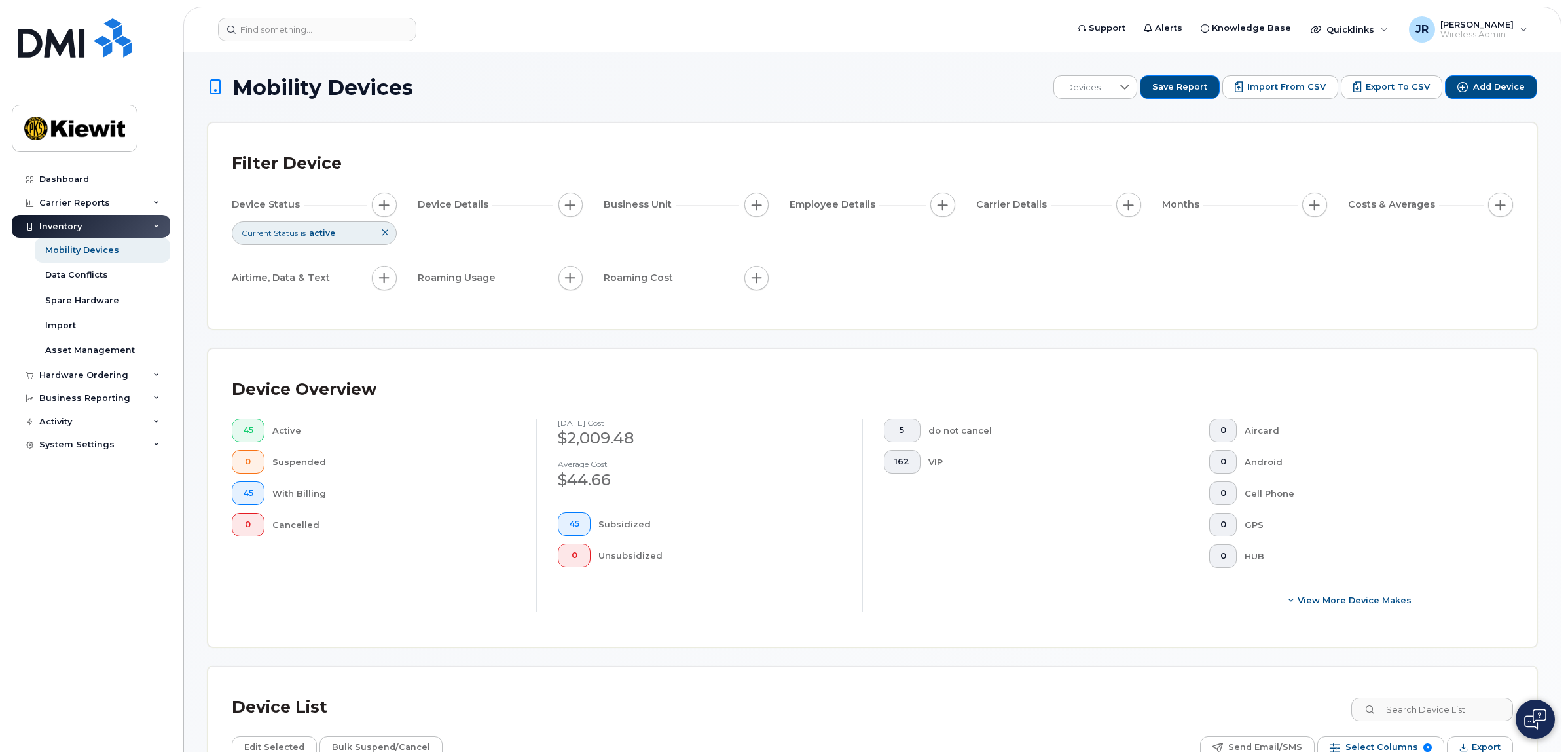
scroll to position [0, 0]
click at [1038, 282] on div "Device Status Current Status is active Device Details Business Unit Employee De…" at bounding box center [872, 245] width 1281 height 103
click at [757, 206] on span "button" at bounding box center [757, 205] width 10 height 10
click at [761, 306] on input "WBS Element" at bounding box center [759, 307] width 10 height 10
checkbox input "true"
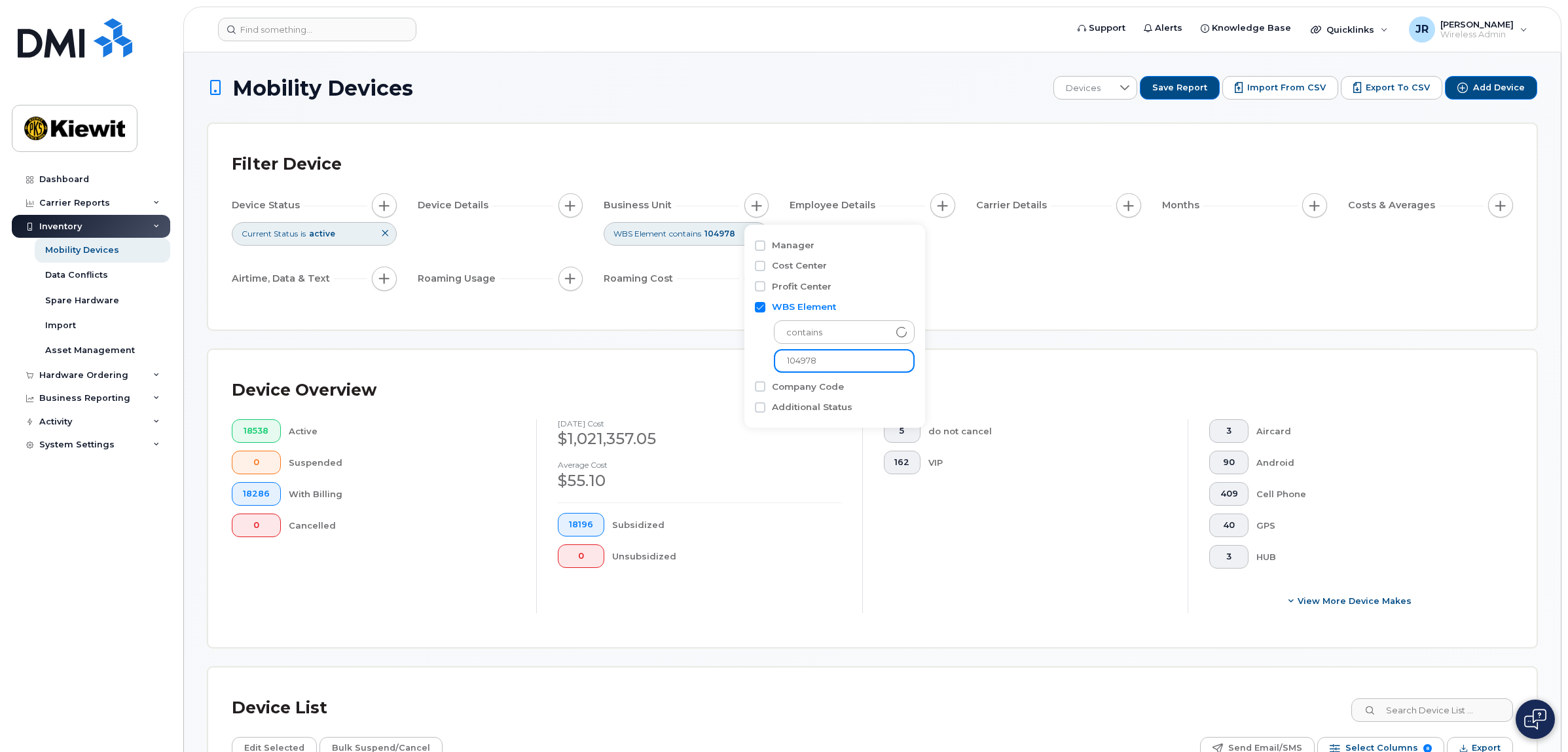
click at [839, 361] on input "104978" at bounding box center [844, 361] width 141 height 23
type input "104956"
click at [1074, 285] on div "Device Status Current Status is active Device Details Business Unit WBS Element…" at bounding box center [872, 245] width 1281 height 103
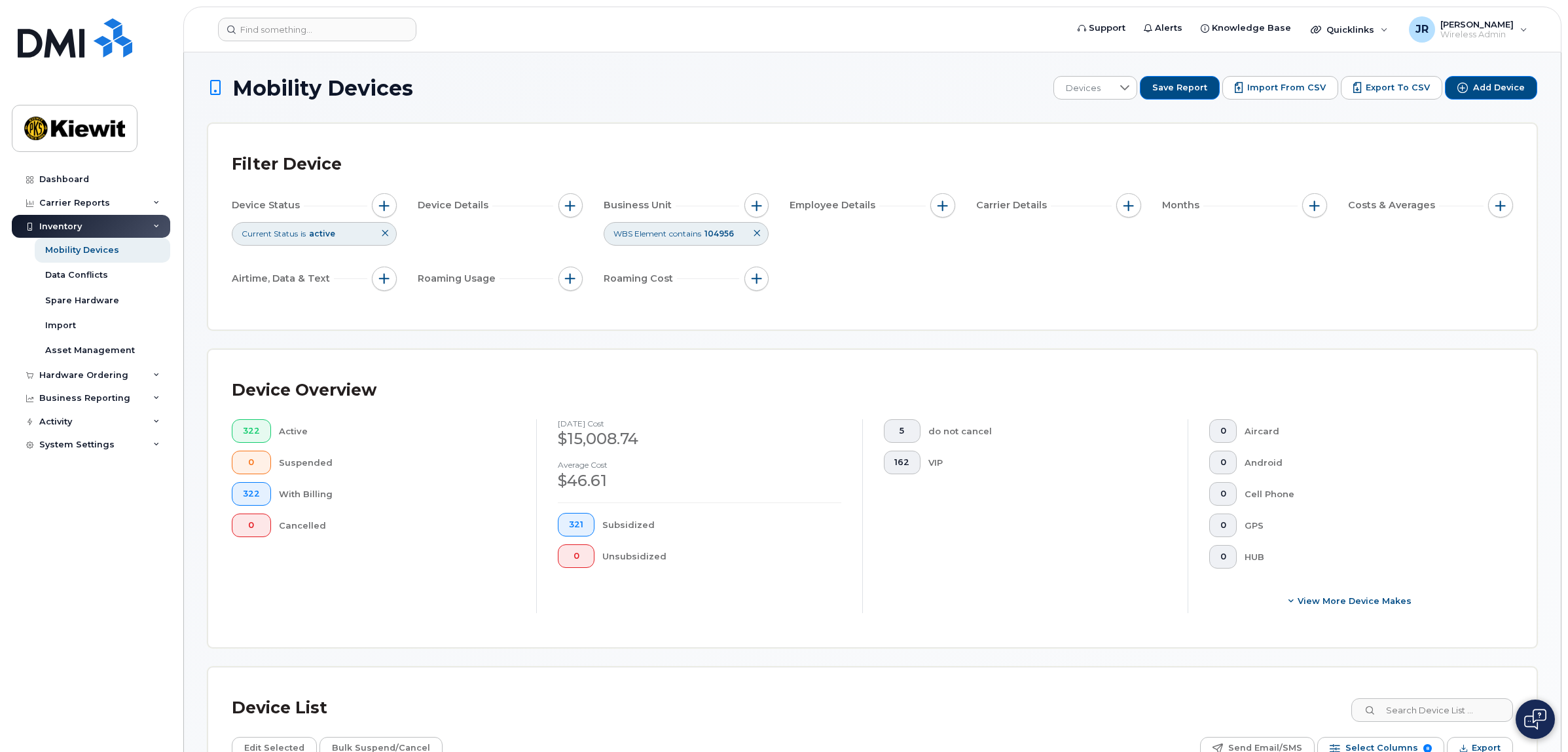
click at [947, 293] on div "Device Status Current Status is active Device Details Business Unit WBS Element…" at bounding box center [872, 245] width 1281 height 103
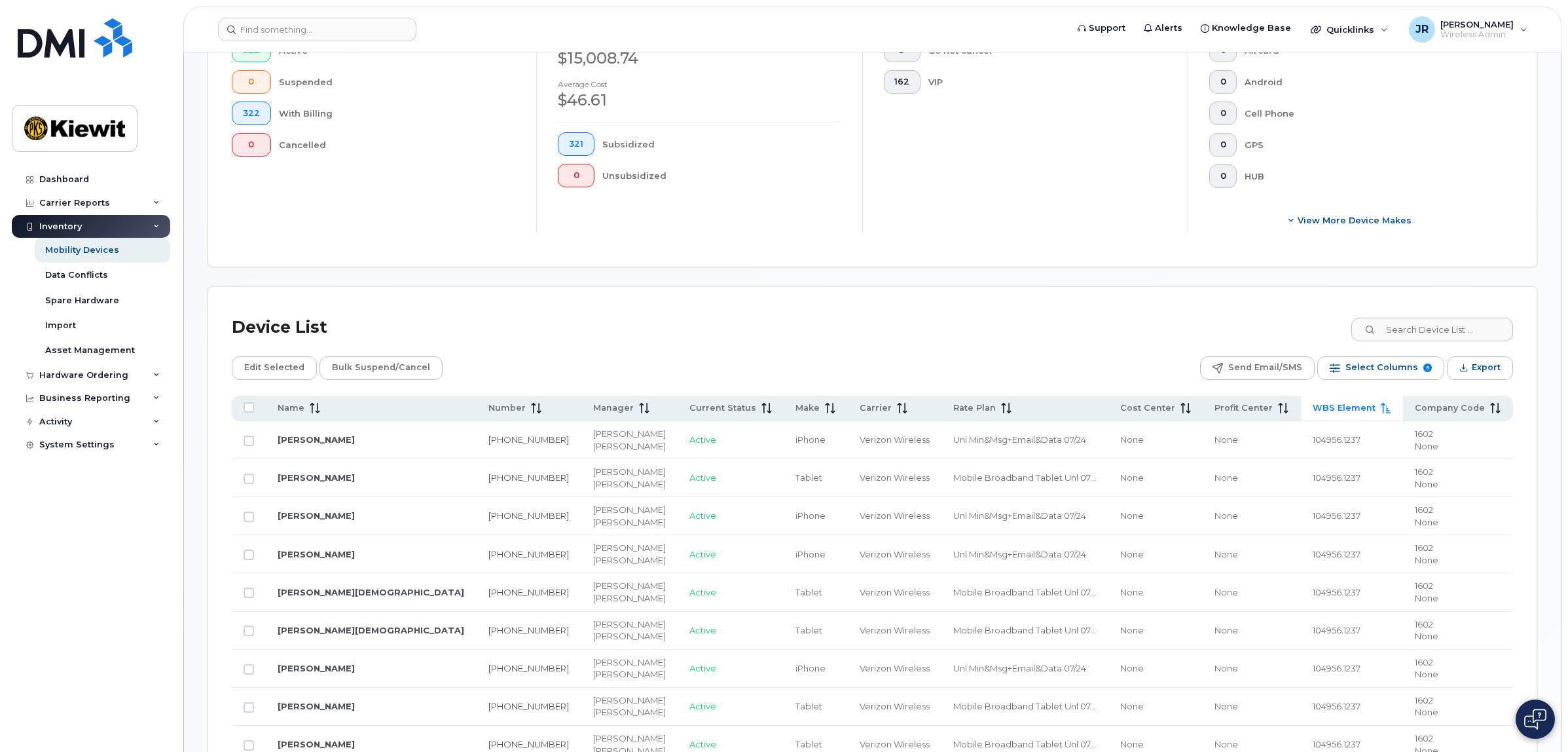
scroll to position [410, 0]
